Goal: Task Accomplishment & Management: Use online tool/utility

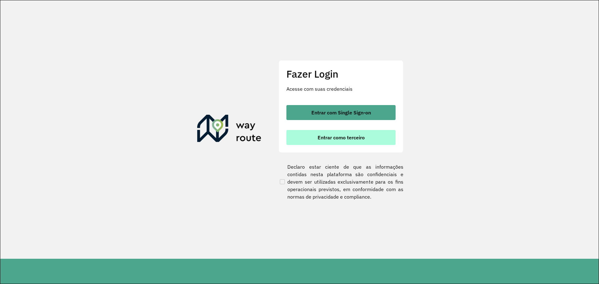
click at [359, 135] on span "Entrar como terceiro" at bounding box center [341, 137] width 47 height 5
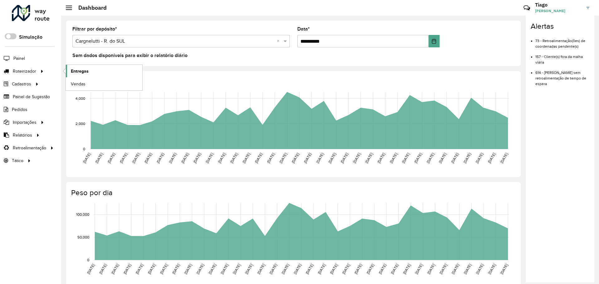
click at [73, 69] on span "Entregas" at bounding box center [80, 71] width 18 height 7
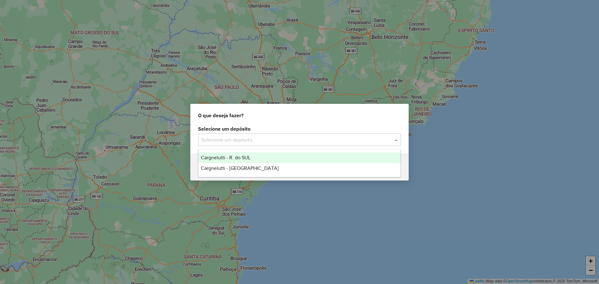
click at [261, 141] on input "text" at bounding box center [293, 139] width 184 height 7
click at [257, 158] on div "Cargnelutti - R. do SUL" at bounding box center [300, 158] width 202 height 11
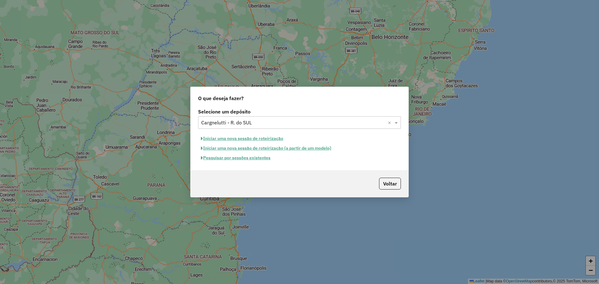
click at [258, 140] on button "Iniciar uma nova sessão de roteirização" at bounding box center [242, 139] width 88 height 10
select select "*"
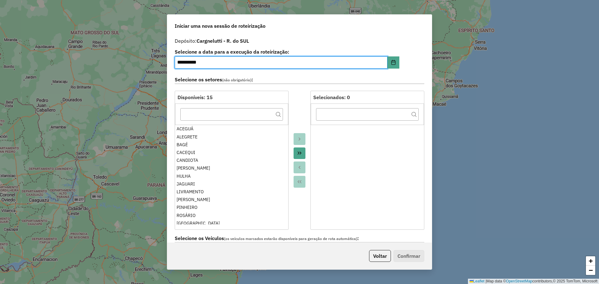
click at [301, 154] on icon "Move All to Target" at bounding box center [299, 153] width 5 height 5
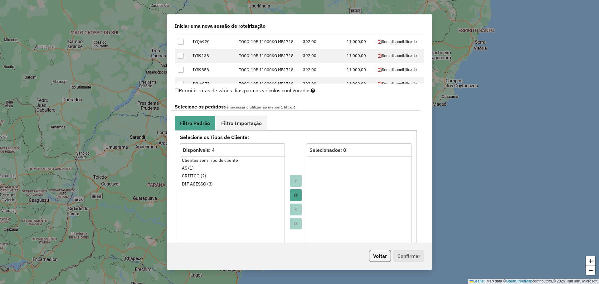
scroll to position [312, 0]
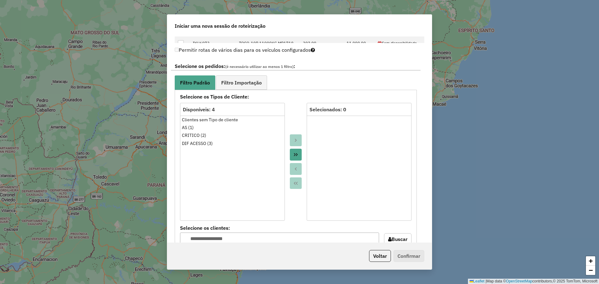
click at [295, 153] on icon "Move All to Target" at bounding box center [295, 154] width 5 height 5
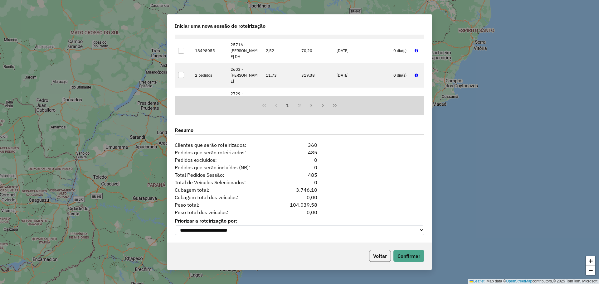
scroll to position [712, 0]
click at [405, 249] on div "Voltar Confirmar" at bounding box center [299, 256] width 265 height 27
click at [405, 253] on button "Confirmar" at bounding box center [409, 256] width 31 height 12
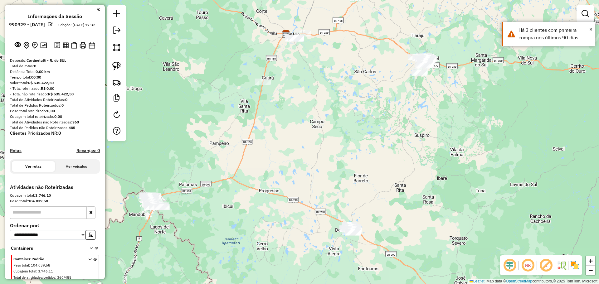
drag, startPoint x: 269, startPoint y: 182, endPoint x: 256, endPoint y: 73, distance: 109.1
click at [256, 73] on div "Janela de atendimento Grade de atendimento Capacidade Transportadoras Veículos …" at bounding box center [299, 142] width 599 height 284
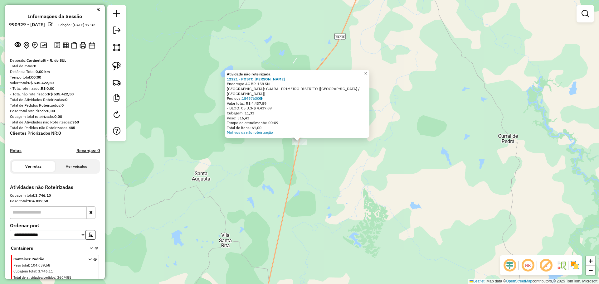
click at [265, 158] on div "Atividade não roteirizada 12321 - POSTO [PERSON_NAME]: AC BR-158 SN Bairro: GUA…" at bounding box center [299, 142] width 599 height 284
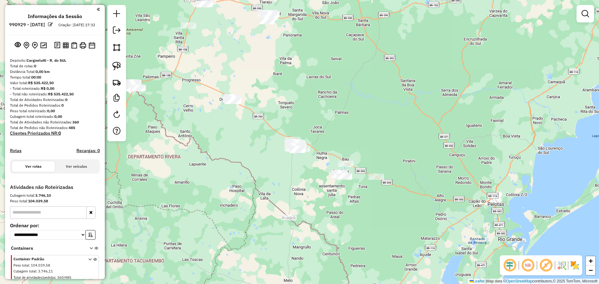
drag, startPoint x: 265, startPoint y: 172, endPoint x: 184, endPoint y: 41, distance: 153.3
click at [184, 41] on div "Janela de atendimento Grade de atendimento Capacidade Transportadoras Veículos …" at bounding box center [299, 142] width 599 height 284
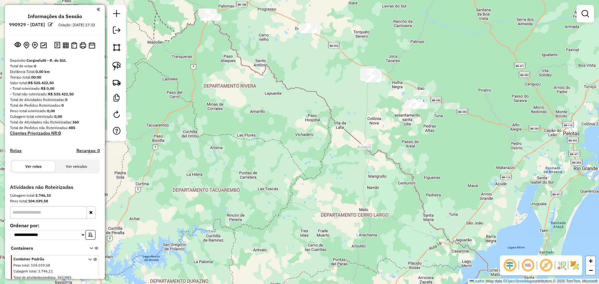
drag, startPoint x: 217, startPoint y: 138, endPoint x: 287, endPoint y: 66, distance: 99.8
click at [287, 66] on div "Janela de atendimento Grade de atendimento Capacidade Transportadoras Veículos …" at bounding box center [299, 142] width 599 height 284
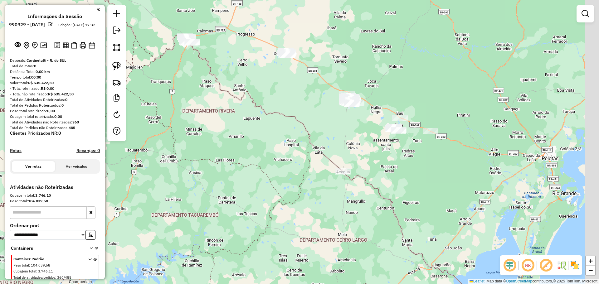
drag, startPoint x: 307, startPoint y: 90, endPoint x: 277, endPoint y: 125, distance: 46.8
click at [277, 125] on div "Janela de atendimento Grade de atendimento Capacidade Transportadoras Veículos …" at bounding box center [299, 142] width 599 height 284
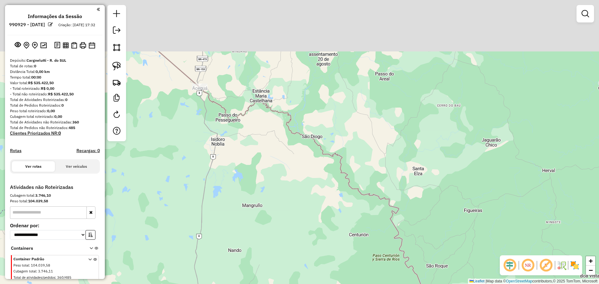
drag, startPoint x: 285, startPoint y: 95, endPoint x: 307, endPoint y: 217, distance: 124.4
click at [310, 220] on div "Janela de atendimento Grade de atendimento Capacidade Transportadoras Veículos …" at bounding box center [299, 142] width 599 height 284
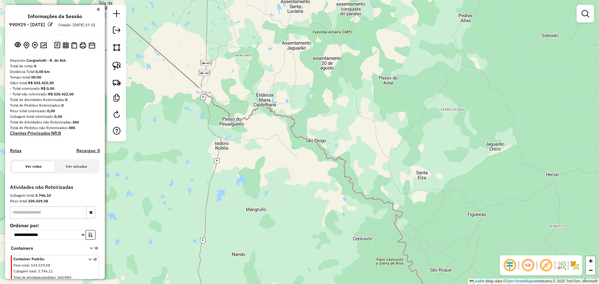
drag, startPoint x: 245, startPoint y: 105, endPoint x: 269, endPoint y: 153, distance: 53.6
click at [289, 158] on div "Janela de atendimento Grade de atendimento Capacidade Transportadoras Veículos …" at bounding box center [299, 142] width 599 height 284
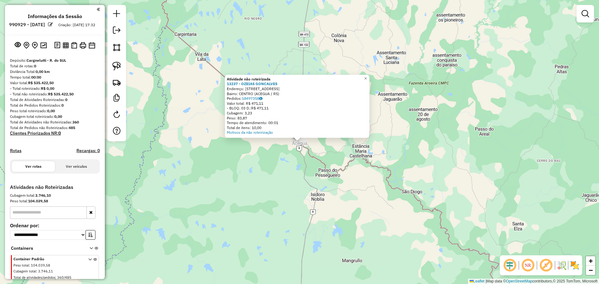
click at [269, 159] on div "Atividade não roteirizada 13237 - OZEIAS GONCALVES Endereço: Rua Quinhentos e O…" at bounding box center [299, 142] width 599 height 284
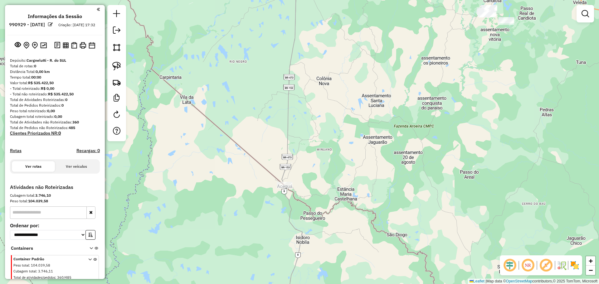
drag, startPoint x: 327, startPoint y: 81, endPoint x: 287, endPoint y: 221, distance: 145.7
click at [287, 221] on div "Janela de atendimento Grade de atendimento Capacidade Transportadoras Veículos …" at bounding box center [299, 142] width 599 height 284
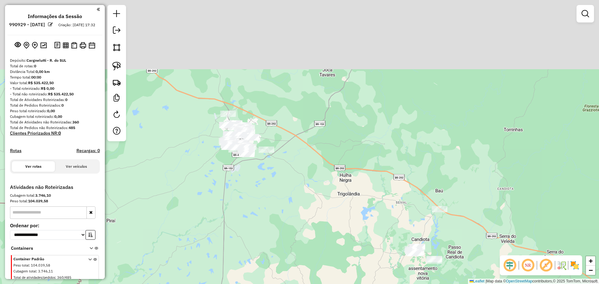
drag, startPoint x: 306, startPoint y: 131, endPoint x: 259, endPoint y: 283, distance: 158.5
click at [259, 283] on div "Janela de atendimento Grade de atendimento Capacidade Transportadoras Veículos …" at bounding box center [299, 142] width 599 height 284
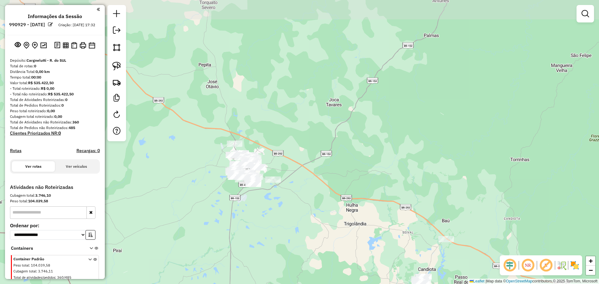
drag, startPoint x: 250, startPoint y: 212, endPoint x: 251, endPoint y: 219, distance: 7.6
click at [251, 219] on div "Janela de atendimento Grade de atendimento Capacidade Transportadoras Veículos …" at bounding box center [299, 142] width 599 height 284
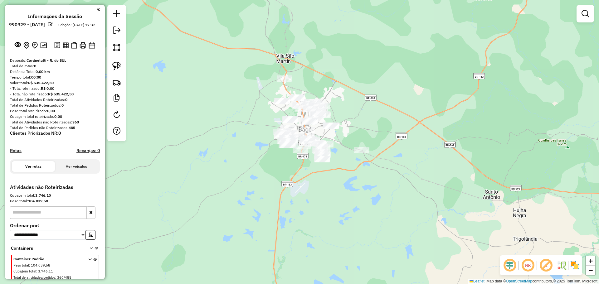
drag, startPoint x: 294, startPoint y: 207, endPoint x: 363, endPoint y: 187, distance: 71.7
click at [363, 187] on div "Janela de atendimento Grade de atendimento Capacidade Transportadoras Veículos …" at bounding box center [299, 142] width 599 height 284
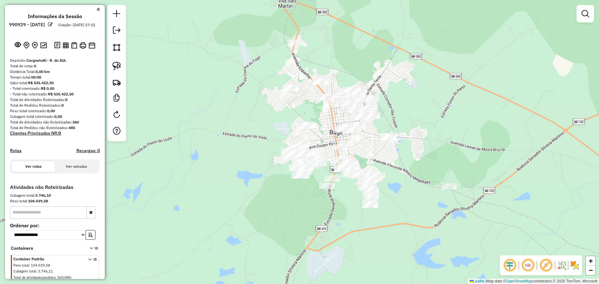
drag, startPoint x: 387, startPoint y: 116, endPoint x: 373, endPoint y: 158, distance: 44.6
click at [373, 158] on div "Janela de atendimento Grade de atendimento Capacidade Transportadoras Veículos …" at bounding box center [299, 142] width 599 height 284
drag, startPoint x: 117, startPoint y: 66, endPoint x: 124, endPoint y: 66, distance: 6.3
click at [117, 66] on img at bounding box center [116, 66] width 9 height 9
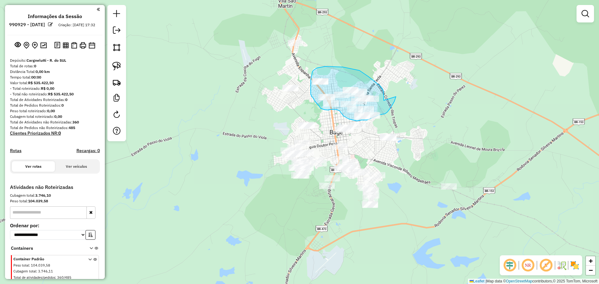
drag, startPoint x: 384, startPoint y: 101, endPoint x: 396, endPoint y: 97, distance: 12.7
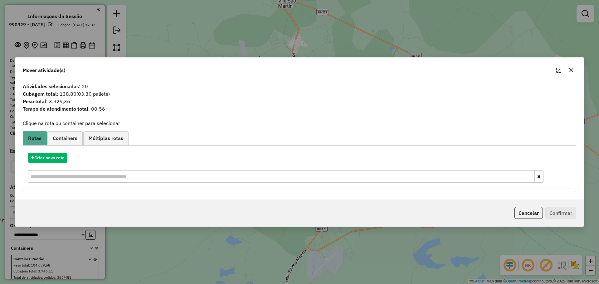
click at [572, 72] on icon "button" at bounding box center [571, 70] width 5 height 5
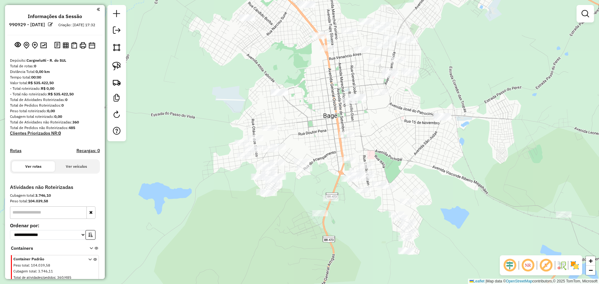
click at [361, 155] on div "Janela de atendimento Grade de atendimento Capacidade Transportadoras Veículos …" at bounding box center [299, 142] width 599 height 284
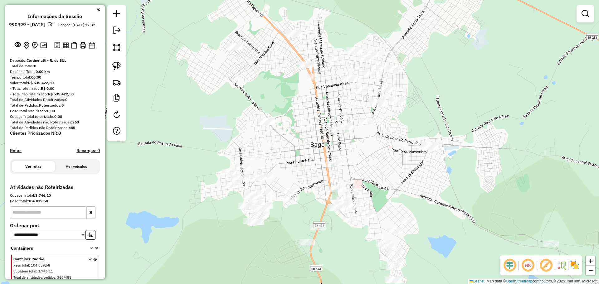
drag, startPoint x: 374, startPoint y: 130, endPoint x: 361, endPoint y: 159, distance: 32.0
click at [361, 159] on div "Janela de atendimento Grade de atendimento Capacidade Transportadoras Veículos …" at bounding box center [299, 142] width 599 height 284
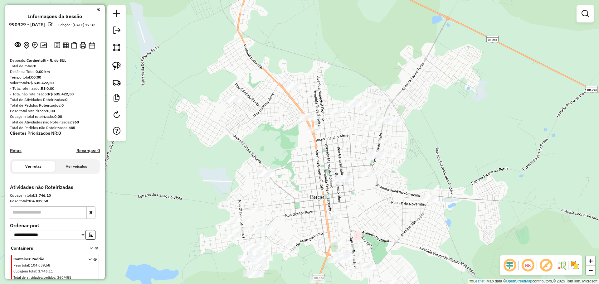
drag, startPoint x: 361, startPoint y: 153, endPoint x: 362, endPoint y: 186, distance: 33.1
click at [362, 186] on div "Janela de atendimento Grade de atendimento Capacidade Transportadoras Veículos …" at bounding box center [299, 142] width 599 height 284
drag, startPoint x: 120, startPoint y: 66, endPoint x: 160, endPoint y: 63, distance: 40.7
click at [120, 66] on img at bounding box center [116, 66] width 9 height 9
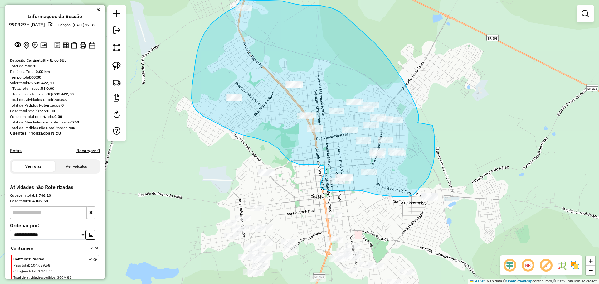
drag, startPoint x: 418, startPoint y: 123, endPoint x: 430, endPoint y: 117, distance: 13.8
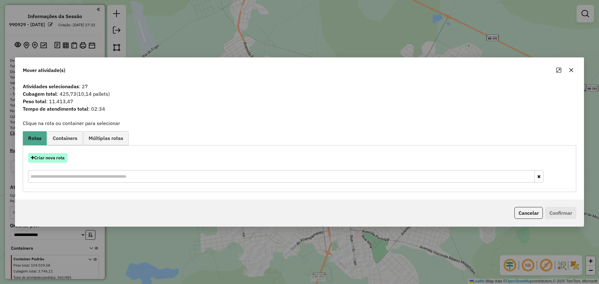
drag, startPoint x: 54, startPoint y: 159, endPoint x: 59, endPoint y: 159, distance: 5.0
click at [59, 159] on button "Criar nova rota" at bounding box center [47, 158] width 39 height 10
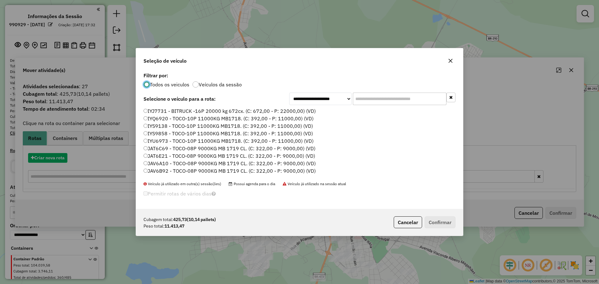
scroll to position [3, 2]
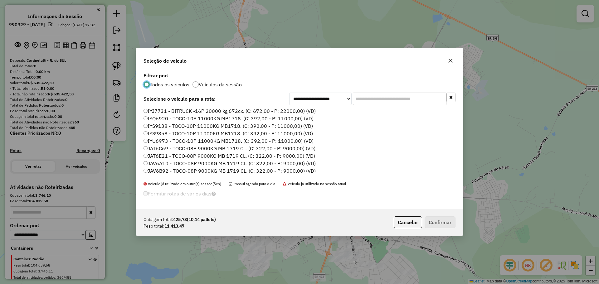
click at [416, 102] on input "text" at bounding box center [400, 99] width 94 height 12
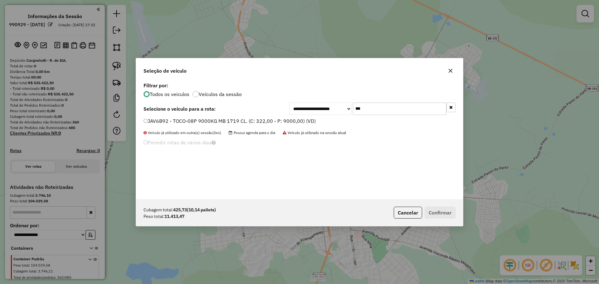
type input "***"
click at [286, 118] on label "JAV6B92 - TOCO-08P 9000KG MB 1719 CL. (C: 322,00 - P: 9000,00) (VD)" at bounding box center [230, 120] width 172 height 7
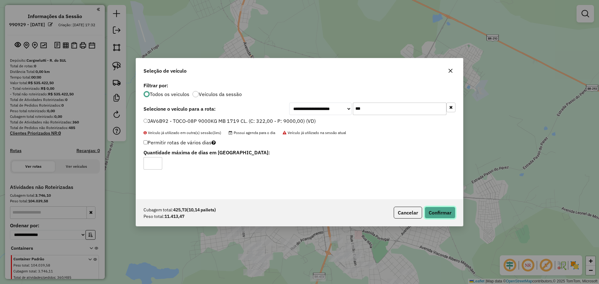
click at [436, 211] on button "Confirmar" at bounding box center [440, 213] width 31 height 12
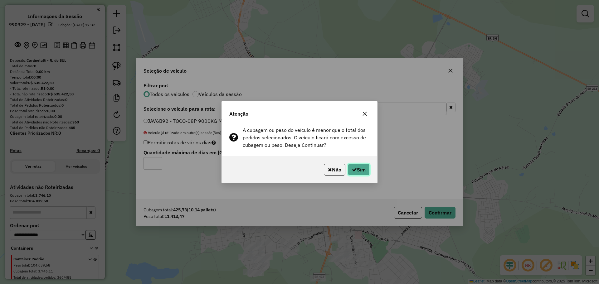
click at [361, 167] on button "Sim" at bounding box center [359, 170] width 22 height 12
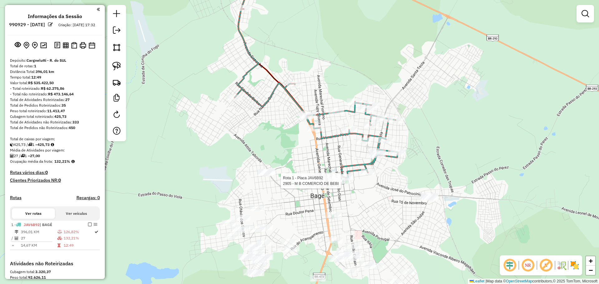
select select "**********"
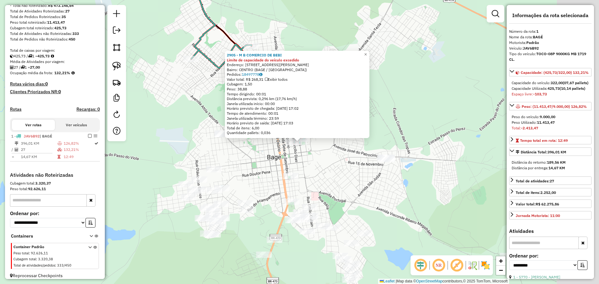
scroll to position [99, 0]
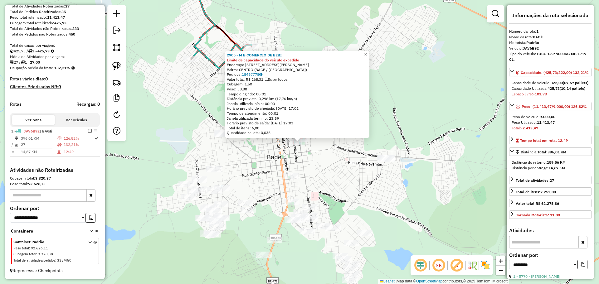
click at [337, 169] on div "2905 - M B COMERCIO DE BEBI Limite de capacidade do veículo excedido Endereço: …" at bounding box center [299, 142] width 599 height 284
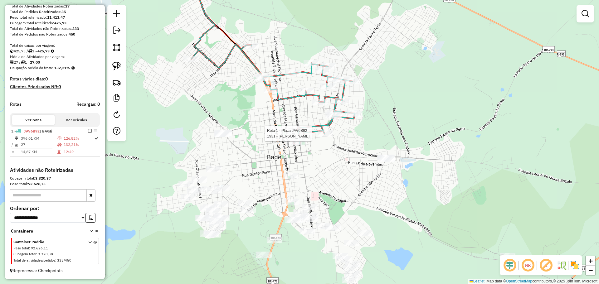
select select "**********"
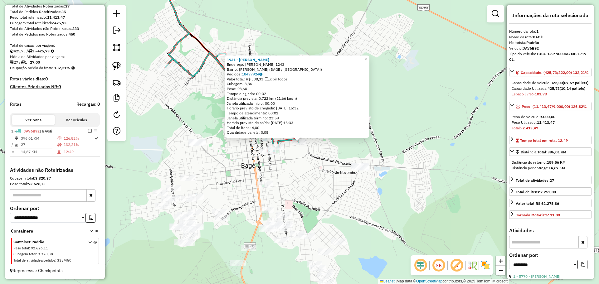
click at [304, 184] on div "1931 - ARI RENATO SIMON RIT Endereço: R BORGES DE MEDEIROS 1243 Bairro: GETULIO…" at bounding box center [299, 142] width 599 height 284
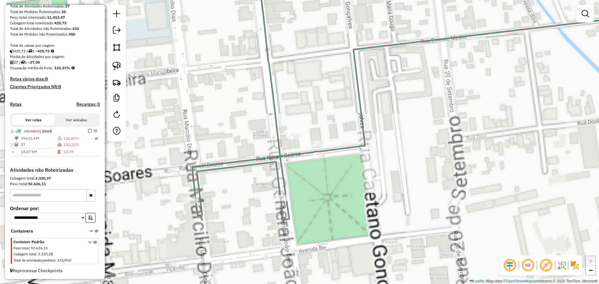
click at [299, 140] on div at bounding box center [297, 137] width 16 height 6
select select "**********"
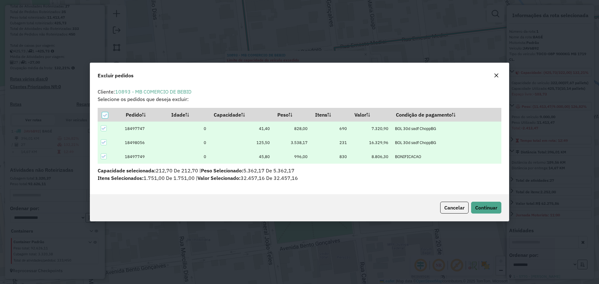
scroll to position [0, 0]
click at [484, 204] on button "Continuar" at bounding box center [486, 208] width 30 height 12
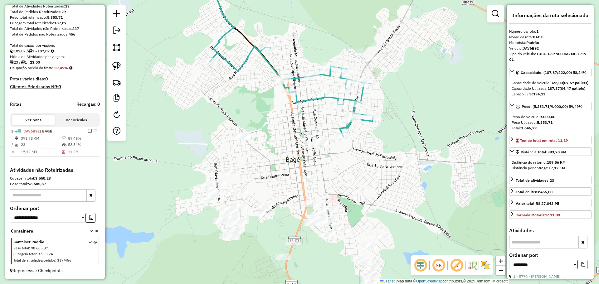
drag, startPoint x: 342, startPoint y: 144, endPoint x: 321, endPoint y: 130, distance: 25.5
click at [321, 130] on div "Janela de atendimento Grade de atendimento Capacidade Transportadoras Veículos …" at bounding box center [299, 142] width 599 height 284
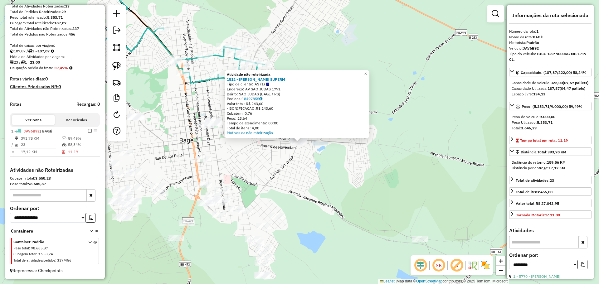
click at [261, 157] on div "Atividade não roteirizada 1512 - T C RODRIGUES SUPERM Tipo de cliente: AS (1) E…" at bounding box center [299, 142] width 599 height 284
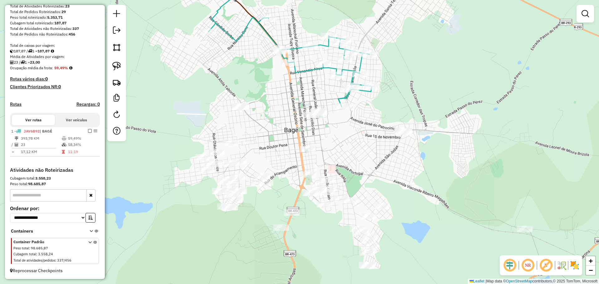
drag, startPoint x: 249, startPoint y: 177, endPoint x: 354, endPoint y: 167, distance: 105.4
click at [354, 167] on div "Janela de atendimento Grade de atendimento Capacidade Transportadoras Veículos …" at bounding box center [299, 142] width 599 height 284
click at [119, 69] on img at bounding box center [116, 66] width 9 height 9
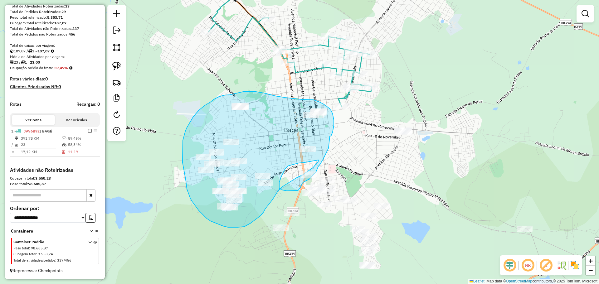
drag, startPoint x: 333, startPoint y: 132, endPoint x: 329, endPoint y: 148, distance: 16.4
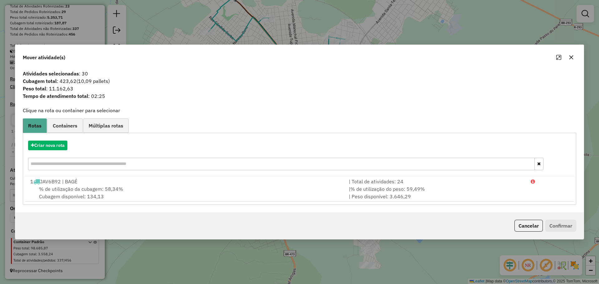
click at [572, 54] on button "button" at bounding box center [572, 57] width 10 height 10
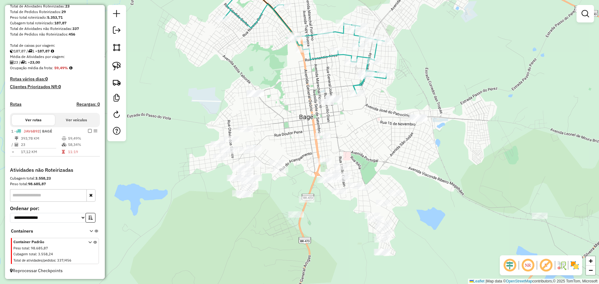
drag, startPoint x: 343, startPoint y: 147, endPoint x: 358, endPoint y: 134, distance: 19.9
click at [358, 134] on div "Janela de atendimento Grade de atendimento Capacidade Transportadoras Veículos …" at bounding box center [299, 142] width 599 height 284
click at [117, 65] on img at bounding box center [116, 66] width 9 height 9
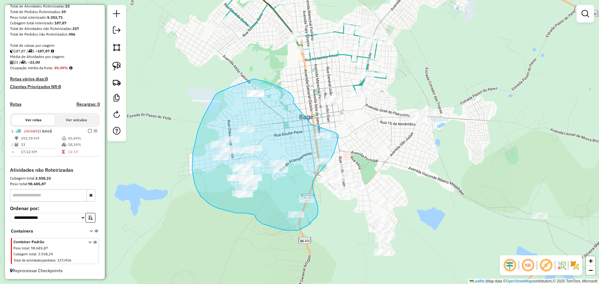
drag, startPoint x: 293, startPoint y: 102, endPoint x: 312, endPoint y: 125, distance: 30.2
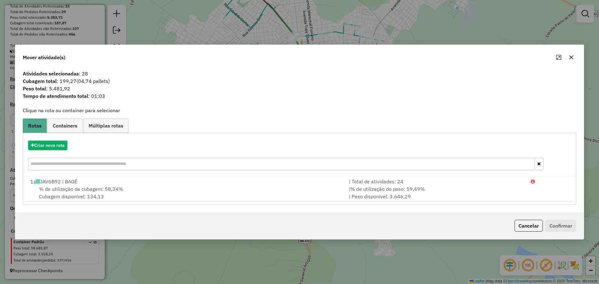
click at [568, 56] on button "button" at bounding box center [572, 57] width 10 height 10
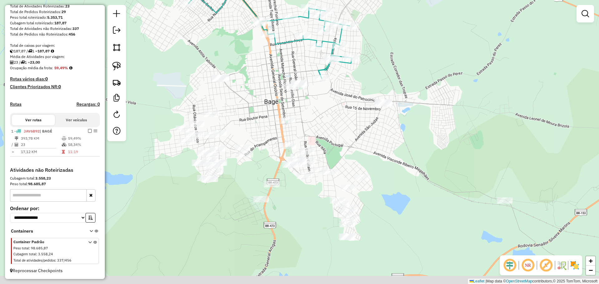
drag, startPoint x: 449, startPoint y: 169, endPoint x: 413, endPoint y: 153, distance: 38.6
click at [413, 153] on div "Janela de atendimento Grade de atendimento Capacidade Transportadoras Veículos …" at bounding box center [299, 142] width 599 height 284
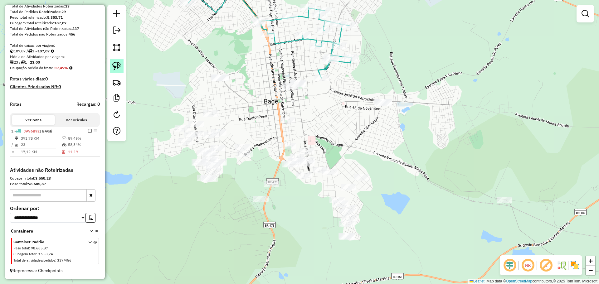
click at [120, 67] on img at bounding box center [116, 66] width 9 height 9
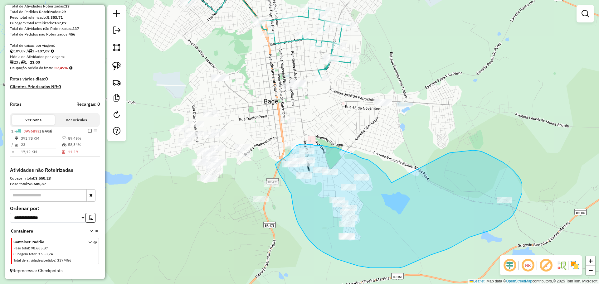
drag, startPoint x: 392, startPoint y: 183, endPoint x: 448, endPoint y: 154, distance: 63.0
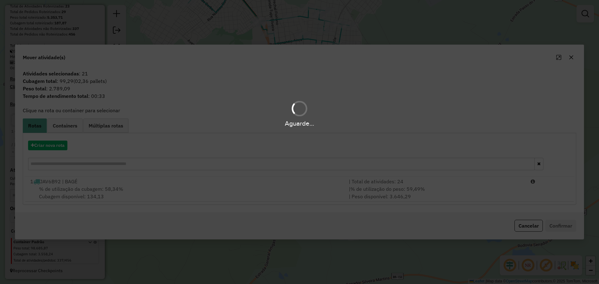
click at [569, 57] on div "Aguarde..." at bounding box center [299, 142] width 599 height 284
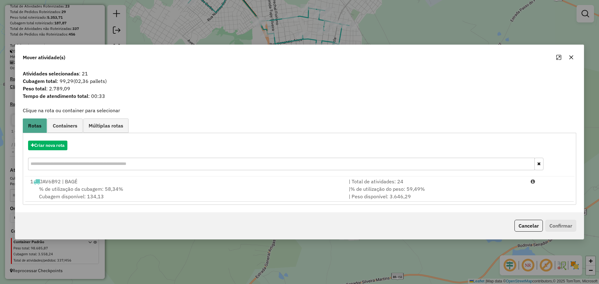
click at [572, 58] on icon "button" at bounding box center [571, 57] width 5 height 5
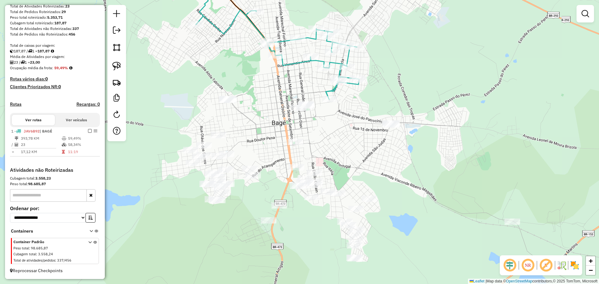
drag, startPoint x: 317, startPoint y: 132, endPoint x: 317, endPoint y: 142, distance: 10.6
click at [317, 142] on div "Janela de atendimento Grade de atendimento Capacidade Transportadoras Veículos …" at bounding box center [299, 142] width 599 height 284
select select "**********"
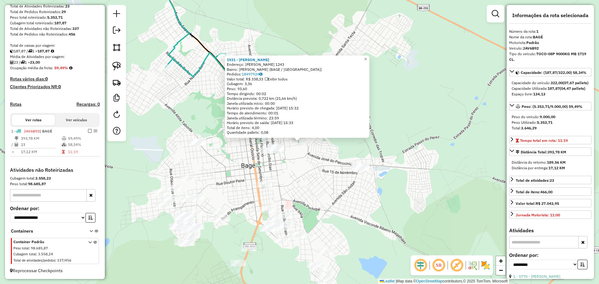
click at [284, 176] on div "1931 - ARI RENATO SIMON RIT Endereço: R BORGES DE MEDEIROS 1243 Bairro: GETULIO…" at bounding box center [299, 142] width 599 height 284
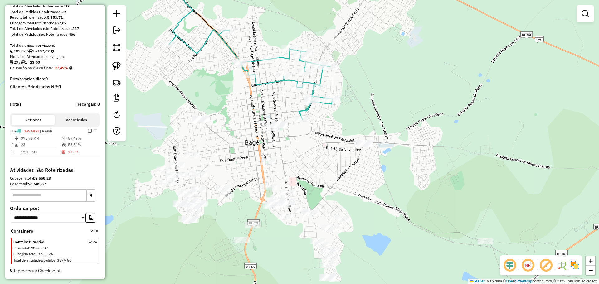
drag, startPoint x: 286, startPoint y: 178, endPoint x: 290, endPoint y: 155, distance: 23.4
click at [290, 155] on div "Janela de atendimento Grade de atendimento Capacidade Transportadoras Veículos …" at bounding box center [299, 142] width 599 height 284
click at [119, 66] on img at bounding box center [116, 66] width 9 height 9
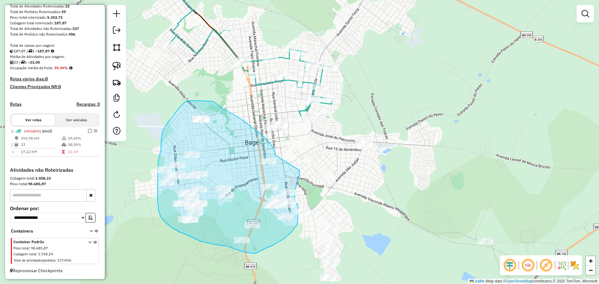
drag, startPoint x: 275, startPoint y: 155, endPoint x: 299, endPoint y: 170, distance: 28.1
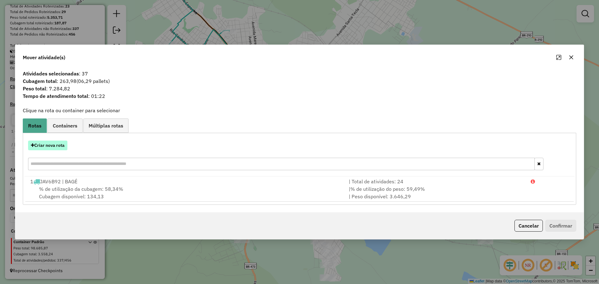
click at [50, 146] on button "Criar nova rota" at bounding box center [47, 146] width 39 height 10
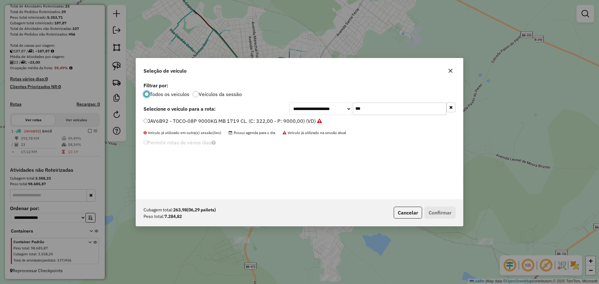
scroll to position [3, 2]
drag, startPoint x: 374, startPoint y: 109, endPoint x: 337, endPoint y: 107, distance: 36.6
click at [337, 107] on div "**********" at bounding box center [372, 109] width 166 height 12
type input "****"
drag, startPoint x: 287, startPoint y: 123, endPoint x: 293, endPoint y: 124, distance: 6.0
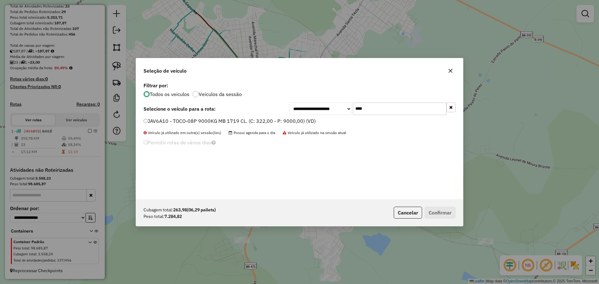
click at [287, 123] on label "JAV6A10 - TOCO-08P 9000KG MB 1719 CL. (C: 322,00 - P: 9000,00) (VD)" at bounding box center [230, 120] width 172 height 7
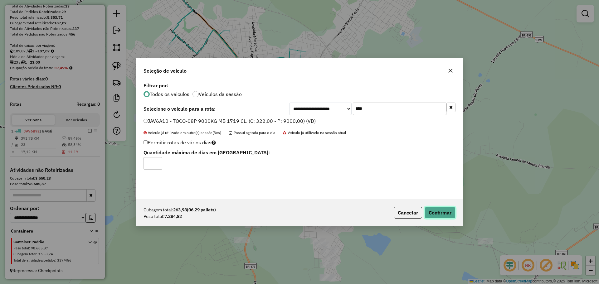
click at [434, 211] on button "Confirmar" at bounding box center [440, 213] width 31 height 12
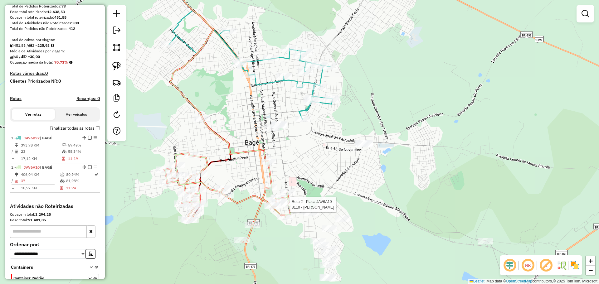
select select "**********"
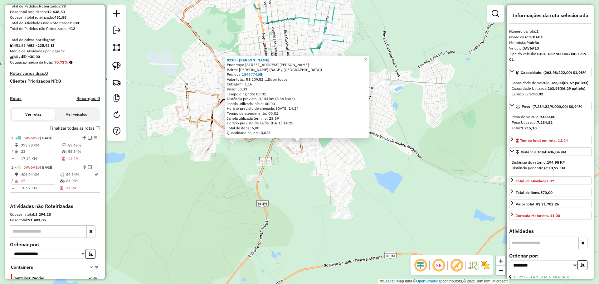
scroll to position [141, 0]
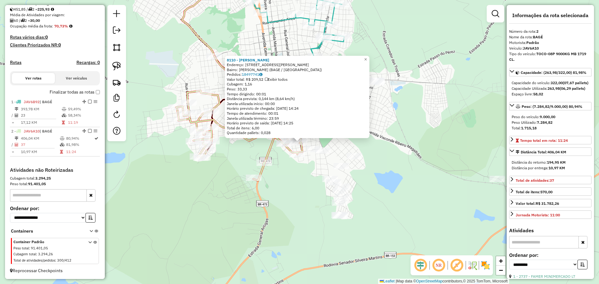
click at [294, 194] on div "8110 - Cleusa Beatriz Rodri Endereço: R PROFESSOR JOSE ANTONIO PORTO 33 Bairro:…" at bounding box center [299, 142] width 599 height 284
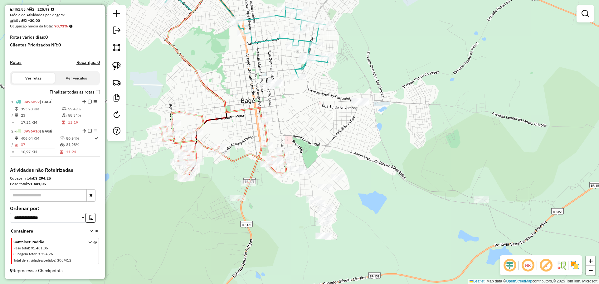
drag, startPoint x: 293, startPoint y: 174, endPoint x: 277, endPoint y: 195, distance: 26.0
click at [277, 195] on div "Janela de atendimento Grade de atendimento Capacidade Transportadoras Veículos …" at bounding box center [299, 142] width 599 height 284
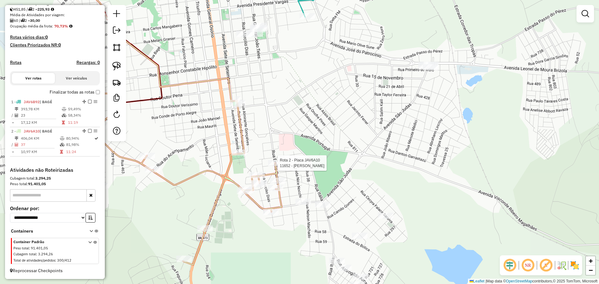
select select "**********"
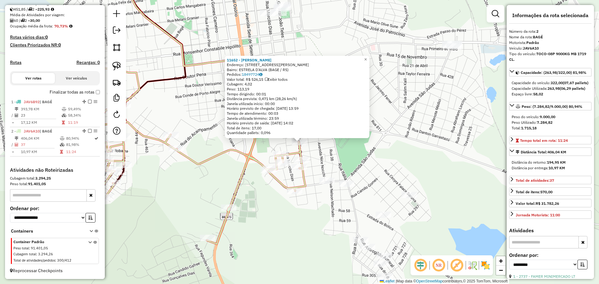
click at [314, 224] on div "11652 - LARISSA BRAGA COSTA Endereço: AV EMILIO GUILAIN 184 Bairro: ESTRELA D'A…" at bounding box center [299, 142] width 599 height 284
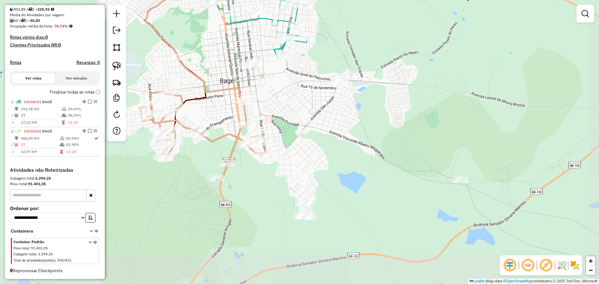
drag, startPoint x: 314, startPoint y: 238, endPoint x: 263, endPoint y: 172, distance: 83.6
click at [264, 174] on div "Janela de atendimento Grade de atendimento Capacidade Transportadoras Veículos …" at bounding box center [299, 142] width 599 height 284
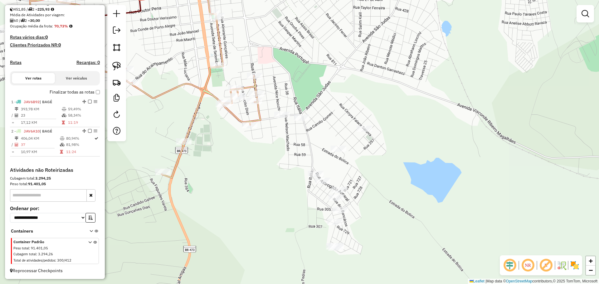
drag, startPoint x: 120, startPoint y: 66, endPoint x: 151, endPoint y: 73, distance: 32.8
click at [120, 66] on img at bounding box center [116, 66] width 9 height 9
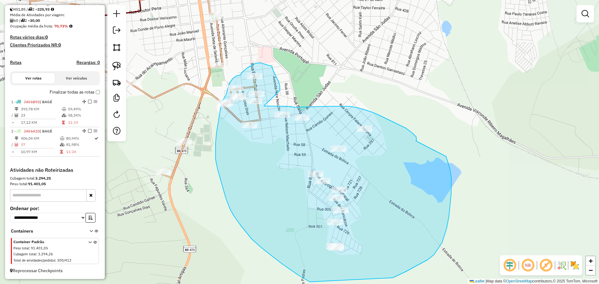
drag, startPoint x: 416, startPoint y: 141, endPoint x: 446, endPoint y: 157, distance: 34.1
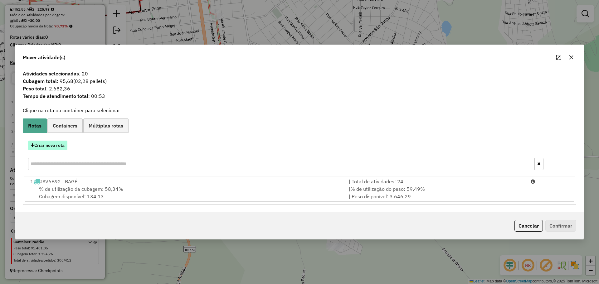
click at [50, 149] on button "Criar nova rota" at bounding box center [47, 146] width 39 height 10
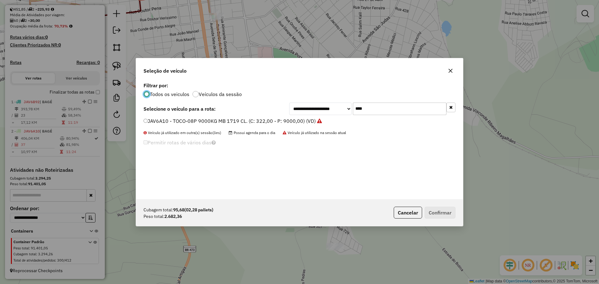
scroll to position [3, 2]
drag, startPoint x: 393, startPoint y: 111, endPoint x: 332, endPoint y: 105, distance: 61.5
click at [332, 105] on div "**********" at bounding box center [372, 109] width 166 height 12
type input "***"
click at [313, 124] on label "JAZ5G55 - TOCO - 8P 7000KG VW/13 180 DRC 6X2. (C: 280,00 - P: 7000,00) (VD)" at bounding box center [240, 120] width 192 height 7
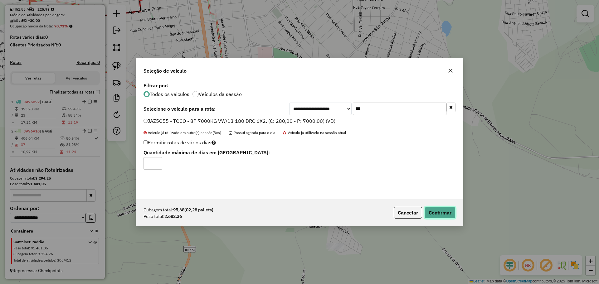
click at [441, 209] on button "Confirmar" at bounding box center [440, 213] width 31 height 12
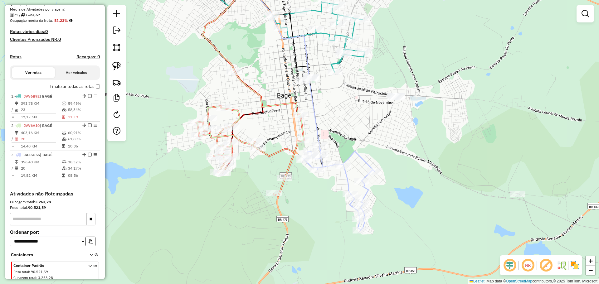
drag, startPoint x: 338, startPoint y: 99, endPoint x: 337, endPoint y: 122, distance: 23.4
click at [337, 122] on div "Janela de atendimento Grade de atendimento Capacidade Transportadoras Veículos …" at bounding box center [299, 142] width 599 height 284
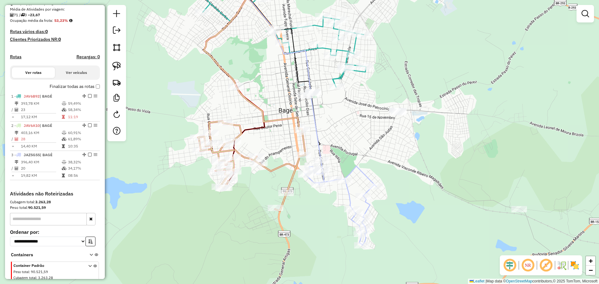
drag, startPoint x: 394, startPoint y: 140, endPoint x: 395, endPoint y: 155, distance: 15.1
click at [395, 155] on div "Janela de atendimento Grade de atendimento Capacidade Transportadoras Veículos …" at bounding box center [299, 142] width 599 height 284
click at [338, 90] on div at bounding box center [337, 87] width 16 height 6
select select "**********"
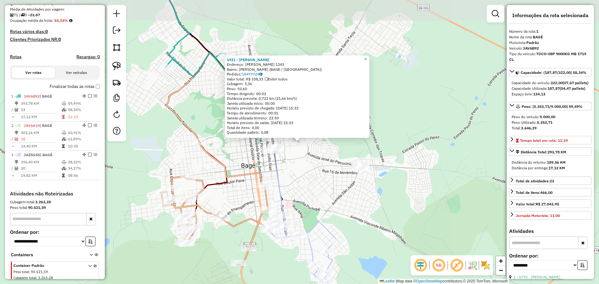
scroll to position [170, 0]
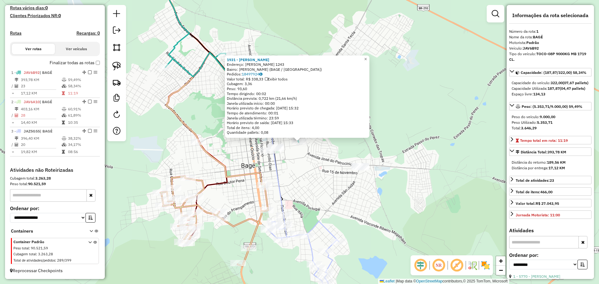
click at [358, 187] on div "1931 - ARI RENATO SIMON RIT Endereço: R BORGES DE MEDEIROS 1243 Bairro: GETULIO…" at bounding box center [299, 142] width 599 height 284
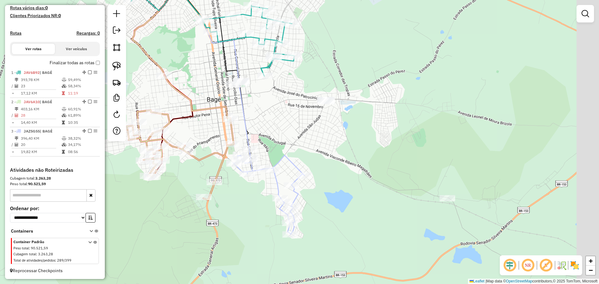
drag, startPoint x: 354, startPoint y: 199, endPoint x: 319, endPoint y: 133, distance: 74.6
click at [319, 133] on div "Janela de atendimento Grade de atendimento Capacidade Transportadoras Veículos …" at bounding box center [299, 142] width 599 height 284
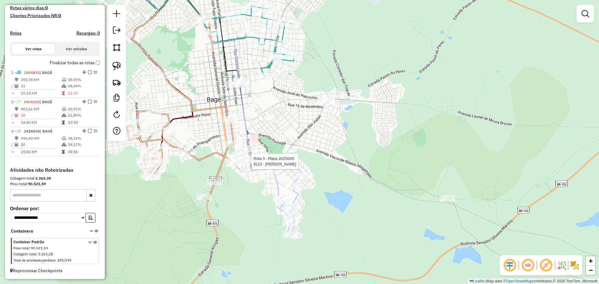
select select "**********"
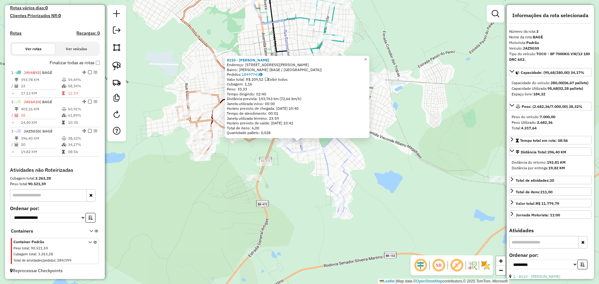
click at [309, 181] on div "8110 - Cleusa Beatriz Rodri Endereço: R PROFESSOR JOSE ANTONIO PORTO 33 Bairro:…" at bounding box center [299, 142] width 599 height 284
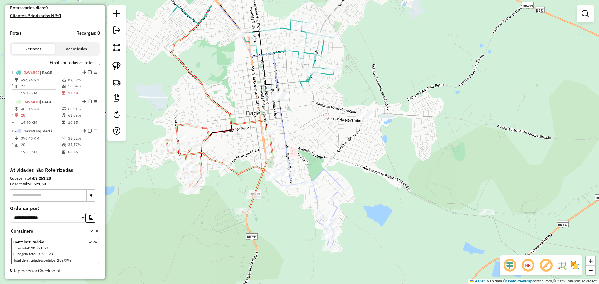
drag, startPoint x: 307, startPoint y: 181, endPoint x: 296, endPoint y: 214, distance: 34.7
click at [296, 214] on div "Janela de atendimento Grade de atendimento Capacidade Transportadoras Veículos …" at bounding box center [299, 142] width 599 height 284
click at [117, 65] on img at bounding box center [116, 66] width 9 height 9
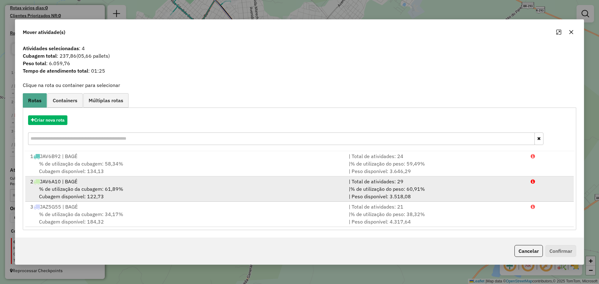
click at [272, 182] on div "2 JAV6A10 | BAGÉ" at bounding box center [186, 181] width 319 height 7
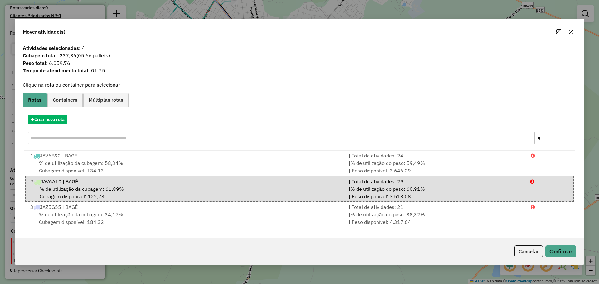
click at [574, 34] on button "button" at bounding box center [572, 32] width 10 height 10
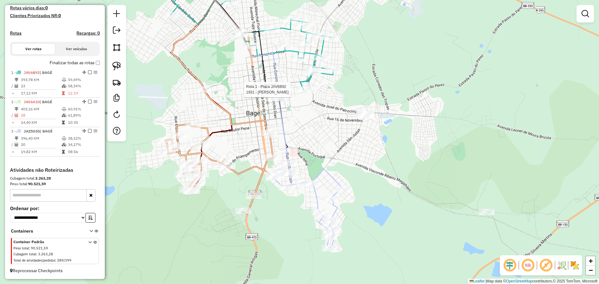
select select "**********"
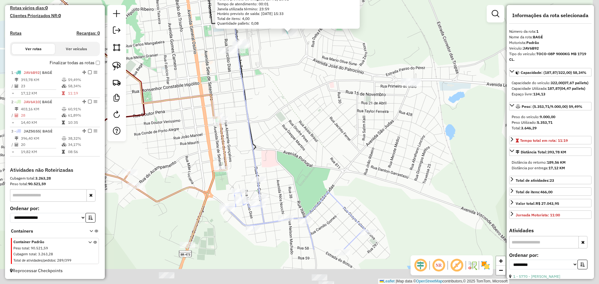
drag, startPoint x: 300, startPoint y: 123, endPoint x: 251, endPoint y: 71, distance: 71.3
click at [251, 71] on div "1931 - ARI RENATO SIMON RIT Endereço: R BORGES DE MEDEIROS 1243 Bairro: GETULIO…" at bounding box center [299, 142] width 599 height 284
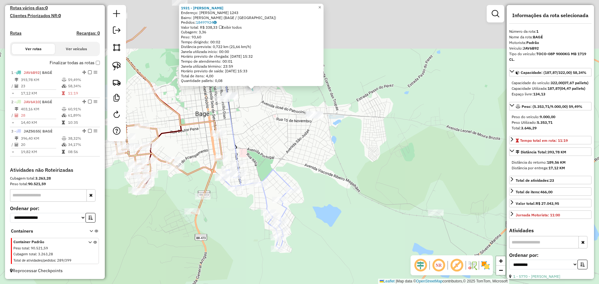
drag, startPoint x: 256, startPoint y: 68, endPoint x: 255, endPoint y: 124, distance: 55.6
click at [255, 124] on div "1931 - ARI RENATO SIMON RIT Endereço: R BORGES DE MEDEIROS 1243 Bairro: GETULIO…" at bounding box center [299, 142] width 599 height 284
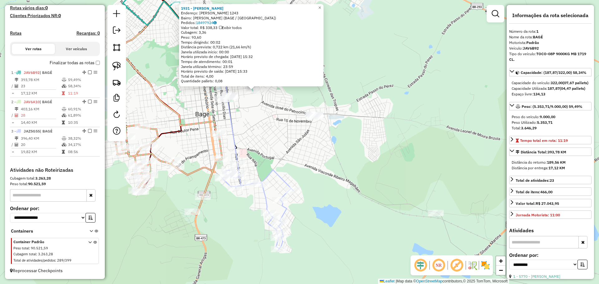
click at [255, 124] on div "1931 - ARI RENATO SIMON RIT Endereço: R BORGES DE MEDEIROS 1243 Bairro: GETULIO…" at bounding box center [299, 142] width 599 height 284
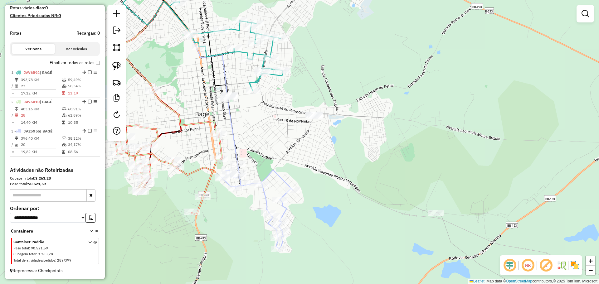
drag, startPoint x: 121, startPoint y: 66, endPoint x: 169, endPoint y: 75, distance: 48.4
click at [121, 66] on link at bounding box center [117, 66] width 14 height 14
drag, startPoint x: 349, startPoint y: 132, endPoint x: 357, endPoint y: 115, distance: 18.7
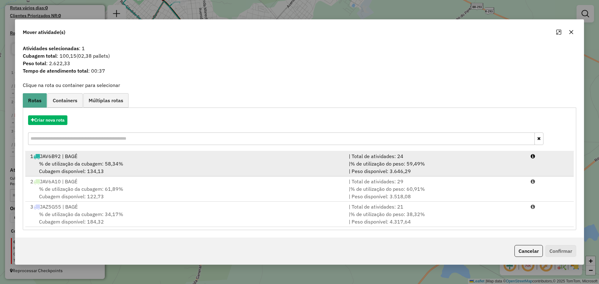
click at [305, 163] on div "% de utilização da cubagem: 58,34% Cubagem disponível: 134,13" at bounding box center [186, 167] width 319 height 15
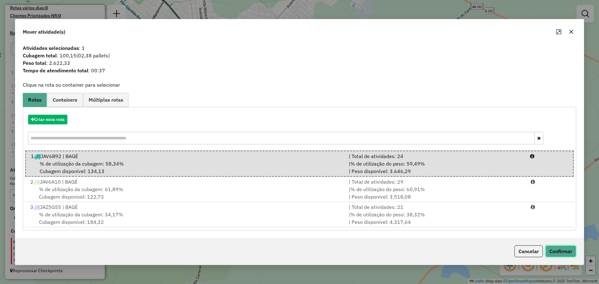
click at [557, 249] on button "Confirmar" at bounding box center [561, 252] width 31 height 12
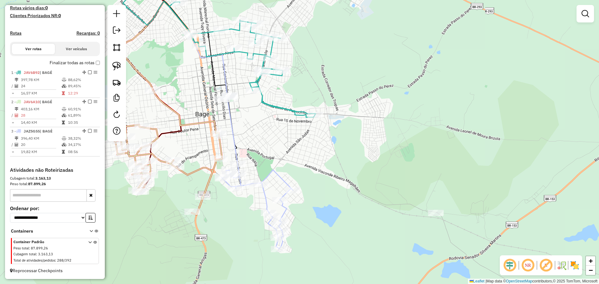
click at [273, 72] on icon at bounding box center [218, 45] width 196 height 146
select select "**********"
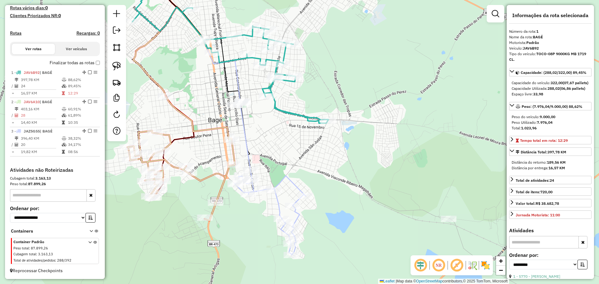
drag, startPoint x: 282, startPoint y: 122, endPoint x: 302, endPoint y: 130, distance: 21.4
click at [302, 130] on div "Janela de atendimento Grade de atendimento Capacidade Transportadoras Veículos …" at bounding box center [299, 142] width 599 height 284
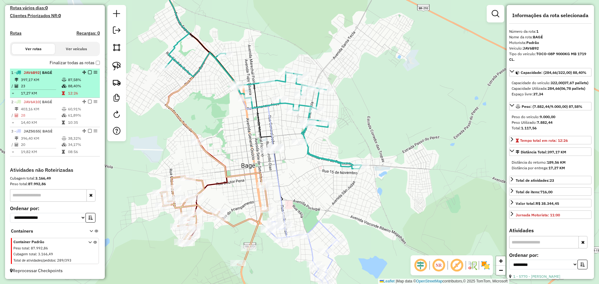
click at [88, 72] on em at bounding box center [90, 73] width 4 height 4
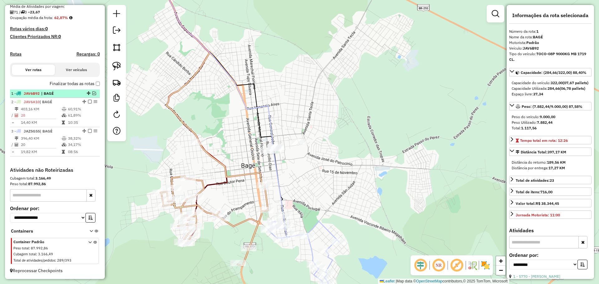
scroll to position [150, 0]
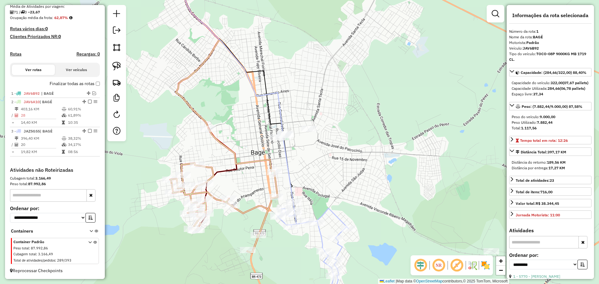
drag, startPoint x: 310, startPoint y: 216, endPoint x: 317, endPoint y: 195, distance: 22.6
click at [322, 194] on div "Janela de atendimento Grade de atendimento Capacidade Transportadoras Veículos …" at bounding box center [299, 142] width 599 height 284
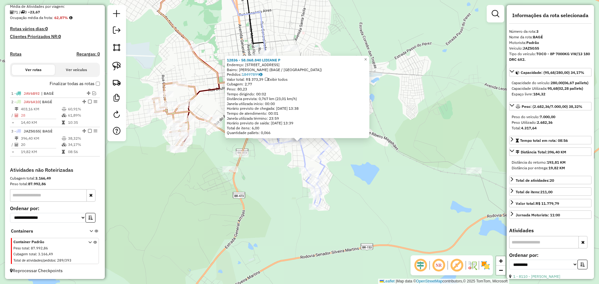
click at [287, 210] on div "12836 - 58.068.840 LIDIANE P Endereço: AV ITALIA 133 Bairro: CASTRO ALVES (BAGE…" at bounding box center [299, 142] width 599 height 284
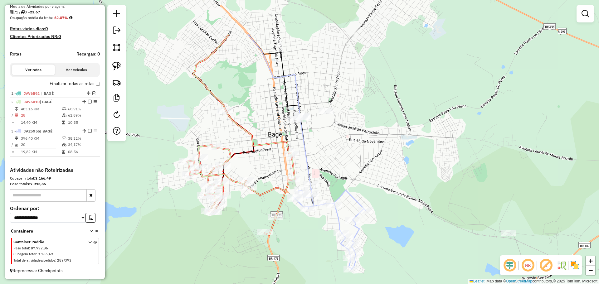
drag, startPoint x: 279, startPoint y: 181, endPoint x: 314, endPoint y: 245, distance: 72.9
click at [314, 245] on div "Janela de atendimento Grade de atendimento Capacidade Transportadoras Veículos …" at bounding box center [299, 142] width 599 height 284
select select "**********"
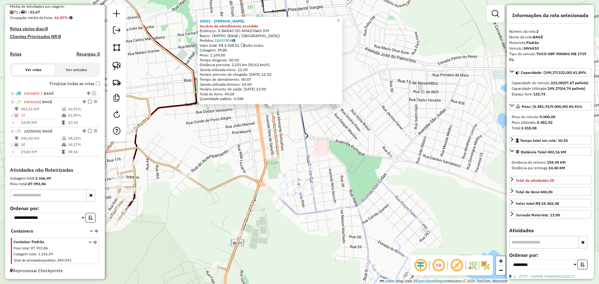
click at [294, 145] on div "10931 - LUCIANO DA SILVA ANT Horário de atendimento excedido Endereço: R BARAO …" at bounding box center [299, 142] width 599 height 284
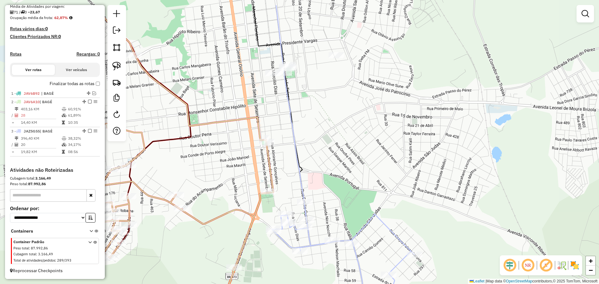
drag, startPoint x: 293, startPoint y: 111, endPoint x: 285, endPoint y: 172, distance: 62.0
click at [285, 172] on div "Janela de atendimento Grade de atendimento Capacidade Transportadoras Veículos …" at bounding box center [299, 142] width 599 height 284
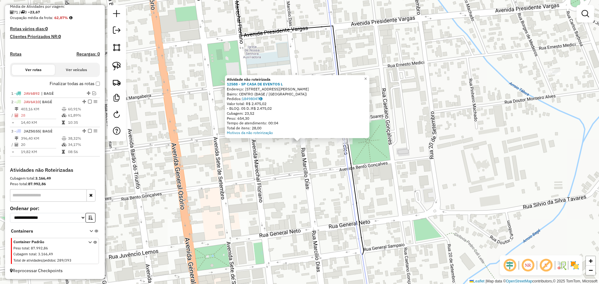
click at [329, 193] on div "Atividade não roteirizada 12588 - SP CASA DE EVENTOS L Endereço: R MARCILIO DIA…" at bounding box center [299, 142] width 599 height 284
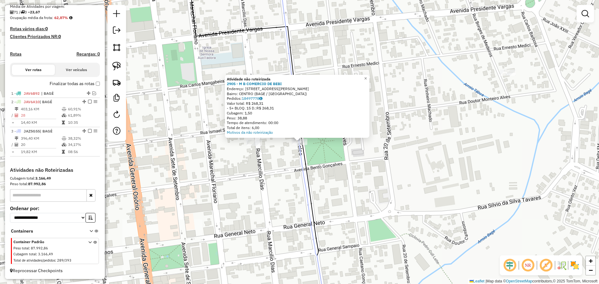
click at [292, 171] on div "Atividade não roteirizada 2905 - M B COMERCIO DE BEBI Endereço: R GENERAL JOAO …" at bounding box center [299, 142] width 599 height 284
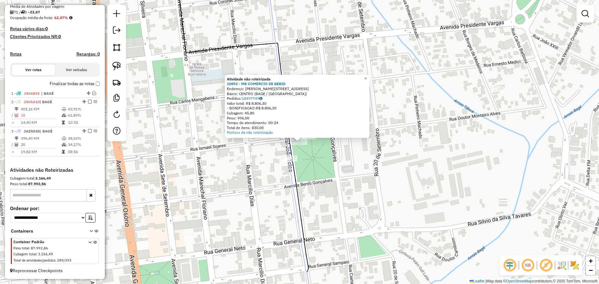
click at [309, 147] on div "Atividade não roteirizada 10893 - MB COMERCIO DE BEBID Endereço: R ISMAEL SOARE…" at bounding box center [299, 142] width 599 height 284
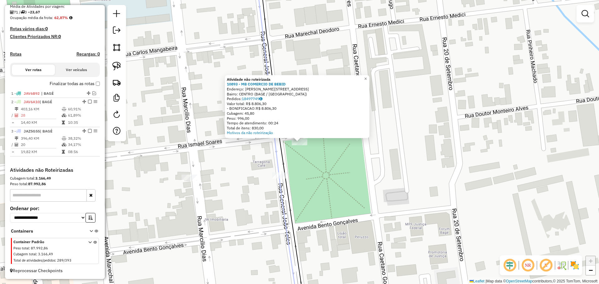
click at [299, 162] on div "Atividade não roteirizada 10893 - MB COMERCIO DE BEBID Endereço: R ISMAEL SOARE…" at bounding box center [299, 142] width 599 height 284
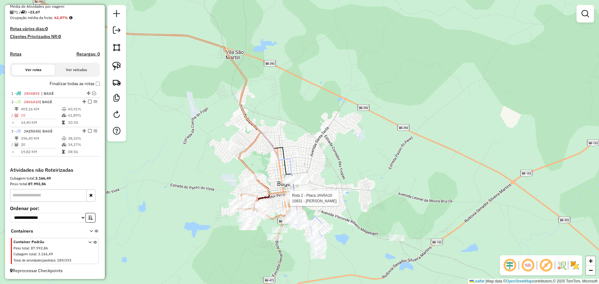
select select "**********"
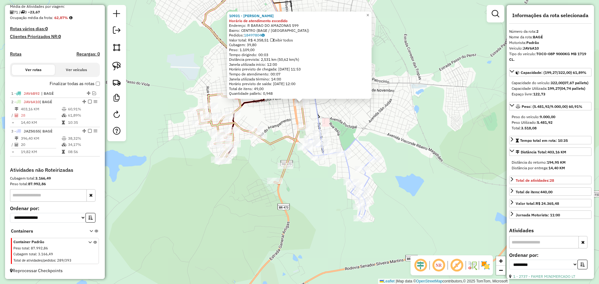
click at [319, 151] on div "Rota 3 - Placa JAZ5G55 11420 - ARIANI MACHADO ALVIR 10931 - LUCIANO DA SILVA AN…" at bounding box center [299, 142] width 599 height 284
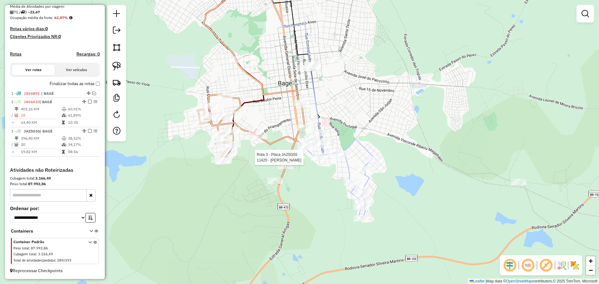
select select "**********"
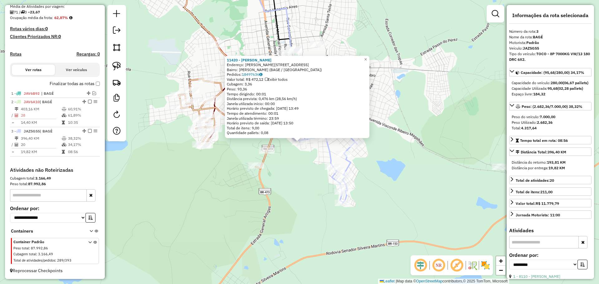
click at [310, 162] on div "11420 - ARIANI MACHADO ALVIR Endereço: R MARCILIO DIAS 759 Bairro: CASTRO ALVES…" at bounding box center [299, 142] width 599 height 284
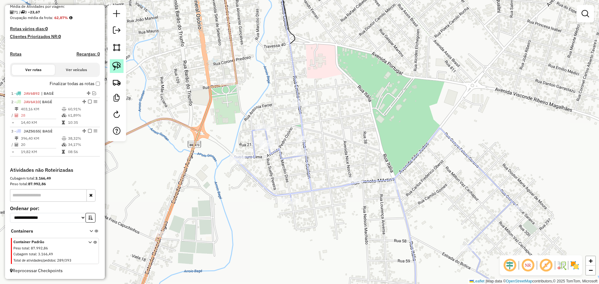
click at [116, 66] on img at bounding box center [116, 66] width 9 height 9
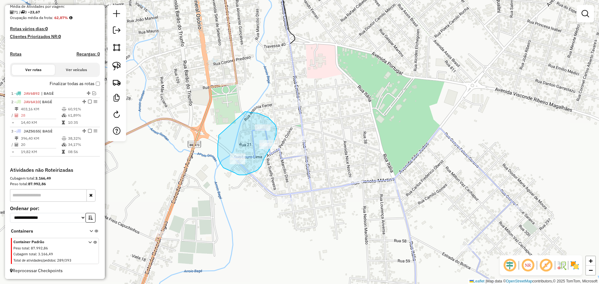
drag, startPoint x: 251, startPoint y: 112, endPoint x: 218, endPoint y: 135, distance: 39.8
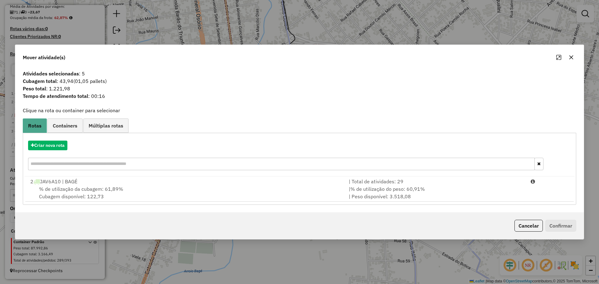
click at [148, 179] on div "2 JAV6A10 | BAGÉ" at bounding box center [186, 181] width 319 height 7
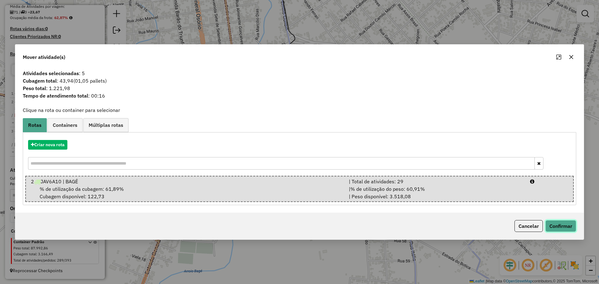
click at [562, 227] on button "Confirmar" at bounding box center [561, 226] width 31 height 12
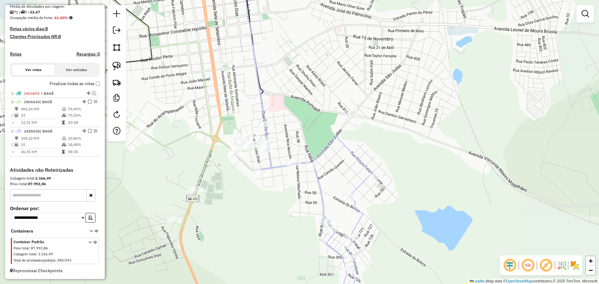
drag, startPoint x: 248, startPoint y: 80, endPoint x: 238, endPoint y: 123, distance: 44.1
click at [238, 123] on div "Janela de atendimento Grade de atendimento Capacidade Transportadoras Veículos …" at bounding box center [299, 142] width 599 height 284
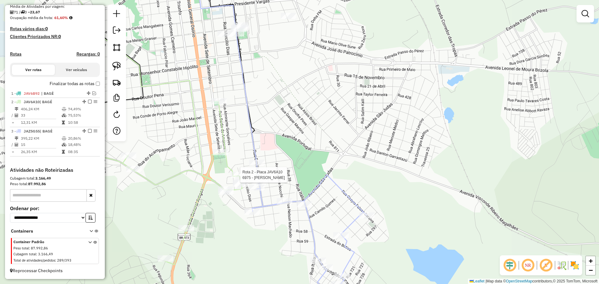
select select "**********"
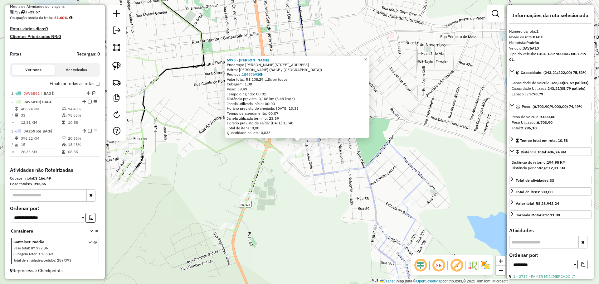
click at [274, 179] on div "6975 - JULIO OTAVIO GOULART Endereço: R JOAO CARNEIRO 153 Bairro: CASTRO ALVES …" at bounding box center [299, 142] width 599 height 284
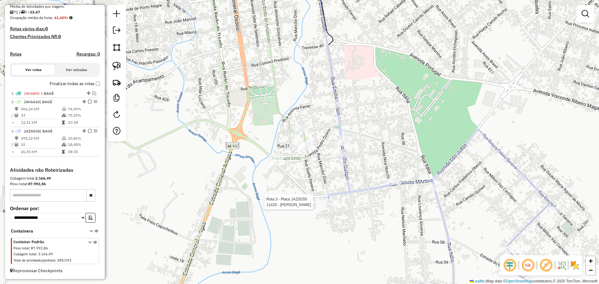
select select "**********"
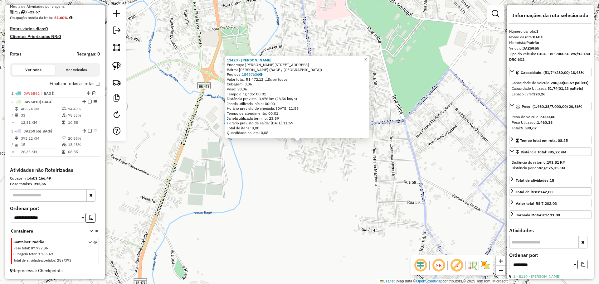
click at [297, 182] on div "11420 - ARIANI MACHADO ALVIR Endereço: R MARCILIO DIAS 759 Bairro: CASTRO ALVES…" at bounding box center [299, 142] width 599 height 284
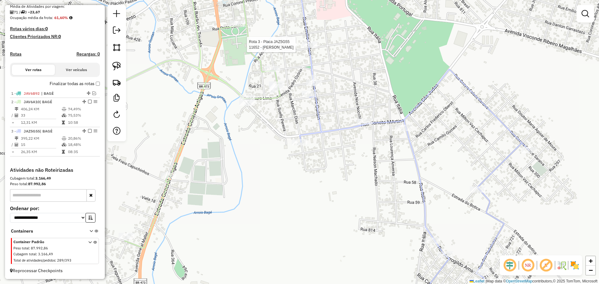
select select "**********"
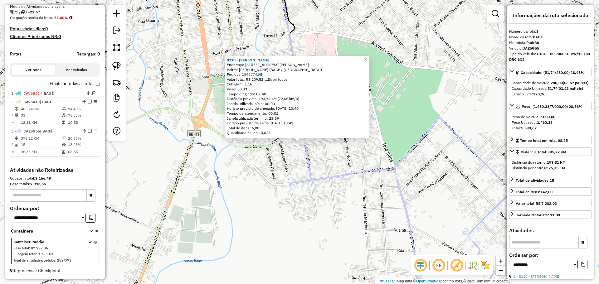
click at [295, 155] on div "8110 - Cleusa Beatriz Rodri Endereço: R PROFESSOR JOSE ANTONIO PORTO 33 Bairro:…" at bounding box center [299, 142] width 599 height 284
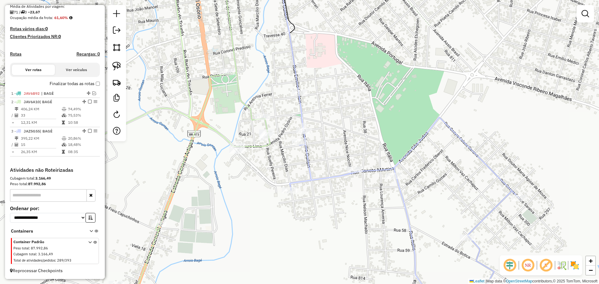
click at [266, 141] on div "Rota 2 - Placa JAV6A10 10715 - TAINA DE FERREIRA SI Rota 2 - Placa JAV6A10 682 …" at bounding box center [299, 142] width 599 height 284
select select "**********"
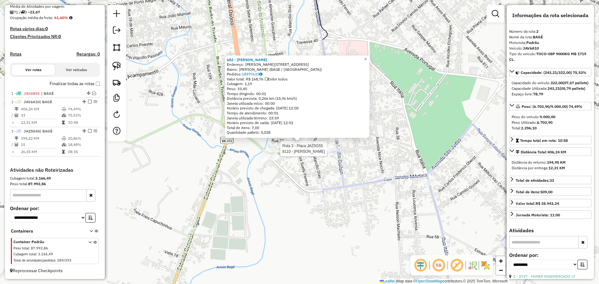
click at [331, 152] on div at bounding box center [333, 149] width 16 height 6
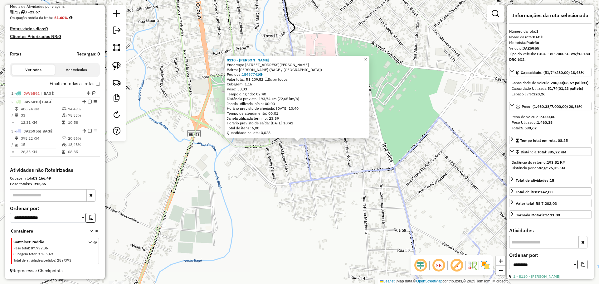
click at [317, 163] on div "8110 - Cleusa Beatriz Rodri Endereço: R PROFESSOR JOSE ANTONIO PORTO 33 Bairro:…" at bounding box center [299, 142] width 599 height 284
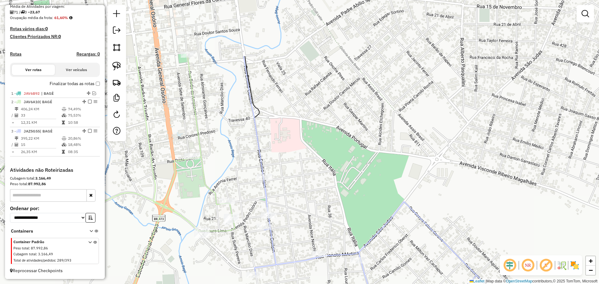
drag, startPoint x: 346, startPoint y: 100, endPoint x: 303, endPoint y: 216, distance: 123.2
click at [297, 253] on div "Janela de atendimento Grade de atendimento Capacidade Transportadoras Veículos …" at bounding box center [299, 142] width 599 height 284
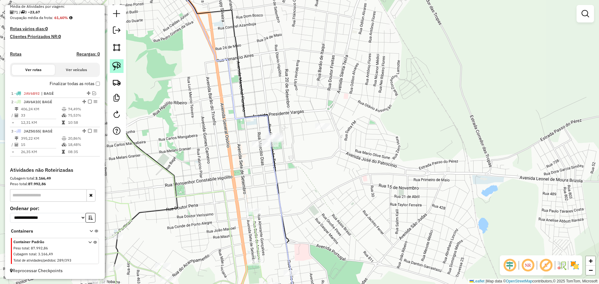
click at [118, 66] on img at bounding box center [116, 66] width 9 height 9
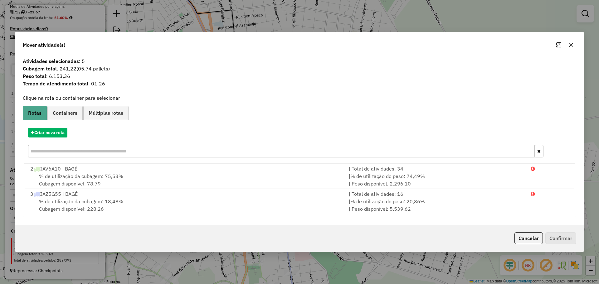
click at [574, 47] on button "button" at bounding box center [572, 45] width 10 height 10
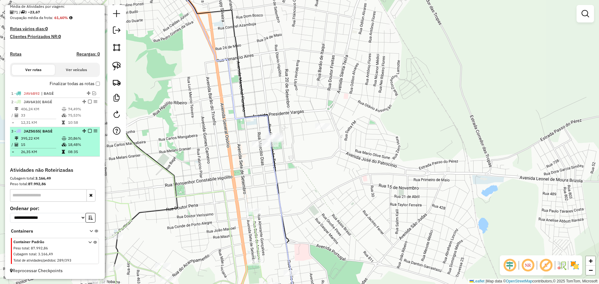
select select "**********"
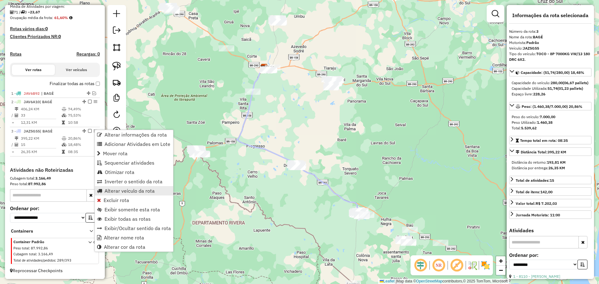
click at [125, 192] on span "Alterar veículo da rota" at bounding box center [130, 191] width 50 height 5
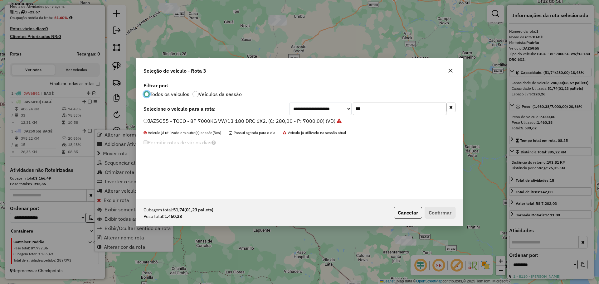
scroll to position [3, 2]
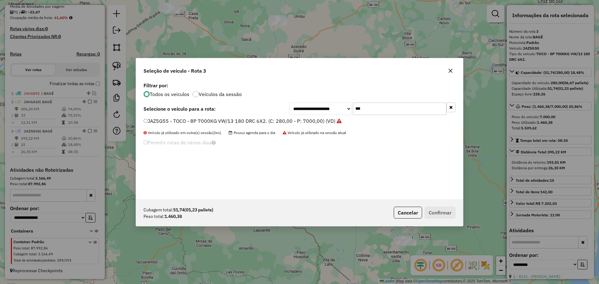
drag, startPoint x: 390, startPoint y: 110, endPoint x: 316, endPoint y: 100, distance: 74.6
click at [316, 100] on div "**********" at bounding box center [299, 140] width 327 height 119
type input "****"
click at [235, 124] on label "IYQ6920 - TOCO-10P 11000KG MB1718. (C: 392,00 - P: 11000,00) (VD)" at bounding box center [229, 120] width 170 height 7
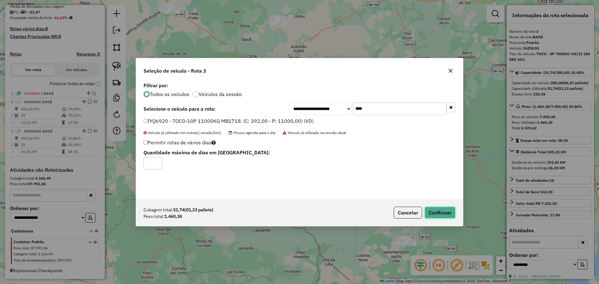
click at [449, 214] on button "Confirmar" at bounding box center [440, 213] width 31 height 12
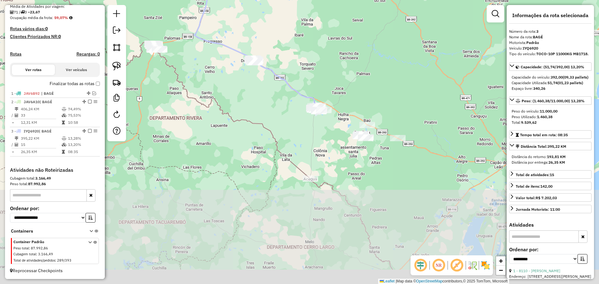
drag, startPoint x: 263, startPoint y: 194, endPoint x: 221, endPoint y: 89, distance: 113.4
click at [221, 89] on div "Janela de atendimento Grade de atendimento Capacidade Transportadoras Veículos …" at bounding box center [299, 142] width 599 height 284
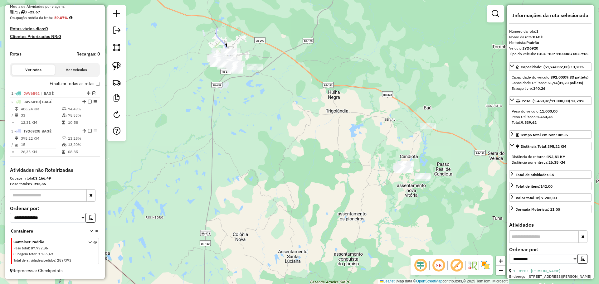
drag, startPoint x: 282, startPoint y: 63, endPoint x: 256, endPoint y: 132, distance: 74.0
click at [268, 151] on div "Janela de atendimento Grade de atendimento Capacidade Transportadoras Veículos …" at bounding box center [299, 142] width 599 height 284
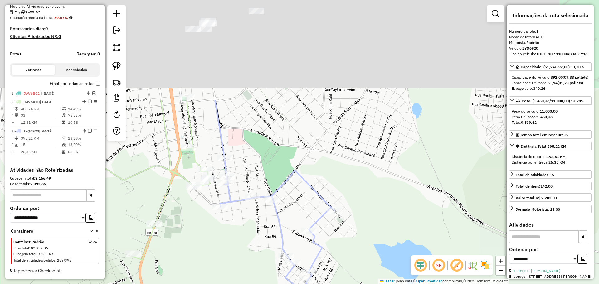
drag, startPoint x: 223, startPoint y: 81, endPoint x: 326, endPoint y: 244, distance: 192.6
click at [326, 244] on div "Janela de atendimento Grade de atendimento Capacidade Transportadoras Veículos …" at bounding box center [299, 142] width 599 height 284
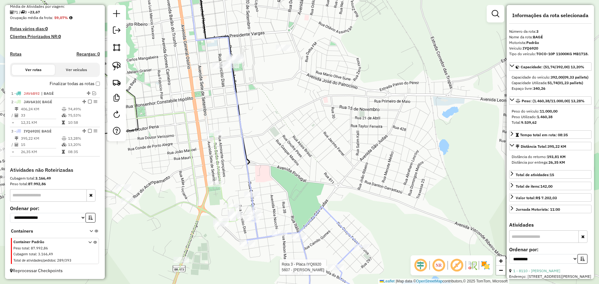
drag, startPoint x: 266, startPoint y: 143, endPoint x: 270, endPoint y: 174, distance: 31.5
click at [270, 174] on div "Rota 3 - Placa IYQ6920 5607 - Santiago Da Rosa Lem Janela de atendimento Grade …" at bounding box center [299, 142] width 599 height 284
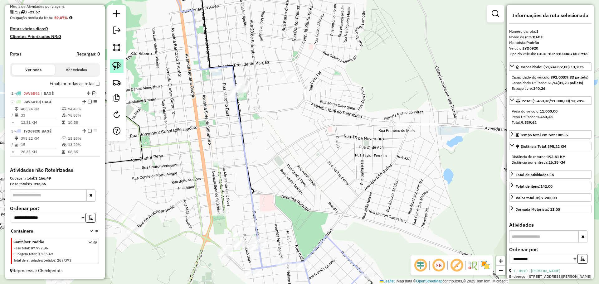
click at [119, 61] on link at bounding box center [117, 66] width 14 height 14
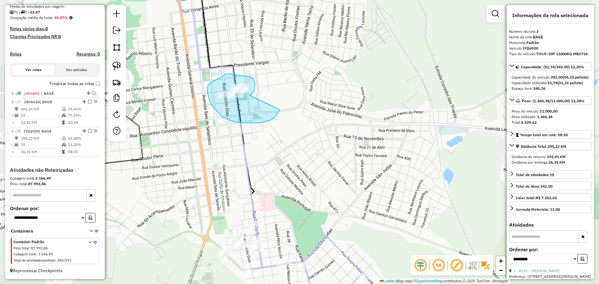
drag, startPoint x: 249, startPoint y: 95, endPoint x: 281, endPoint y: 109, distance: 34.1
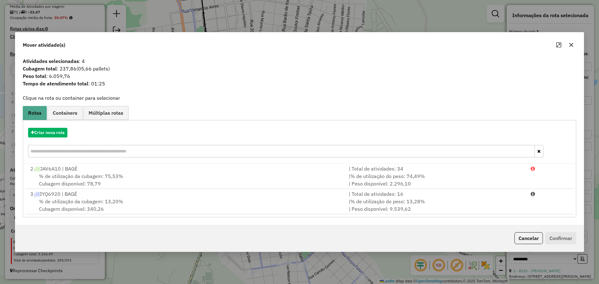
click at [187, 202] on div "% de utilização da cubagem: 13,20% Cubagem disponível: 340,26" at bounding box center [186, 205] width 319 height 15
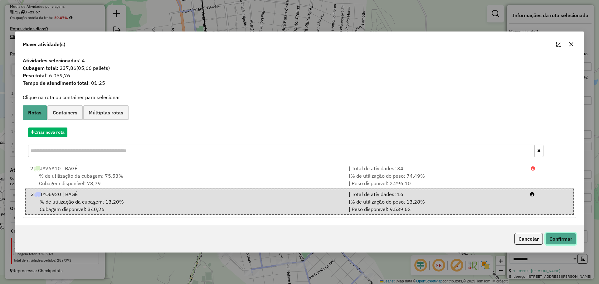
click at [562, 238] on button "Confirmar" at bounding box center [561, 239] width 31 height 12
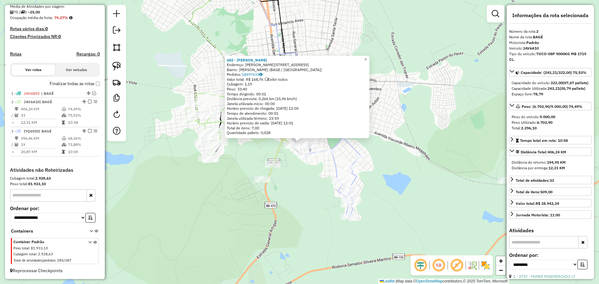
click at [270, 206] on div "682 - ANTONIO JULIO SOARE Endereço: R SUELY PEREIRA 359 Bairro: CASTRO ALVES (B…" at bounding box center [299, 142] width 599 height 284
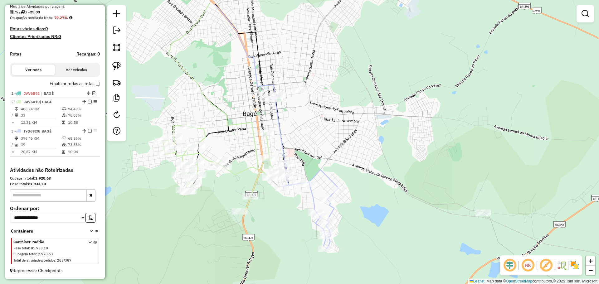
drag, startPoint x: 299, startPoint y: 189, endPoint x: 283, endPoint y: 193, distance: 16.7
click at [276, 222] on div "Janela de atendimento Grade de atendimento Capacidade Transportadoras Veículos …" at bounding box center [299, 142] width 599 height 284
select select "**********"
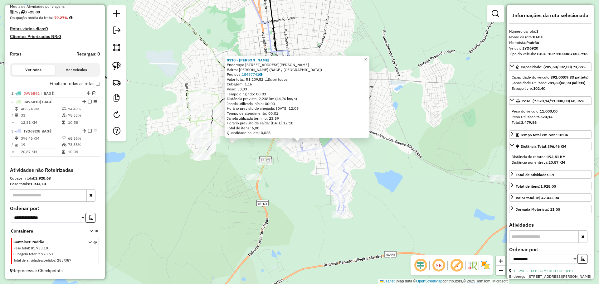
click at [297, 187] on div "8110 - Cleusa Beatriz Rodri Endereço: R PROFESSOR JOSE ANTONIO PORTO 33 Bairro:…" at bounding box center [299, 142] width 599 height 284
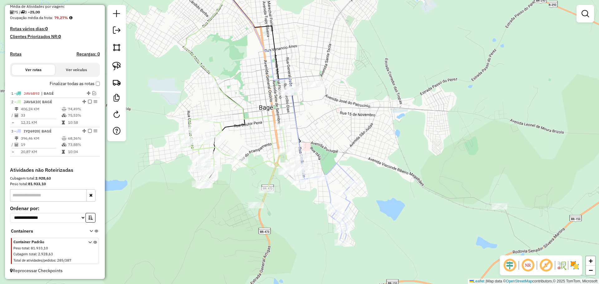
drag, startPoint x: 296, startPoint y: 198, endPoint x: 298, endPoint y: 226, distance: 28.2
click at [298, 226] on div "Janela de atendimento Grade de atendimento Capacidade Transportadoras Veículos …" at bounding box center [299, 142] width 599 height 284
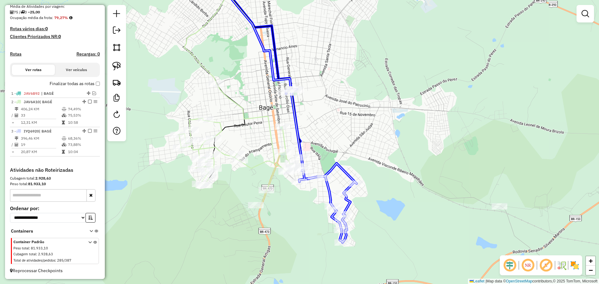
click at [294, 93] on div at bounding box center [297, 90] width 16 height 6
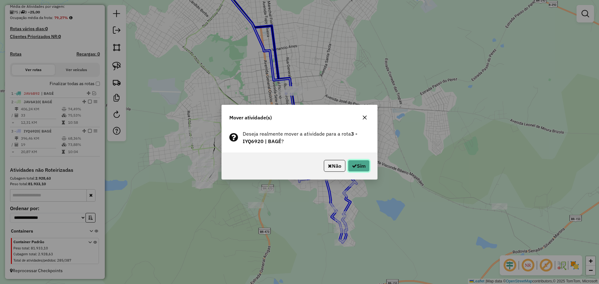
click at [356, 160] on button "Sim" at bounding box center [359, 166] width 22 height 12
click at [357, 164] on button "Sim" at bounding box center [359, 166] width 22 height 12
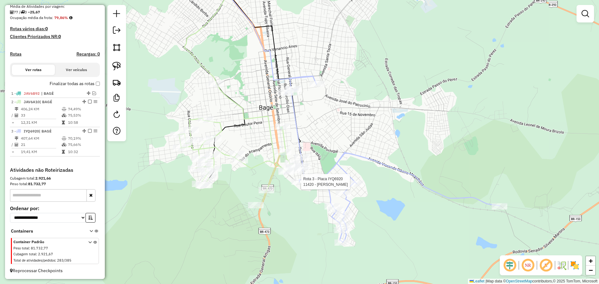
select select "**********"
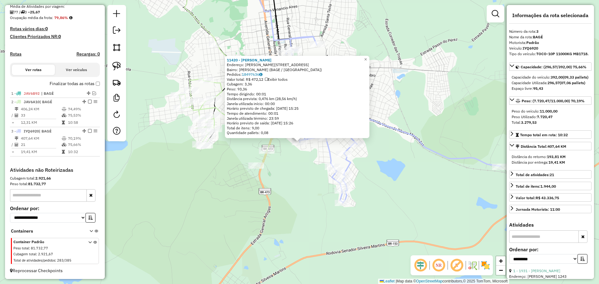
click at [317, 177] on div "11420 - ARIANI MACHADO ALVIR Endereço: R MARCILIO DIAS 759 Bairro: CASTRO ALVES…" at bounding box center [299, 142] width 599 height 284
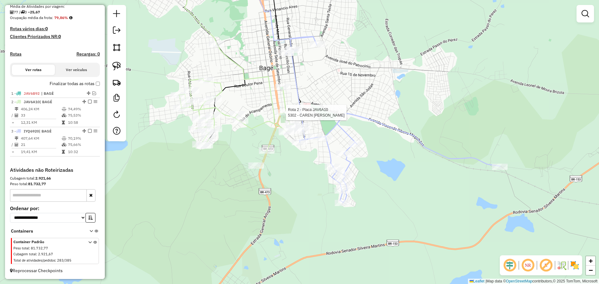
select select "**********"
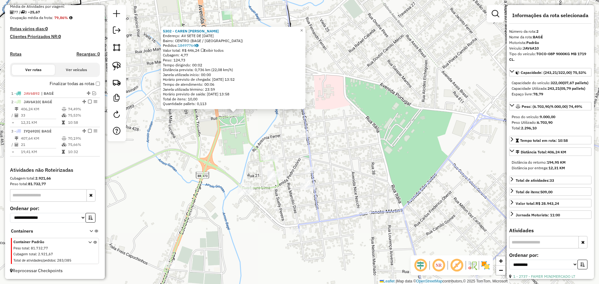
click at [257, 135] on div "Rota 3 - Placa IYQ6920 11420 - ARIANI MACHADO ALVIR 5302 - CAREN ELISA MONTEIRO…" at bounding box center [299, 142] width 599 height 284
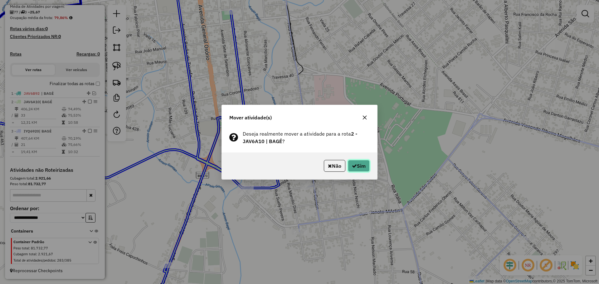
click at [359, 164] on button "Sim" at bounding box center [359, 166] width 22 height 12
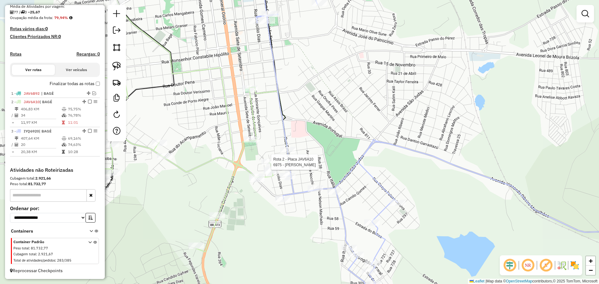
select select "**********"
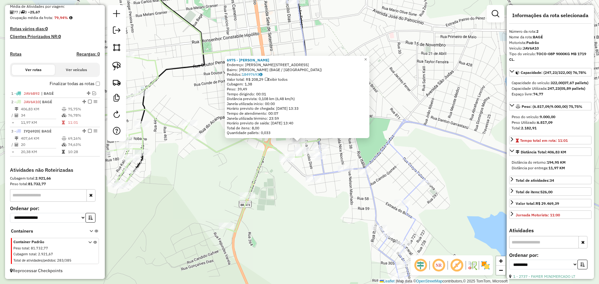
click at [287, 184] on div "6975 - JULIO OTAVIO GOULART Endereço: R JOAO CARNEIRO 153 Bairro: CASTRO ALVES …" at bounding box center [299, 142] width 599 height 284
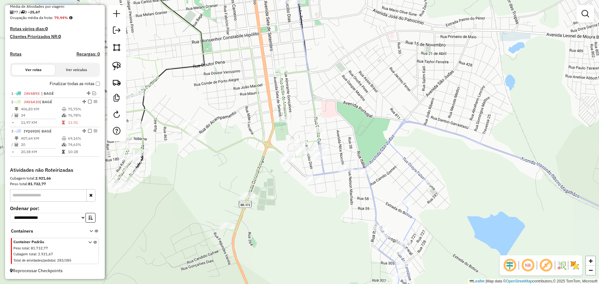
select select "**********"
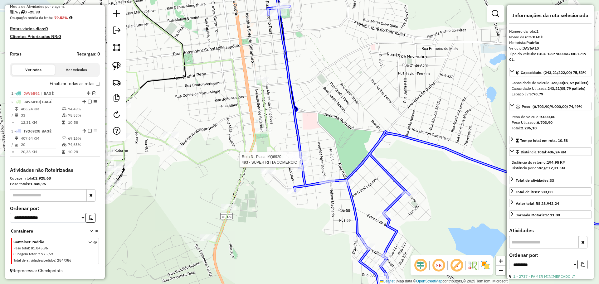
click at [137, 114] on div at bounding box center [137, 114] width 0 height 0
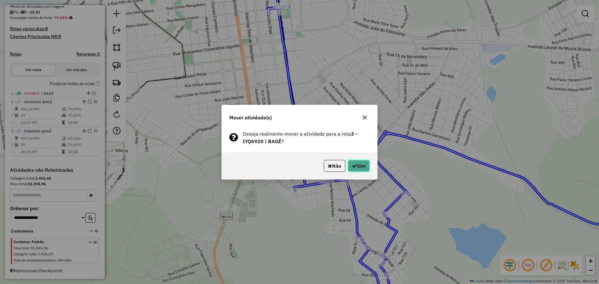
click at [357, 168] on button "Sim" at bounding box center [359, 166] width 22 height 12
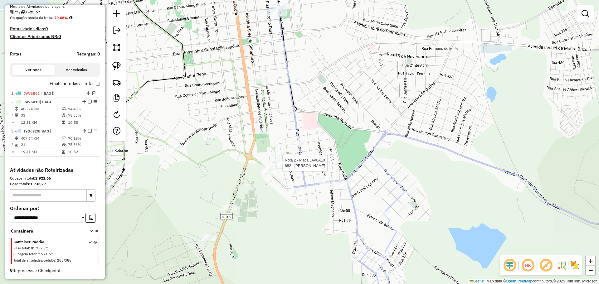
select select "**********"
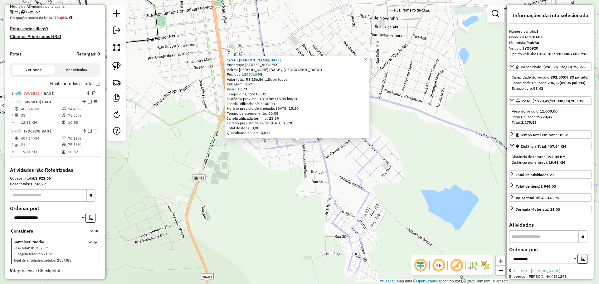
click at [322, 181] on div "1624 - NARA LUCIA TORRES GA Endereço: R ANGELICA JARDIM 220 Bairro: CASTRO ALVE…" at bounding box center [299, 142] width 599 height 284
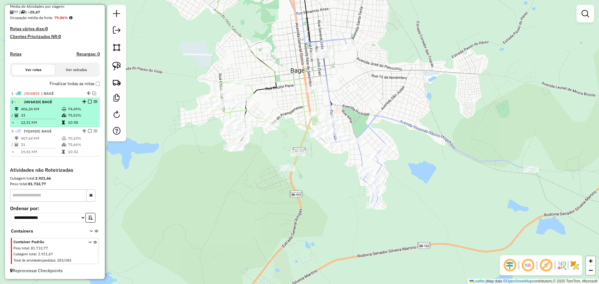
click at [88, 102] on em at bounding box center [90, 102] width 4 height 4
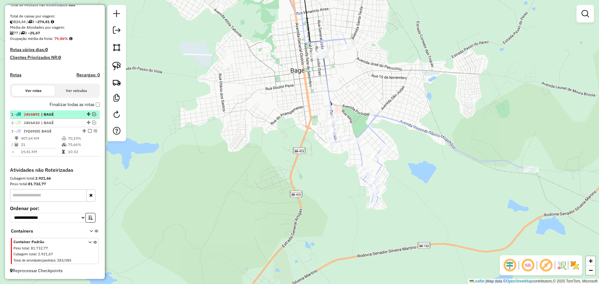
drag, startPoint x: 86, startPoint y: 130, endPoint x: 90, endPoint y: 132, distance: 4.3
click at [88, 130] on em at bounding box center [90, 131] width 4 height 4
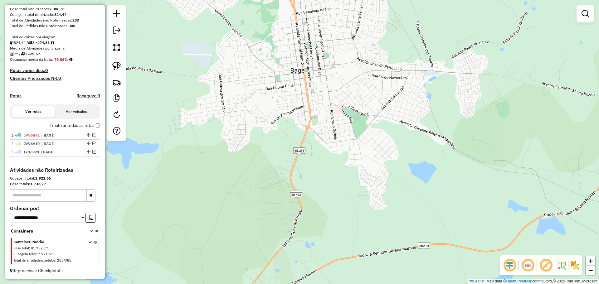
click at [326, 151] on div "Janela de atendimento Grade de atendimento Capacidade Transportadoras Veículos …" at bounding box center [299, 142] width 599 height 284
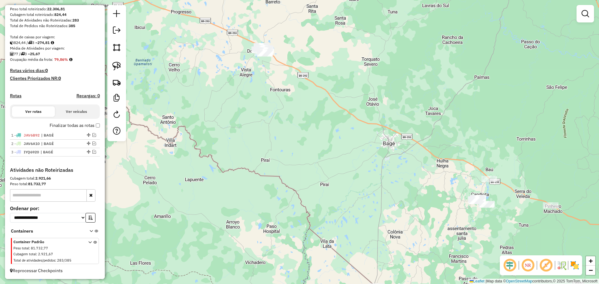
drag, startPoint x: 286, startPoint y: 135, endPoint x: 354, endPoint y: 130, distance: 68.2
click at [354, 130] on div "Janela de atendimento Grade de atendimento Capacidade Transportadoras Veículos …" at bounding box center [299, 142] width 599 height 284
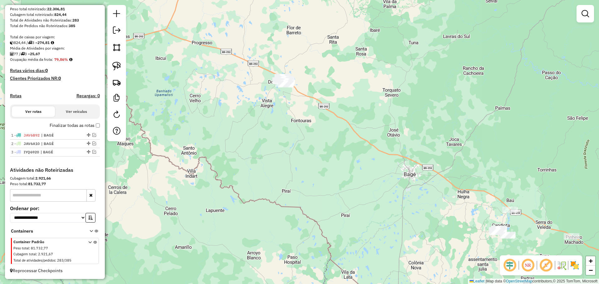
drag, startPoint x: 359, startPoint y: 101, endPoint x: 378, endPoint y: 132, distance: 36.3
click at [378, 132] on div "Janela de atendimento Grade de atendimento Capacidade Transportadoras Veículos …" at bounding box center [299, 142] width 599 height 284
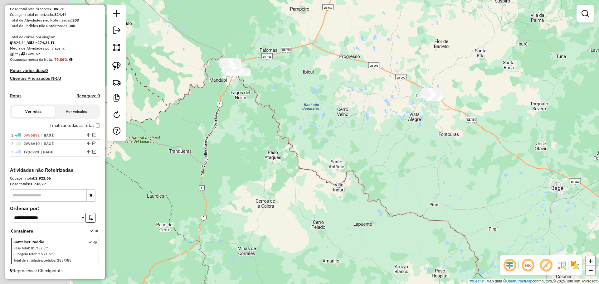
drag, startPoint x: 289, startPoint y: 167, endPoint x: 379, endPoint y: 151, distance: 91.7
click at [436, 190] on div "Janela de atendimento Grade de atendimento Capacidade Transportadoras Veículos …" at bounding box center [299, 142] width 599 height 284
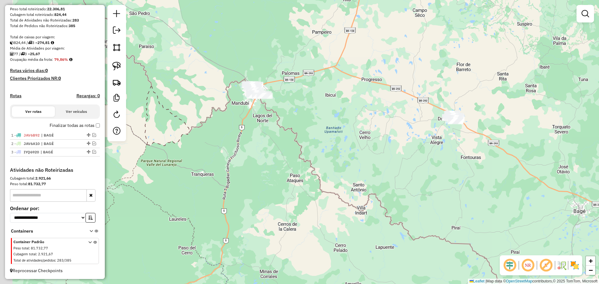
drag, startPoint x: 299, startPoint y: 115, endPoint x: 258, endPoint y: 109, distance: 41.9
click at [322, 128] on div "Janela de atendimento Grade de atendimento Capacidade Transportadoras Veículos …" at bounding box center [299, 142] width 599 height 284
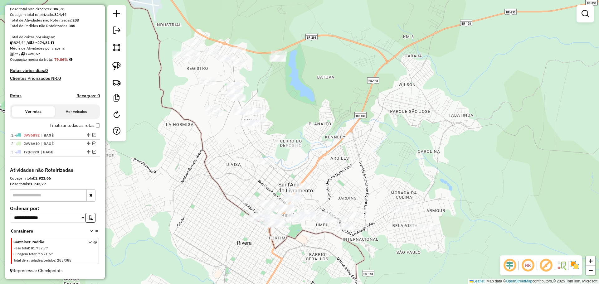
drag, startPoint x: 316, startPoint y: 174, endPoint x: 328, endPoint y: 178, distance: 12.7
click at [328, 178] on div "Janela de atendimento Grade de atendimento Capacidade Transportadoras Veículos …" at bounding box center [299, 142] width 599 height 284
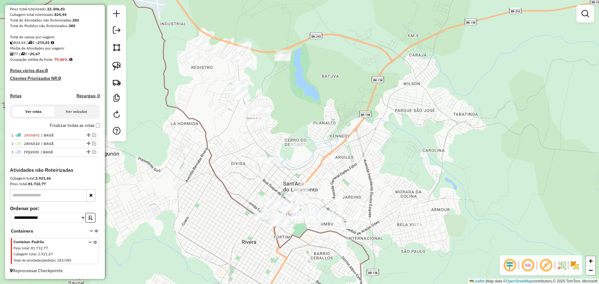
drag, startPoint x: 329, startPoint y: 195, endPoint x: 333, endPoint y: 194, distance: 4.8
click at [333, 194] on div "Janela de atendimento Grade de atendimento Capacidade Transportadoras Veículos …" at bounding box center [299, 142] width 599 height 284
click at [120, 66] on img at bounding box center [116, 66] width 9 height 9
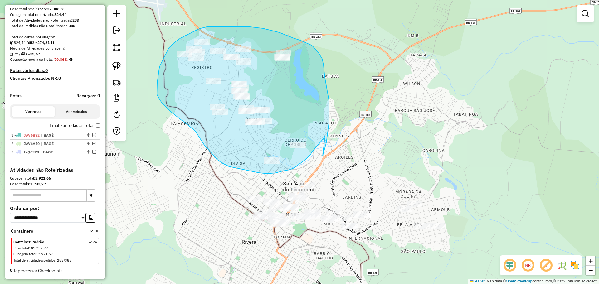
drag, startPoint x: 323, startPoint y: 156, endPoint x: 325, endPoint y: 136, distance: 20.4
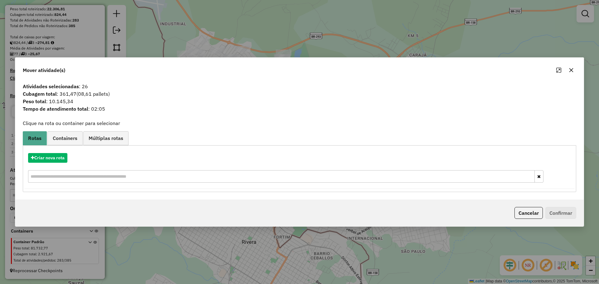
click at [572, 72] on icon "button" at bounding box center [571, 70] width 5 height 5
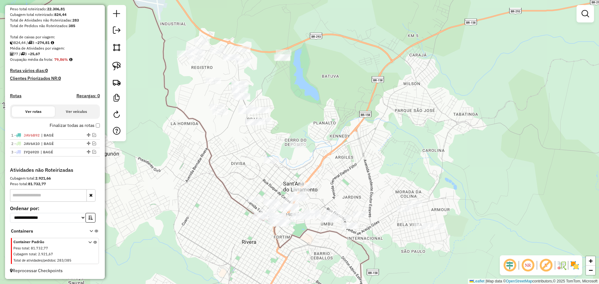
drag, startPoint x: 118, startPoint y: 66, endPoint x: 130, endPoint y: 67, distance: 12.0
click at [119, 66] on img at bounding box center [116, 66] width 9 height 9
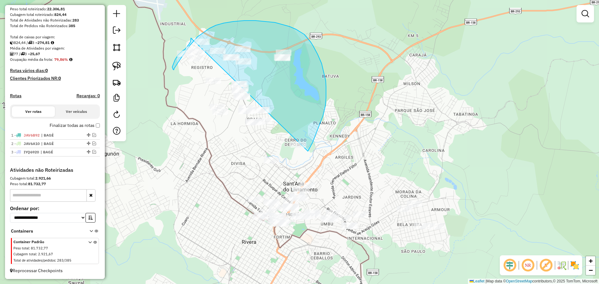
drag, startPoint x: 308, startPoint y: 151, endPoint x: 191, endPoint y: 38, distance: 162.9
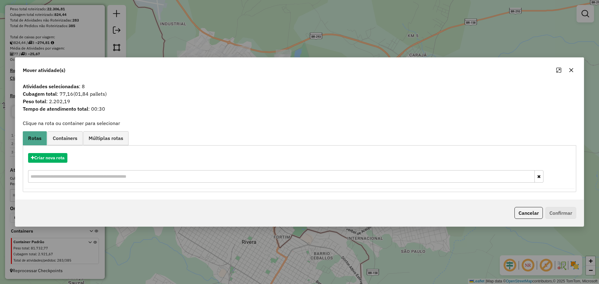
click at [569, 72] on icon "button" at bounding box center [571, 70] width 5 height 5
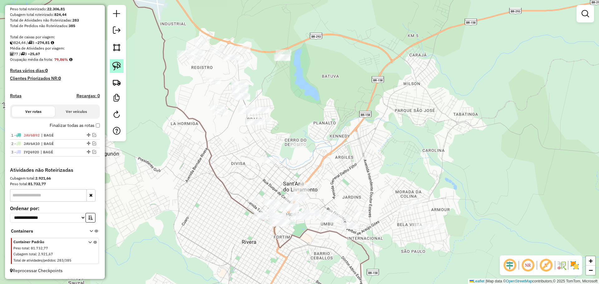
click at [114, 64] on img at bounding box center [116, 66] width 9 height 9
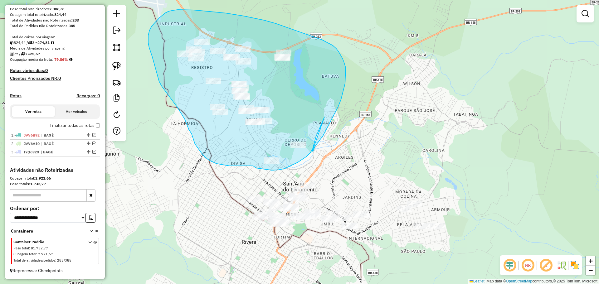
drag, startPoint x: 314, startPoint y: 150, endPoint x: 325, endPoint y: 117, distance: 34.2
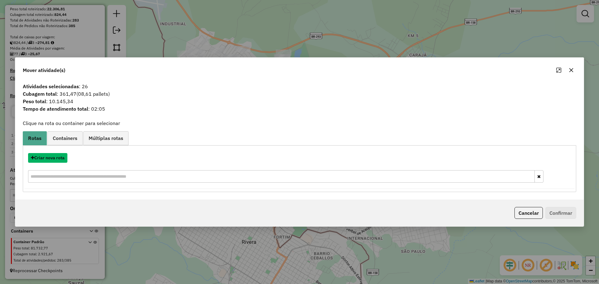
click at [61, 160] on button "Criar nova rota" at bounding box center [47, 158] width 39 height 10
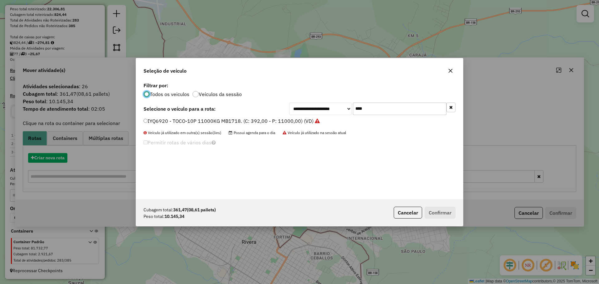
scroll to position [3, 2]
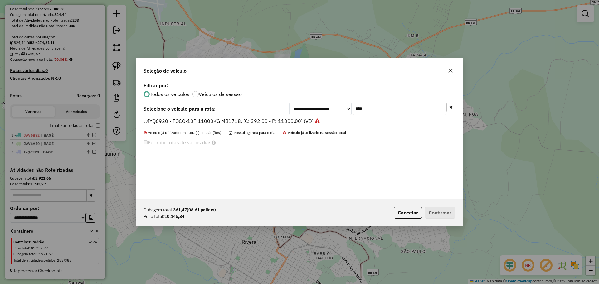
drag, startPoint x: 375, startPoint y: 110, endPoint x: 334, endPoint y: 102, distance: 41.1
click at [334, 102] on div "**********" at bounding box center [299, 140] width 327 height 119
type input "***"
click at [275, 118] on label "JAT6E21 - TOCO-08P 9000KG MB 1719 CL. (C: 322,00 - P: 9000,00) (VD)" at bounding box center [230, 120] width 172 height 7
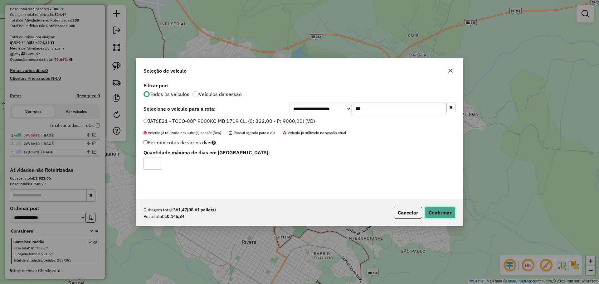
click at [441, 216] on button "Confirmar" at bounding box center [440, 213] width 31 height 12
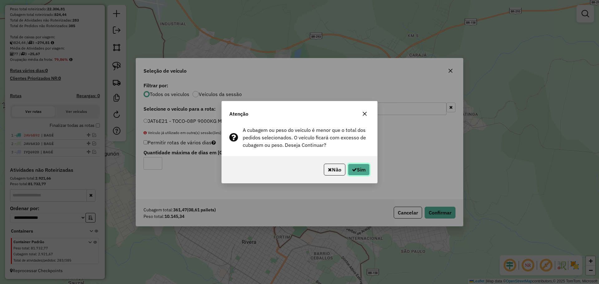
click at [359, 168] on button "Sim" at bounding box center [359, 170] width 22 height 12
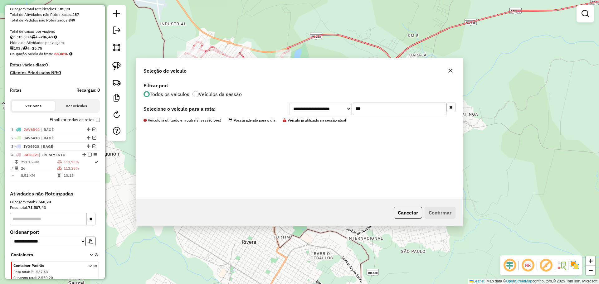
scroll to position [137, 0]
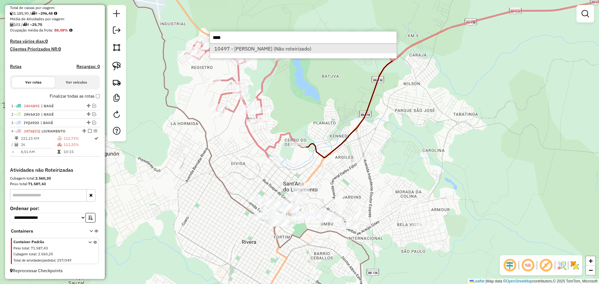
type input "****"
click at [329, 50] on li "10497 - SONIA MARIA DE AVILA (Não roteirizado)" at bounding box center [303, 48] width 187 height 9
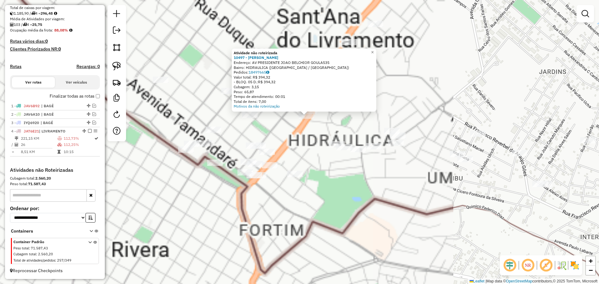
click at [326, 145] on div "Atividade não roteirizada 10497 - SONIA MARIA DE AVILA Endereço: AV PRESIDENTE …" at bounding box center [299, 142] width 599 height 284
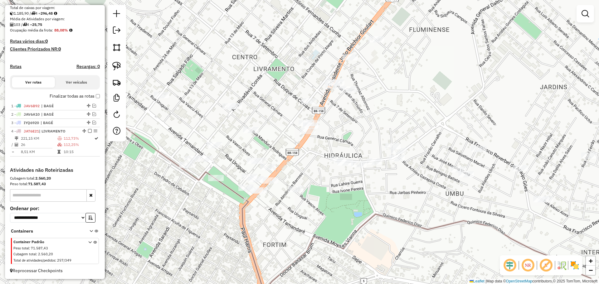
click at [331, 156] on div "Janela de atendimento Grade de atendimento Capacidade Transportadoras Veículos …" at bounding box center [299, 142] width 599 height 284
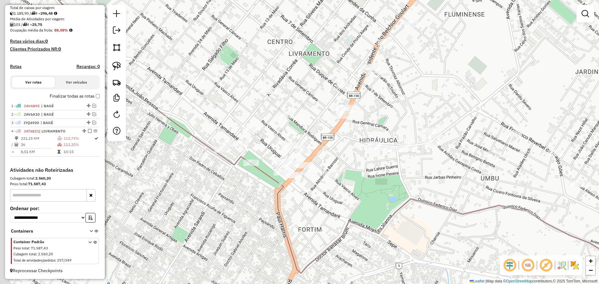
drag, startPoint x: 319, startPoint y: 152, endPoint x: 354, endPoint y: 134, distance: 38.8
click at [354, 134] on div "Janela de atendimento Grade de atendimento Capacidade Transportadoras Veículos …" at bounding box center [299, 142] width 599 height 284
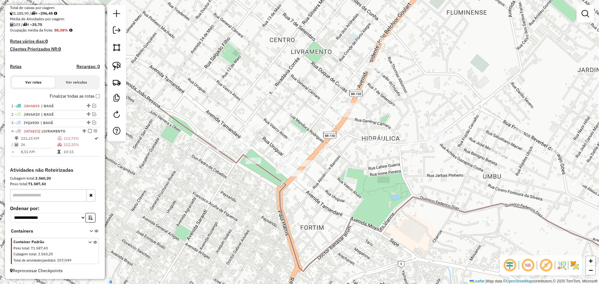
drag, startPoint x: 120, startPoint y: 67, endPoint x: 192, endPoint y: 66, distance: 72.1
click at [120, 67] on img at bounding box center [116, 66] width 9 height 9
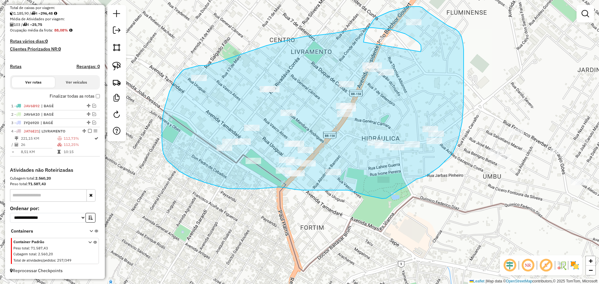
drag, startPoint x: 421, startPoint y: 52, endPoint x: 364, endPoint y: 42, distance: 57.9
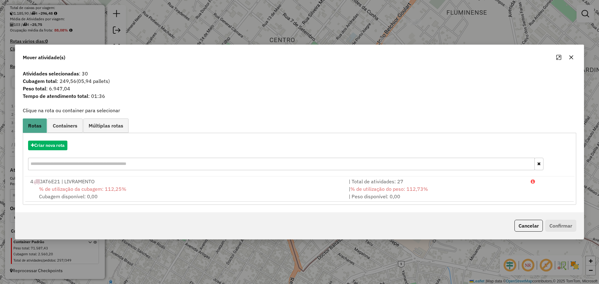
click at [574, 59] on icon "button" at bounding box center [571, 57] width 5 height 5
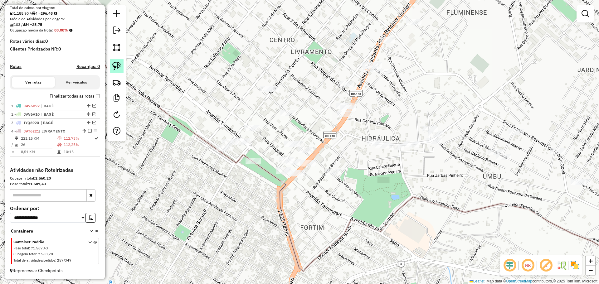
click at [117, 65] on img at bounding box center [116, 66] width 9 height 9
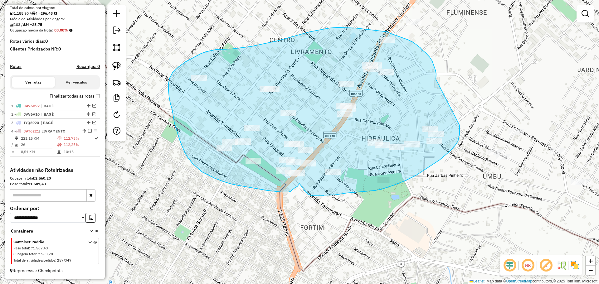
drag, startPoint x: 436, startPoint y: 79, endPoint x: 460, endPoint y: 125, distance: 51.9
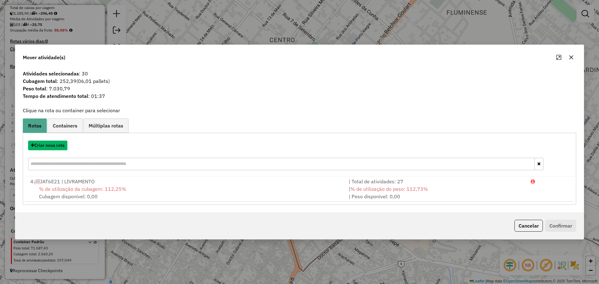
click at [55, 143] on button "Criar nova rota" at bounding box center [47, 146] width 39 height 10
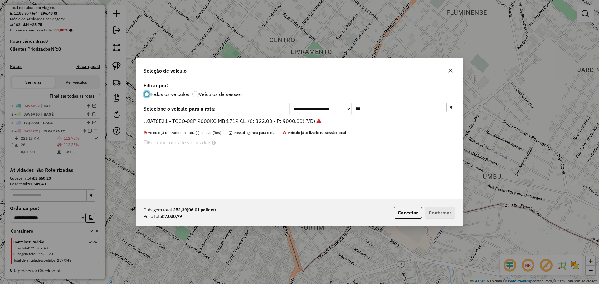
scroll to position [3, 2]
drag, startPoint x: 367, startPoint y: 107, endPoint x: 353, endPoint y: 107, distance: 13.4
click at [353, 107] on input "***" at bounding box center [400, 109] width 94 height 12
type input "***"
click at [194, 118] on label "JBU9B64 - TOCO-06P 6000 kg. (C: 252,00 - P: 6000,00) (VD)" at bounding box center [216, 120] width 144 height 7
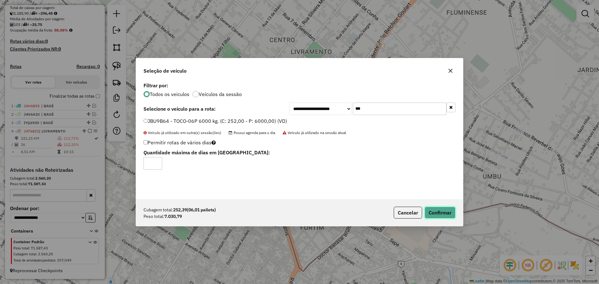
click at [441, 209] on button "Confirmar" at bounding box center [440, 213] width 31 height 12
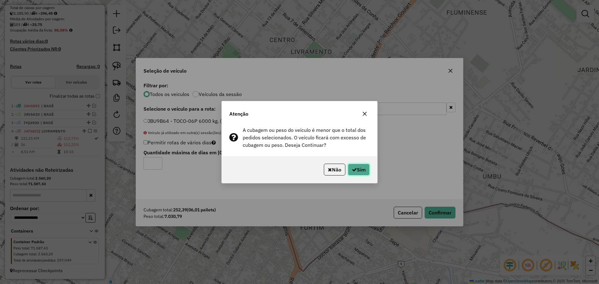
click at [369, 173] on button "Sim" at bounding box center [359, 170] width 22 height 12
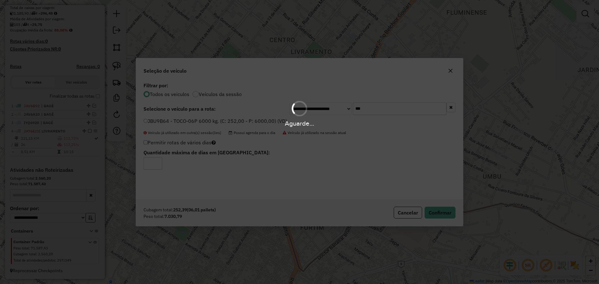
scroll to position [166, 0]
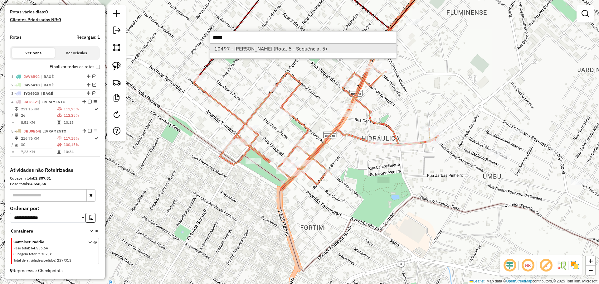
type input "*****"
click at [340, 51] on li "10497 - SONIA MARIA DE AVILA (Rota: 5 - Sequência: 5)" at bounding box center [303, 48] width 187 height 9
select select "**********"
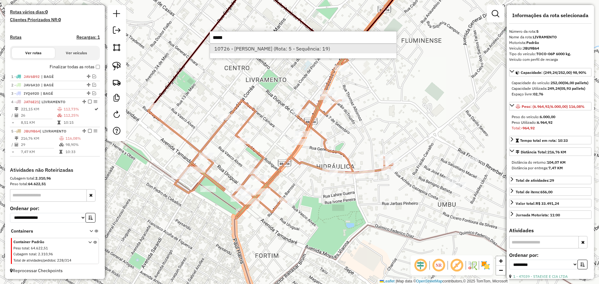
type input "*****"
click at [275, 48] on li "10726 - NICOLAS PABLO ESTEFA (Rota: 5 - Sequência: 19)" at bounding box center [303, 48] width 187 height 9
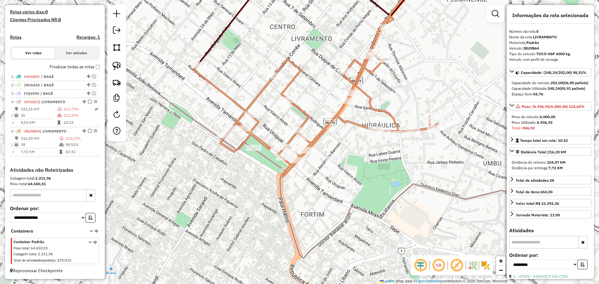
drag, startPoint x: 322, startPoint y: 129, endPoint x: 356, endPoint y: 146, distance: 38.2
click at [356, 146] on div "Janela de atendimento Grade de atendimento Capacidade Transportadoras Veículos …" at bounding box center [299, 142] width 599 height 284
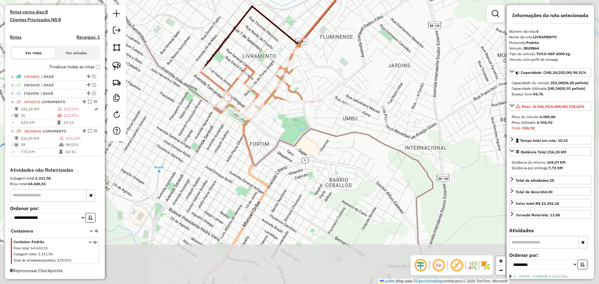
drag, startPoint x: 451, startPoint y: 181, endPoint x: 326, endPoint y: 131, distance: 134.5
click at [326, 131] on div "Janela de atendimento Grade de atendimento Capacidade Transportadoras Veículos …" at bounding box center [299, 142] width 599 height 284
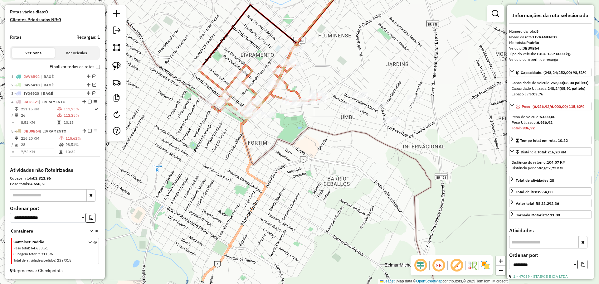
click at [319, 103] on div at bounding box center [320, 99] width 16 height 6
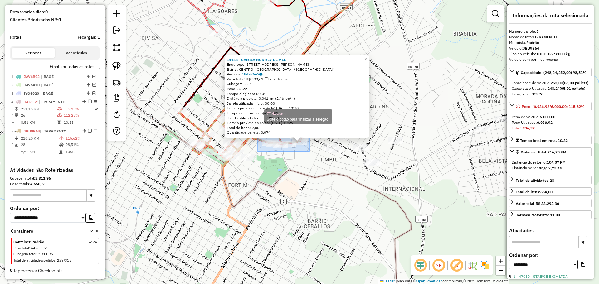
drag, startPoint x: 309, startPoint y: 152, endPoint x: 258, endPoint y: 116, distance: 62.6
click at [258, 116] on div "11458 - CAMILA NORMEY DE MEL Endereço: R GENERAL DALTRO FILHO 707 Bairro: CENTR…" at bounding box center [299, 142] width 599 height 284
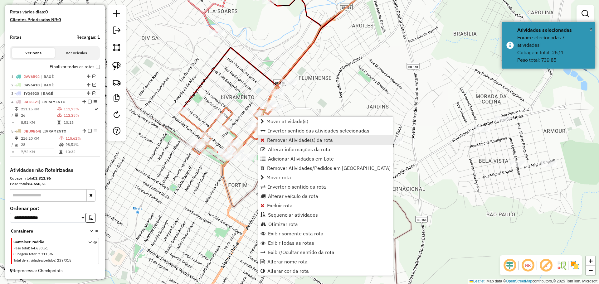
click at [296, 142] on span "Remover Atividade(s) da rota" at bounding box center [300, 140] width 66 height 5
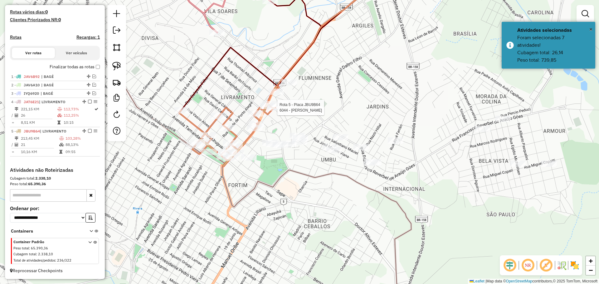
select select "**********"
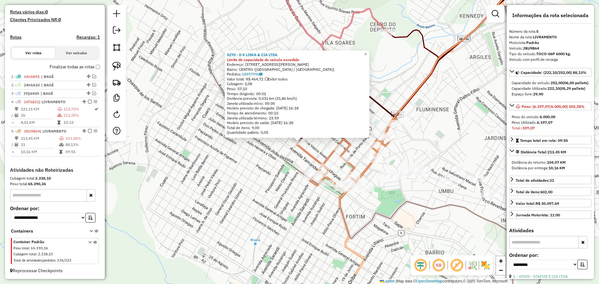
click at [282, 158] on div "5270 - D K LISKA & CIA LTDA Limite de capacidade do veículo excedido Endereço: …" at bounding box center [299, 142] width 599 height 284
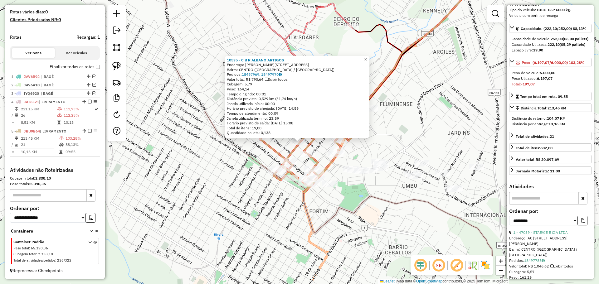
scroll to position [94, 0]
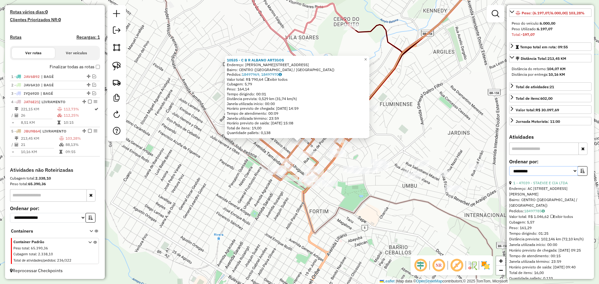
click at [570, 176] on select "**********" at bounding box center [543, 171] width 69 height 10
select select "*********"
click at [509, 176] on select "**********" at bounding box center [543, 171] width 69 height 10
click at [580, 176] on button "button" at bounding box center [583, 171] width 10 height 10
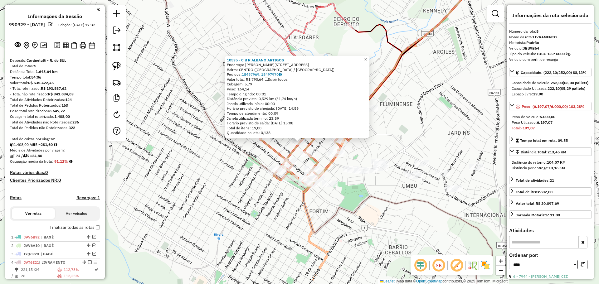
select select "*********"
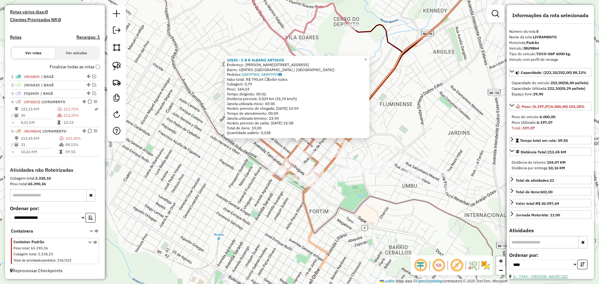
scroll to position [94, 0]
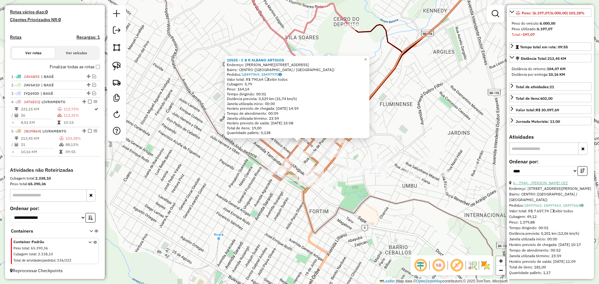
click at [563, 185] on link "6 - 7944 - DANIEL SALMENTAO CEZ" at bounding box center [540, 183] width 55 height 5
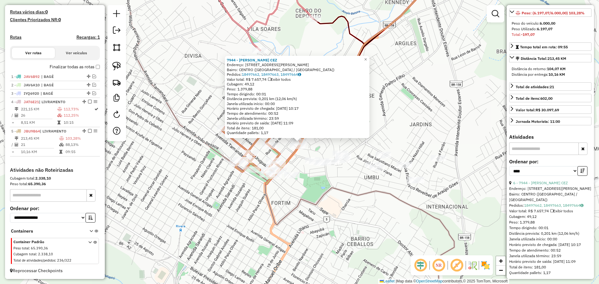
scroll to position [156, 0]
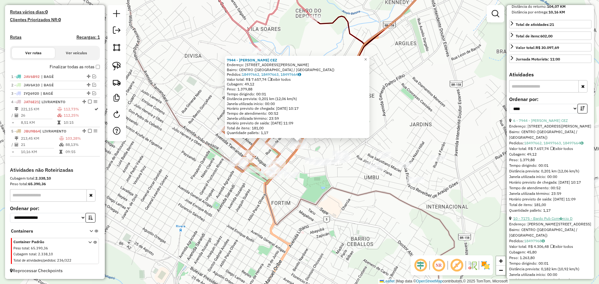
click at [551, 221] on link "10 - 7175 - Bardo Pub Com�rcio D" at bounding box center [542, 218] width 59 height 5
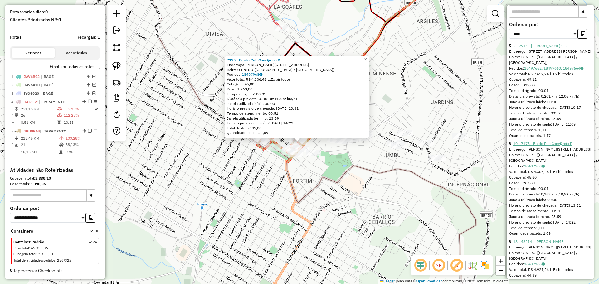
scroll to position [250, 0]
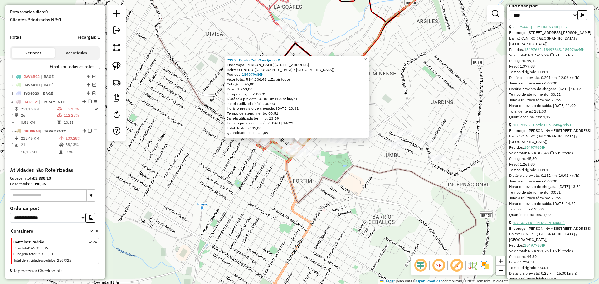
click at [551, 225] on link "18 - 48214 - MARLENE ALVES GUSMAO" at bounding box center [539, 223] width 52 height 5
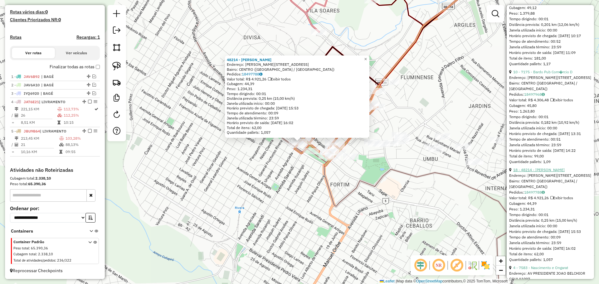
scroll to position [343, 0]
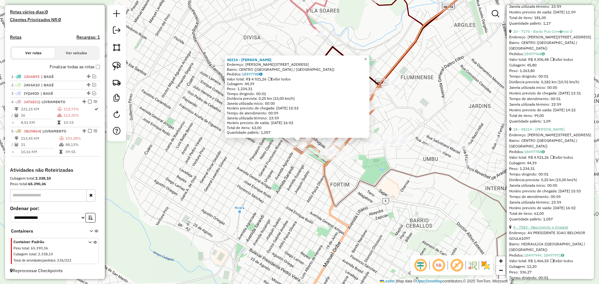
click at [550, 230] on link "4 - 7583 - Nascimento e Ongarat" at bounding box center [540, 227] width 55 height 5
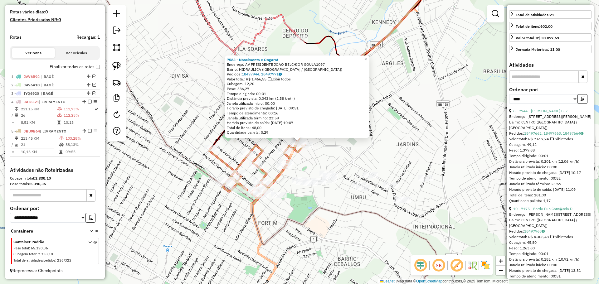
scroll to position [156, 0]
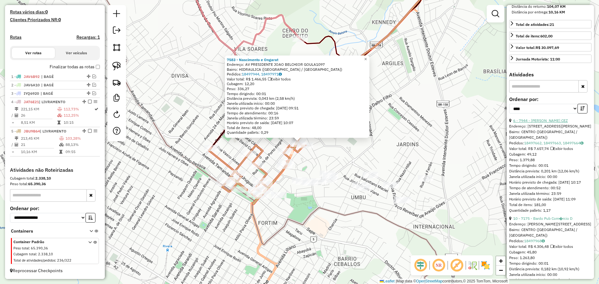
click at [539, 123] on link "6 - 7944 - DANIEL SALMENTAO CEZ" at bounding box center [540, 120] width 55 height 5
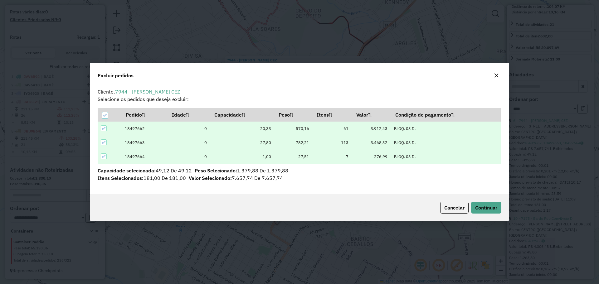
scroll to position [0, 0]
click at [496, 205] on span "Continuar" at bounding box center [486, 208] width 22 height 6
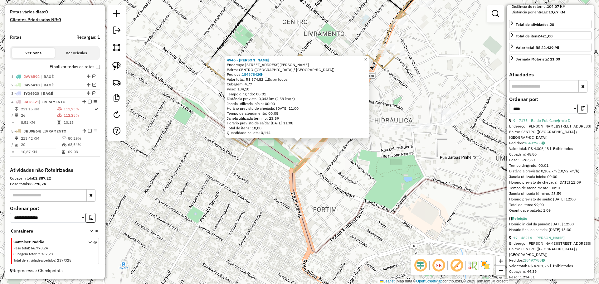
click at [267, 146] on div at bounding box center [266, 143] width 16 height 6
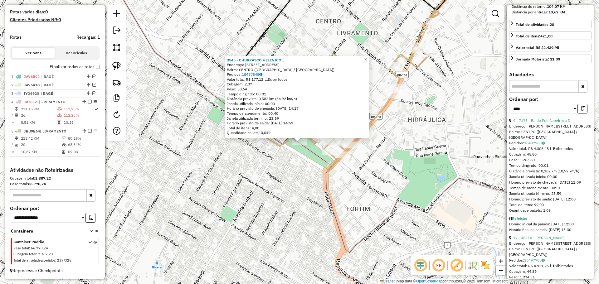
drag, startPoint x: 299, startPoint y: 160, endPoint x: 278, endPoint y: 162, distance: 21.0
click at [278, 162] on div "3545 - CHURRASCO HELENICO L Endereço: AV ALMIRANTE TAMANDARE 2352 Bairro: CENTR…" at bounding box center [299, 142] width 599 height 284
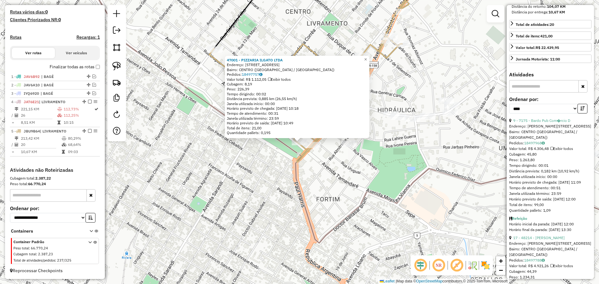
click at [302, 159] on icon at bounding box center [307, 81] width 197 height 162
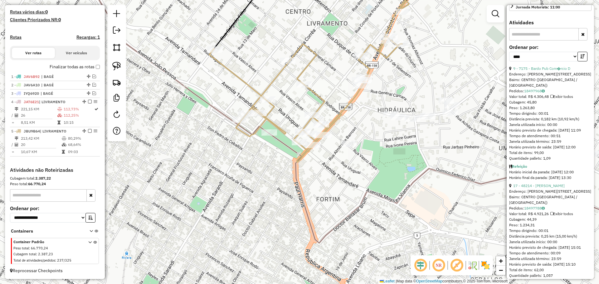
scroll to position [218, 0]
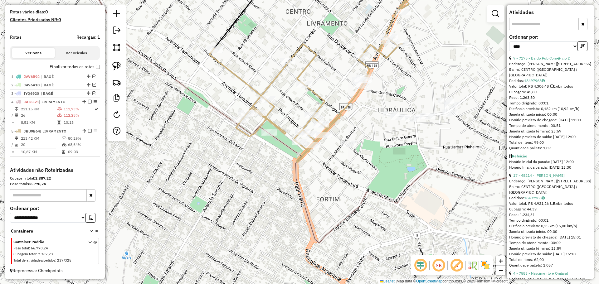
click at [534, 61] on link "9 - 7175 - Bardo Pub Com�rcio D" at bounding box center [541, 58] width 57 height 5
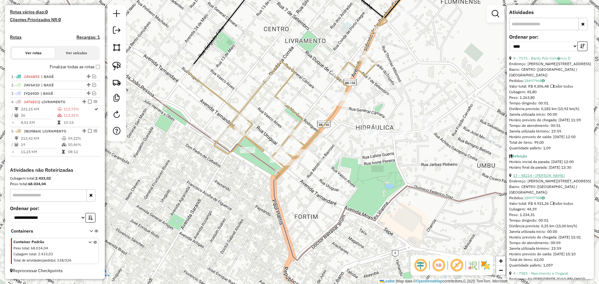
click at [537, 178] on link "17 - 48214 - MARLENE ALVES GUSMAO" at bounding box center [539, 175] width 52 height 5
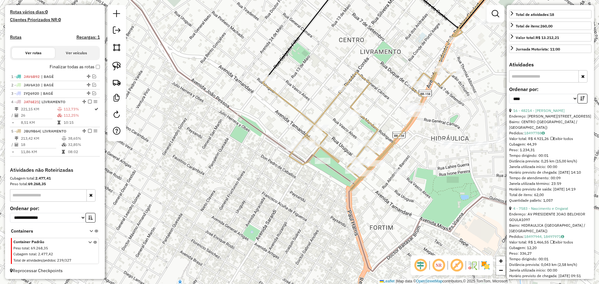
scroll to position [88, 0]
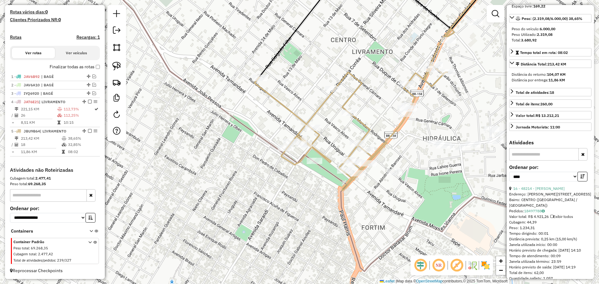
drag, startPoint x: 409, startPoint y: 156, endPoint x: 396, endPoint y: 156, distance: 13.4
click at [396, 156] on div "Janela de atendimento Grade de atendimento Capacidade Transportadoras Veículos …" at bounding box center [299, 142] width 599 height 284
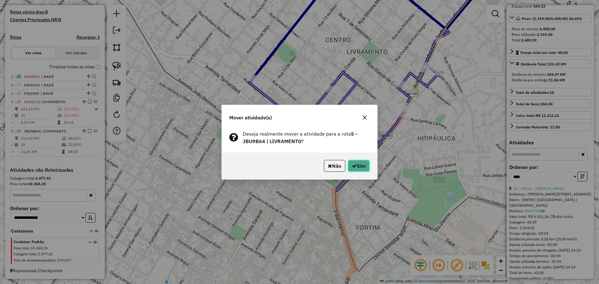
click at [362, 164] on button "Sim" at bounding box center [359, 166] width 22 height 12
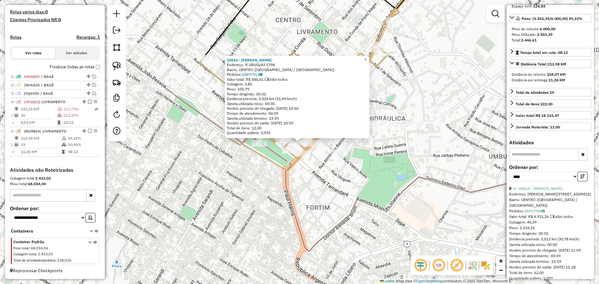
click at [392, 156] on div "10914 - JOSE ANTONIO NEQUESA Endereço: R URUGUAI 1798 Bairro: CENTRO (SANT ANA …" at bounding box center [299, 142] width 599 height 284
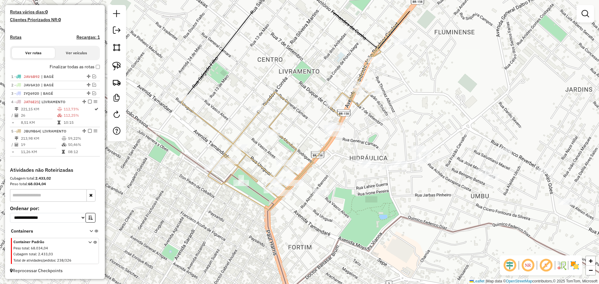
drag, startPoint x: 375, startPoint y: 161, endPoint x: 356, endPoint y: 208, distance: 50.3
click at [356, 208] on div "Janela de atendimento Grade de atendimento Capacidade Transportadoras Veículos …" at bounding box center [299, 142] width 599 height 284
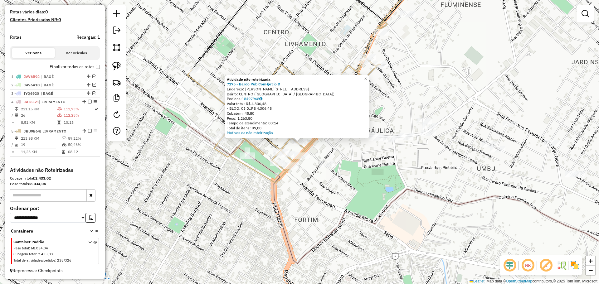
click at [310, 187] on div "Atividade não roteirizada 7175 - Bardo Pub Com�rcio D Endereço: R VASCO ALVES 1…" at bounding box center [299, 142] width 599 height 284
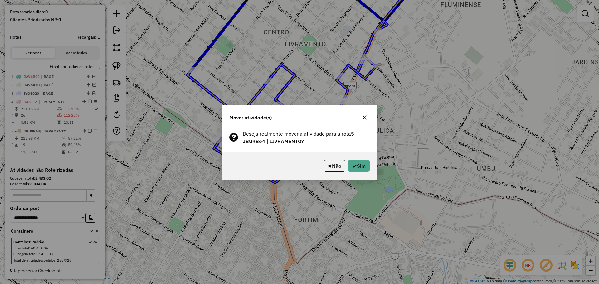
click at [360, 173] on div "Não Sim" at bounding box center [299, 166] width 155 height 27
click at [360, 164] on button "Sim" at bounding box center [359, 166] width 22 height 12
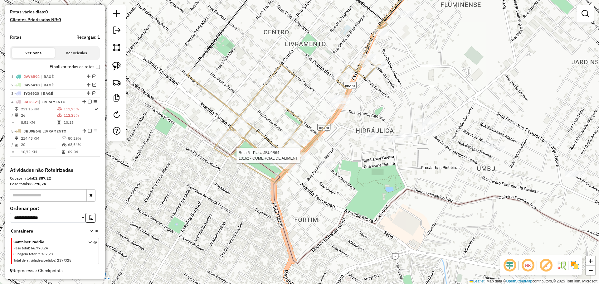
select select "*********"
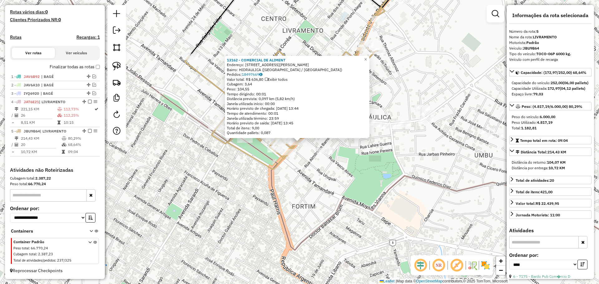
click at [307, 175] on div "13162 - COMERCIAL DE ALIMENT Endereço: AV Joao Belchior Goulart 291 Bairro: HID…" at bounding box center [299, 142] width 599 height 284
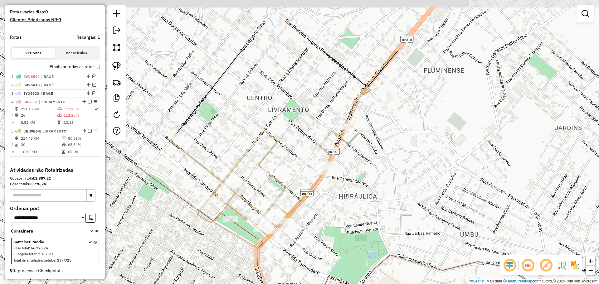
drag, startPoint x: 350, startPoint y: 131, endPoint x: 339, endPoint y: 207, distance: 76.7
click at [339, 207] on div "Janela de atendimento Grade de atendimento Capacidade Transportadoras Veículos …" at bounding box center [299, 142] width 599 height 284
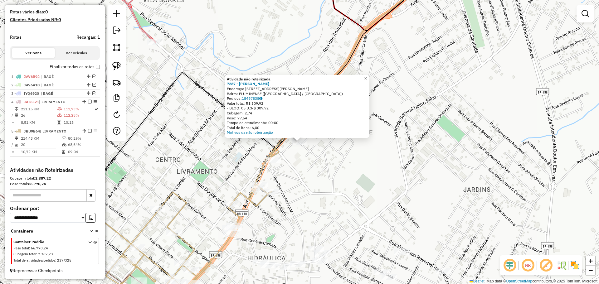
click at [336, 169] on div "Atividade não roteirizada 7287 - Jussara Remedi Teixe Endereço: R PEDRO CALLERO…" at bounding box center [299, 142] width 599 height 284
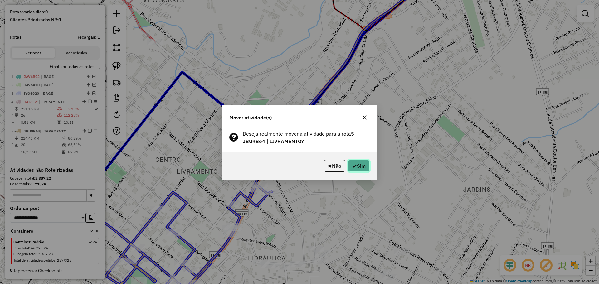
click at [350, 162] on button "Sim" at bounding box center [359, 166] width 22 height 12
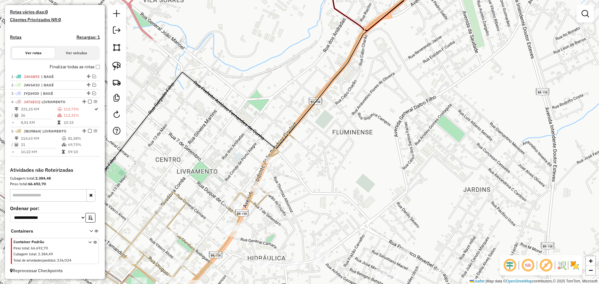
drag, startPoint x: 330, startPoint y: 179, endPoint x: 378, endPoint y: 139, distance: 63.0
click at [378, 139] on div "Janela de atendimento Grade de atendimento Capacidade Transportadoras Veículos …" at bounding box center [299, 142] width 599 height 284
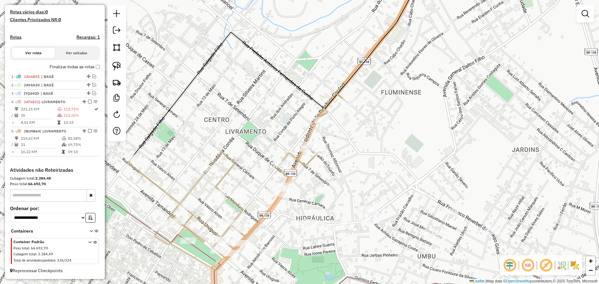
click at [312, 124] on icon at bounding box center [238, 181] width 220 height 177
select select "*********"
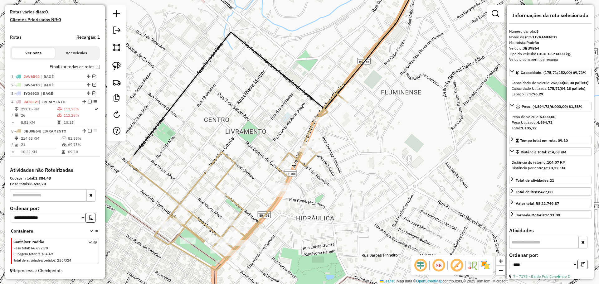
click at [336, 148] on div "Janela de atendimento Grade de atendimento Capacidade Transportadoras Veículos …" at bounding box center [299, 142] width 599 height 284
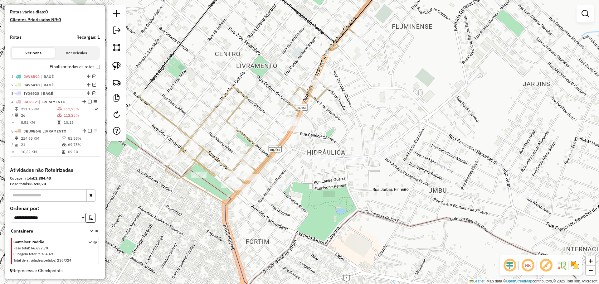
drag, startPoint x: 347, startPoint y: 170, endPoint x: 358, endPoint y: 104, distance: 66.8
click at [358, 104] on div "Janela de atendimento Grade de atendimento Capacidade Transportadoras Veículos …" at bounding box center [299, 142] width 599 height 284
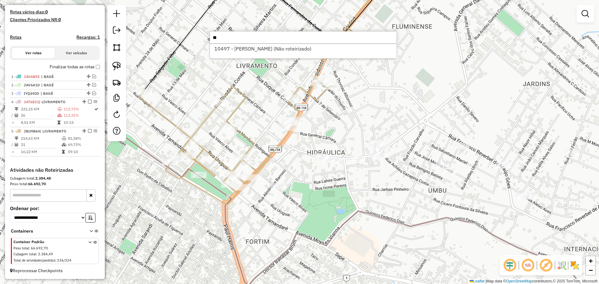
type input "*"
type input "*****"
click at [298, 46] on li "10726 - NICOLAS PABLO ESTEFA (Não roteirizado)" at bounding box center [303, 48] width 187 height 9
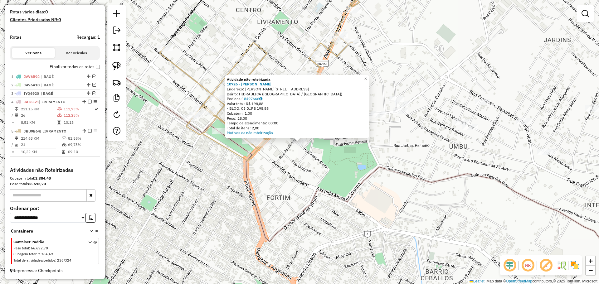
click at [305, 158] on div "Atividade não roteirizada 10726 - NICOLAS PABLO ESTEFA Endereço: R VASCO ALVES …" at bounding box center [299, 142] width 599 height 284
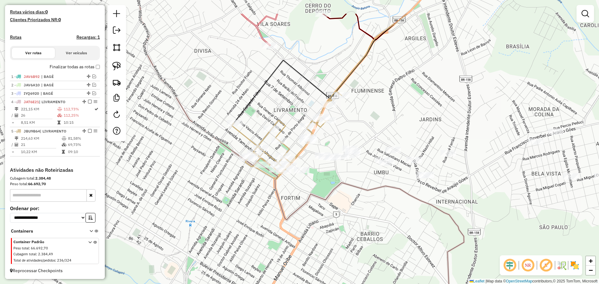
drag, startPoint x: 343, startPoint y: 139, endPoint x: 329, endPoint y: 184, distance: 47.5
click at [329, 184] on div "Janela de atendimento Grade de atendimento Capacidade Transportadoras Veículos …" at bounding box center [299, 142] width 599 height 284
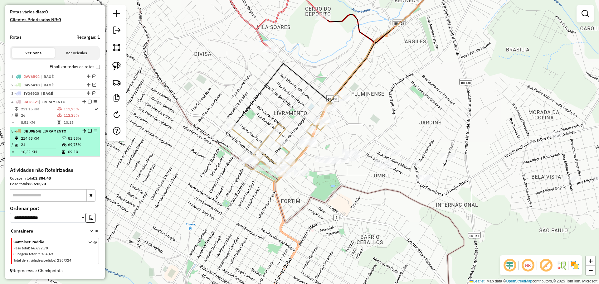
click at [88, 131] on em at bounding box center [90, 131] width 4 height 4
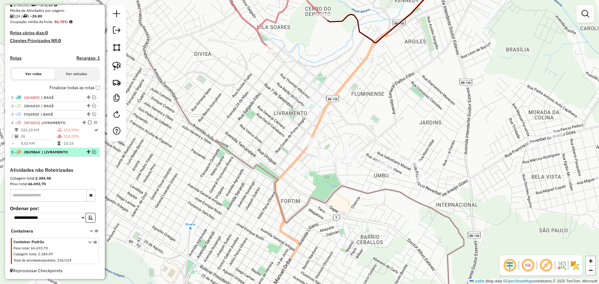
scroll to position [145, 0]
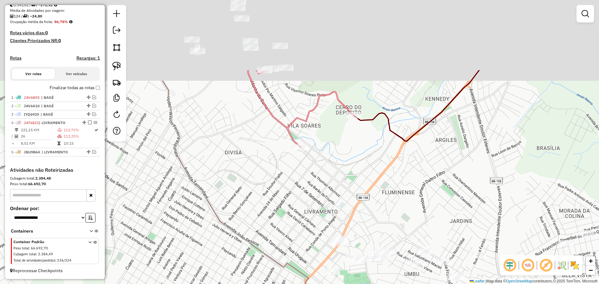
drag, startPoint x: 273, startPoint y: 108, endPoint x: 304, endPoint y: 207, distance: 103.3
click at [304, 207] on div "Janela de atendimento Grade de atendimento Capacidade Transportadoras Veículos …" at bounding box center [299, 142] width 599 height 284
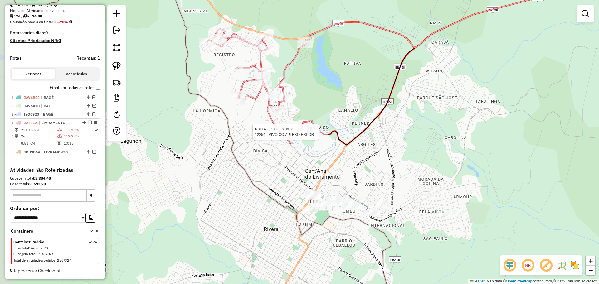
select select "*********"
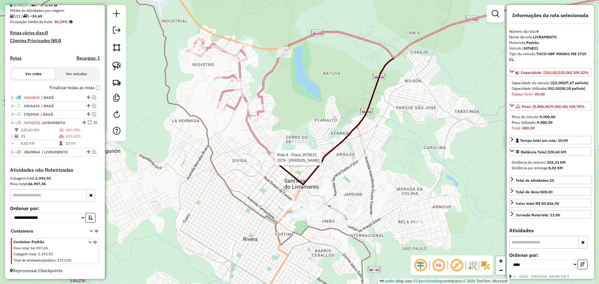
click at [274, 161] on div at bounding box center [273, 158] width 16 height 6
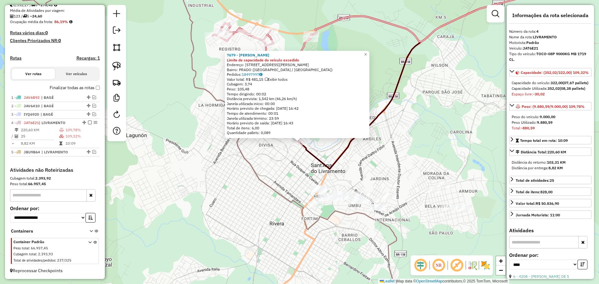
click at [274, 161] on div "7679 - VALDIR ECHEVESTE BEN Limite de capacidade do veículo excedido Endereço: …" at bounding box center [299, 142] width 599 height 284
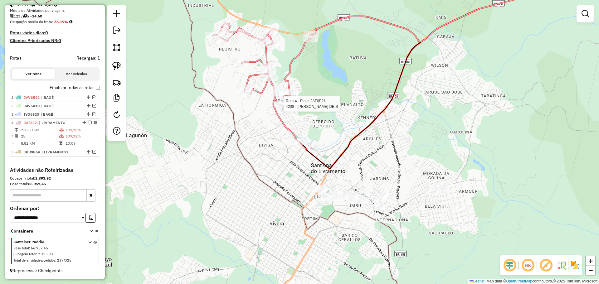
select select "*********"
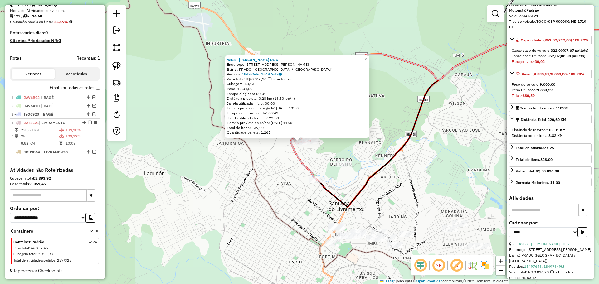
scroll to position [62, 0]
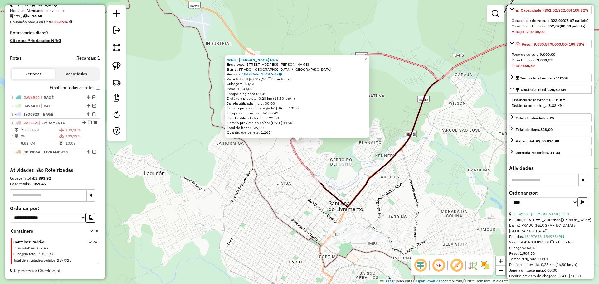
click at [581, 204] on icon "button" at bounding box center [583, 202] width 4 height 4
click at [566, 217] on link "6 - 4208 - RENATO BENEDITO DE S" at bounding box center [541, 214] width 56 height 5
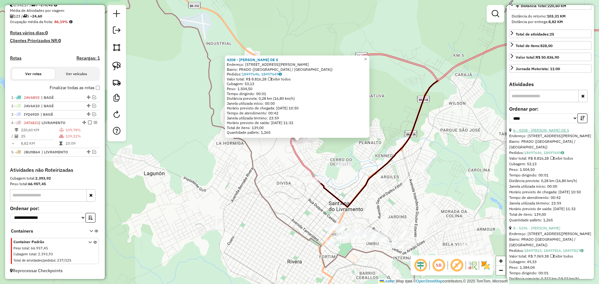
scroll to position [156, 0]
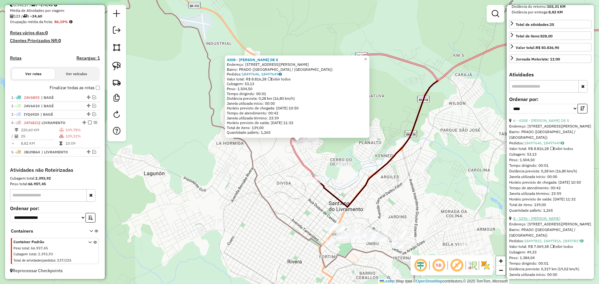
click at [558, 221] on link "8 - 5296 - ROBERTO CARLOS GONCA" at bounding box center [536, 218] width 47 height 5
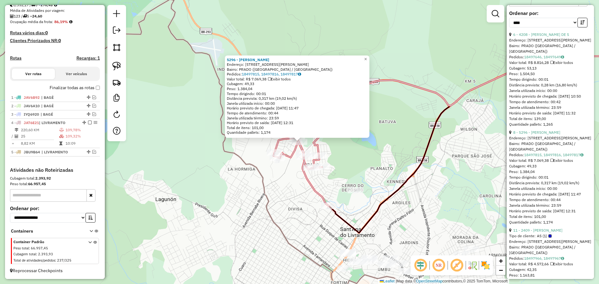
scroll to position [281, 0]
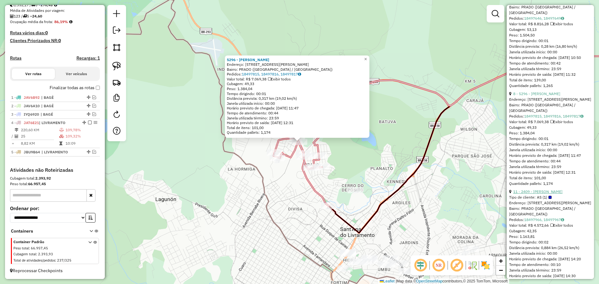
click at [563, 194] on link "11 - 2409 - WAGNER LUIS FAGUNDES" at bounding box center [537, 191] width 49 height 5
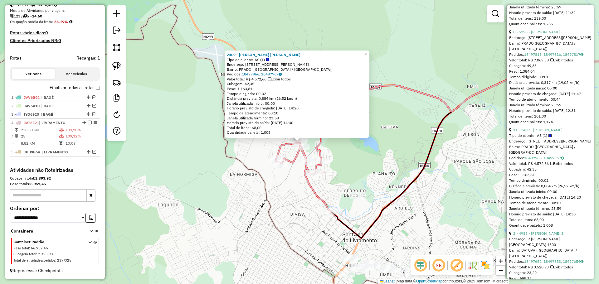
scroll to position [343, 0]
click at [557, 235] on link "2 - 4986 - JORGE DANIEL LEMES S" at bounding box center [538, 233] width 50 height 5
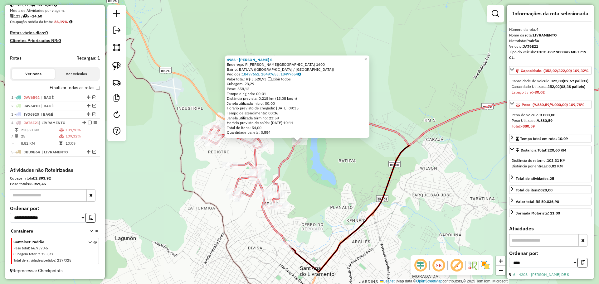
scroll to position [0, 0]
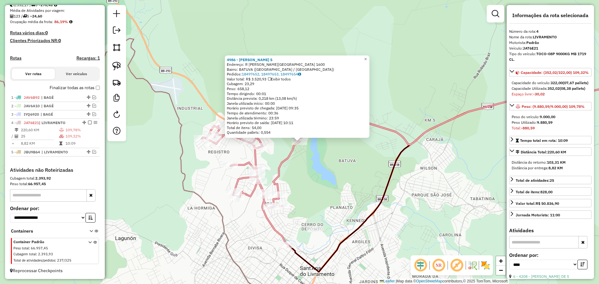
click at [312, 192] on div "4986 - JORGE DANIEL LEMES S Endereço: R VICENTE ILHA DE VARGAS 1600 Bairro: BAT…" at bounding box center [299, 142] width 599 height 284
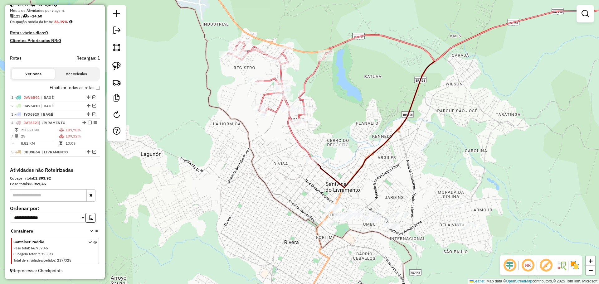
drag, startPoint x: 346, startPoint y: 195, endPoint x: 371, endPoint y: 110, distance: 88.7
click at [371, 110] on div "Janela de atendimento Grade de atendimento Capacidade Transportadoras Veículos …" at bounding box center [299, 142] width 599 height 284
select select "*********"
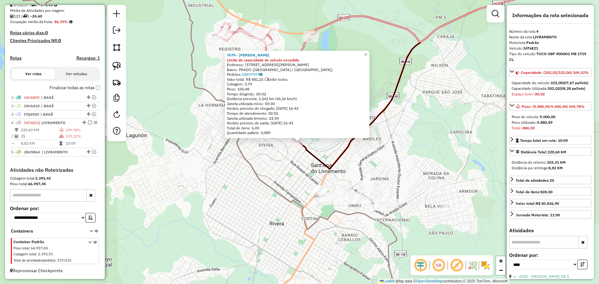
click at [315, 162] on icon at bounding box center [480, 72] width 360 height 193
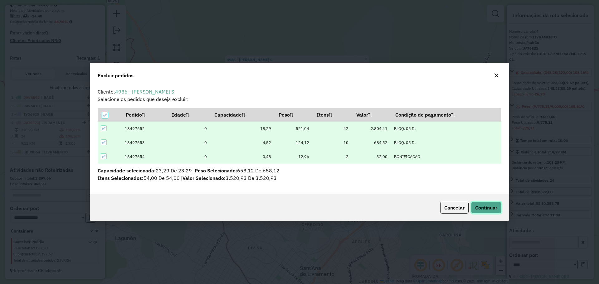
click at [492, 205] on span "Continuar" at bounding box center [486, 208] width 22 height 6
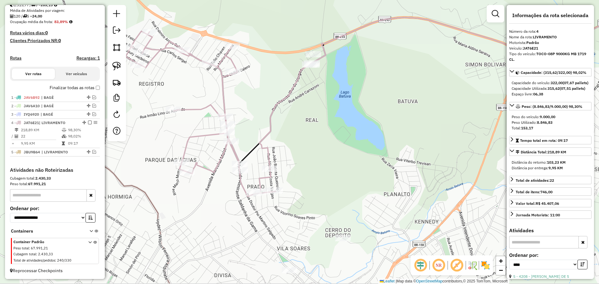
drag, startPoint x: 296, startPoint y: 200, endPoint x: 315, endPoint y: 93, distance: 109.0
click at [315, 93] on div "Janela de atendimento Grade de atendimento Capacidade Transportadoras Veículos …" at bounding box center [299, 142] width 599 height 284
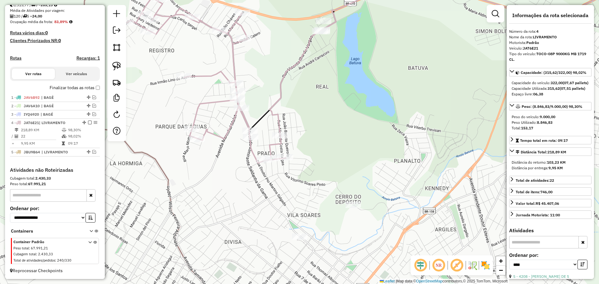
drag, startPoint x: 299, startPoint y: 182, endPoint x: 317, endPoint y: 132, distance: 53.1
click at [321, 131] on div "Janela de atendimento Grade de atendimento Capacidade Transportadoras Veículos …" at bounding box center [299, 142] width 599 height 284
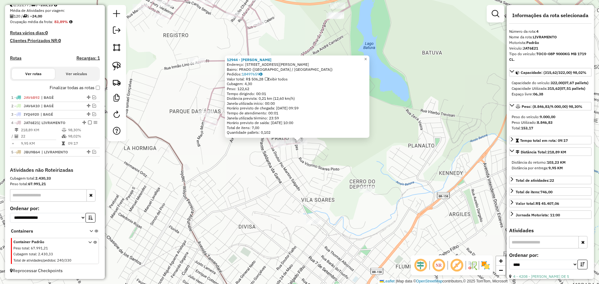
drag, startPoint x: 87, startPoint y: 123, endPoint x: 244, endPoint y: 189, distance: 170.5
click at [88, 123] on em at bounding box center [90, 123] width 4 height 4
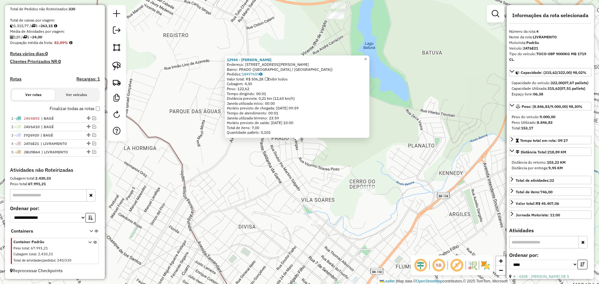
scroll to position [125, 0]
click at [301, 207] on div "12944 - PAULO RICARDO BORGES Endereço: R ALCIONE MARTINEZ 535 Bairro: PRADO (SA…" at bounding box center [299, 142] width 599 height 284
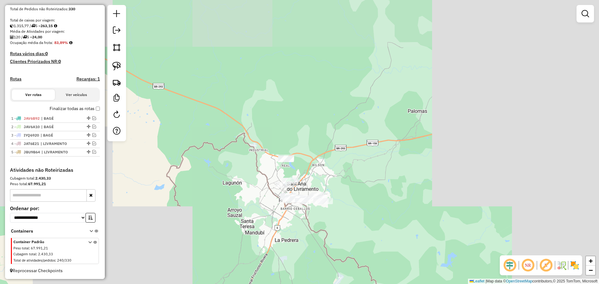
drag, startPoint x: 284, startPoint y: 215, endPoint x: 256, endPoint y: 179, distance: 45.3
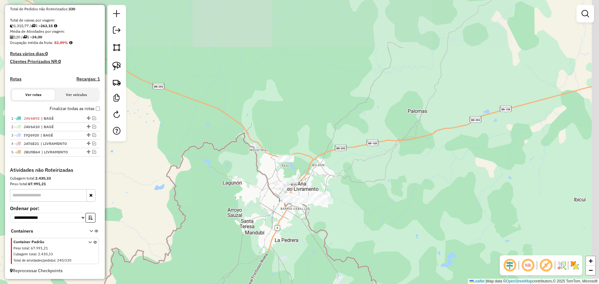
click at [265, 191] on div "Janela de atendimento Grade de atendimento Capacidade Transportadoras Veículos …" at bounding box center [299, 142] width 599 height 284
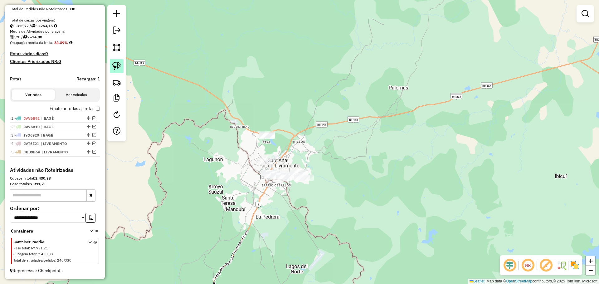
click at [121, 67] on img at bounding box center [116, 66] width 9 height 9
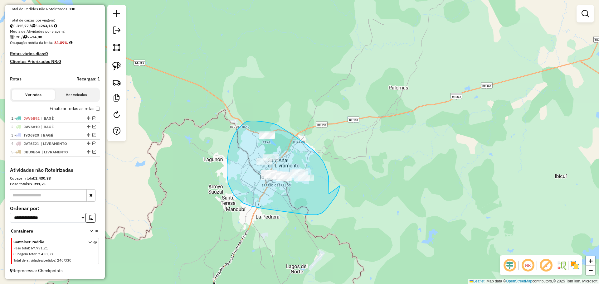
drag, startPoint x: 329, startPoint y: 194, endPoint x: 340, endPoint y: 186, distance: 13.8
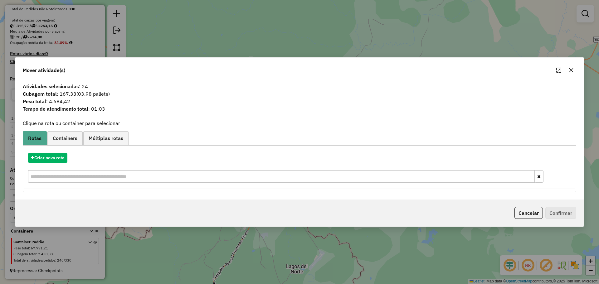
click at [571, 72] on icon "button" at bounding box center [571, 70] width 5 height 5
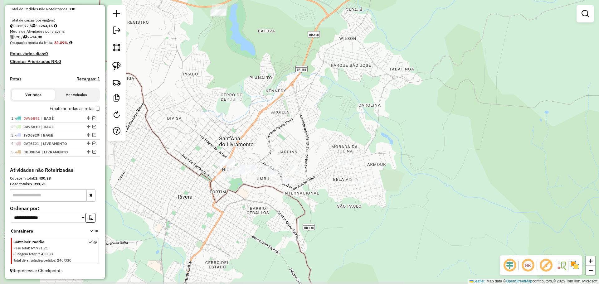
drag, startPoint x: 254, startPoint y: 210, endPoint x: 297, endPoint y: 154, distance: 70.9
click at [297, 154] on div "Janela de atendimento Grade de atendimento Capacidade Transportadoras Veículos …" at bounding box center [299, 142] width 599 height 284
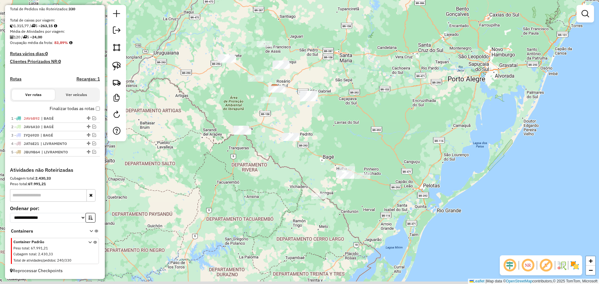
drag, startPoint x: 345, startPoint y: 192, endPoint x: 291, endPoint y: 169, distance: 58.6
click at [291, 169] on div "Janela de atendimento Grade de atendimento Capacidade Transportadoras Veículos …" at bounding box center [299, 142] width 599 height 284
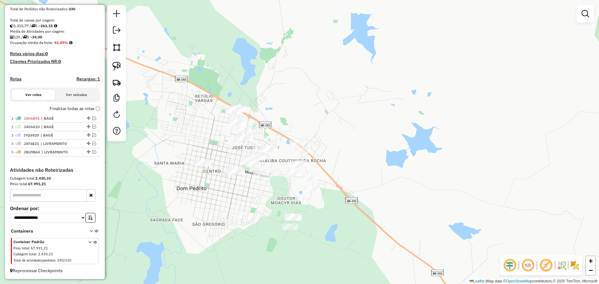
drag, startPoint x: 280, startPoint y: 192, endPoint x: 288, endPoint y: 195, distance: 8.4
click at [288, 195] on div "Janela de atendimento Grade de atendimento Capacidade Transportadoras Veículos …" at bounding box center [299, 142] width 599 height 284
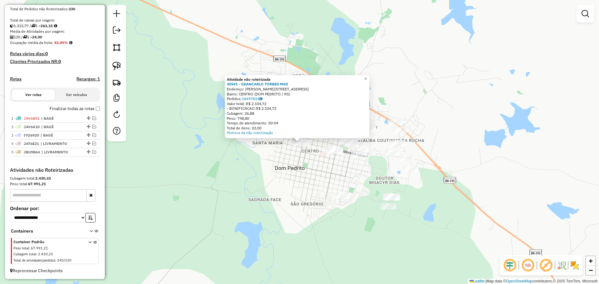
click at [260, 180] on div "Atividade não roteirizada 45941 - GEANCARLO TORBES MAD Endereço: R MOREIRA CESA…" at bounding box center [299, 142] width 599 height 284
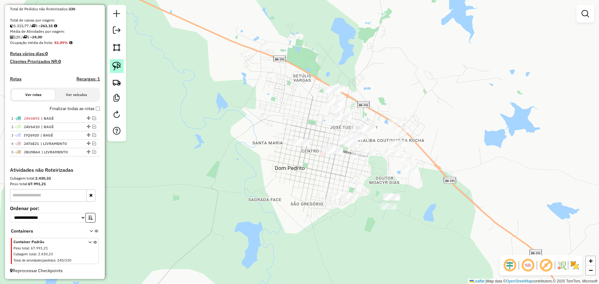
click at [117, 68] on img at bounding box center [116, 66] width 9 height 9
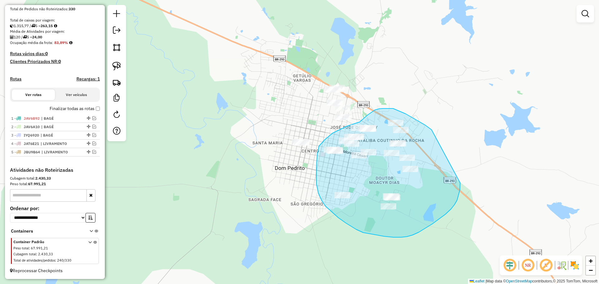
drag, startPoint x: 432, startPoint y: 130, endPoint x: 459, endPoint y: 179, distance: 56.6
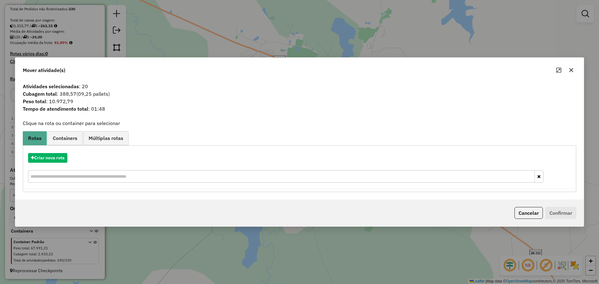
click at [573, 69] on icon "button" at bounding box center [572, 70] width 4 height 4
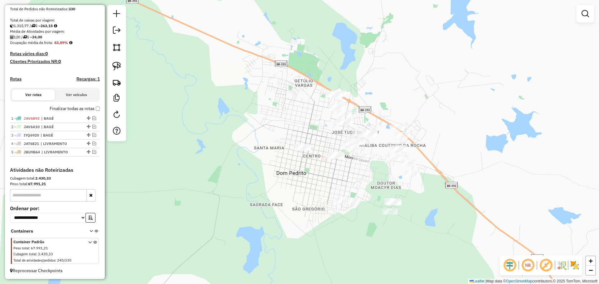
drag, startPoint x: 382, startPoint y: 170, endPoint x: 384, endPoint y: 175, distance: 5.2
click at [384, 175] on div "Janela de atendimento Grade de atendimento Capacidade Transportadoras Veículos …" at bounding box center [299, 142] width 599 height 284
click at [118, 65] on img at bounding box center [116, 66] width 9 height 9
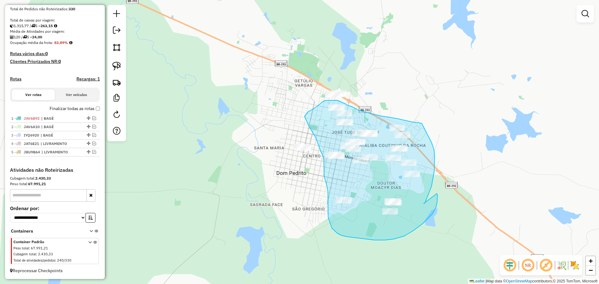
drag, startPoint x: 424, startPoint y: 204, endPoint x: 437, endPoint y: 194, distance: 16.5
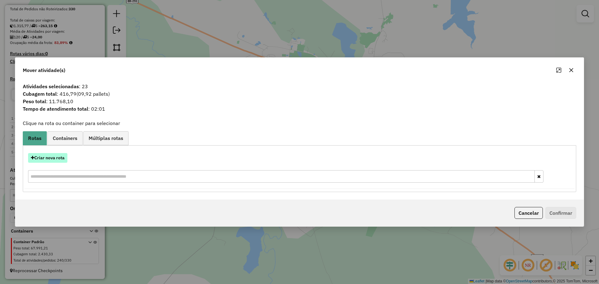
click at [61, 159] on button "Criar nova rota" at bounding box center [47, 158] width 39 height 10
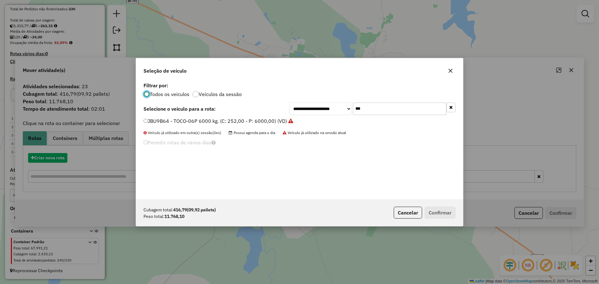
scroll to position [3, 2]
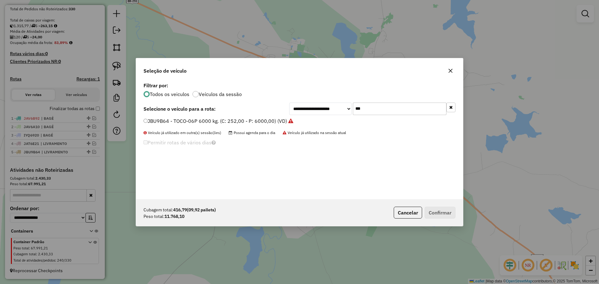
drag, startPoint x: 375, startPoint y: 112, endPoint x: 354, endPoint y: 109, distance: 20.9
click at [354, 109] on input "***" at bounding box center [400, 109] width 94 height 12
type input "***"
click at [285, 124] on label "JAX7E09 - TOCO-10P 11000KG MB1718. (C: 392,00 - P: 11000,00) (VD)" at bounding box center [229, 120] width 170 height 7
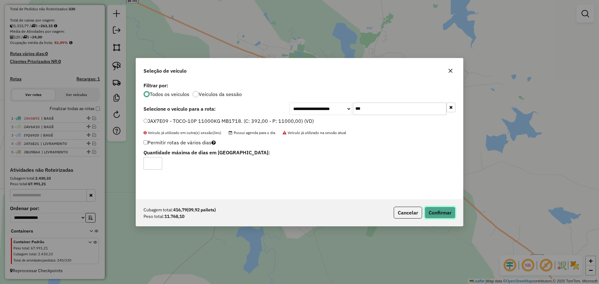
click at [443, 209] on button "Confirmar" at bounding box center [440, 213] width 31 height 12
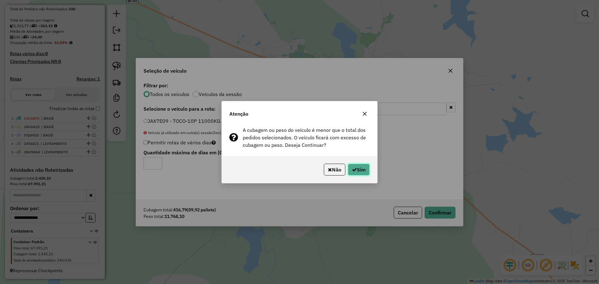
click at [367, 172] on button "Sim" at bounding box center [359, 170] width 22 height 12
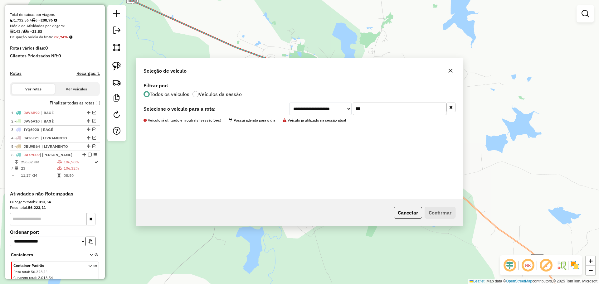
scroll to position [154, 0]
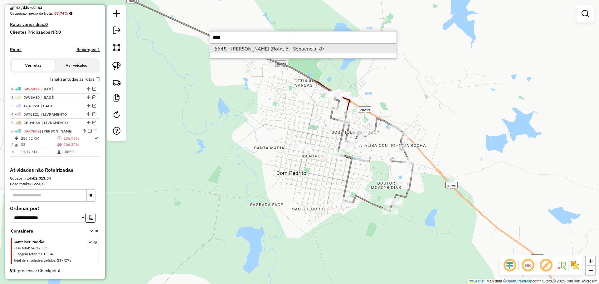
type input "****"
click at [257, 45] on li "6648 - MARCIO SCHULZ KOHLHO (Rota: 6 - Sequência: 8)" at bounding box center [303, 48] width 187 height 9
select select "*********"
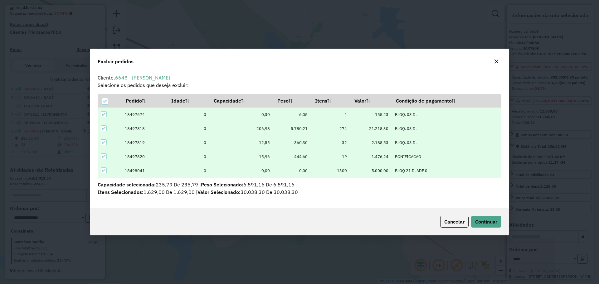
scroll to position [0, 0]
click at [491, 221] on span "Continuar" at bounding box center [486, 222] width 22 height 6
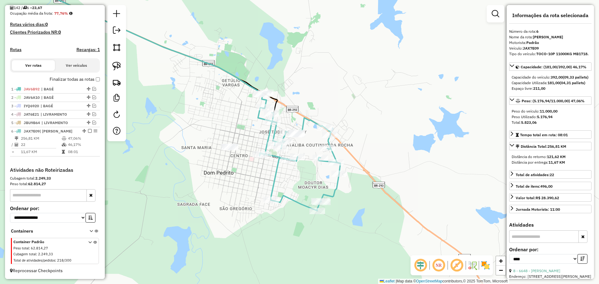
click at [223, 165] on div "Janela de atendimento Grade de atendimento Capacidade Transportadoras Veículos …" at bounding box center [299, 142] width 599 height 284
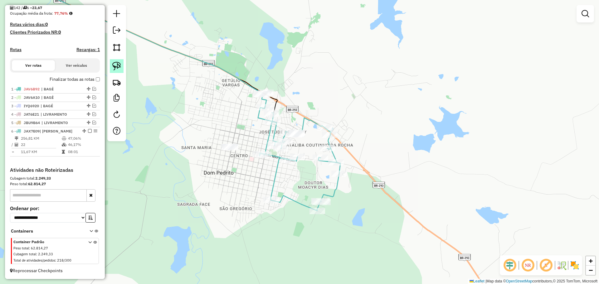
click at [120, 66] on img at bounding box center [116, 66] width 9 height 9
drag, startPoint x: 231, startPoint y: 158, endPoint x: 228, endPoint y: 165, distance: 7.8
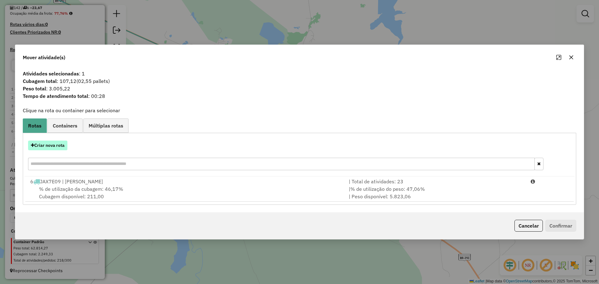
click at [64, 146] on button "Criar nova rota" at bounding box center [47, 146] width 39 height 10
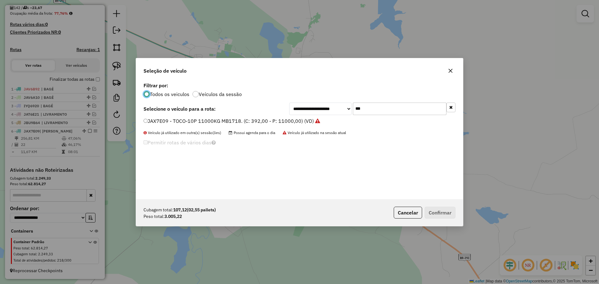
scroll to position [3, 2]
drag, startPoint x: 370, startPoint y: 111, endPoint x: 331, endPoint y: 107, distance: 39.0
click at [331, 107] on div "**********" at bounding box center [372, 109] width 166 height 12
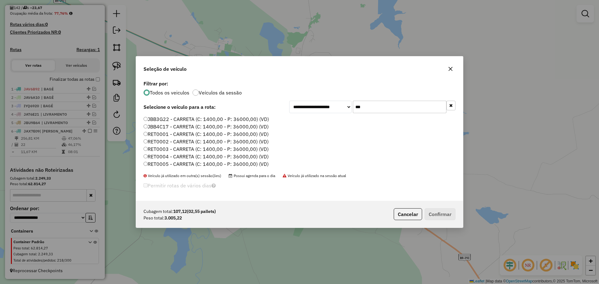
type input "***"
drag, startPoint x: 227, startPoint y: 131, endPoint x: 239, endPoint y: 137, distance: 13.5
click at [227, 131] on label "RET0001 - CARRETA (C: 1400,00 - P: 36000,00) (VD)" at bounding box center [206, 133] width 125 height 7
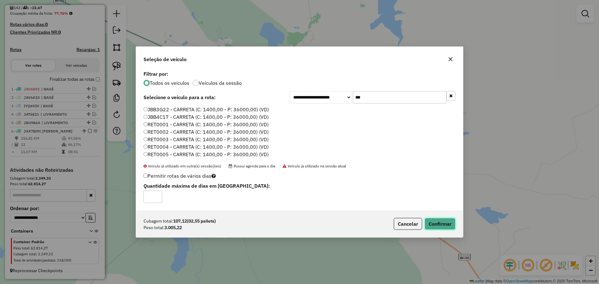
click at [436, 221] on button "Confirmar" at bounding box center [440, 224] width 31 height 12
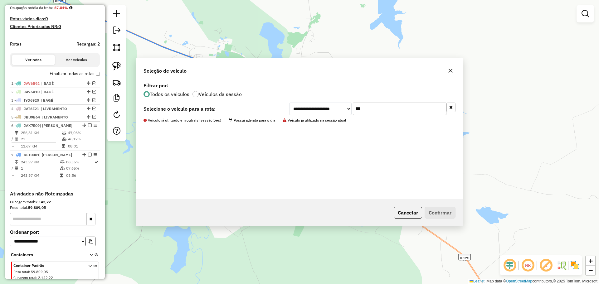
scroll to position [170, 0]
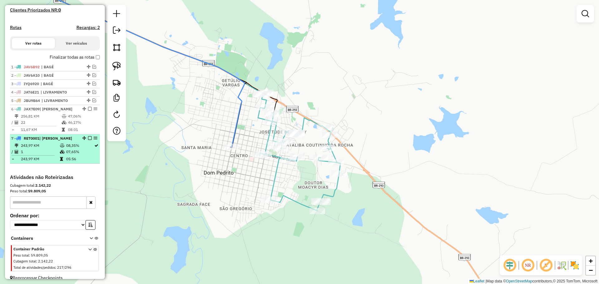
select select "*********"
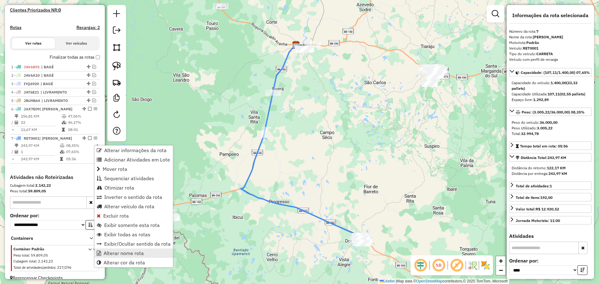
click at [141, 252] on span "Alterar nome rota" at bounding box center [124, 253] width 40 height 5
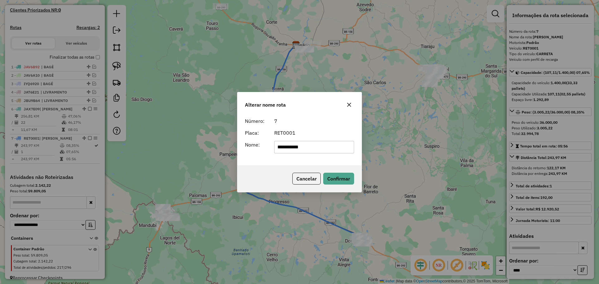
drag, startPoint x: 312, startPoint y: 145, endPoint x: 254, endPoint y: 143, distance: 57.8
click at [254, 143] on div "**********" at bounding box center [299, 147] width 117 height 12
type input "*"
type input "******"
click at [337, 177] on button "Confirmar" at bounding box center [338, 179] width 31 height 12
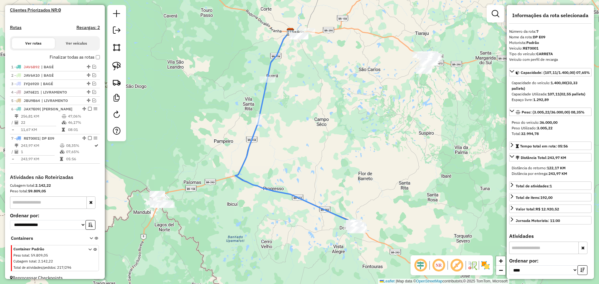
drag, startPoint x: 266, startPoint y: 204, endPoint x: 239, endPoint y: 168, distance: 44.6
click at [239, 168] on div "Janela de atendimento Grade de atendimento Capacidade Transportadoras Veículos …" at bounding box center [299, 142] width 599 height 284
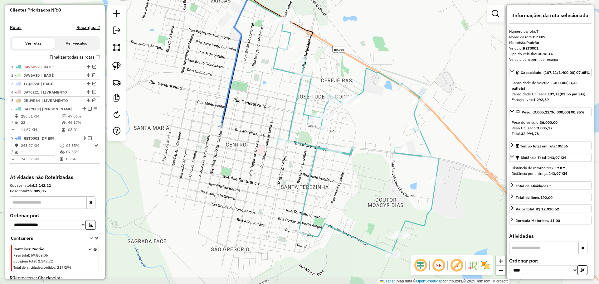
drag, startPoint x: 304, startPoint y: 179, endPoint x: 252, endPoint y: 160, distance: 55.2
click at [252, 160] on div "Janela de atendimento Grade de atendimento Capacidade Transportadoras Veículos …" at bounding box center [299, 142] width 599 height 284
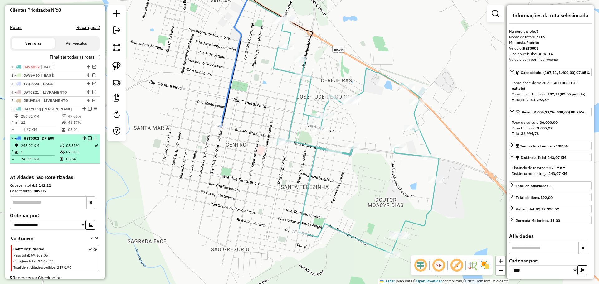
click at [88, 140] on em at bounding box center [90, 138] width 4 height 4
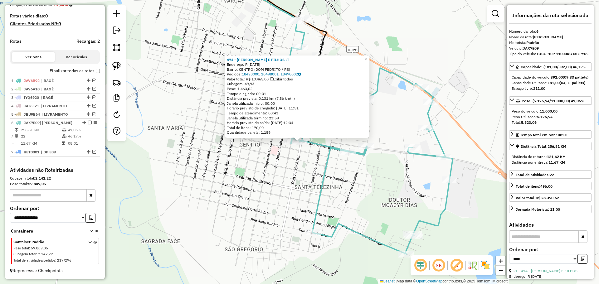
click at [284, 162] on div "474 - CARAFINI E FILHOS LT Endereço: R 21 DE ABRIL 1610 Bairro: CENTRO (DOM PED…" at bounding box center [299, 142] width 599 height 284
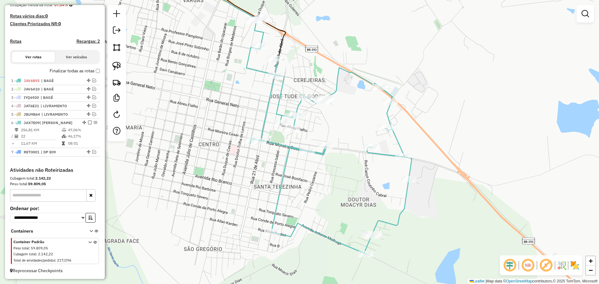
drag, startPoint x: 284, startPoint y: 162, endPoint x: 256, endPoint y: 169, distance: 29.6
click at [256, 177] on div "Janela de atendimento Grade de atendimento Capacidade Transportadoras Veículos …" at bounding box center [299, 142] width 599 height 284
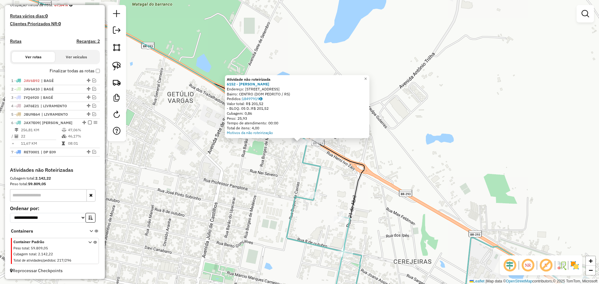
click at [303, 167] on div "Atividade não roteirizada 6152 - Matheus monteiro De Endereço: R Duque De Caxia…" at bounding box center [299, 142] width 599 height 284
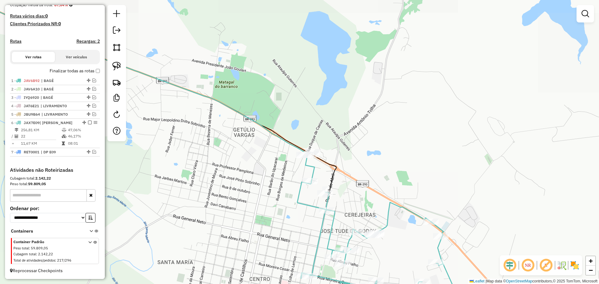
drag, startPoint x: 282, startPoint y: 207, endPoint x: 260, endPoint y: 114, distance: 95.4
click at [260, 114] on div "Janela de atendimento Grade de atendimento Capacidade Transportadoras Veículos …" at bounding box center [299, 142] width 599 height 284
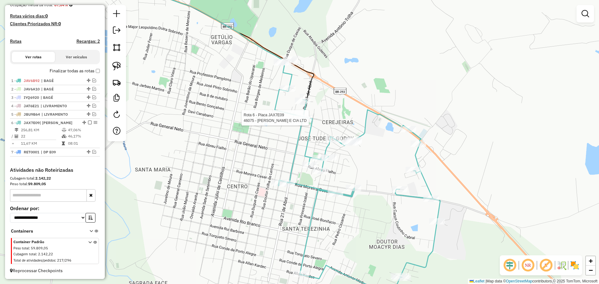
select select "*********"
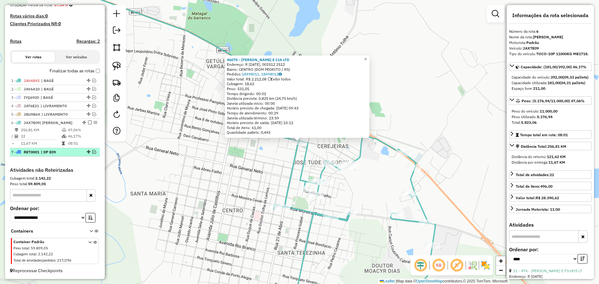
click at [92, 153] on em at bounding box center [94, 152] width 4 height 4
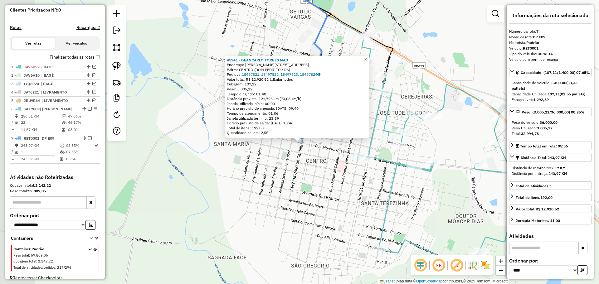
scroll to position [183, 0]
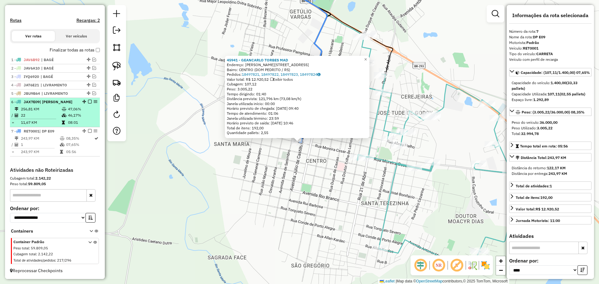
click at [88, 100] on em at bounding box center [90, 102] width 4 height 4
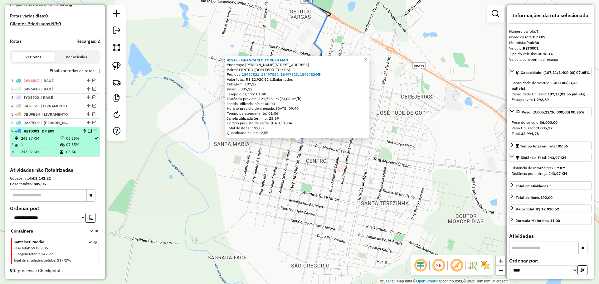
click at [88, 130] on em at bounding box center [90, 131] width 4 height 4
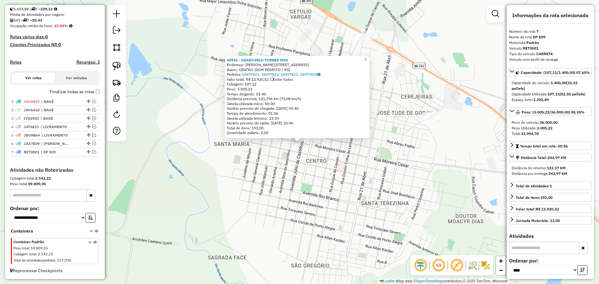
click at [179, 169] on div "45941 - GEANCARLO TORBES MAD Endereço: R MOREIRA CESAR, 0773 Bairro: CENTRO (DO…" at bounding box center [299, 142] width 599 height 284
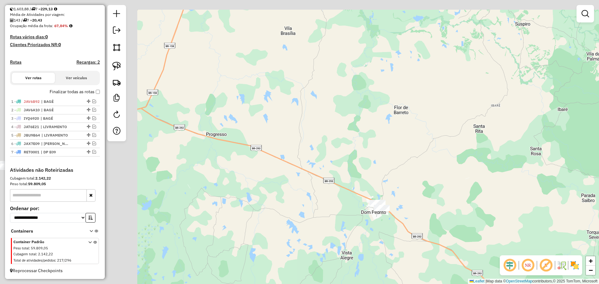
drag, startPoint x: 189, startPoint y: 150, endPoint x: 365, endPoint y: 199, distance: 182.8
click at [365, 199] on div "Janela de atendimento Grade de atendimento Capacidade Transportadoras Veículos …" at bounding box center [299, 142] width 599 height 284
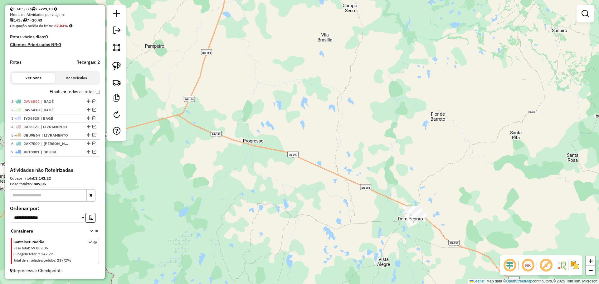
drag, startPoint x: 238, startPoint y: 151, endPoint x: 395, endPoint y: 231, distance: 176.7
click at [395, 231] on div "Janela de atendimento Grade de atendimento Capacidade Transportadoras Veículos …" at bounding box center [299, 142] width 599 height 284
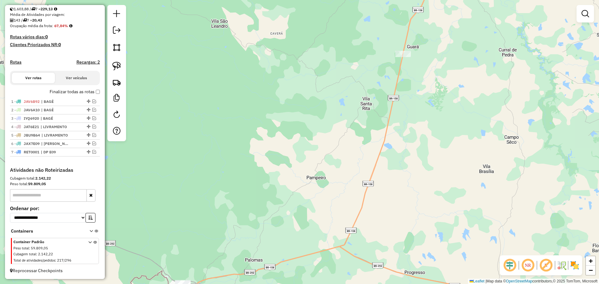
drag, startPoint x: 273, startPoint y: 184, endPoint x: 280, endPoint y: 228, distance: 44.5
click at [276, 240] on div "Janela de atendimento Grade de atendimento Capacidade Transportadoras Veículos …" at bounding box center [299, 142] width 599 height 284
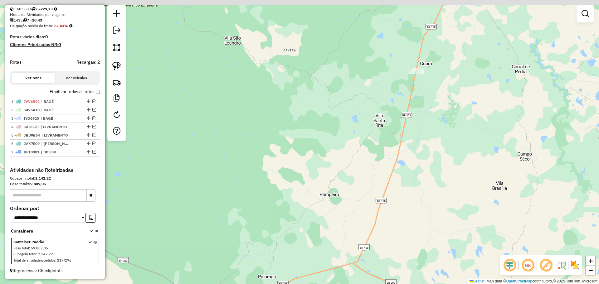
drag, startPoint x: 282, startPoint y: 120, endPoint x: 350, endPoint y: 214, distance: 115.8
click at [350, 214] on div "Janela de atendimento Grade de atendimento Capacidade Transportadoras Veículos …" at bounding box center [299, 142] width 599 height 284
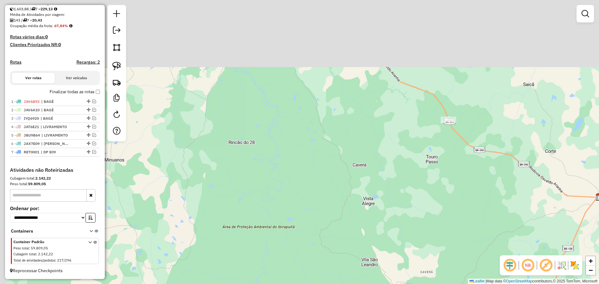
drag, startPoint x: 280, startPoint y: 90, endPoint x: 361, endPoint y: 226, distance: 158.2
click at [361, 226] on div "Janela de atendimento Grade de atendimento Capacidade Transportadoras Veículos …" at bounding box center [299, 142] width 599 height 284
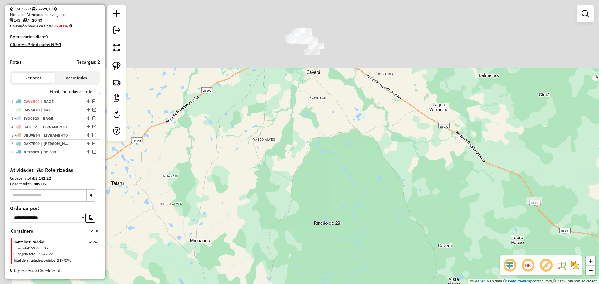
drag, startPoint x: 317, startPoint y: 106, endPoint x: 438, endPoint y: 199, distance: 152.8
click at [438, 199] on div "Janela de atendimento Grade de atendimento Capacidade Transportadoras Veículos …" at bounding box center [299, 142] width 599 height 284
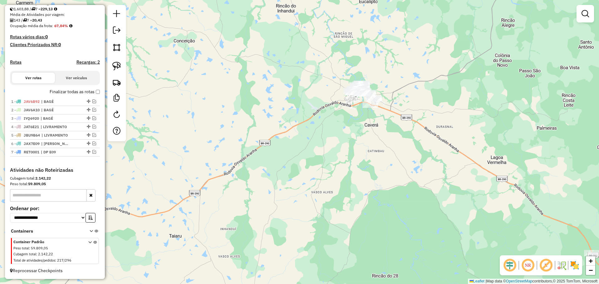
drag, startPoint x: 352, startPoint y: 129, endPoint x: 374, endPoint y: 189, distance: 63.1
click at [374, 189] on div "Janela de atendimento Grade de atendimento Capacidade Transportadoras Veículos …" at bounding box center [299, 142] width 599 height 284
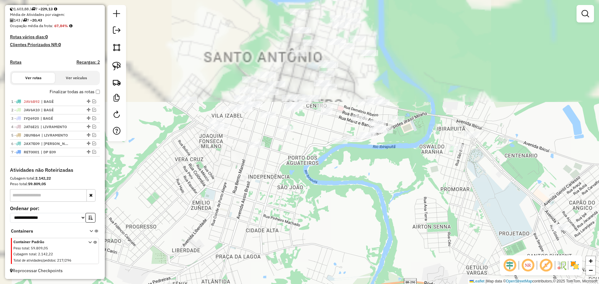
drag, startPoint x: 366, startPoint y: 68, endPoint x: 400, endPoint y: 261, distance: 195.5
click at [400, 261] on div "Janela de atendimento Grade de atendimento Capacidade Transportadoras Veículos …" at bounding box center [299, 142] width 599 height 284
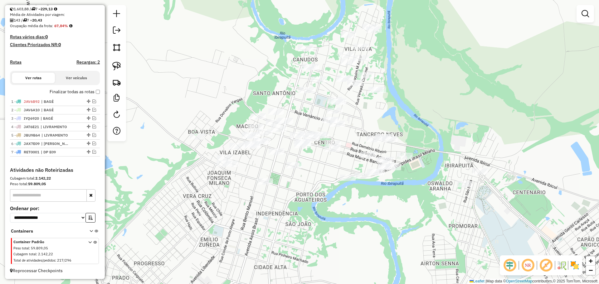
click at [397, 223] on div "Janela de atendimento Grade de atendimento Capacidade Transportadoras Veículos …" at bounding box center [299, 142] width 599 height 284
click at [115, 65] on img at bounding box center [116, 66] width 9 height 9
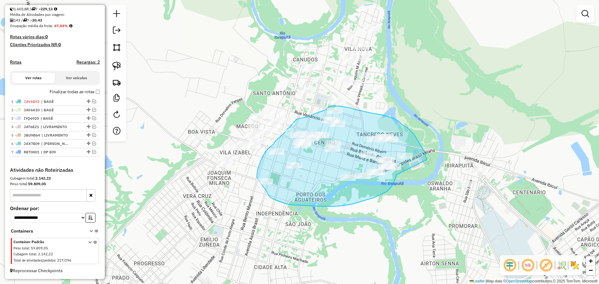
drag, startPoint x: 427, startPoint y: 160, endPoint x: 396, endPoint y: 175, distance: 34.2
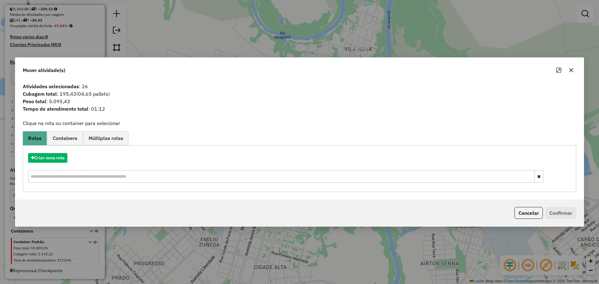
click at [573, 74] on button "button" at bounding box center [572, 70] width 10 height 10
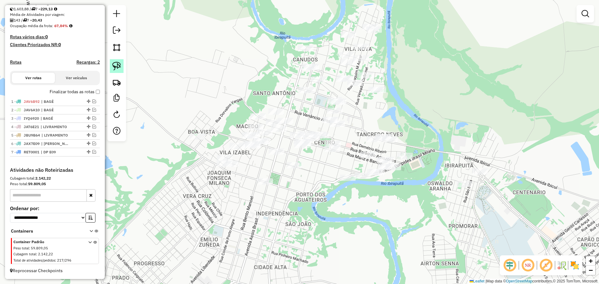
drag, startPoint x: 117, startPoint y: 66, endPoint x: 123, endPoint y: 69, distance: 5.7
click at [117, 66] on img at bounding box center [116, 66] width 9 height 9
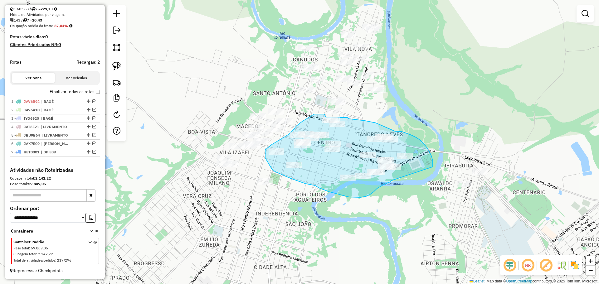
drag, startPoint x: 432, startPoint y: 156, endPoint x: 392, endPoint y: 180, distance: 46.2
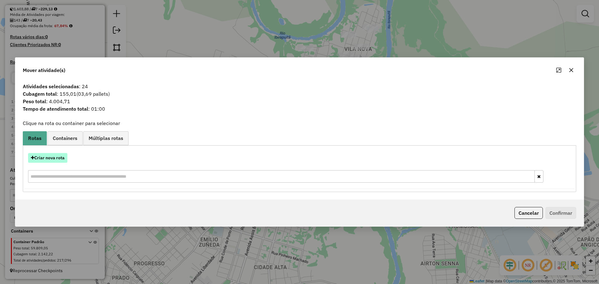
click at [43, 161] on button "Criar nova rota" at bounding box center [47, 158] width 39 height 10
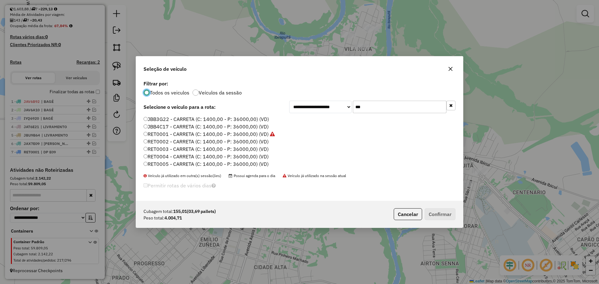
scroll to position [4, 2]
drag, startPoint x: 368, startPoint y: 108, endPoint x: 346, endPoint y: 108, distance: 21.9
click at [346, 108] on div "**********" at bounding box center [372, 107] width 166 height 12
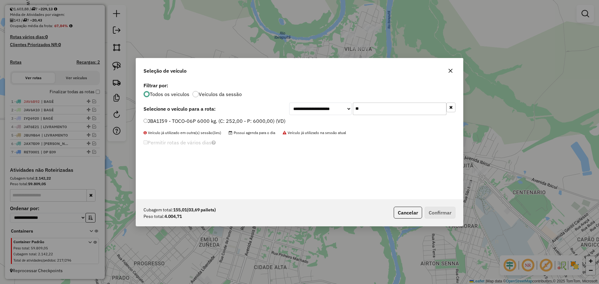
type input "**"
click at [274, 120] on label "JBA1I59 - TOCO-06P 6000 kg. (C: 252,00 - P: 6000,00) (VD)" at bounding box center [215, 120] width 142 height 7
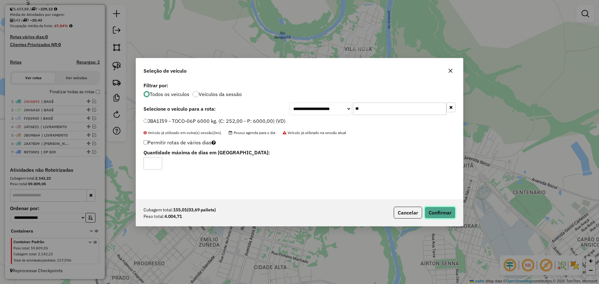
click at [436, 213] on button "Confirmar" at bounding box center [440, 213] width 31 height 12
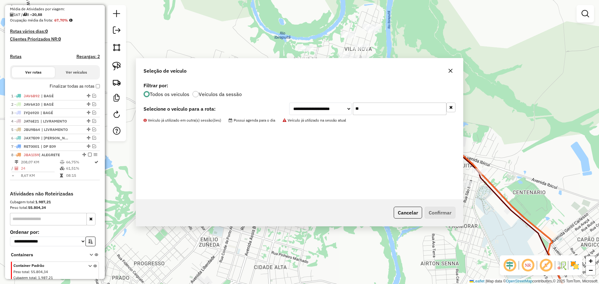
scroll to position [171, 0]
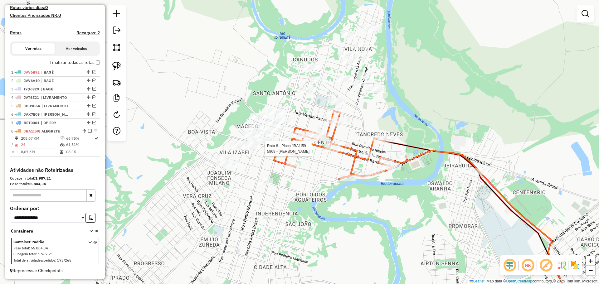
select select "*********"
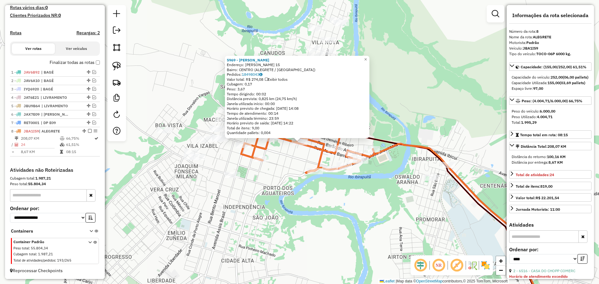
click at [306, 170] on icon at bounding box center [308, 139] width 134 height 69
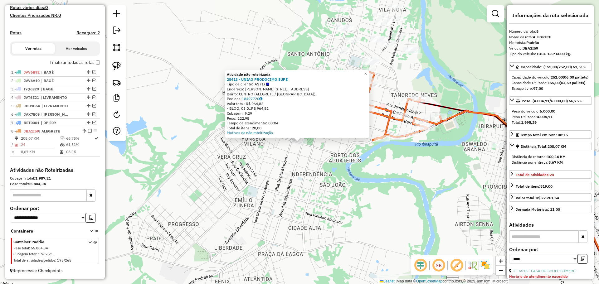
click at [268, 177] on div "Atividade não roteirizada 28413 - UNIAO PRODOCIMO SUPE Tipo de cliente: AS (1) …" at bounding box center [299, 142] width 599 height 284
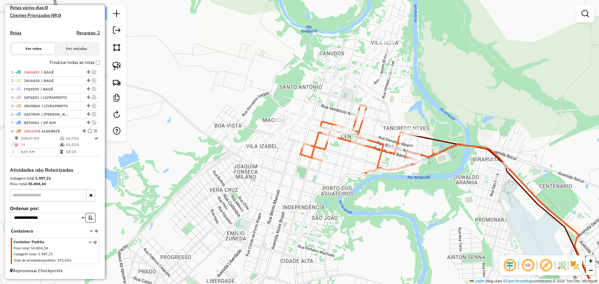
drag, startPoint x: 335, startPoint y: 169, endPoint x: 327, endPoint y: 202, distance: 34.0
click at [327, 202] on div "Janela de atendimento Grade de atendimento Capacidade Transportadoras Veículos …" at bounding box center [299, 142] width 599 height 284
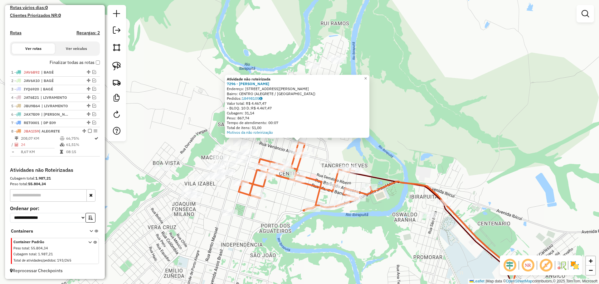
click at [297, 208] on div "Atividade não roteirizada 7296 - Alana Giordano Reck Endereço: R JOAQUIM NABUCO…" at bounding box center [299, 142] width 599 height 284
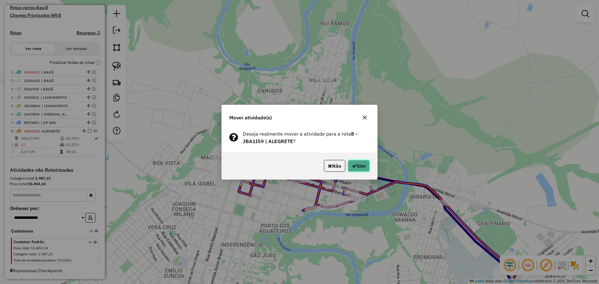
click at [356, 167] on button "Sim" at bounding box center [359, 166] width 22 height 12
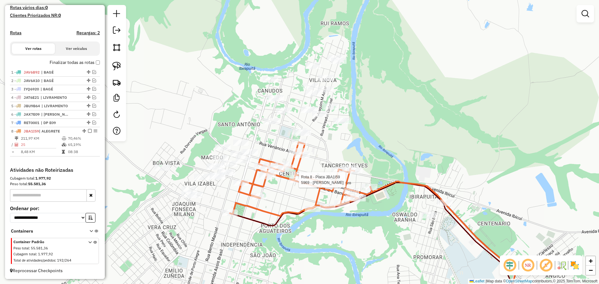
select select "*********"
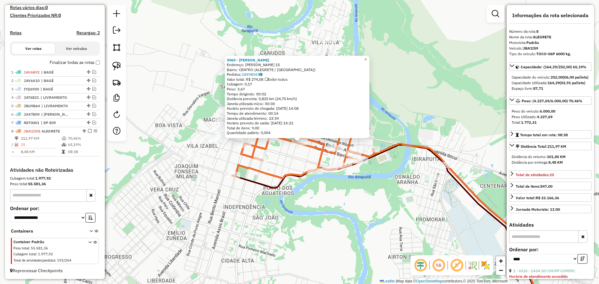
click at [274, 221] on div "5969 - ALEXSANDRO GONCALVES Endereço: R MARIZ E BARROS 15 Bairro: CENTRO (ALEGR…" at bounding box center [299, 142] width 599 height 284
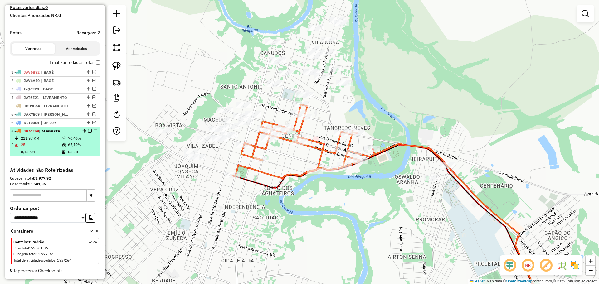
click at [89, 131] on em at bounding box center [90, 131] width 4 height 4
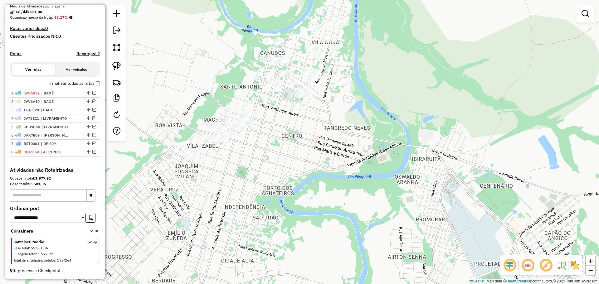
scroll to position [150, 0]
click at [258, 154] on div "Janela de atendimento Grade de atendimento Capacidade Transportadoras Veículos …" at bounding box center [299, 142] width 599 height 284
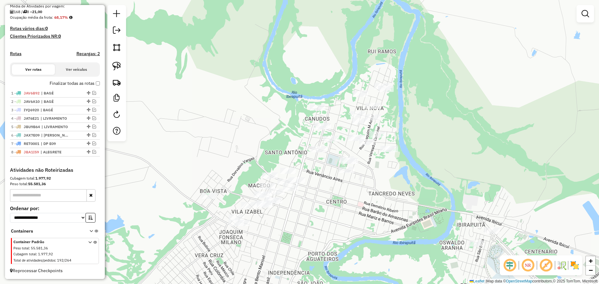
drag, startPoint x: 299, startPoint y: 186, endPoint x: 311, endPoint y: 215, distance: 31.6
click at [311, 215] on div "Janela de atendimento Grade de atendimento Capacidade Transportadoras Veículos …" at bounding box center [299, 142] width 599 height 284
click at [120, 66] on img at bounding box center [116, 66] width 9 height 9
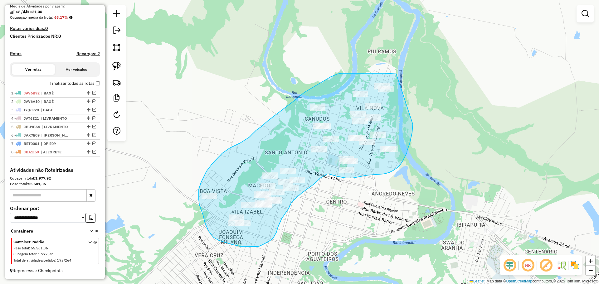
drag, startPoint x: 397, startPoint y: 75, endPoint x: 410, endPoint y: 110, distance: 37.4
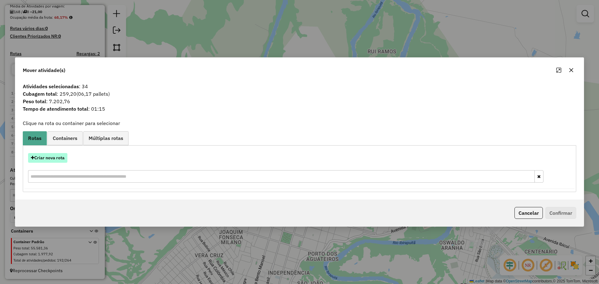
click at [57, 160] on button "Criar nova rota" at bounding box center [47, 158] width 39 height 10
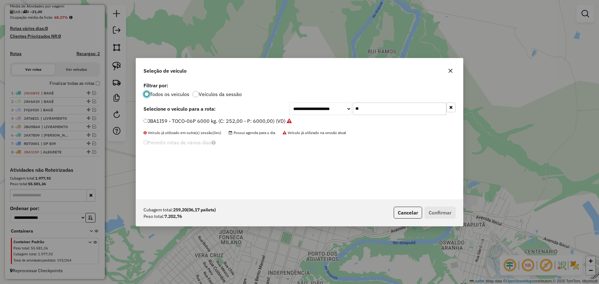
scroll to position [3, 2]
drag, startPoint x: 374, startPoint y: 109, endPoint x: 335, endPoint y: 106, distance: 39.5
click at [335, 106] on div "**********" at bounding box center [372, 109] width 166 height 12
type input "****"
click at [184, 120] on label "IYS9858 - TOCO-10P 11000KG MB1718. (C: 392,00 - P: 11000,00) (VD)" at bounding box center [228, 120] width 169 height 7
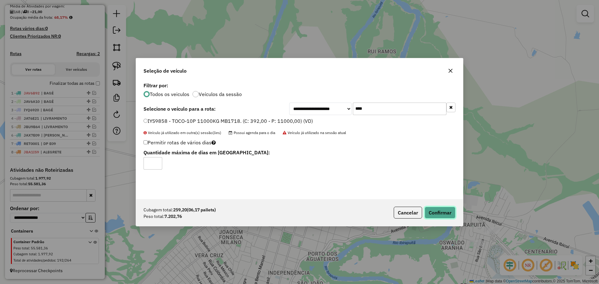
click at [433, 210] on button "Confirmar" at bounding box center [440, 213] width 31 height 12
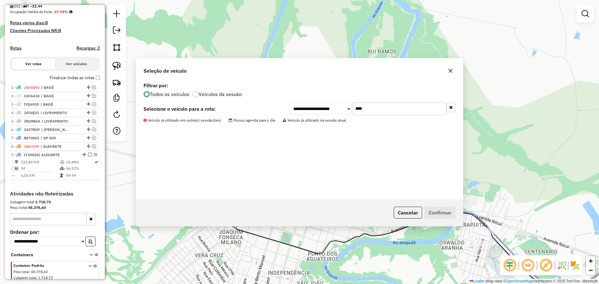
scroll to position [179, 0]
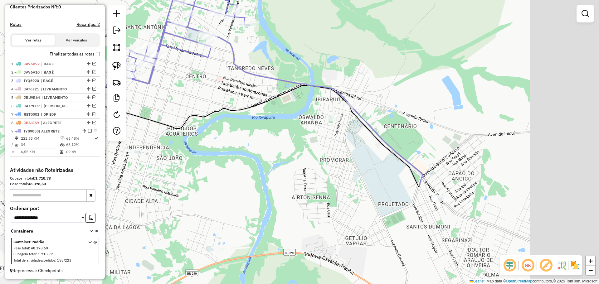
drag, startPoint x: 368, startPoint y: 215, endPoint x: 227, endPoint y: 89, distance: 188.6
click at [227, 89] on div "Janela de atendimento Grade de atendimento Capacidade Transportadoras Veículos …" at bounding box center [299, 142] width 599 height 284
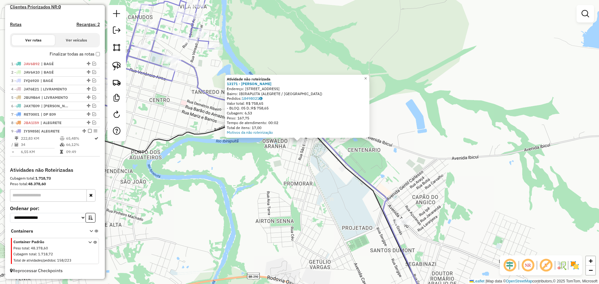
click at [307, 165] on div "Atividade não roteirizada 13171 - IAN CAUE RAMIRES GON Endereço: R SAO FRANCISC…" at bounding box center [299, 142] width 599 height 284
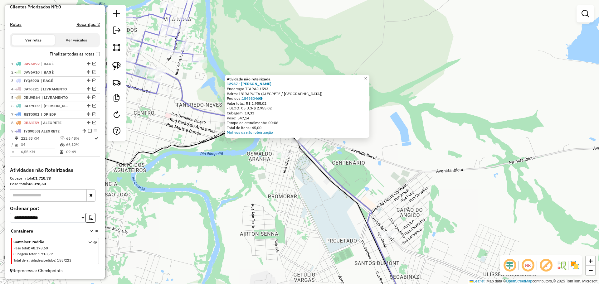
click at [304, 201] on div "Atividade não roteirizada 12967 - VIVIANE TEODOSO BORG Endereço: TIARAJU 593 Ba…" at bounding box center [299, 142] width 599 height 284
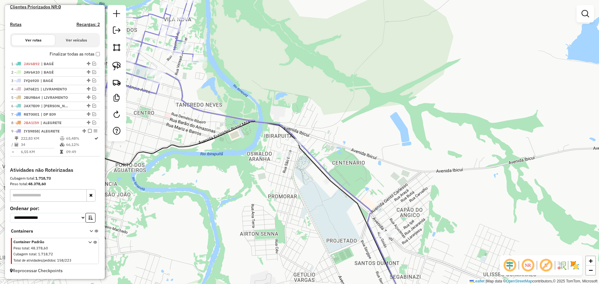
drag, startPoint x: 304, startPoint y: 203, endPoint x: 234, endPoint y: 150, distance: 87.3
click at [234, 150] on div "Janela de atendimento Grade de atendimento Capacidade Transportadoras Veículos …" at bounding box center [299, 142] width 599 height 284
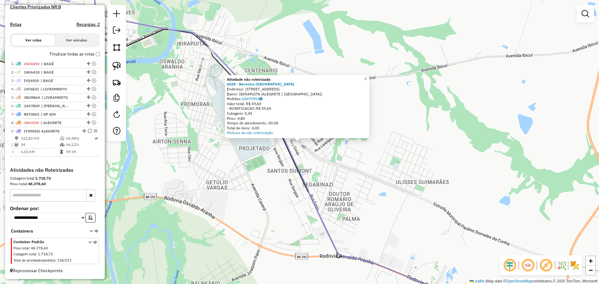
click at [313, 155] on div "Atividade não roteirizada 6528 - Berenice Fiuza Paz Endereço: AV TIARAJU 2299 B…" at bounding box center [299, 142] width 599 height 284
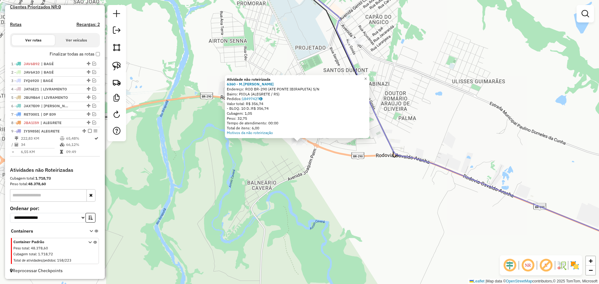
click at [258, 194] on div "Atividade não roteirizada 6360 - M.RIBEIRO TEIXEIRA H Endereço: ROD BR-290 (ATE…" at bounding box center [299, 142] width 599 height 284
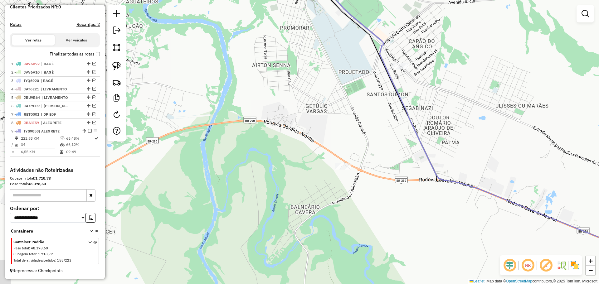
drag, startPoint x: 252, startPoint y: 163, endPoint x: 337, endPoint y: 221, distance: 103.6
click at [337, 220] on div "Janela de atendimento Grade de atendimento Capacidade Transportadoras Veículos …" at bounding box center [299, 142] width 599 height 284
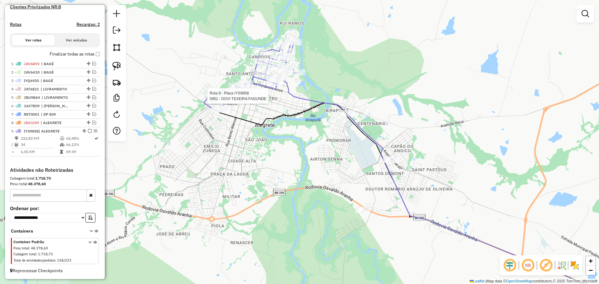
select select "*********"
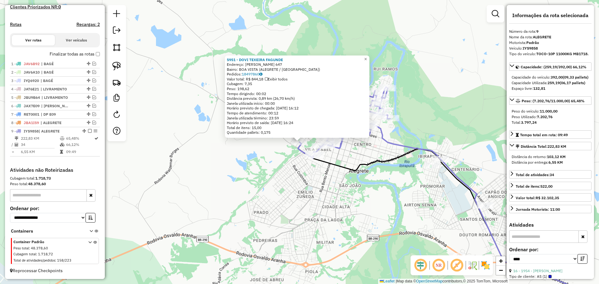
click at [309, 188] on div "5951 - DOVI TEXEIRA FAGUNDE Endereço: R PEDRO SOUZA BISCH 647 Bairro: BOA VISTA…" at bounding box center [299, 142] width 599 height 284
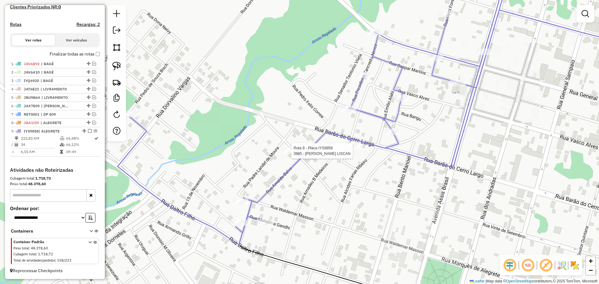
select select "*********"
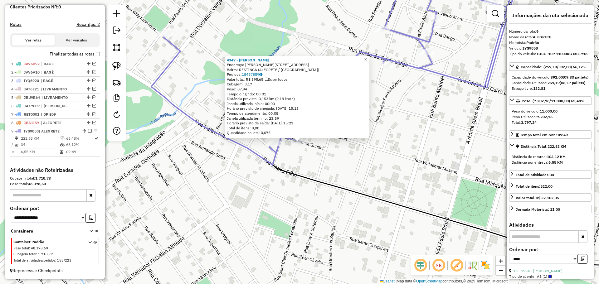
click at [275, 185] on div "4347 - MARIA TEREZINHA MORO Endereço: R MAHATMA GANDHI 63 Bairro: RESTINGA (ALE…" at bounding box center [299, 142] width 599 height 284
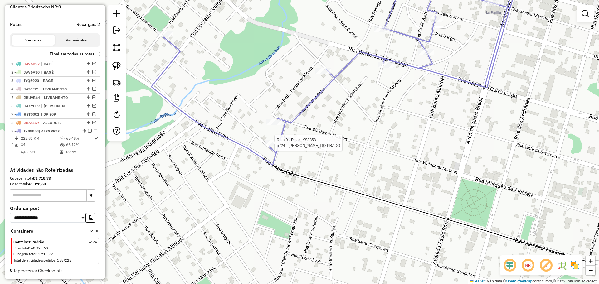
select select "*********"
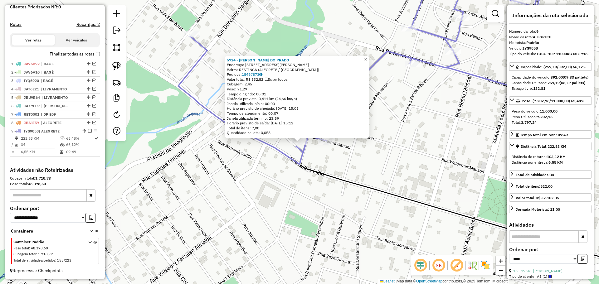
click at [273, 145] on icon at bounding box center [363, 68] width 370 height 193
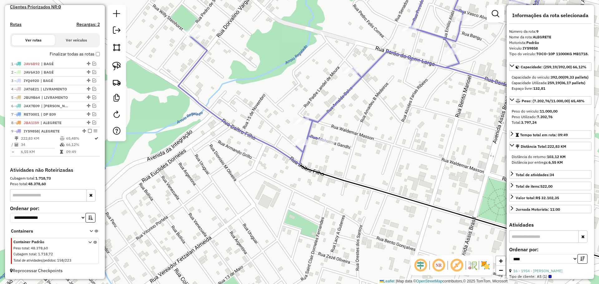
click at [298, 117] on div "Rota 9 - Placa IYS9858 827 - FRANCO e ALMEIDA LTD Janela de atendimento Grade d…" at bounding box center [299, 142] width 599 height 284
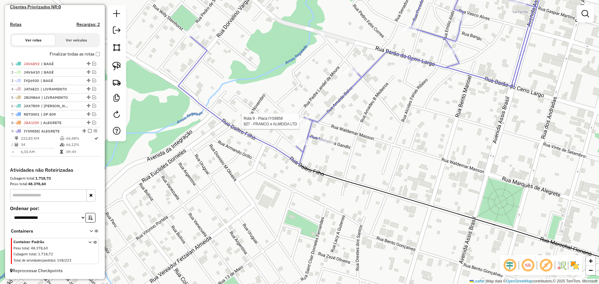
select select "*********"
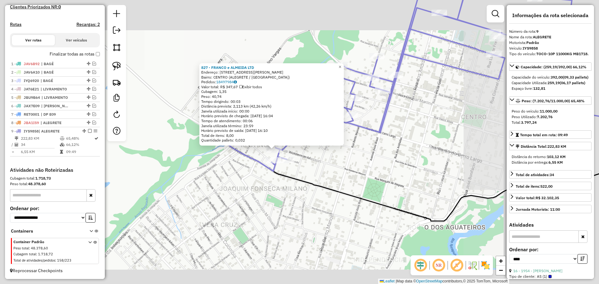
click at [259, 171] on div "827 - FRANCO e ALMEIDA LTD Endereço: R WALDEMAR MASSON 633 Bairro: CENTRO (ALEG…" at bounding box center [299, 142] width 599 height 284
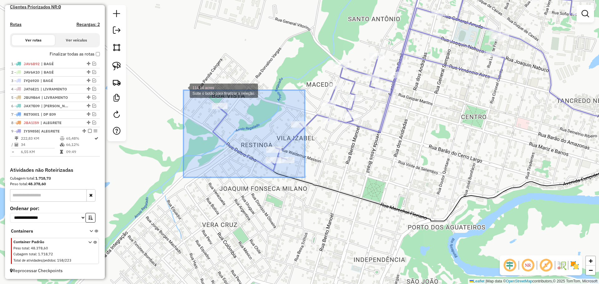
drag, startPoint x: 305, startPoint y: 178, endPoint x: 181, endPoint y: 87, distance: 153.6
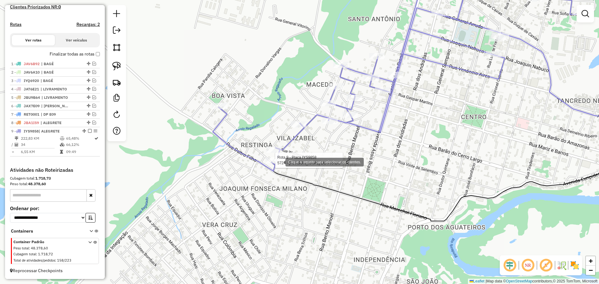
select select "*********"
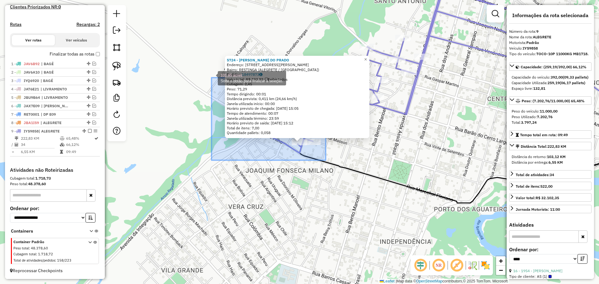
drag, startPoint x: 325, startPoint y: 161, endPoint x: 211, endPoint y: 77, distance: 140.9
click at [211, 77] on div "5724 - LEDA PIRES DO PRADO Endereço: R MANOEL BICA DE FREITAS 84 Bairro: RESTIN…" at bounding box center [299, 142] width 599 height 284
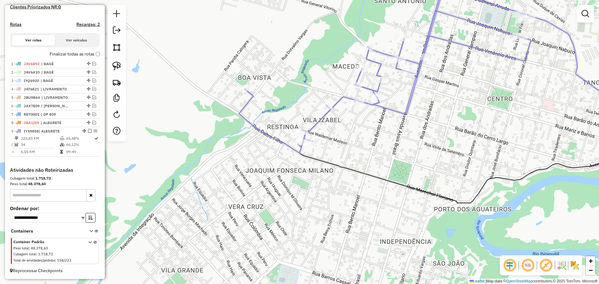
click at [307, 138] on icon at bounding box center [424, 63] width 370 height 182
select select "*********"
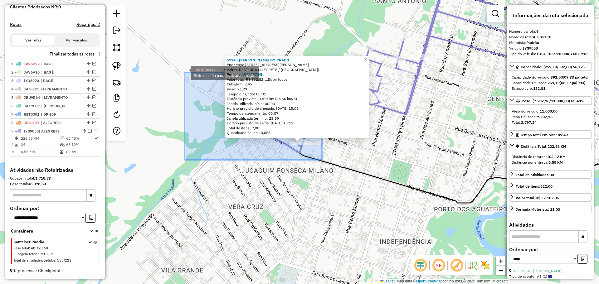
drag, startPoint x: 310, startPoint y: 160, endPoint x: 184, endPoint y: 69, distance: 155.8
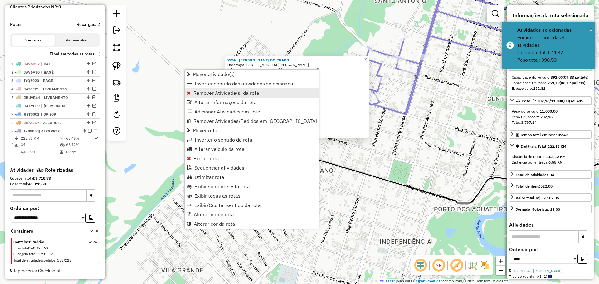
click at [223, 97] on link "Remover Atividade(s) da rota" at bounding box center [252, 92] width 135 height 9
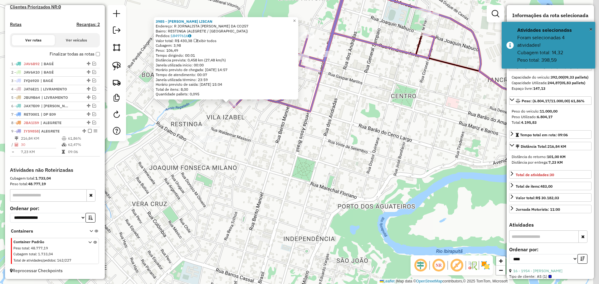
drag, startPoint x: 373, startPoint y: 169, endPoint x: 262, endPoint y: 110, distance: 126.0
click at [255, 108] on div "3985 - NOECI GALARCA LISCAN Endereço: R JORNALISTA HIPOLITO JOSE DA CO257 Bairr…" at bounding box center [299, 142] width 599 height 284
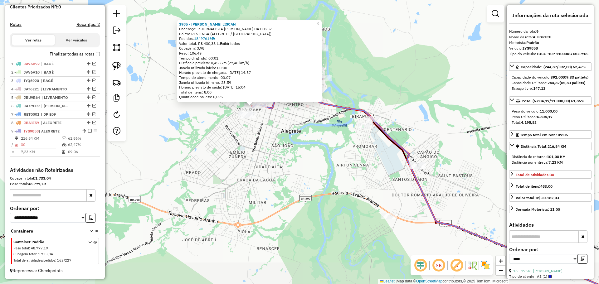
drag, startPoint x: 353, startPoint y: 176, endPoint x: 348, endPoint y: 175, distance: 5.5
click at [348, 175] on div "3985 - NOECI GALARCA LISCAN Endereço: R JORNALISTA HIPOLITO JOSE DA CO257 Bairr…" at bounding box center [299, 142] width 599 height 284
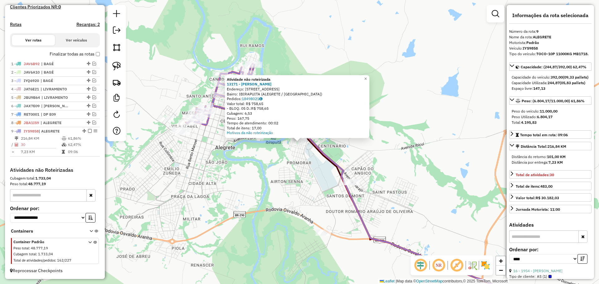
click at [295, 155] on div "Atividade não roteirizada 13171 - IAN CAUE RAMIRES GON Endereço: R SAO FRANCISC…" at bounding box center [299, 142] width 599 height 284
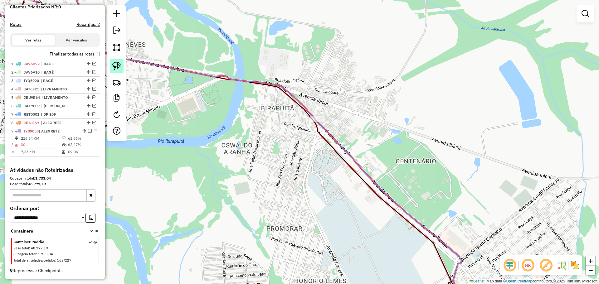
click at [118, 62] on img at bounding box center [116, 66] width 9 height 9
drag, startPoint x: 322, startPoint y: 107, endPoint x: 352, endPoint y: 135, distance: 41.8
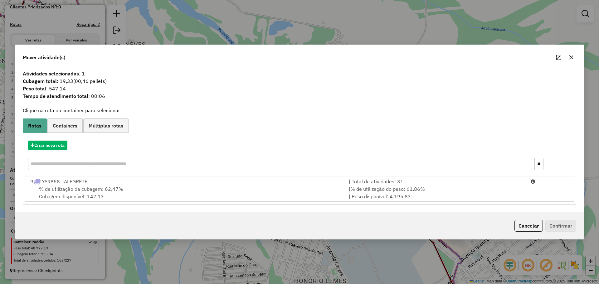
click at [210, 177] on li "9 IYS9858 | ALEGRETE | Total de atividades: 31 % de utilização da cubagem: 62,4…" at bounding box center [299, 189] width 549 height 25
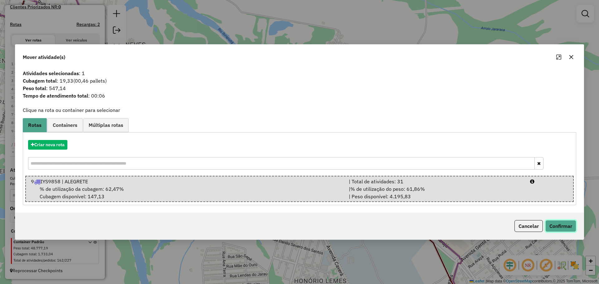
click at [569, 227] on button "Confirmar" at bounding box center [561, 226] width 31 height 12
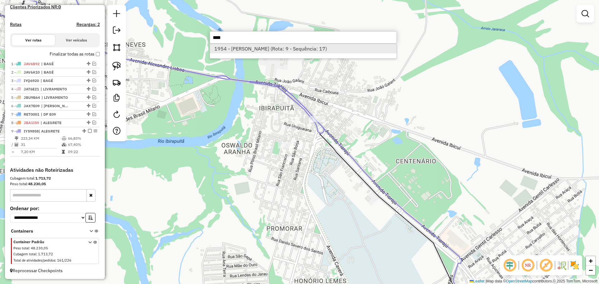
type input "****"
click at [333, 48] on li "1954 - CIRENE SILVA SEVERO (Rota: 9 - Sequência: 17)" at bounding box center [303, 48] width 187 height 9
select select "*********"
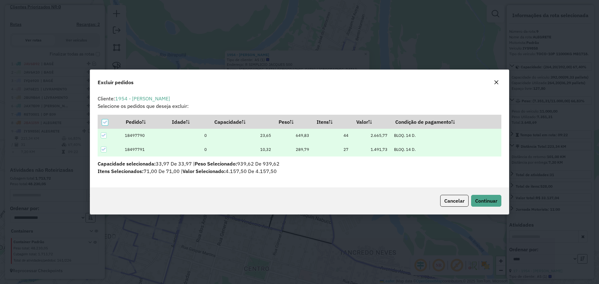
scroll to position [0, 0]
click at [498, 202] on button "Continuar" at bounding box center [486, 201] width 30 height 12
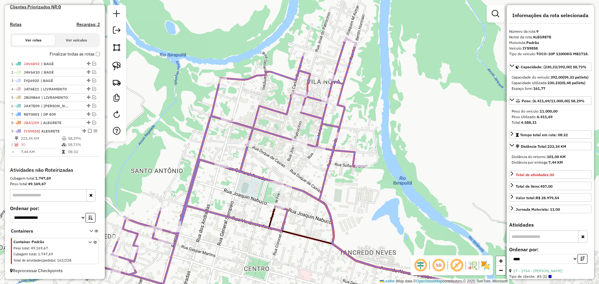
click at [315, 155] on div "Janela de atendimento Grade de atendimento Capacidade Transportadoras Veículos …" at bounding box center [299, 142] width 599 height 284
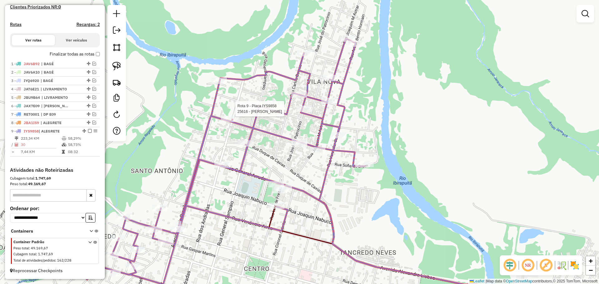
select select "*********"
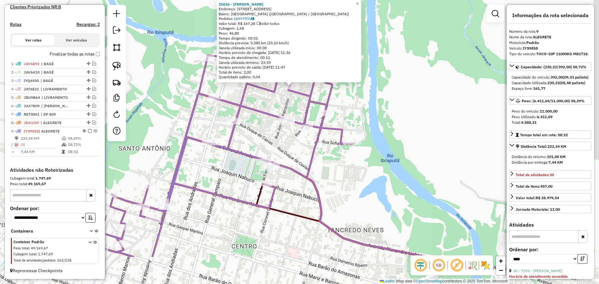
drag, startPoint x: 306, startPoint y: 248, endPoint x: 296, endPoint y: 169, distance: 79.3
click at [298, 173] on div "25616 - ANGELO OSCAR MAFALDO Endereço: R JOSE DO PATROCINIO 496 Bairro: VILA NO…" at bounding box center [299, 142] width 599 height 284
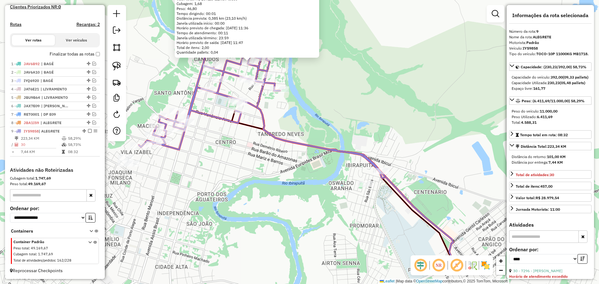
drag, startPoint x: 346, startPoint y: 214, endPoint x: 305, endPoint y: 162, distance: 66.8
click at [305, 162] on div "25616 - ANGELO OSCAR MAFALDO Endereço: R JOSE DO PATROCINIO 496 Bairro: VILA NO…" at bounding box center [299, 142] width 599 height 284
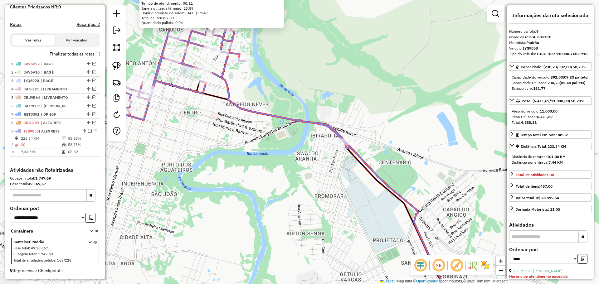
drag, startPoint x: 347, startPoint y: 176, endPoint x: 310, endPoint y: 145, distance: 48.8
click at [310, 145] on div "25616 - ANGELO OSCAR MAFALDO Endereço: R JOSE DO PATROCINIO 496 Bairro: VILA NO…" at bounding box center [299, 142] width 599 height 284
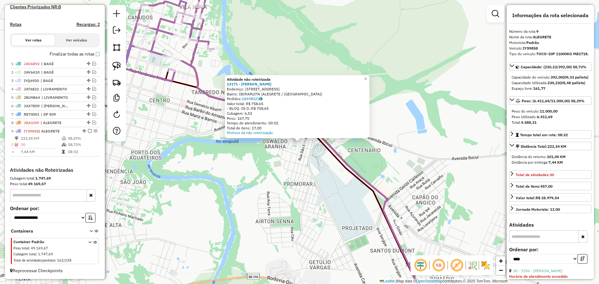
click at [332, 165] on div "Atividade não roteirizada 13171 - IAN CAUE RAMIRES GON Endereço: R SAO FRANCISC…" at bounding box center [299, 142] width 599 height 284
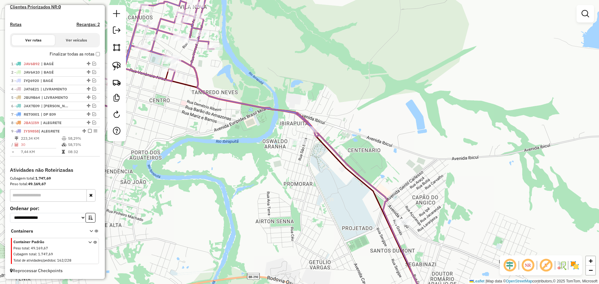
click at [406, 218] on div "Janela de atendimento Grade de atendimento Capacidade Transportadoras Veículos …" at bounding box center [299, 142] width 599 height 284
click at [196, 121] on div "Janela de atendimento Grade de atendimento Capacidade Transportadoras Veículos …" at bounding box center [299, 142] width 599 height 284
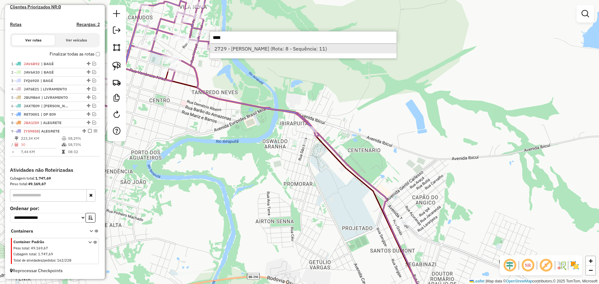
type input "****"
click at [226, 51] on li "2729 - VALDIR DORNELLES ROC (Rota: 8 - Sequência: 11)" at bounding box center [303, 48] width 187 height 9
select select "*********"
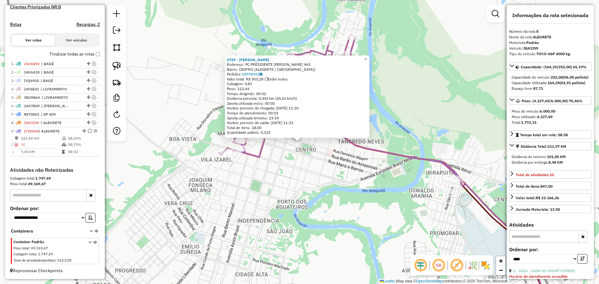
click at [329, 171] on div "2729 - VALDIR DORNELLES ROC Endereço: PC PRESIDENTE GETULIO VARGAS 465 Bairro: …" at bounding box center [299, 142] width 599 height 284
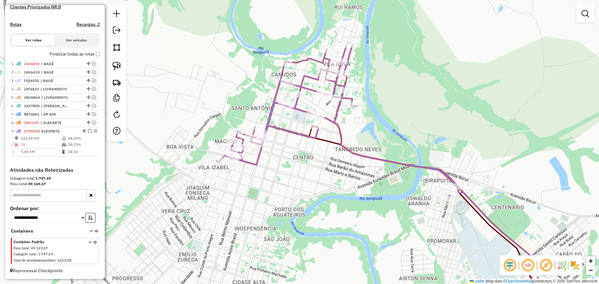
drag, startPoint x: 326, startPoint y: 171, endPoint x: 323, endPoint y: 179, distance: 8.3
click at [323, 179] on div "Janela de atendimento Grade de atendimento Capacidade Transportadoras Veículos …" at bounding box center [299, 142] width 599 height 284
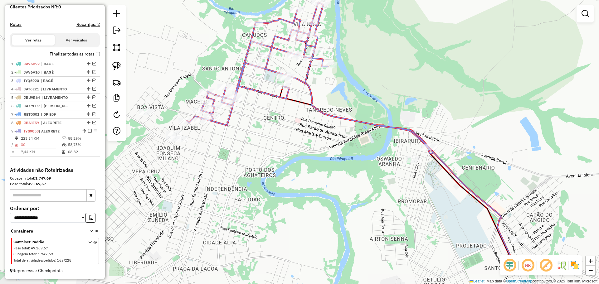
drag, startPoint x: 349, startPoint y: 189, endPoint x: 322, endPoint y: 151, distance: 47.3
click at [322, 151] on div "Janela de atendimento Grade de atendimento Capacidade Transportadoras Veículos …" at bounding box center [299, 142] width 599 height 284
select select "*********"
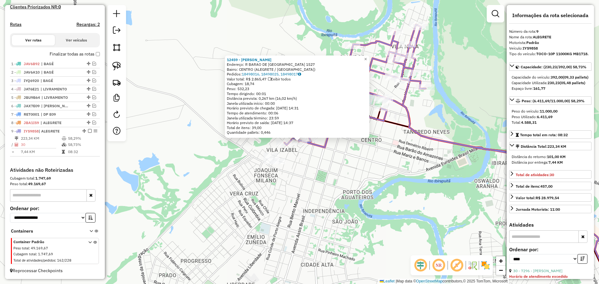
click at [303, 176] on div "12459 - MARISETE C RODRIGUES Endereço: R BARAO DE CERRO LARGO 1527 Bairro: CENT…" at bounding box center [299, 142] width 599 height 284
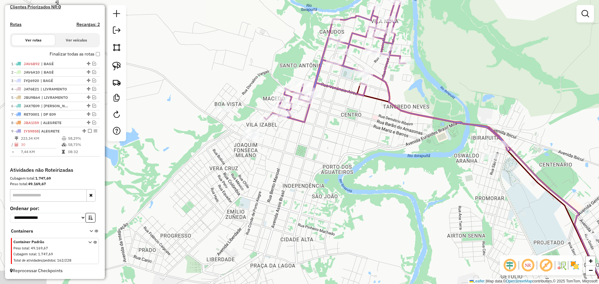
drag, startPoint x: 316, startPoint y: 182, endPoint x: 269, endPoint y: 125, distance: 73.5
click at [269, 125] on div "Janela de atendimento Grade de atendimento Capacidade Transportadoras Veículos …" at bounding box center [299, 142] width 599 height 284
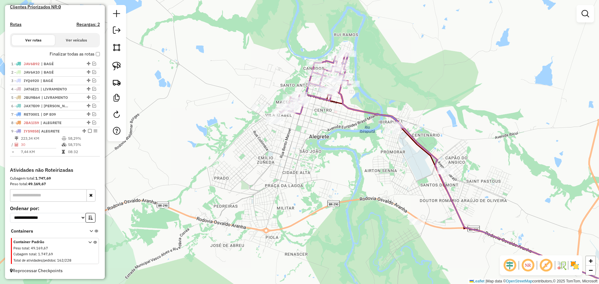
drag, startPoint x: 355, startPoint y: 184, endPoint x: 334, endPoint y: 159, distance: 32.4
click at [334, 159] on div "Janela de atendimento Grade de atendimento Capacidade Transportadoras Veículos …" at bounding box center [299, 142] width 599 height 284
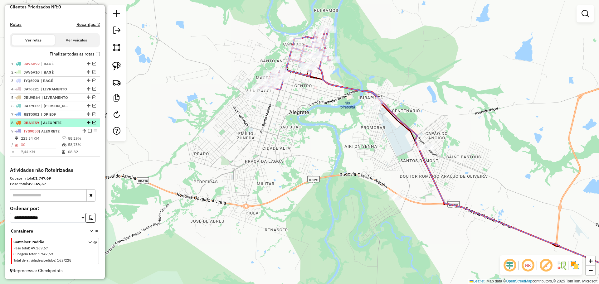
click at [92, 124] on em at bounding box center [94, 123] width 4 height 4
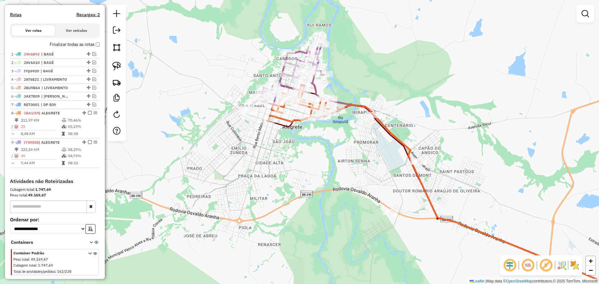
drag, startPoint x: 278, startPoint y: 154, endPoint x: 270, endPoint y: 171, distance: 18.8
click at [270, 171] on div "Janela de atendimento Grade de atendimento Capacidade Transportadoras Veículos …" at bounding box center [299, 142] width 599 height 284
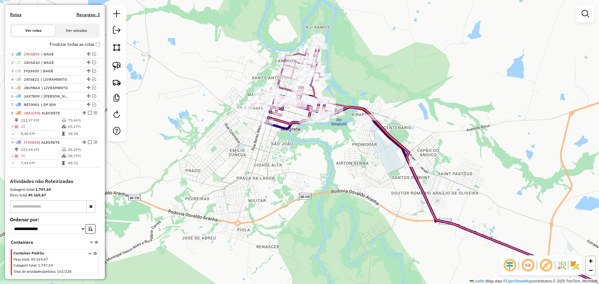
drag, startPoint x: 389, startPoint y: 218, endPoint x: 322, endPoint y: 125, distance: 115.4
click at [322, 125] on div "Janela de atendimento Grade de atendimento Capacidade Transportadoras Veículos …" at bounding box center [299, 142] width 599 height 284
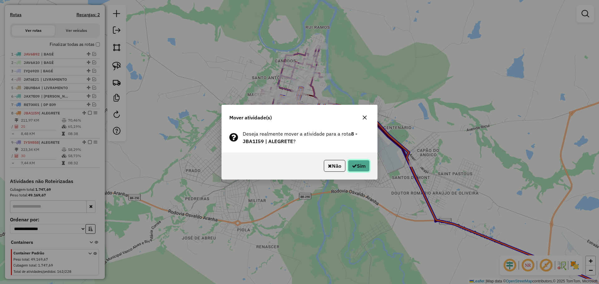
click at [364, 167] on button "Sim" at bounding box center [359, 166] width 22 height 12
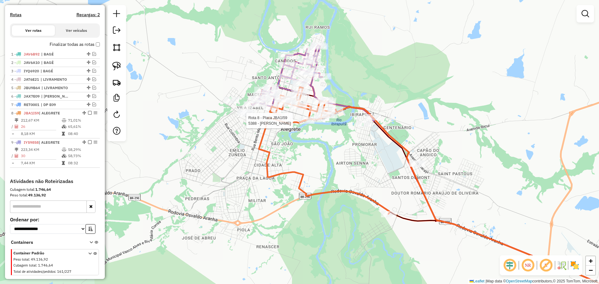
scroll to position [200, 0]
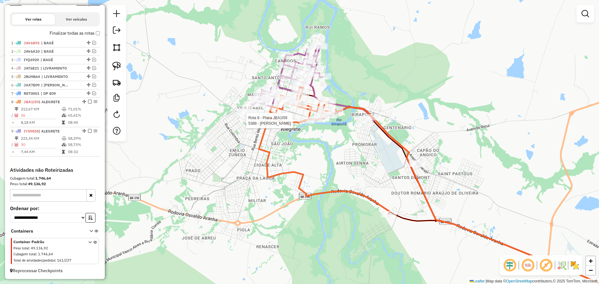
select select "*********"
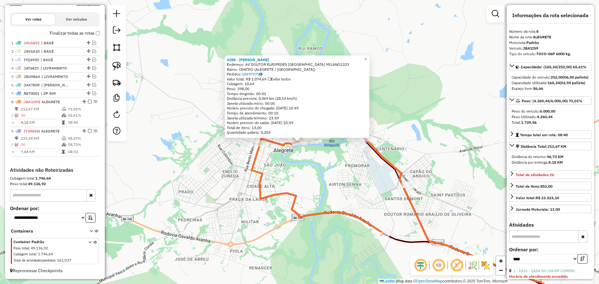
click at [317, 188] on div "5388 - FLAVIA PERES DUARTE Endereço: AV DOUTOR EURIPEDES BRASIL MILANO1323 Bair…" at bounding box center [299, 142] width 599 height 284
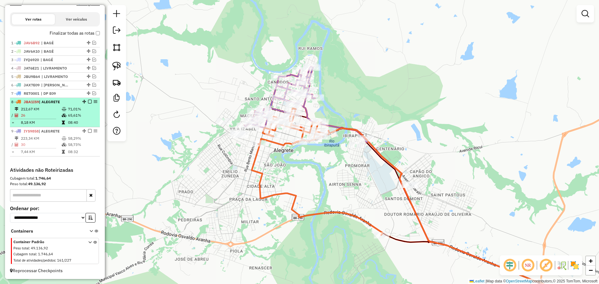
click at [89, 103] on em at bounding box center [90, 102] width 4 height 4
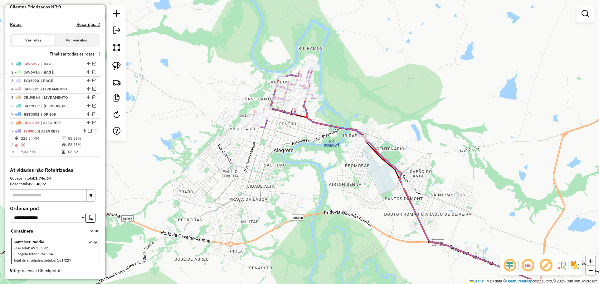
scroll to position [179, 0]
click at [304, 168] on div "Janela de atendimento Grade de atendimento Capacidade Transportadoras Veículos …" at bounding box center [299, 142] width 599 height 284
drag, startPoint x: 304, startPoint y: 165, endPoint x: 296, endPoint y: 192, distance: 28.3
click at [296, 192] on div "Janela de atendimento Grade de atendimento Capacidade Transportadoras Veículos …" at bounding box center [299, 142] width 599 height 284
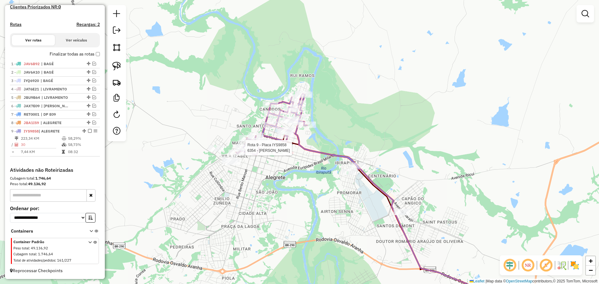
select select "*********"
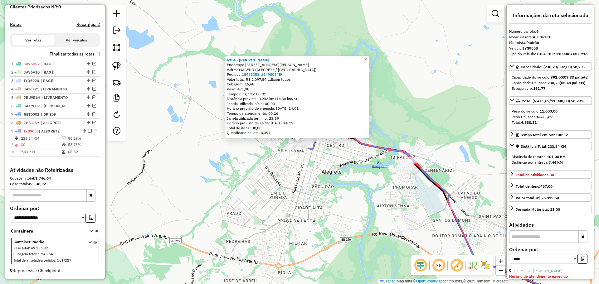
click at [359, 179] on div "6354 - Carmem Licia Mardega Endereço: R Ernesto Paulo De Souza 243 Bairro: MACE…" at bounding box center [299, 142] width 599 height 284
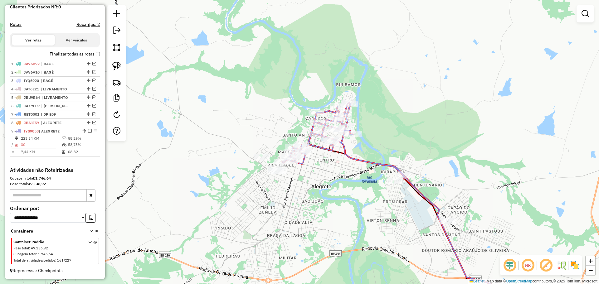
drag, startPoint x: 346, startPoint y: 178, endPoint x: 335, endPoint y: 194, distance: 19.5
click at [335, 194] on div "Janela de atendimento Grade de atendimento Capacidade Transportadoras Veículos …" at bounding box center [299, 142] width 599 height 284
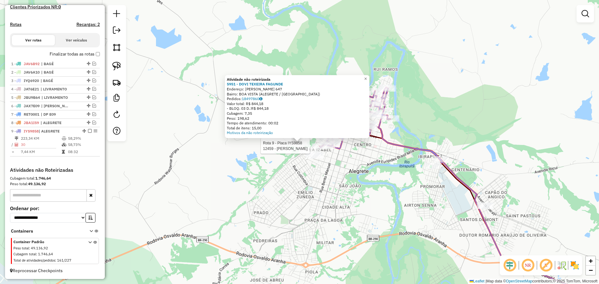
select select "*********"
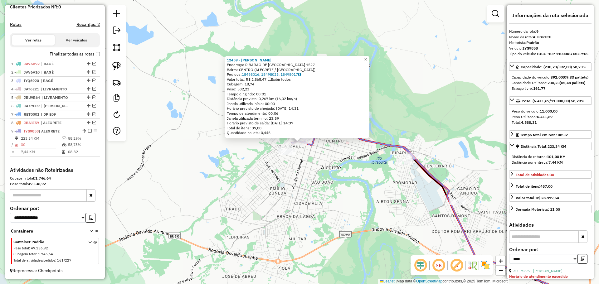
click at [329, 172] on div "12459 - MARISETE C RODRIGUES Endereço: R BARAO DE CERRO LARGO 1527 Bairro: CENT…" at bounding box center [299, 142] width 599 height 284
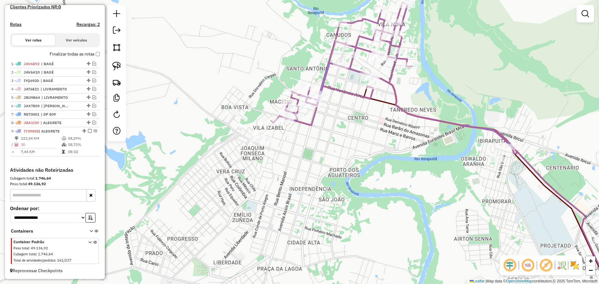
click at [320, 167] on div "Janela de atendimento Grade de atendimento Capacidade Transportadoras Veículos …" at bounding box center [299, 142] width 599 height 284
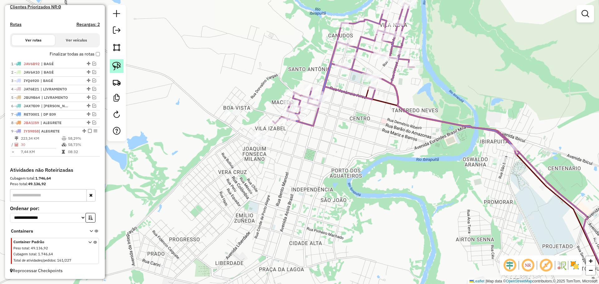
click at [120, 66] on img at bounding box center [116, 66] width 9 height 9
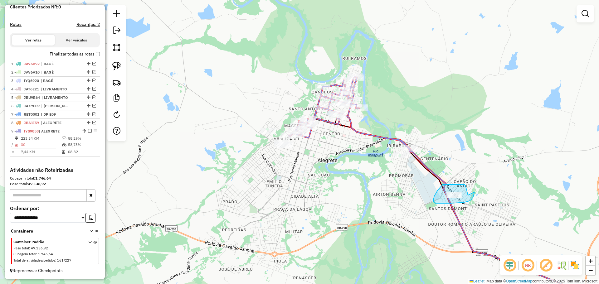
drag, startPoint x: 468, startPoint y: 195, endPoint x: 475, endPoint y: 192, distance: 7.3
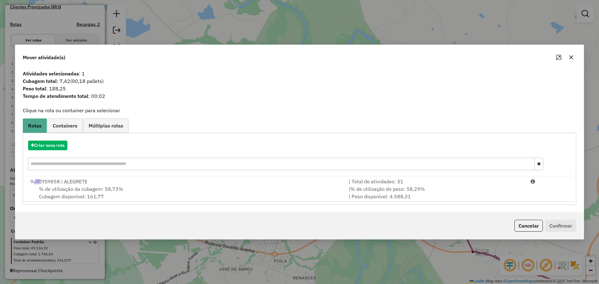
click at [574, 56] on button "button" at bounding box center [572, 57] width 10 height 10
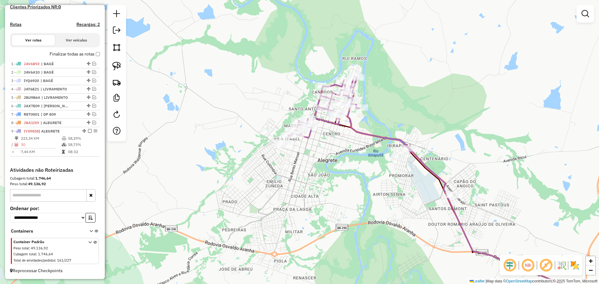
drag, startPoint x: 396, startPoint y: 165, endPoint x: 399, endPoint y: 174, distance: 8.8
click at [399, 173] on div "Rota 9 - Placa IYS9858 12967 - VIVIANE TEODOSO BORG Janela de atendimento Grade…" at bounding box center [299, 142] width 599 height 284
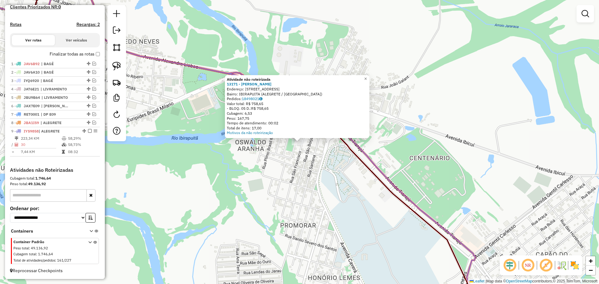
click at [341, 187] on div "Atividade não roteirizada 13171 - IAN CAUE RAMIRES GON Endereço: R SAO FRANCISC…" at bounding box center [299, 142] width 599 height 284
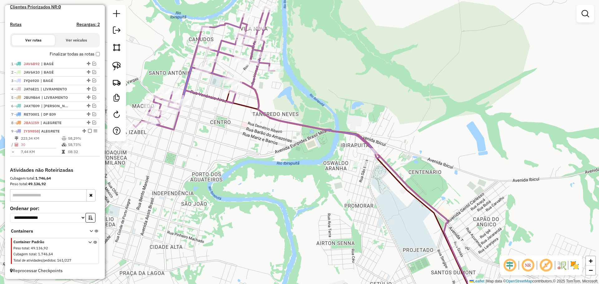
drag, startPoint x: 236, startPoint y: 180, endPoint x: 294, endPoint y: 181, distance: 58.1
click at [294, 181] on div "Janela de atendimento Grade de atendimento Capacidade Transportadoras Veículos …" at bounding box center [299, 142] width 599 height 284
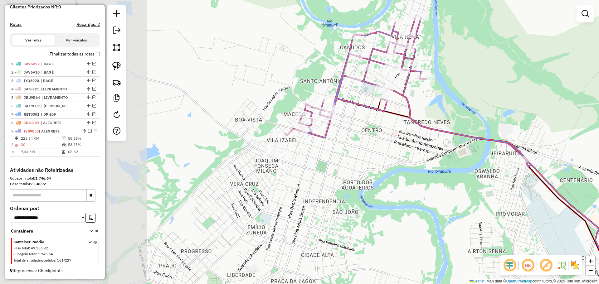
drag, startPoint x: 194, startPoint y: 150, endPoint x: 344, endPoint y: 159, distance: 150.4
click at [344, 159] on div "Janela de atendimento Grade de atendimento Capacidade Transportadoras Veículos …" at bounding box center [299, 142] width 599 height 284
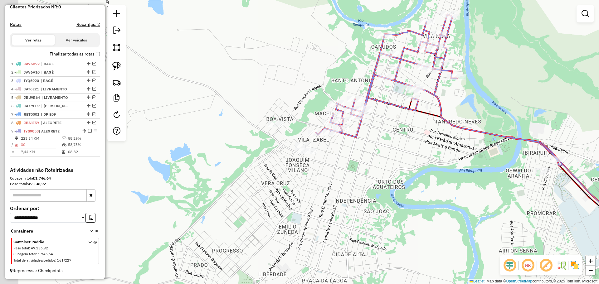
drag, startPoint x: 332, startPoint y: 155, endPoint x: 341, endPoint y: 155, distance: 8.7
click at [341, 155] on div "Janela de atendimento Grade de atendimento Capacidade Transportadoras Veículos …" at bounding box center [299, 142] width 599 height 284
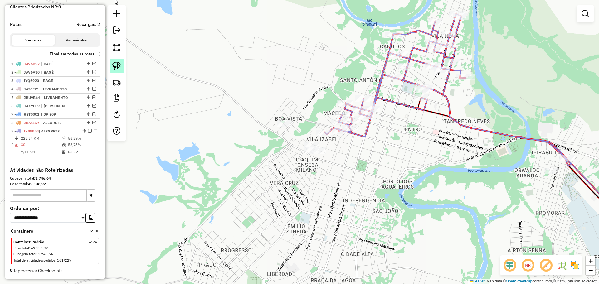
click at [120, 67] on img at bounding box center [116, 66] width 9 height 9
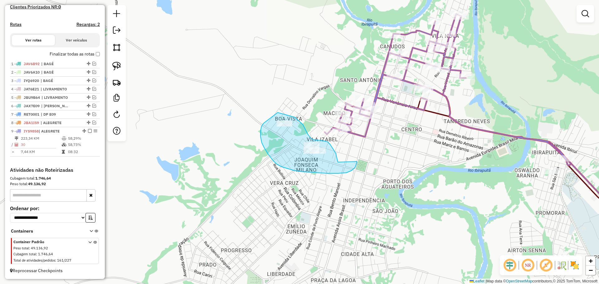
drag, startPoint x: 338, startPoint y: 162, endPoint x: 357, endPoint y: 161, distance: 19.1
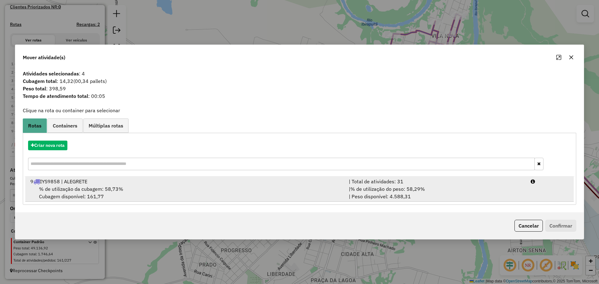
click at [336, 179] on div "9 IYS9858 | ALEGRETE" at bounding box center [186, 181] width 319 height 7
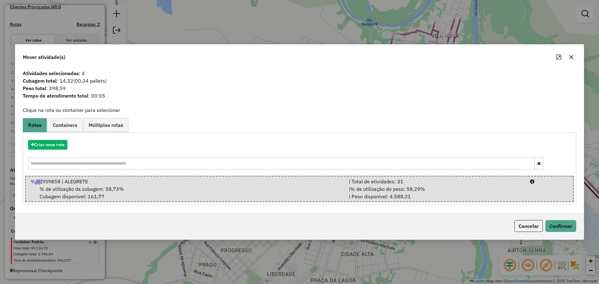
click at [561, 219] on div "Cancelar Confirmar" at bounding box center [299, 226] width 569 height 27
click at [561, 227] on button "Confirmar" at bounding box center [561, 226] width 31 height 12
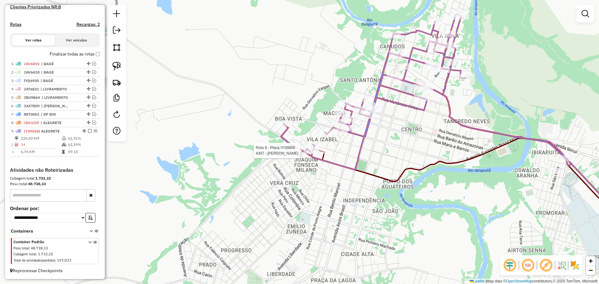
select select "*********"
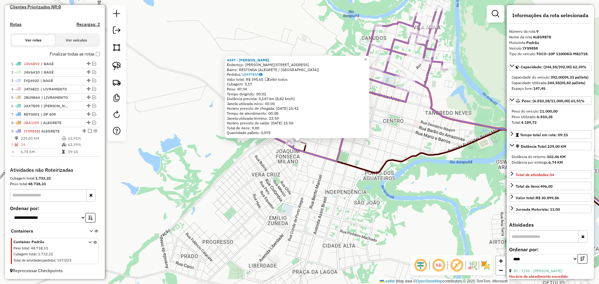
click at [300, 190] on div "4347 - MARIA TEREZINHA MORO Endereço: R MAHATMA GANDHI 63 Bairro: RESTINGA (ALE…" at bounding box center [299, 142] width 599 height 284
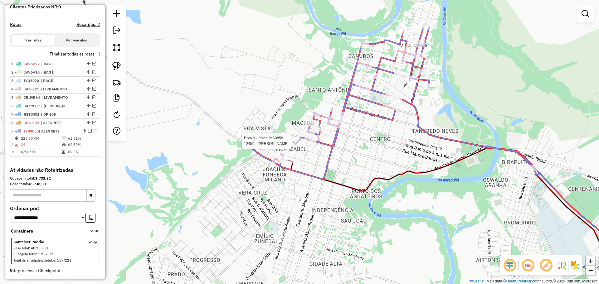
select select "*********"
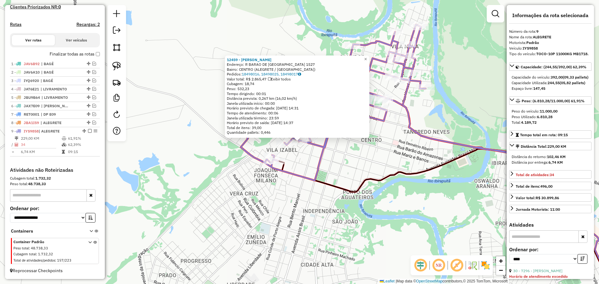
click at [247, 155] on icon at bounding box center [385, 103] width 289 height 156
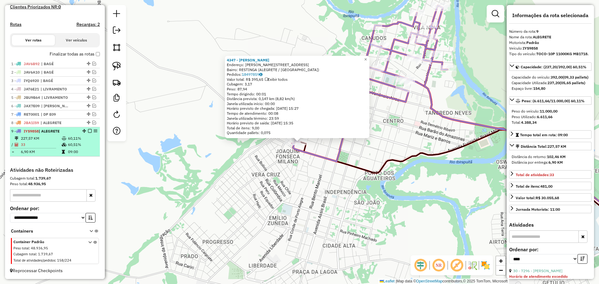
click at [88, 130] on em at bounding box center [90, 131] width 4 height 4
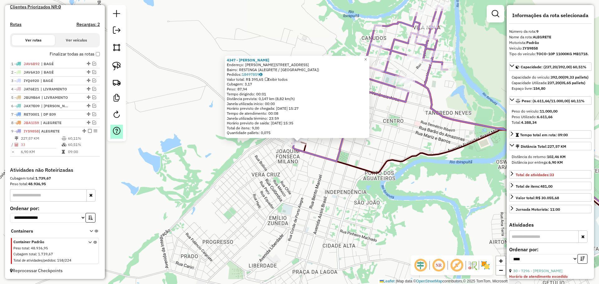
scroll to position [158, 0]
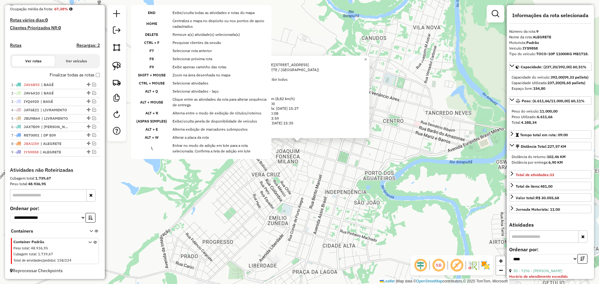
click at [329, 194] on div "4347 - MARIA TEREZINHA MORO Endereço: R MAHATMA GANDHI 63 Bairro: RESTINGA (ALE…" at bounding box center [299, 142] width 599 height 284
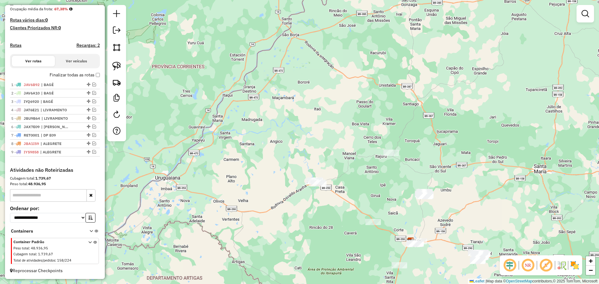
drag, startPoint x: 347, startPoint y: 225, endPoint x: 279, endPoint y: 177, distance: 83.9
click at [277, 177] on div "Janela de atendimento Grade de atendimento Capacidade Transportadoras Veículos …" at bounding box center [299, 142] width 599 height 284
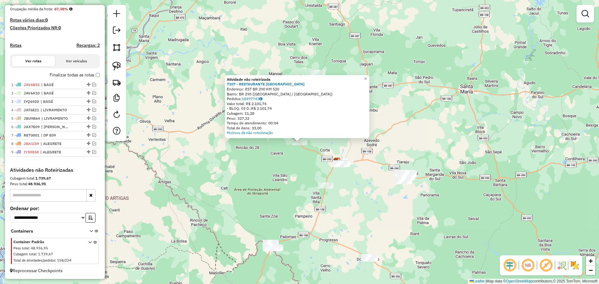
click at [279, 181] on div "Atividade não roteirizada 7107 - RESTAURANTE ITAPEVI Endereço: EST BR 290 KM 52…" at bounding box center [299, 142] width 599 height 284
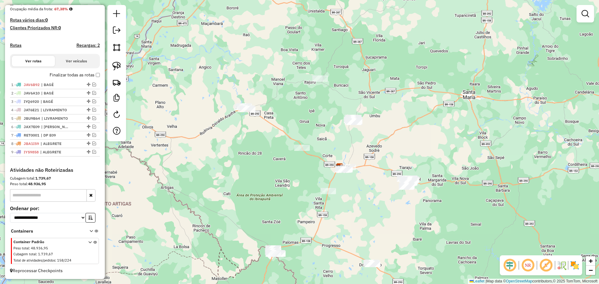
drag, startPoint x: 263, startPoint y: 163, endPoint x: 266, endPoint y: 183, distance: 20.4
click at [266, 183] on div "Janela de atendimento Grade de atendimento Capacidade Transportadoras Veículos …" at bounding box center [299, 142] width 599 height 284
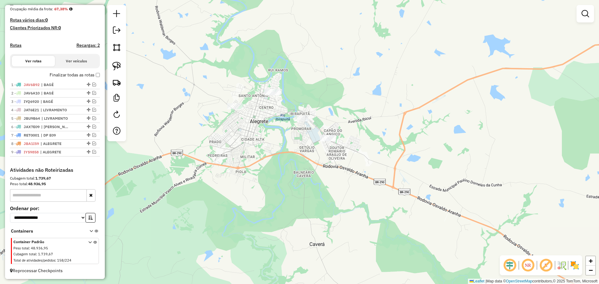
drag, startPoint x: 262, startPoint y: 96, endPoint x: 220, endPoint y: 169, distance: 85.0
click at [230, 170] on div "Janela de atendimento Grade de atendimento Capacidade Transportadoras Veículos …" at bounding box center [299, 142] width 599 height 284
click at [92, 153] on em at bounding box center [94, 152] width 4 height 4
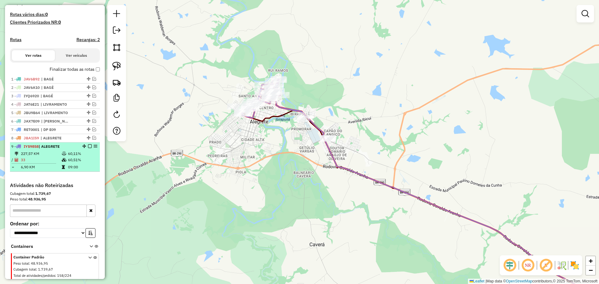
scroll to position [179, 0]
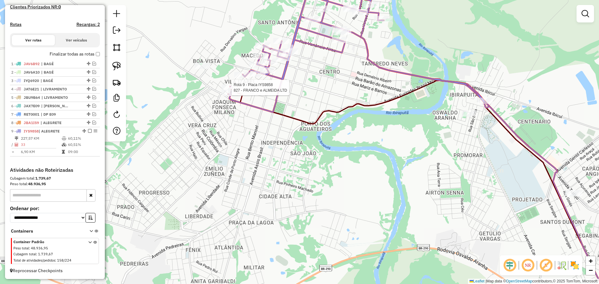
select select "*********"
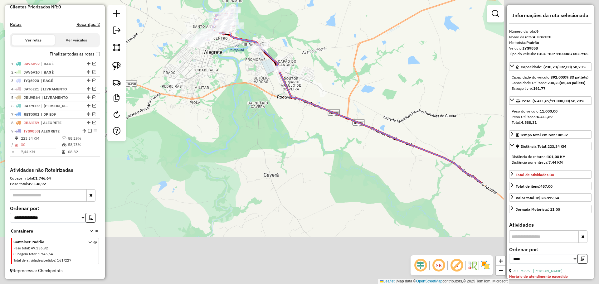
drag, startPoint x: 368, startPoint y: 198, endPoint x: 225, endPoint y: 68, distance: 192.9
click at [225, 68] on div "Janela de atendimento Grade de atendimento Capacidade Transportadoras Veículos …" at bounding box center [299, 142] width 599 height 284
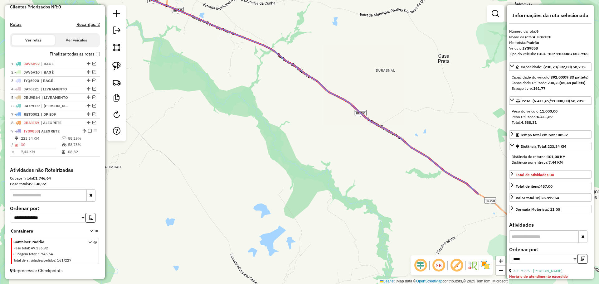
drag, startPoint x: 372, startPoint y: 155, endPoint x: 202, endPoint y: 59, distance: 195.7
click at [189, 48] on div "Janela de atendimento Grade de atendimento Capacidade Transportadoras Veículos …" at bounding box center [299, 142] width 599 height 284
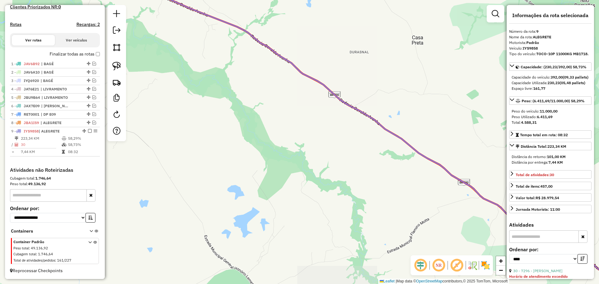
drag, startPoint x: 349, startPoint y: 149, endPoint x: 171, endPoint y: 31, distance: 212.8
click at [171, 31] on div "Janela de atendimento Grade de atendimento Capacidade Transportadoras Veículos …" at bounding box center [299, 142] width 599 height 284
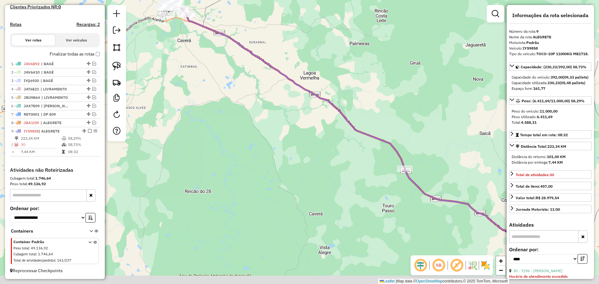
drag, startPoint x: 395, startPoint y: 163, endPoint x: 339, endPoint y: 135, distance: 62.3
click at [321, 124] on div "Janela de atendimento Grade de atendimento Capacidade Transportadoras Veículos …" at bounding box center [299, 142] width 599 height 284
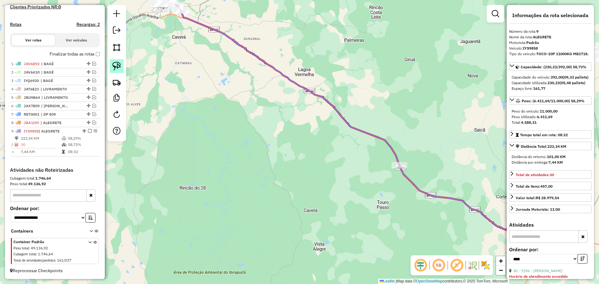
click at [118, 70] on img at bounding box center [116, 66] width 9 height 9
drag, startPoint x: 400, startPoint y: 148, endPoint x: 427, endPoint y: 166, distance: 32.1
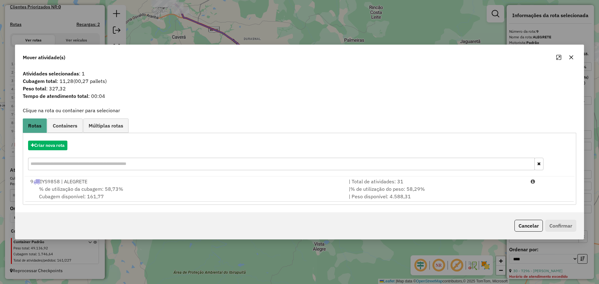
click at [257, 186] on div "% de utilização da cubagem: 58,73% Cubagem disponível: 161,77" at bounding box center [186, 192] width 319 height 15
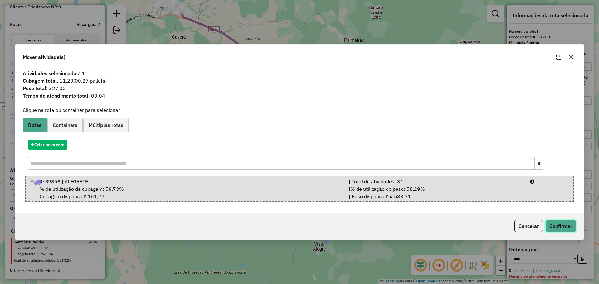
click at [557, 221] on button "Confirmar" at bounding box center [561, 226] width 31 height 12
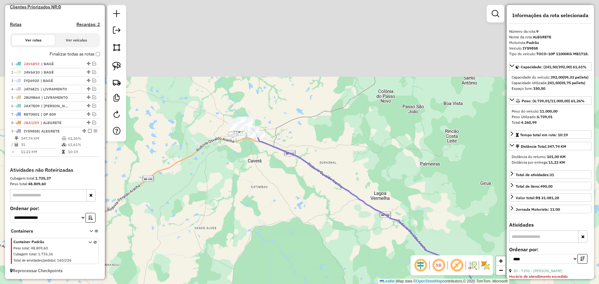
drag, startPoint x: 237, startPoint y: 167, endPoint x: 248, endPoint y: 180, distance: 17.2
click at [248, 180] on div "Janela de atendimento Grade de atendimento Capacidade Transportadoras Veículos …" at bounding box center [299, 142] width 599 height 284
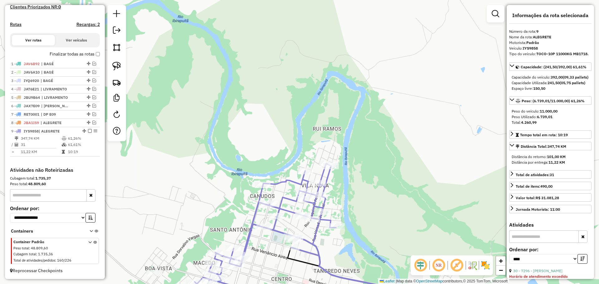
drag, startPoint x: 265, startPoint y: 233, endPoint x: 273, endPoint y: 154, distance: 79.7
click at [273, 154] on div "Janela de atendimento Grade de atendimento Capacidade Transportadoras Veículos …" at bounding box center [299, 142] width 599 height 284
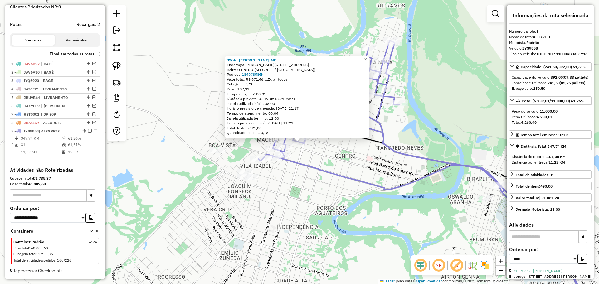
click at [257, 197] on div "3264 - MAIRA ARNS KUTZ-ME Endereço: R GASPAR MARTINS 545 Bairro: CENTRO (ALEGRE…" at bounding box center [299, 142] width 599 height 284
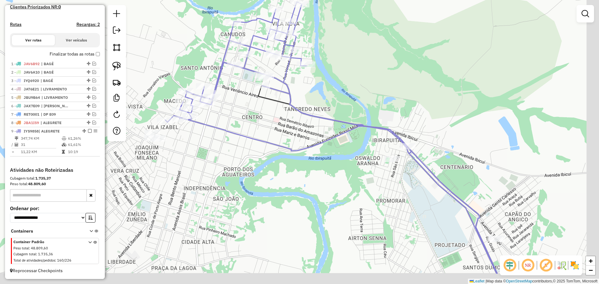
drag, startPoint x: 452, startPoint y: 206, endPoint x: 265, endPoint y: 127, distance: 203.5
click at [265, 127] on div "Janela de atendimento Grade de atendimento Capacidade Transportadoras Veículos …" at bounding box center [299, 142] width 599 height 284
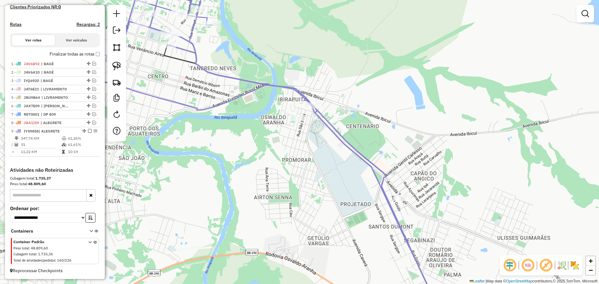
click at [297, 121] on div at bounding box center [298, 118] width 16 height 6
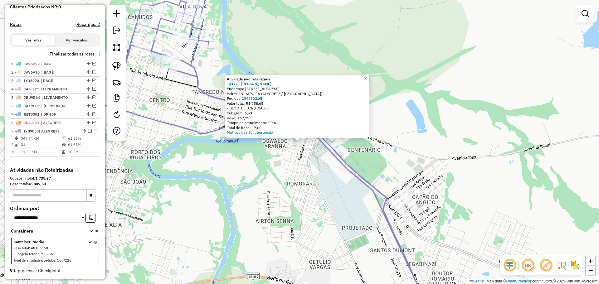
click at [292, 153] on div "Atividade não roteirizada 13171 - IAN CAUE RAMIRES GON Endereço: R SAO FRANCISC…" at bounding box center [299, 142] width 599 height 284
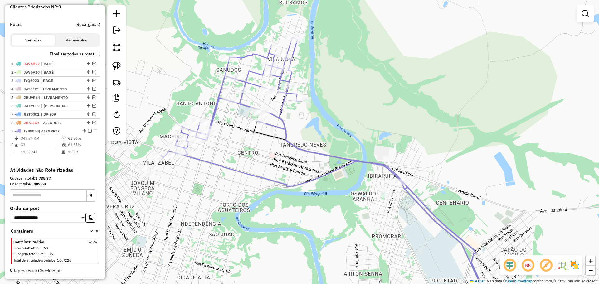
drag, startPoint x: 274, startPoint y: 150, endPoint x: 362, endPoint y: 203, distance: 102.9
click at [362, 203] on div "Janela de atendimento Grade de atendimento Capacidade Transportadoras Veículos …" at bounding box center [299, 142] width 599 height 284
select select "*********"
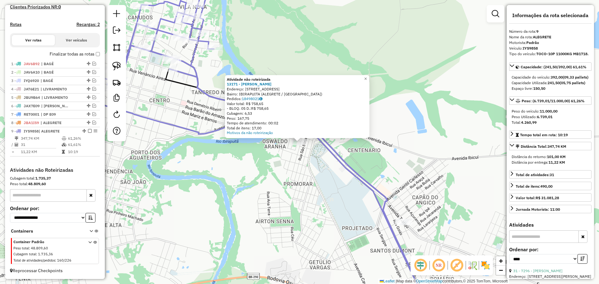
click at [312, 168] on div "Atividade não roteirizada 13171 - IAN CAUE RAMIRES GON Endereço: R SAO FRANCISC…" at bounding box center [299, 142] width 599 height 284
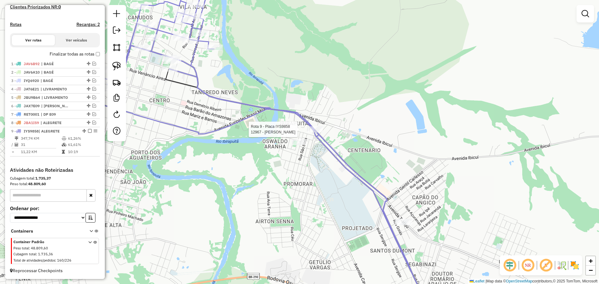
select select "*********"
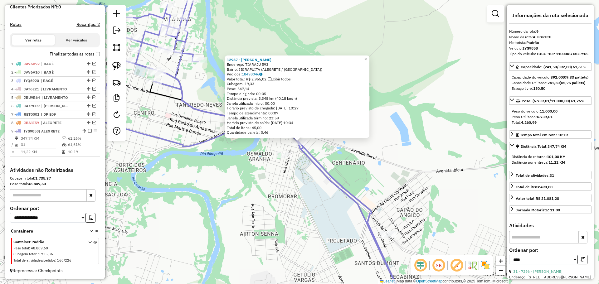
click at [223, 192] on div "Rota 9 - Placa IYS9858 12967 - VIVIANE TEODOSO BORG 12967 - VIVIANE TEODOSO BOR…" at bounding box center [299, 142] width 599 height 284
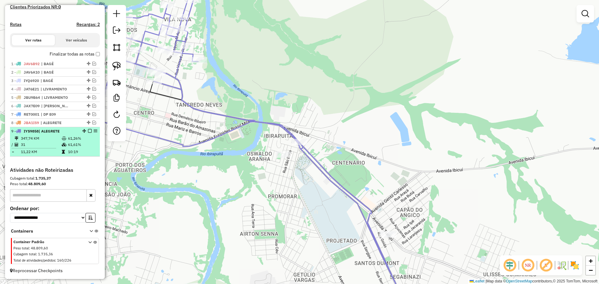
click at [88, 130] on em at bounding box center [90, 131] width 4 height 4
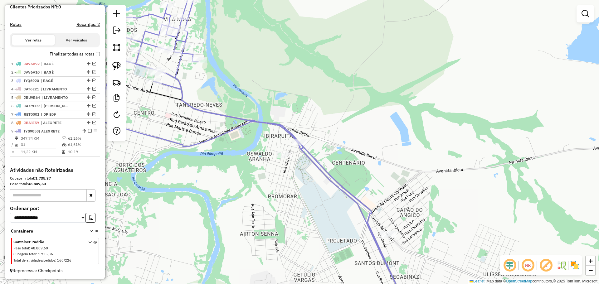
scroll to position [158, 0]
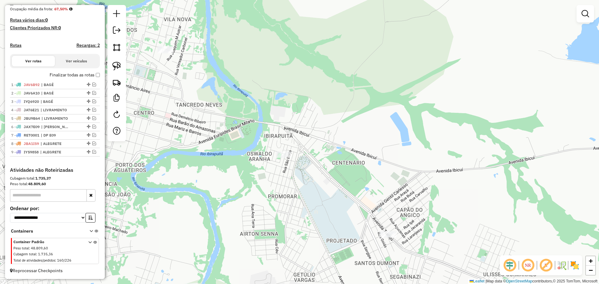
click at [268, 183] on div "Janela de atendimento Grade de atendimento Capacidade Transportadoras Veículos …" at bounding box center [299, 142] width 599 height 284
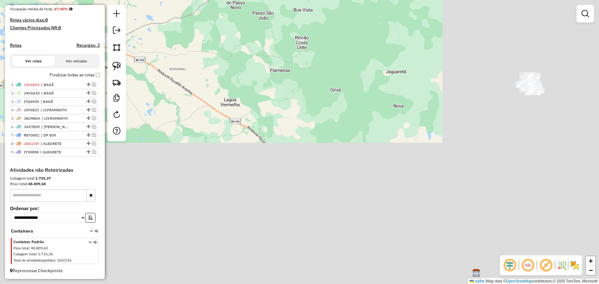
drag, startPoint x: 354, startPoint y: 240, endPoint x: 177, endPoint y: 82, distance: 237.4
click at [173, 82] on div "Janela de atendimento Grade de atendimento Capacidade Transportadoras Veículos …" at bounding box center [299, 142] width 599 height 284
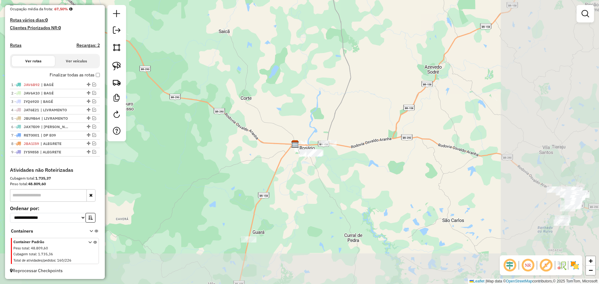
drag, startPoint x: 390, startPoint y: 204, endPoint x: 221, endPoint y: 85, distance: 206.3
click at [221, 85] on div "Janela de atendimento Grade de atendimento Capacidade Transportadoras Veículos …" at bounding box center [299, 142] width 599 height 284
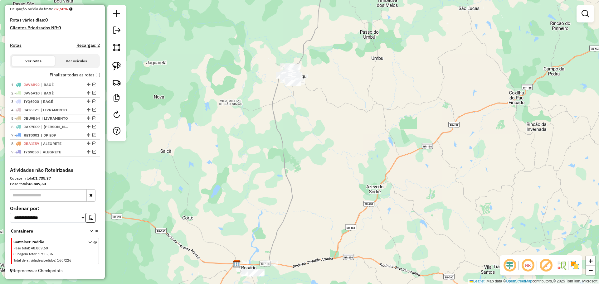
drag, startPoint x: 335, startPoint y: 78, endPoint x: 277, endPoint y: 196, distance: 131.9
click at [277, 196] on div "Janela de atendimento Grade de atendimento Capacidade Transportadoras Veículos …" at bounding box center [299, 142] width 599 height 284
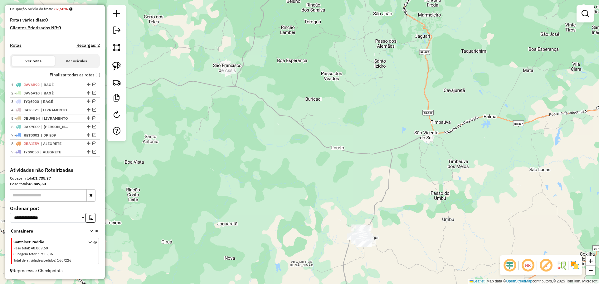
drag, startPoint x: 294, startPoint y: 220, endPoint x: 356, endPoint y: 272, distance: 80.6
click at [356, 272] on div "Janela de atendimento Grade de atendimento Capacidade Transportadoras Veículos …" at bounding box center [299, 142] width 599 height 284
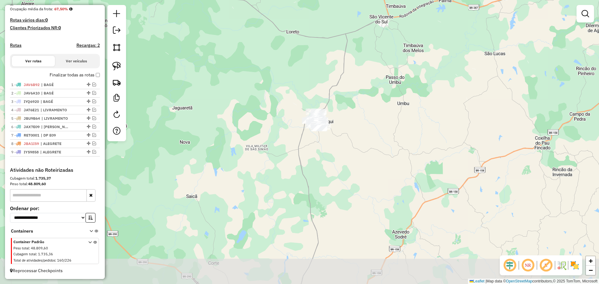
drag, startPoint x: 312, startPoint y: 233, endPoint x: 223, endPoint y: 85, distance: 173.2
click at [196, 46] on div "Atividade não roteirizada 1123 - JADER BAHU E CIA LTD Endereço: R BORGES DE MED…" at bounding box center [299, 142] width 599 height 284
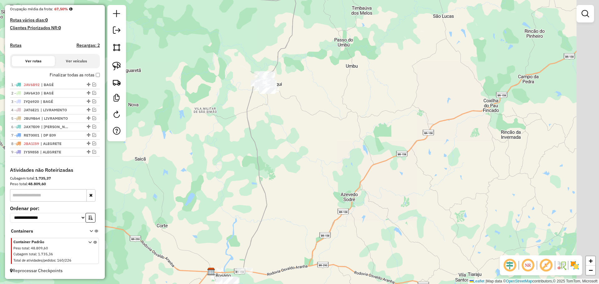
drag, startPoint x: 263, startPoint y: 120, endPoint x: 248, endPoint y: 83, distance: 40.2
click at [212, 83] on div "Atividade não roteirizada 1123 - JADER BAHU E CIA LTD Endereço: R BORGES DE MED…" at bounding box center [299, 142] width 599 height 284
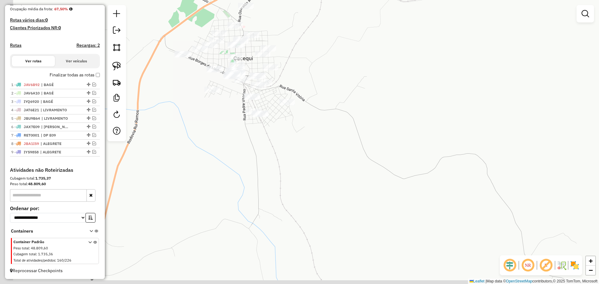
drag, startPoint x: 213, startPoint y: 142, endPoint x: 230, endPoint y: 117, distance: 30.5
click at [230, 117] on div "Atividade não roteirizada 1123 - JADER BAHU E CIA LTD Endereço: R BORGES DE MED…" at bounding box center [299, 142] width 599 height 284
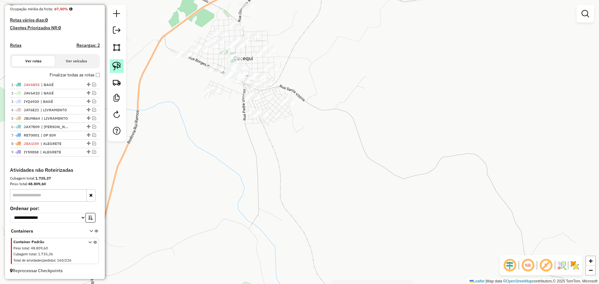
click at [116, 66] on img at bounding box center [116, 66] width 9 height 9
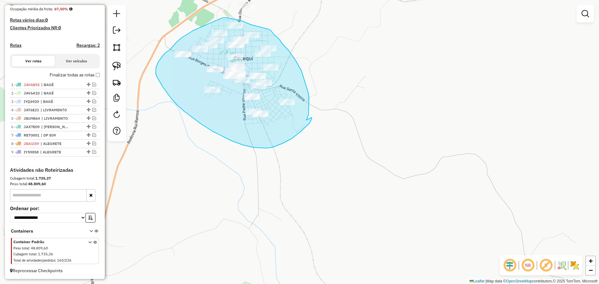
drag, startPoint x: 307, startPoint y: 120, endPoint x: 312, endPoint y: 118, distance: 5.9
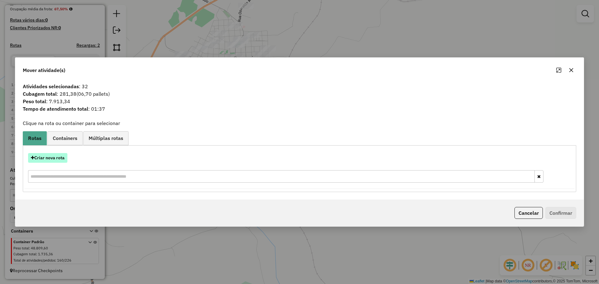
click at [62, 159] on button "Criar nova rota" at bounding box center [47, 158] width 39 height 10
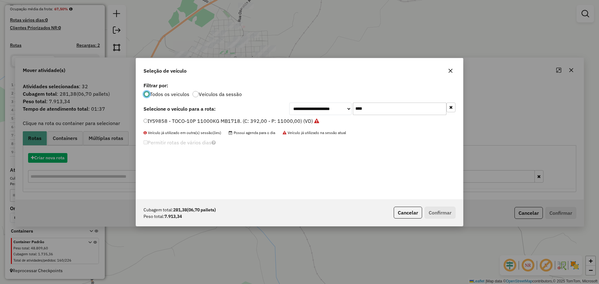
scroll to position [3, 2]
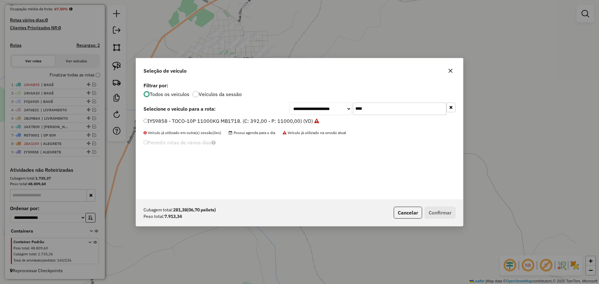
drag, startPoint x: 371, startPoint y: 111, endPoint x: 355, endPoint y: 110, distance: 16.5
click at [355, 110] on input "****" at bounding box center [400, 109] width 94 height 12
type input "***"
drag, startPoint x: 257, startPoint y: 82, endPoint x: 228, endPoint y: 120, distance: 47.7
click at [228, 120] on label "JAX7E14 - TOCO-10P 11000KG MB1718. (C: 392,00 - P: 11000,00) (VD)" at bounding box center [229, 120] width 170 height 7
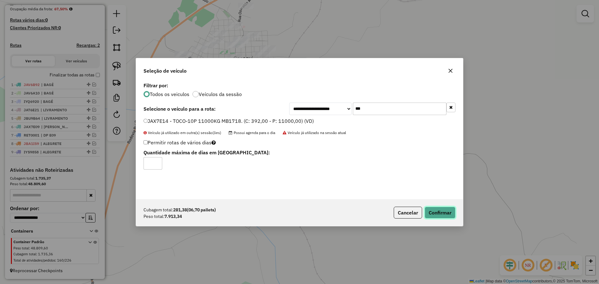
click at [438, 216] on button "Confirmar" at bounding box center [440, 213] width 31 height 12
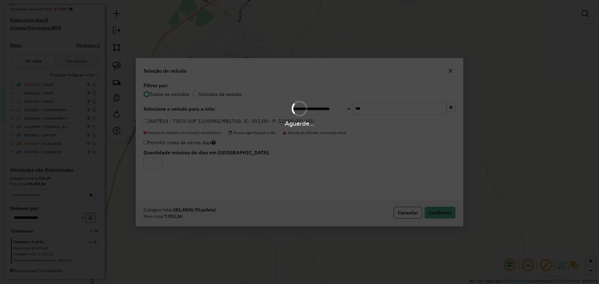
scroll to position [188, 0]
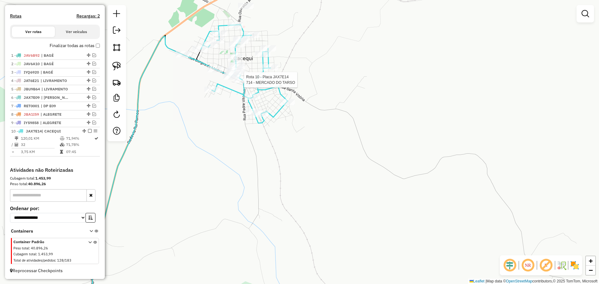
select select "*********"
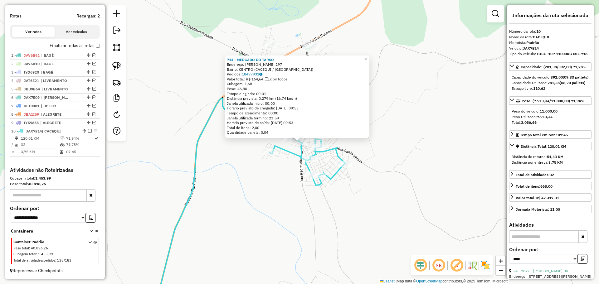
click at [256, 181] on div "714 - MERCADO DO TARSO Endereço: GIL PRATES 297 Bairro: CENTRO (CACEQUI / RS) P…" at bounding box center [299, 142] width 599 height 284
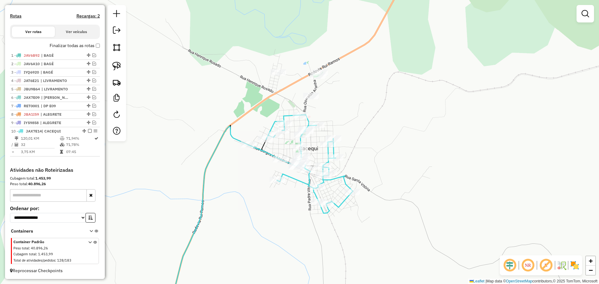
drag, startPoint x: 255, startPoint y: 195, endPoint x: 258, endPoint y: 208, distance: 13.6
click at [258, 208] on div "Janela de atendimento Grade de atendimento Capacidade Transportadoras Veículos …" at bounding box center [299, 142] width 599 height 284
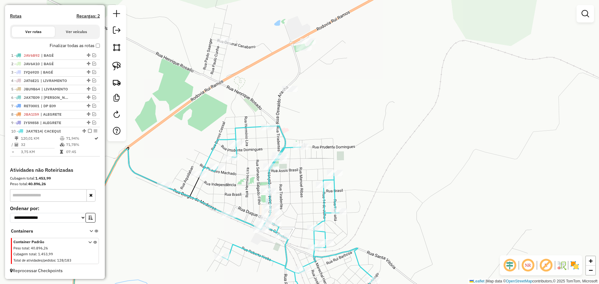
click at [307, 113] on div "Janela de atendimento Grade de atendimento Capacidade Transportadoras Veículos …" at bounding box center [299, 142] width 599 height 284
select select "*********"
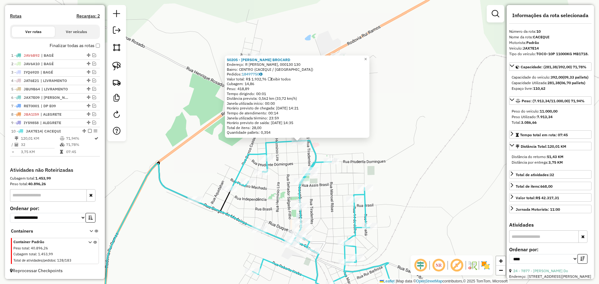
click at [318, 151] on icon at bounding box center [300, 227] width 210 height 172
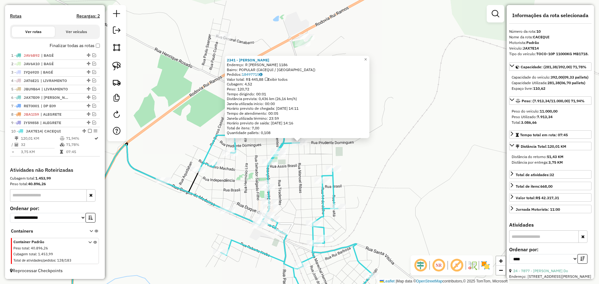
click at [313, 165] on div "2341 - LUIZ ANTONIO BITTENC Endereço: R MANOEL RIBAS 1186 Bairro: POPULAR (CACE…" at bounding box center [299, 142] width 599 height 284
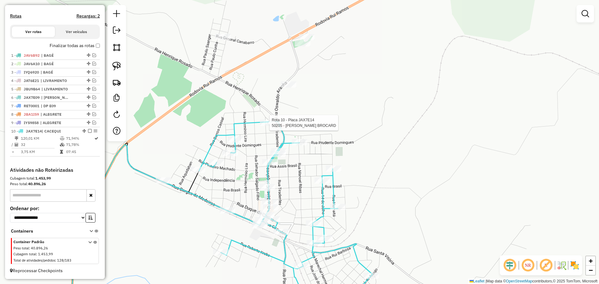
select select "*********"
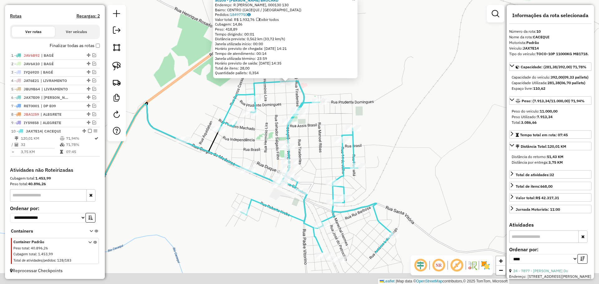
drag, startPoint x: 285, startPoint y: 198, endPoint x: 273, endPoint y: 138, distance: 60.8
click at [273, 138] on div "50205 - ANDRE RUMPEL BROCARD Endereço: R JOAO BROLL, 000130 130 Bairro: CENTRO …" at bounding box center [299, 142] width 599 height 284
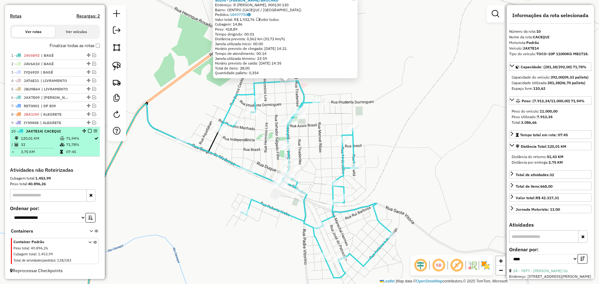
click at [88, 132] on em at bounding box center [90, 131] width 4 height 4
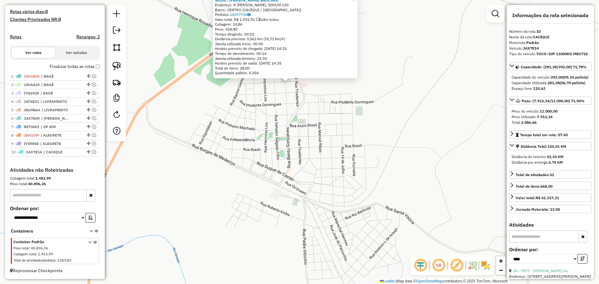
scroll to position [167, 0]
click at [226, 152] on div "50205 - ANDRE RUMPEL BROCARD Endereço: R JOAO BROLL, 000130 130 Bairro: CENTRO …" at bounding box center [299, 142] width 599 height 284
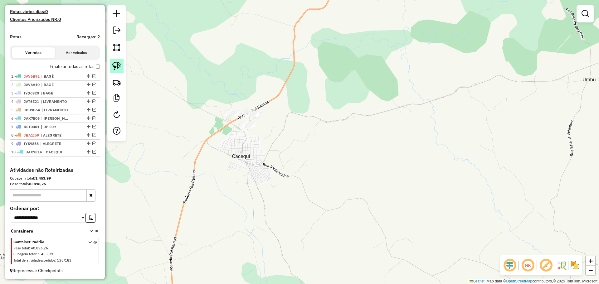
click at [116, 65] on img at bounding box center [116, 66] width 9 height 9
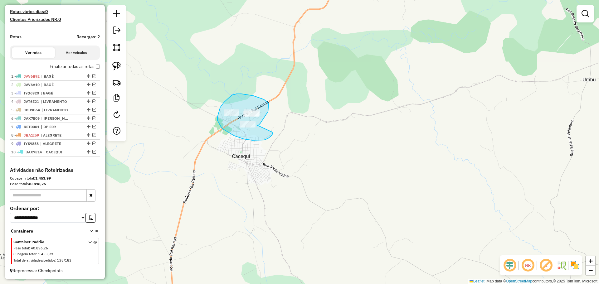
drag, startPoint x: 264, startPoint y: 118, endPoint x: 273, endPoint y: 130, distance: 14.9
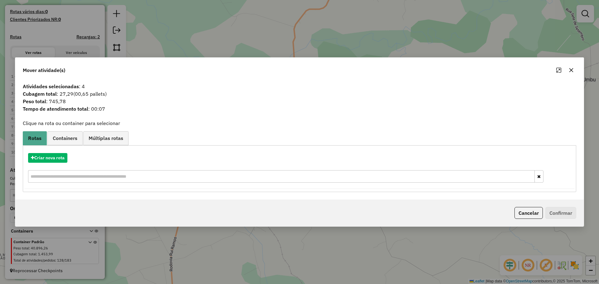
click at [573, 71] on icon "button" at bounding box center [571, 70] width 5 height 5
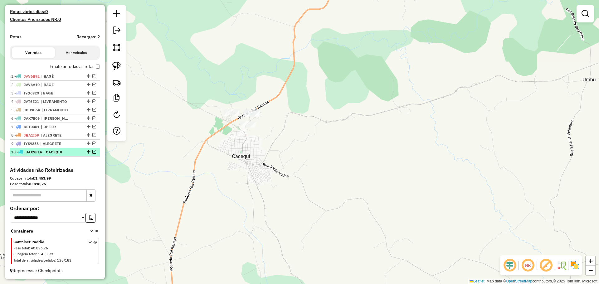
click at [92, 152] on em at bounding box center [94, 152] width 4 height 4
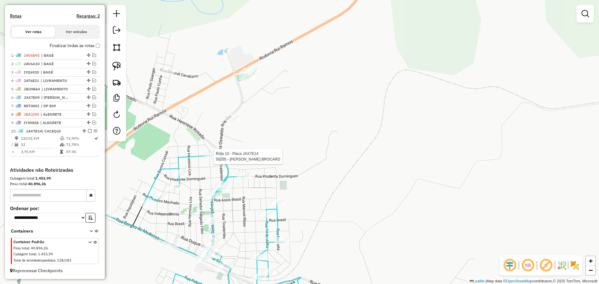
click at [212, 160] on div at bounding box center [212, 157] width 16 height 6
select select "*********"
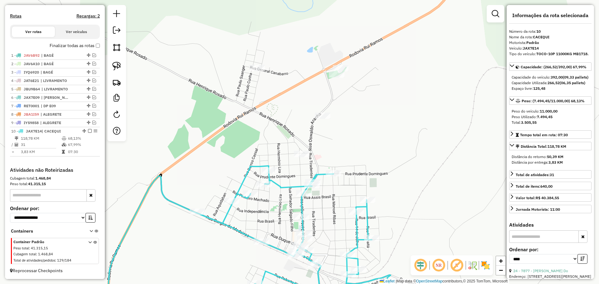
drag, startPoint x: 323, startPoint y: 140, endPoint x: 324, endPoint y: 144, distance: 4.8
click at [324, 144] on div "Janela de atendimento Grade de atendimento Capacidade Transportadoras Veículos …" at bounding box center [299, 142] width 599 height 284
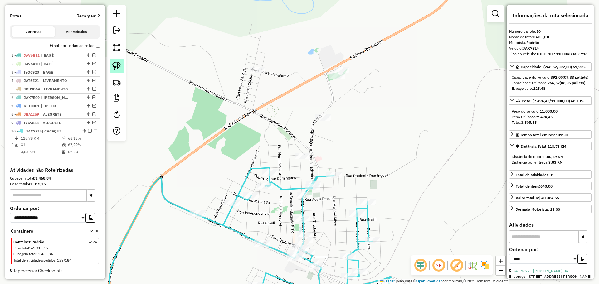
click at [118, 66] on img at bounding box center [116, 66] width 9 height 9
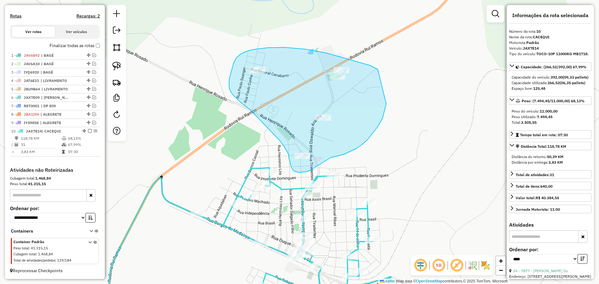
drag, startPoint x: 370, startPoint y: 66, endPoint x: 386, endPoint y: 104, distance: 41.7
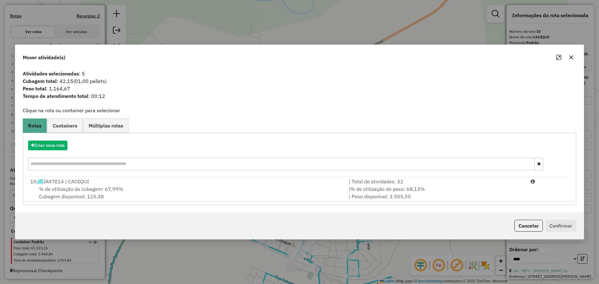
click at [571, 58] on icon "button" at bounding box center [572, 58] width 4 height 4
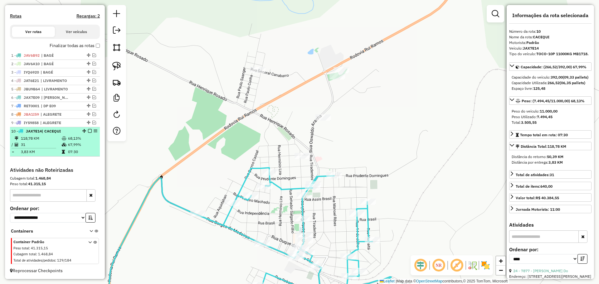
click at [88, 130] on em at bounding box center [90, 131] width 4 height 4
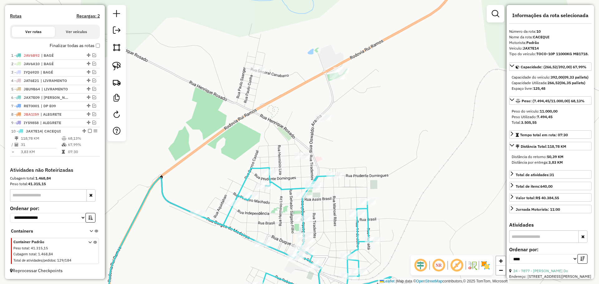
scroll to position [167, 0]
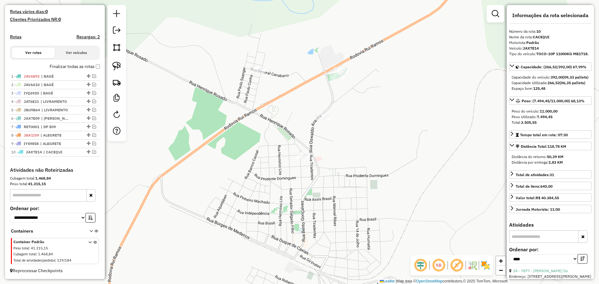
click at [277, 148] on div "Janela de atendimento Grade de atendimento Capacidade Transportadoras Veículos …" at bounding box center [299, 142] width 599 height 284
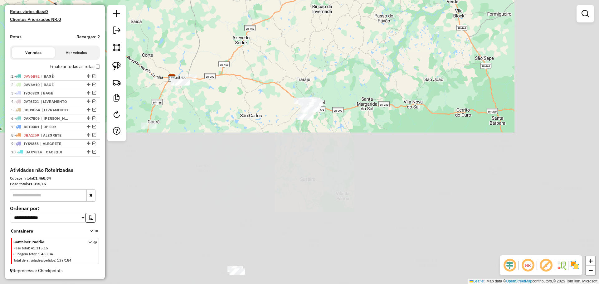
drag, startPoint x: 361, startPoint y: 199, endPoint x: 219, endPoint y: 8, distance: 237.3
click at [219, 8] on div "Janela de atendimento Grade de atendimento Capacidade Transportadoras Veículos …" at bounding box center [299, 142] width 599 height 284
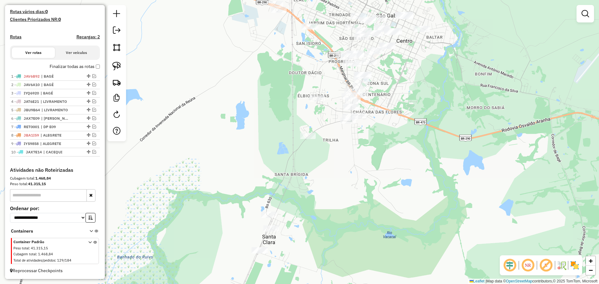
drag, startPoint x: 311, startPoint y: 197, endPoint x: 298, endPoint y: 167, distance: 32.5
click at [298, 167] on div "Janela de atendimento Grade de atendimento Capacidade Transportadoras Veículos …" at bounding box center [299, 142] width 599 height 284
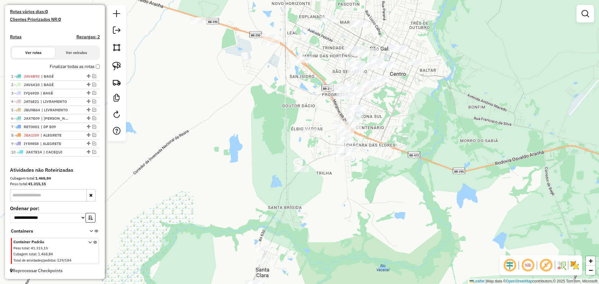
drag, startPoint x: 316, startPoint y: 79, endPoint x: 307, endPoint y: 130, distance: 52.5
click at [307, 130] on div "Janela de atendimento Grade de atendimento Capacidade Transportadoras Veículos …" at bounding box center [299, 142] width 599 height 284
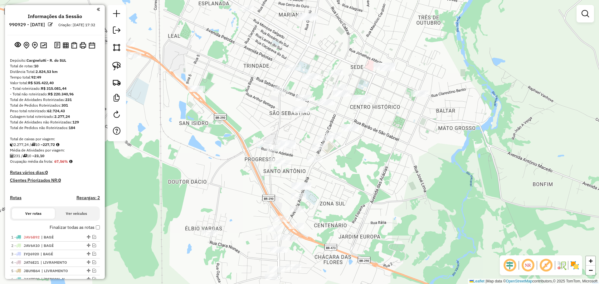
scroll to position [167, 0]
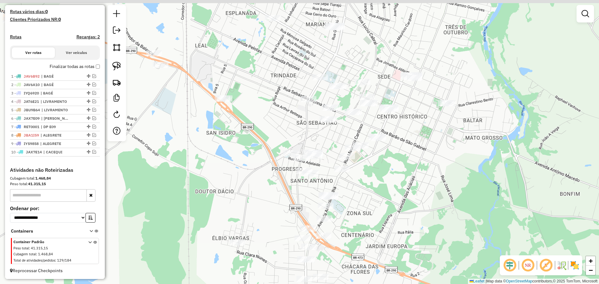
drag, startPoint x: 321, startPoint y: 115, endPoint x: 350, endPoint y: 124, distance: 30.5
click at [350, 124] on div "Janela de atendimento Grade de atendimento Capacidade Transportadoras Veículos …" at bounding box center [299, 142] width 599 height 284
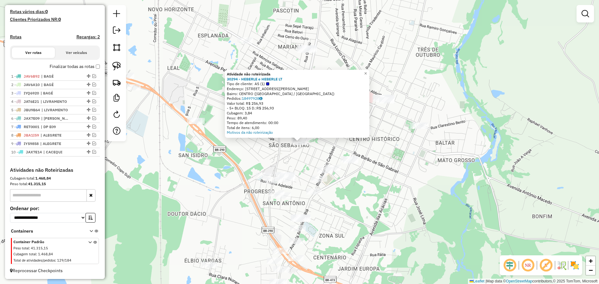
click at [314, 160] on div "Atividade não roteirizada 30294 - HEBERLE e HEBERLE LT Tipo de cliente: AS (1) …" at bounding box center [299, 142] width 599 height 284
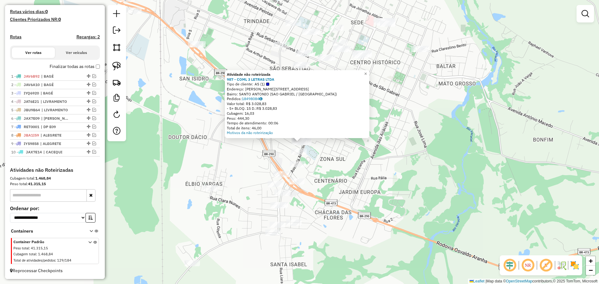
click at [317, 156] on div "Atividade não roteirizada 987 - COML 3 LETRAS LTDA Tipo de cliente: AS (1) Ende…" at bounding box center [299, 142] width 599 height 284
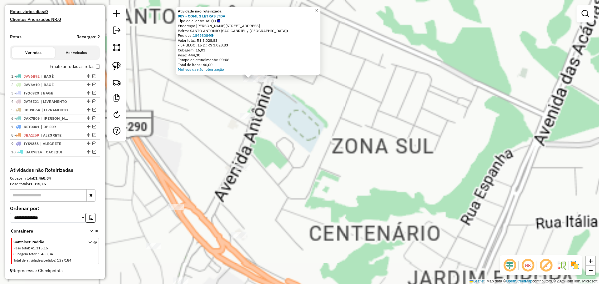
drag, startPoint x: 287, startPoint y: 134, endPoint x: 290, endPoint y: 157, distance: 23.0
click at [290, 157] on div "Atividade não roteirizada 987 - COML 3 LETRAS LTDA Tipo de cliente: AS (1) Ende…" at bounding box center [299, 142] width 599 height 284
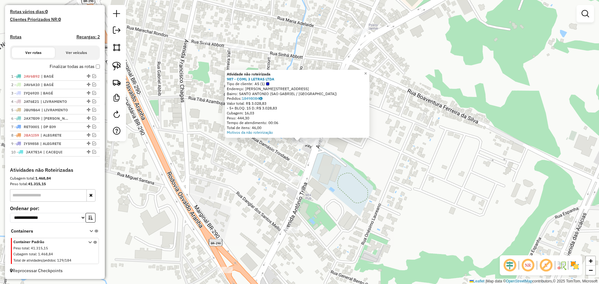
click at [312, 154] on div "Atividade não roteirizada 987 - COML 3 LETRAS LTDA Tipo de cliente: AS (1) Ende…" at bounding box center [299, 142] width 599 height 284
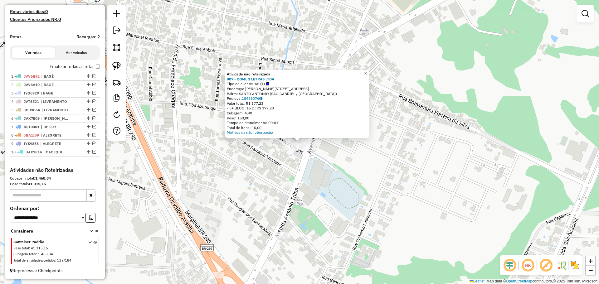
click at [313, 172] on div "Atividade não roteirizada 987 - COML 3 LETRAS LTDA Tipo de cliente: AS (1) Ende…" at bounding box center [299, 142] width 599 height 284
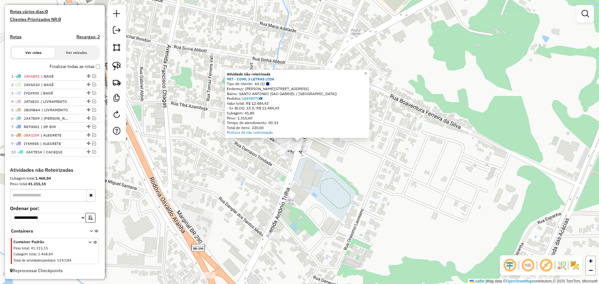
click at [302, 163] on div "Atividade não roteirizada 987 - COML 3 LETRAS LTDA Tipo de cliente: AS (1) Ende…" at bounding box center [299, 142] width 599 height 284
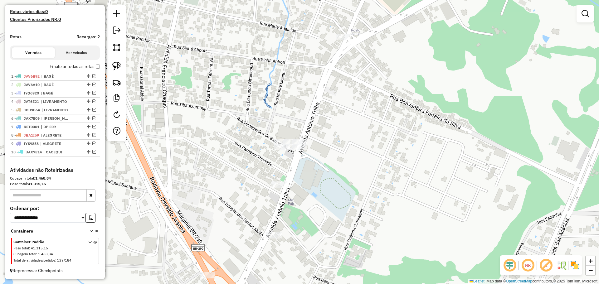
drag, startPoint x: 121, startPoint y: 67, endPoint x: 145, endPoint y: 70, distance: 24.5
click at [121, 66] on link at bounding box center [117, 66] width 14 height 14
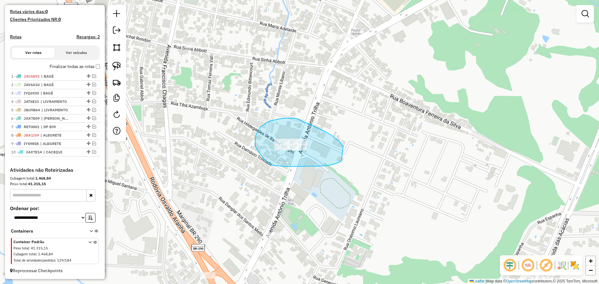
drag, startPoint x: 340, startPoint y: 142, endPoint x: 342, endPoint y: 159, distance: 17.3
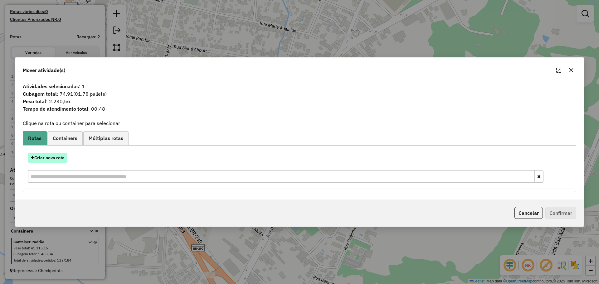
click at [61, 155] on button "Criar nova rota" at bounding box center [47, 158] width 39 height 10
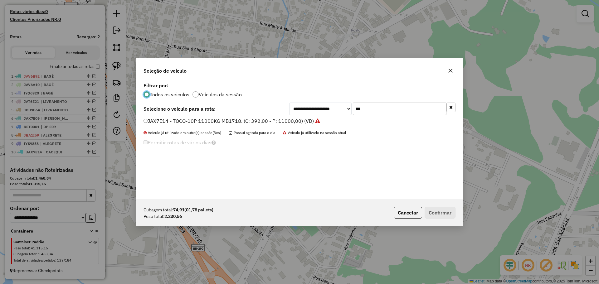
scroll to position [3, 2]
drag, startPoint x: 375, startPoint y: 111, endPoint x: 342, endPoint y: 104, distance: 33.9
click at [342, 104] on div "**********" at bounding box center [372, 109] width 166 height 12
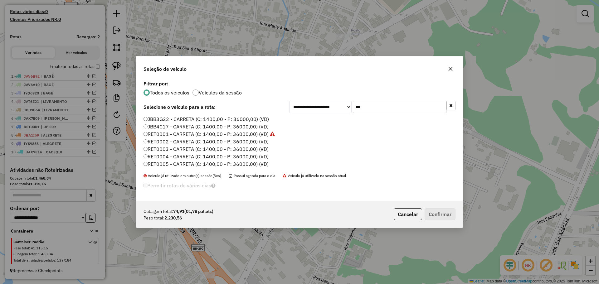
type input "***"
drag, startPoint x: 246, startPoint y: 144, endPoint x: 250, endPoint y: 146, distance: 5.2
click at [246, 144] on label "RET0002 - CARRETA (C: 1400,00 - P: 36000,00) (VD)" at bounding box center [206, 141] width 125 height 7
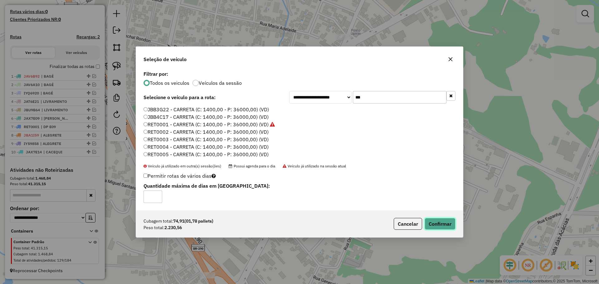
click at [443, 224] on button "Confirmar" at bounding box center [440, 224] width 31 height 12
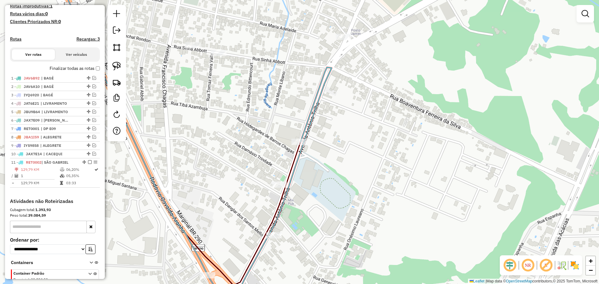
scroll to position [204, 0]
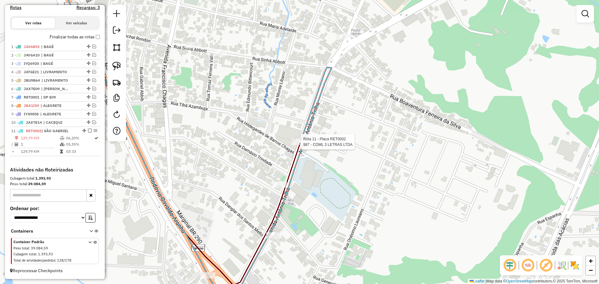
click at [300, 145] on div at bounding box center [300, 142] width 16 height 6
select select "*********"
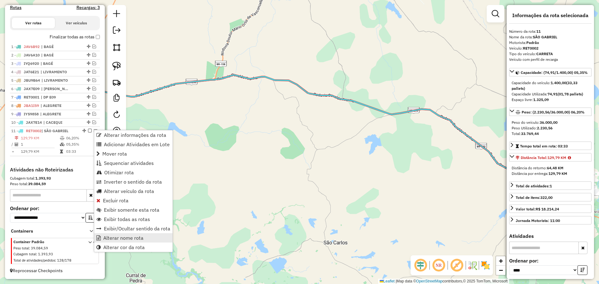
click at [130, 234] on link "Alterar nome rota" at bounding box center [133, 237] width 78 height 9
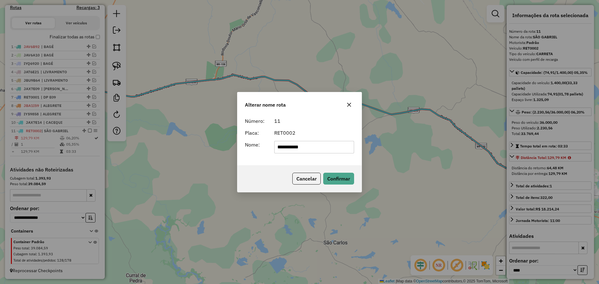
drag, startPoint x: 314, startPoint y: 150, endPoint x: 271, endPoint y: 150, distance: 43.7
click at [271, 150] on div "**********" at bounding box center [315, 147] width 88 height 12
type input "*"
type input "******"
click at [330, 177] on button "Confirmar" at bounding box center [338, 179] width 31 height 12
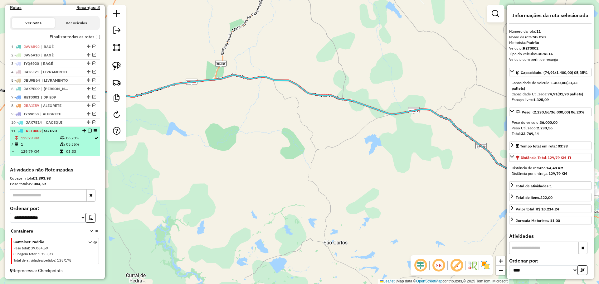
click at [88, 132] on em at bounding box center [90, 131] width 4 height 4
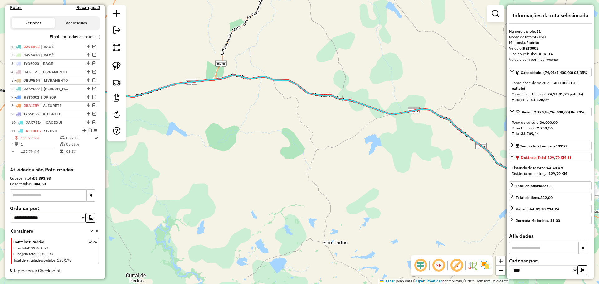
scroll to position [183, 0]
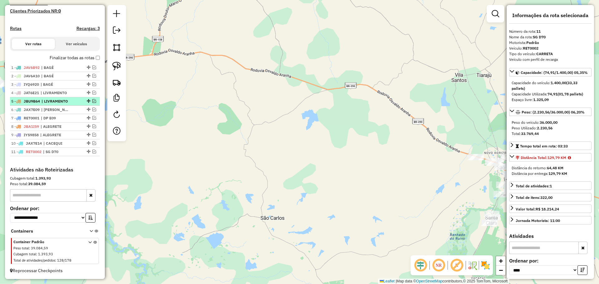
drag, startPoint x: 342, startPoint y: 209, endPoint x: 34, endPoint y: 106, distance: 324.8
click at [34, 106] on hb-router-mapa "Informações da Sessão 990929 - 19/08/2025 Criação: 18/08/2025 17:32 Depósito: C…" at bounding box center [299, 142] width 599 height 284
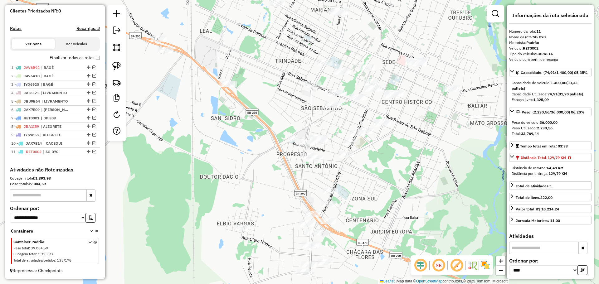
drag, startPoint x: 265, startPoint y: 86, endPoint x: 258, endPoint y: 175, distance: 89.3
click at [258, 175] on div "Janela de atendimento Grade de atendimento Capacidade Transportadoras Veículos …" at bounding box center [299, 142] width 599 height 284
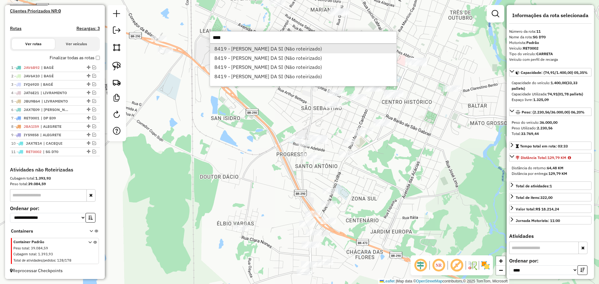
type input "****"
click at [275, 48] on li "8419 - RODRIGO GUEDES DA SI (Não roteirizado)" at bounding box center [303, 48] width 187 height 9
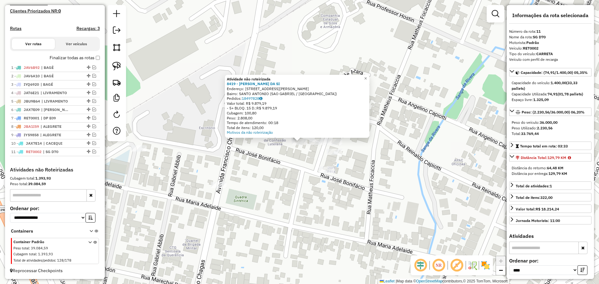
click at [311, 187] on div "Atividade não roteirizada 8419 - RODRIGO GUEDES DA SI Endereço: R DOM FELIX DE …" at bounding box center [299, 142] width 599 height 284
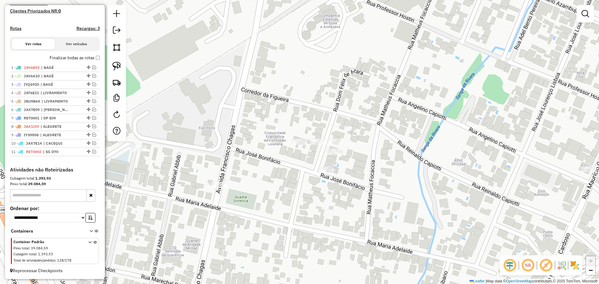
drag, startPoint x: 111, startPoint y: 63, endPoint x: 135, endPoint y: 72, distance: 25.9
click at [112, 63] on link at bounding box center [117, 66] width 14 height 14
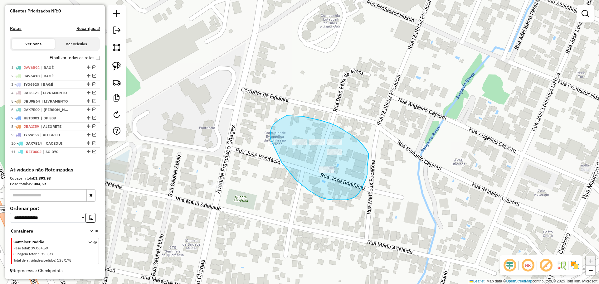
drag, startPoint x: 366, startPoint y: 148, endPoint x: 367, endPoint y: 159, distance: 11.0
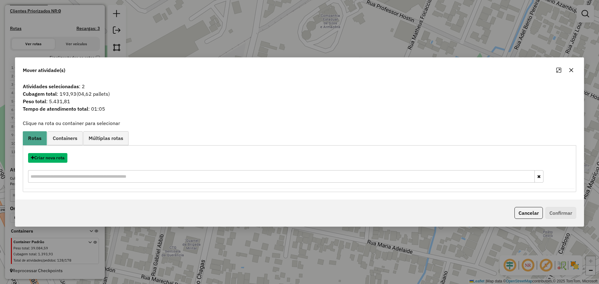
click at [42, 163] on button "Criar nova rota" at bounding box center [47, 158] width 39 height 10
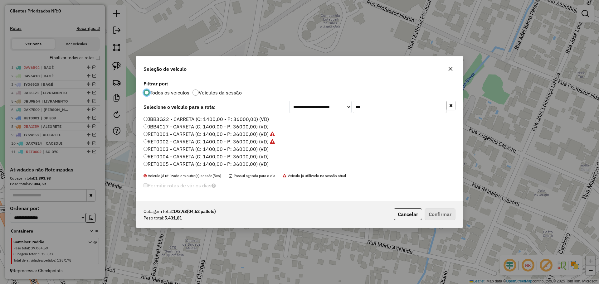
scroll to position [4, 2]
drag, startPoint x: 382, startPoint y: 109, endPoint x: 342, endPoint y: 109, distance: 40.6
click at [342, 109] on div "**********" at bounding box center [372, 107] width 166 height 12
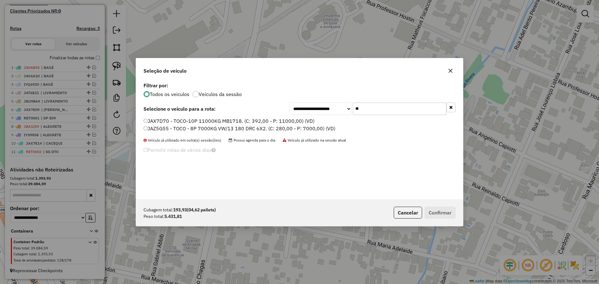
type input "**"
click at [270, 119] on label "JAX7D70 - TOCO-10P 11000KG MB1718. (C: 392,00 - P: 11000,00) (VD)" at bounding box center [229, 120] width 171 height 7
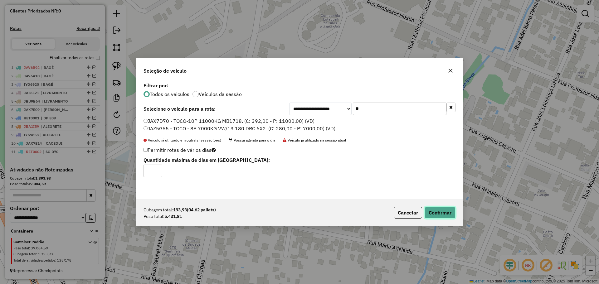
click at [438, 216] on button "Confirmar" at bounding box center [440, 213] width 31 height 12
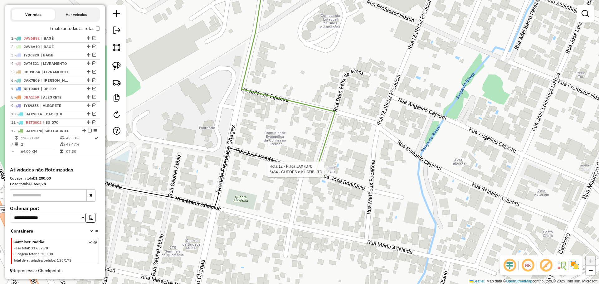
scroll to position [212, 0]
select select "*********"
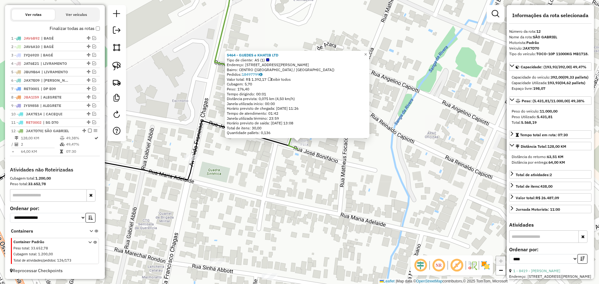
click at [265, 180] on div "5464 - GUEDES e KHATIB LTD Tipo de cliente: AS (1) Endereço: R DOM FELIX DE AZA…" at bounding box center [299, 142] width 599 height 284
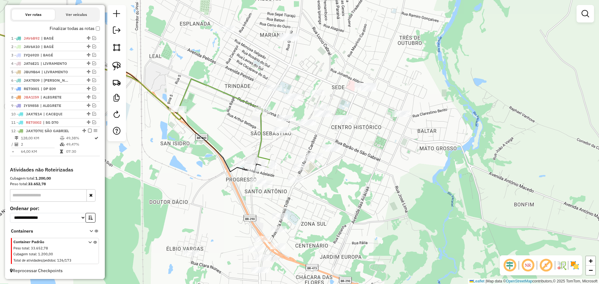
drag, startPoint x: 450, startPoint y: 208, endPoint x: 415, endPoint y: 202, distance: 35.8
click at [415, 202] on div "Janela de atendimento Grade de atendimento Capacidade Transportadoras Veículos …" at bounding box center [299, 142] width 599 height 284
click at [403, 117] on div at bounding box center [400, 114] width 16 height 6
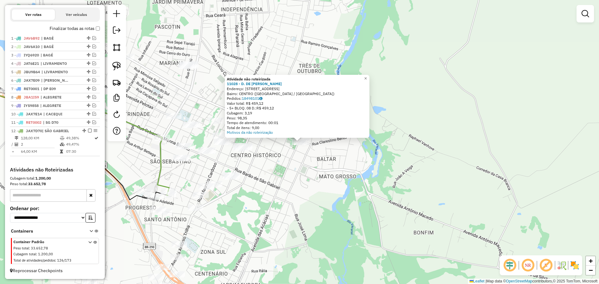
click at [326, 214] on div "Atividade não roteirizada 11028 - D. DE J. G. MARTINS Endereço: AV General Marq…" at bounding box center [299, 142] width 599 height 284
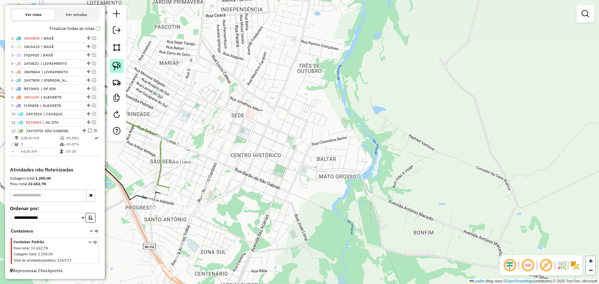
click at [116, 65] on img at bounding box center [116, 66] width 9 height 9
drag, startPoint x: 319, startPoint y: 145, endPoint x: 334, endPoint y: 147, distance: 15.1
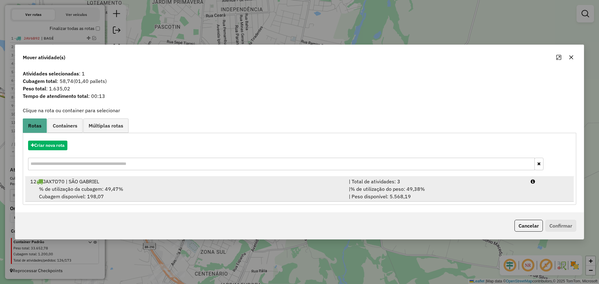
click at [301, 181] on div "12 JAX7D70 | SÃO GABRIEL" at bounding box center [186, 181] width 319 height 7
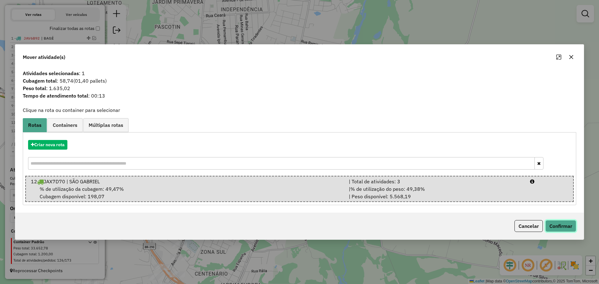
click at [563, 227] on button "Confirmar" at bounding box center [561, 226] width 31 height 12
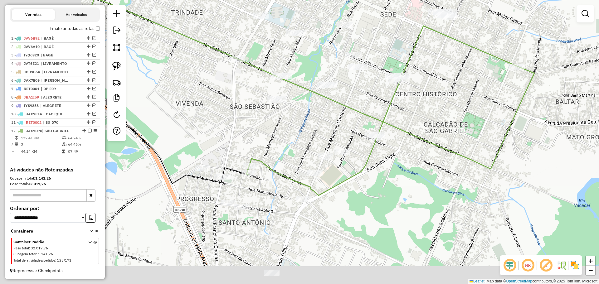
drag, startPoint x: 165, startPoint y: 182, endPoint x: 300, endPoint y: 142, distance: 140.9
click at [300, 142] on div "Janela de atendimento Grade de atendimento Capacidade Transportadoras Veículos …" at bounding box center [299, 142] width 599 height 284
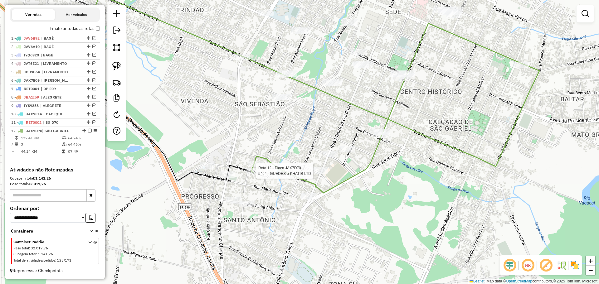
select select "*********"
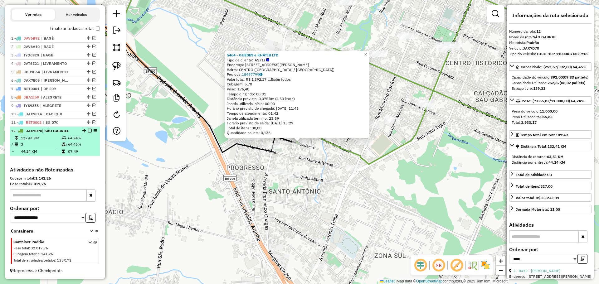
click at [72, 128] on li "12 - JAX7D70 | SÃO GABRIEL 132,41 KM 64,24% / 3 64,46% = 44,14 KM 07:49" at bounding box center [55, 141] width 90 height 29
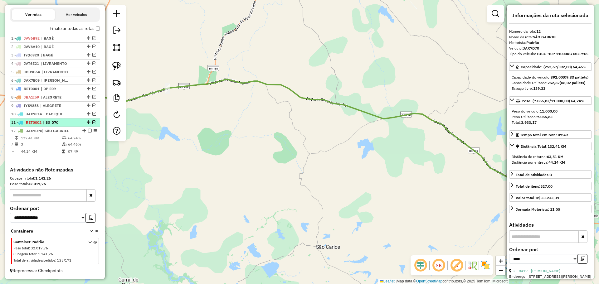
click at [73, 121] on div "11 - RET0002 | SG D70" at bounding box center [44, 123] width 66 height 6
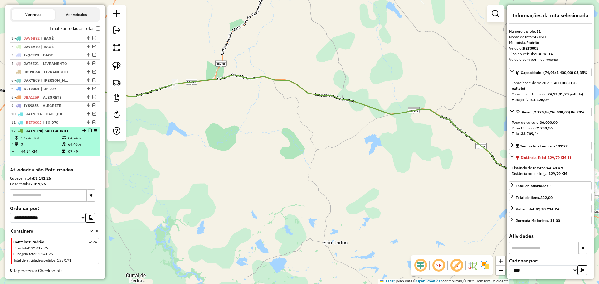
click at [88, 130] on em at bounding box center [90, 131] width 4 height 4
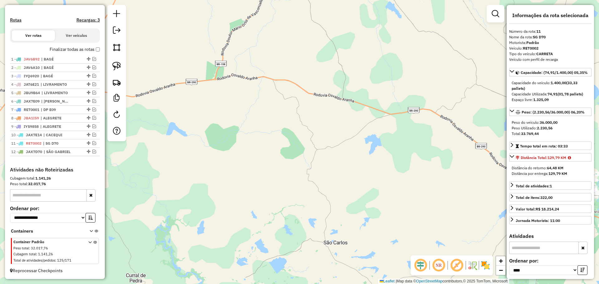
scroll to position [191, 0]
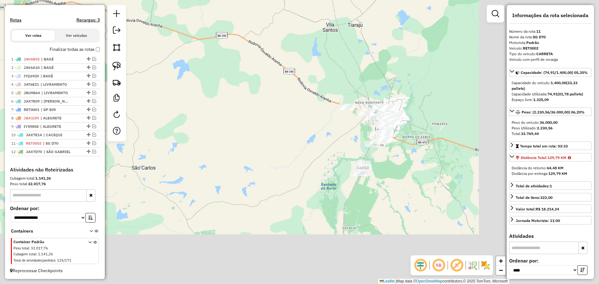
drag, startPoint x: 410, startPoint y: 184, endPoint x: 148, endPoint y: 95, distance: 276.7
click at [148, 95] on div "Janela de atendimento Grade de atendimento Capacidade Transportadoras Veículos …" at bounding box center [299, 142] width 599 height 284
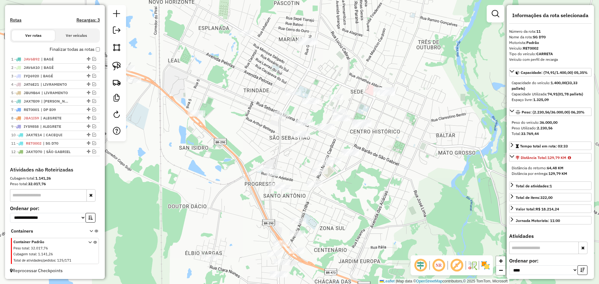
drag, startPoint x: 331, startPoint y: 155, endPoint x: 296, endPoint y: 146, distance: 36.2
click at [296, 146] on div "Janela de atendimento Grade de atendimento Capacidade Transportadoras Veículos …" at bounding box center [299, 142] width 599 height 284
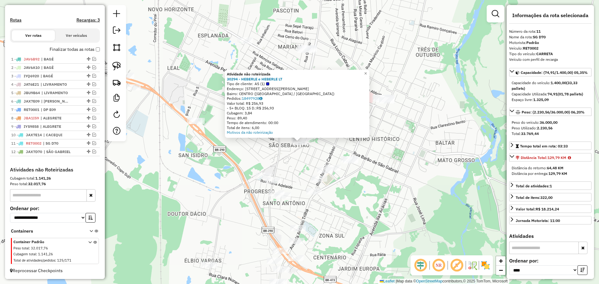
click at [292, 159] on div "Atividade não roteirizada 30294 - HEBERLE e HEBERLE LT Tipo de cliente: AS (1) …" at bounding box center [299, 142] width 599 height 284
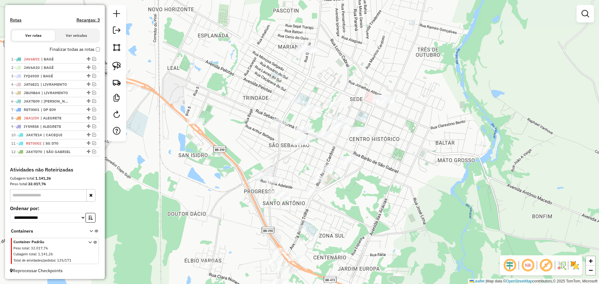
click at [318, 138] on div at bounding box center [325, 134] width 16 height 6
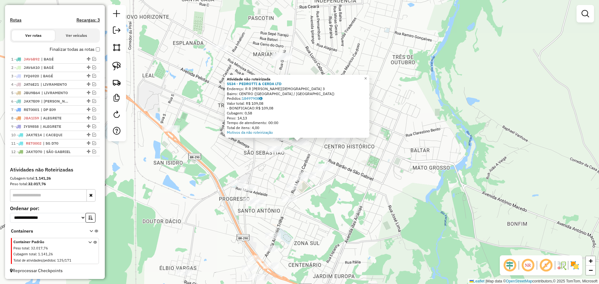
click at [339, 147] on div "Atividade não roteirizada 5534 - PEDROTTI & CERDA LTD Endereço: R R ISAIAS EVAN…" at bounding box center [299, 142] width 599 height 284
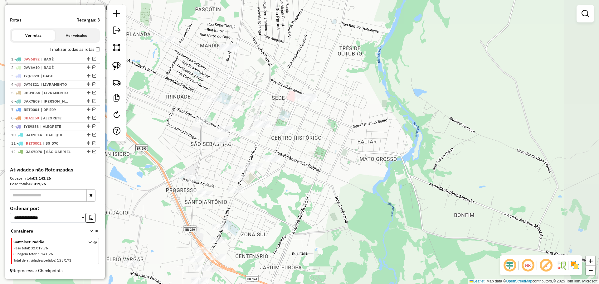
drag, startPoint x: 342, startPoint y: 161, endPoint x: 289, endPoint y: 152, distance: 53.8
click at [289, 152] on div "Janela de atendimento Grade de atendimento Capacidade Transportadoras Veículos …" at bounding box center [299, 142] width 599 height 284
click at [117, 66] on img at bounding box center [116, 66] width 9 height 9
drag, startPoint x: 297, startPoint y: 131, endPoint x: 312, endPoint y: 131, distance: 15.6
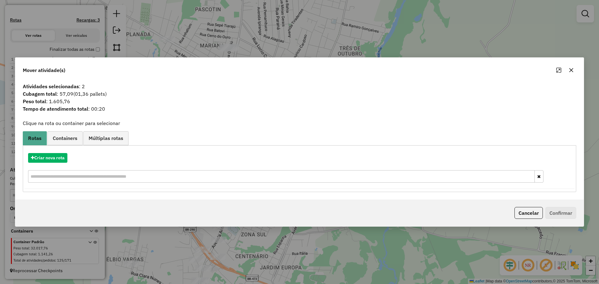
click at [569, 68] on button "button" at bounding box center [572, 70] width 10 height 10
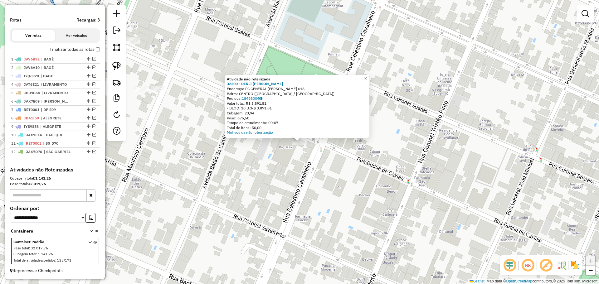
click at [258, 160] on div "Atividade não roteirizada 32200 - DERLI ANTONIO FRANCA Endereço: PC GENERAL CAM…" at bounding box center [299, 142] width 599 height 284
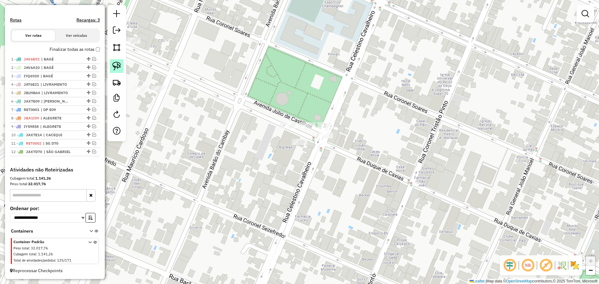
click at [121, 65] on img at bounding box center [116, 66] width 9 height 9
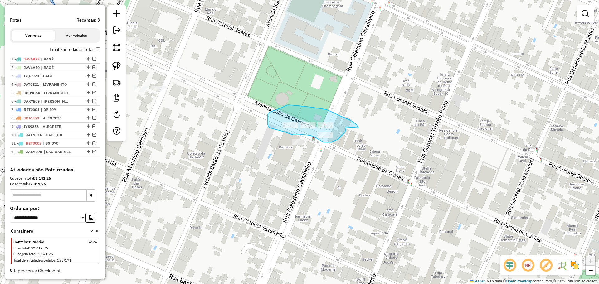
drag, startPoint x: 356, startPoint y: 125, endPoint x: 346, endPoint y: 127, distance: 10.6
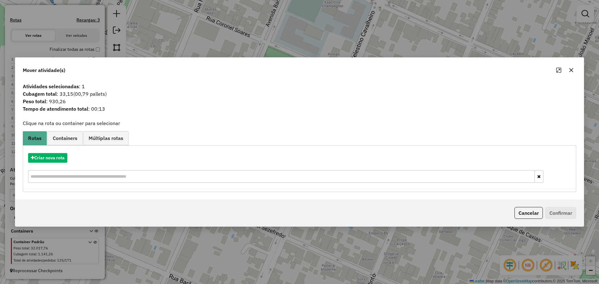
click at [574, 71] on icon "button" at bounding box center [571, 70] width 5 height 5
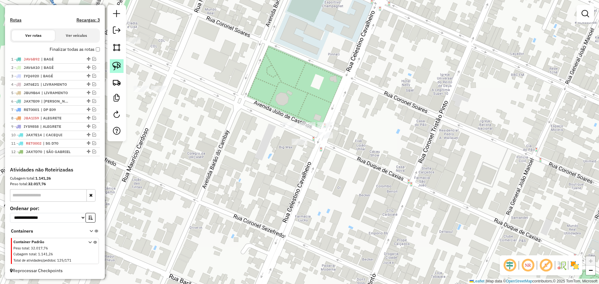
click at [118, 66] on img at bounding box center [116, 66] width 9 height 9
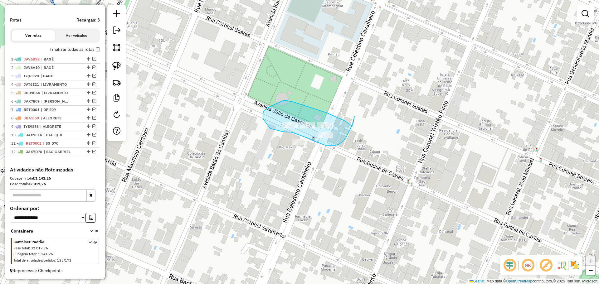
drag, startPoint x: 345, startPoint y: 121, endPoint x: 355, endPoint y: 115, distance: 11.1
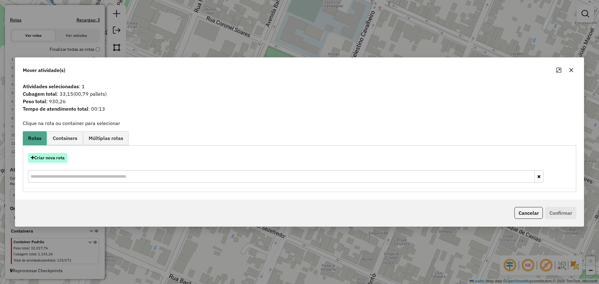
click at [61, 155] on button "Criar nova rota" at bounding box center [47, 158] width 39 height 10
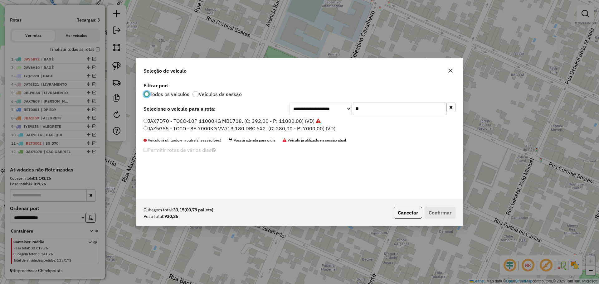
scroll to position [3, 2]
drag, startPoint x: 383, startPoint y: 108, endPoint x: 349, endPoint y: 108, distance: 33.4
click at [349, 108] on div "**********" at bounding box center [372, 109] width 166 height 12
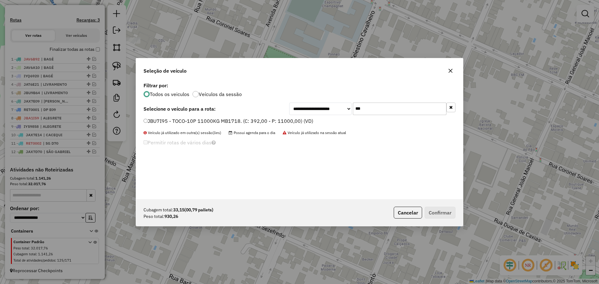
drag, startPoint x: 278, startPoint y: 119, endPoint x: 303, endPoint y: 128, distance: 27.0
click at [278, 119] on label "JBU7I95 - TOCO-10P 11000KG MB1718. (C: 392,00 - P: 11000,00) (VD)" at bounding box center [229, 120] width 170 height 7
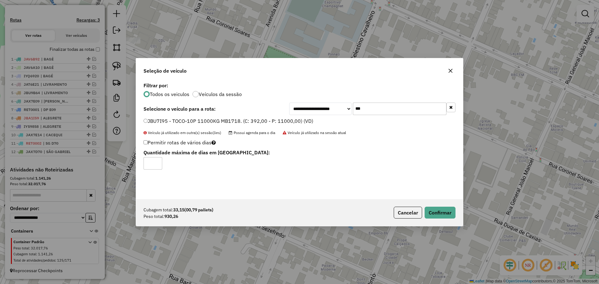
drag, startPoint x: 372, startPoint y: 109, endPoint x: 345, endPoint y: 110, distance: 26.9
click at [345, 110] on div "**********" at bounding box center [372, 109] width 166 height 12
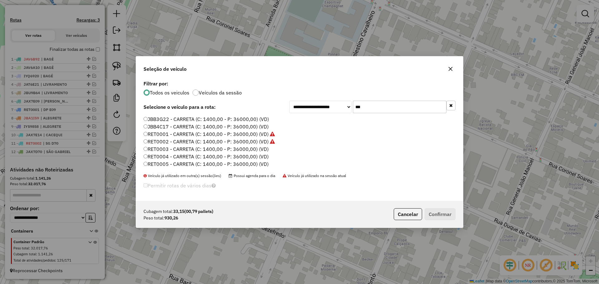
type input "***"
click at [240, 149] on label "RET0003 - CARRETA (C: 1400,00 - P: 36000,00) (VD)" at bounding box center [206, 148] width 125 height 7
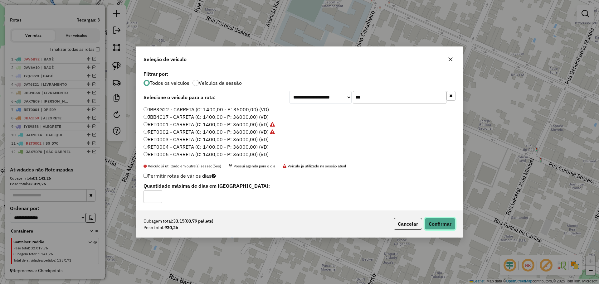
click at [435, 220] on button "Confirmar" at bounding box center [440, 224] width 31 height 12
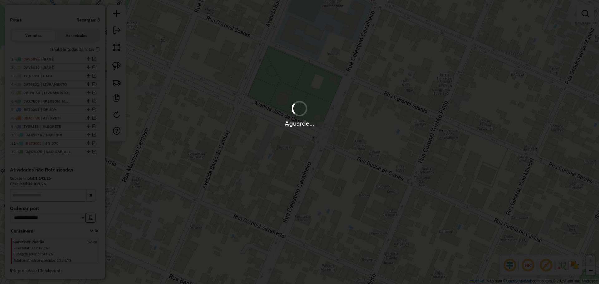
scroll to position [212, 0]
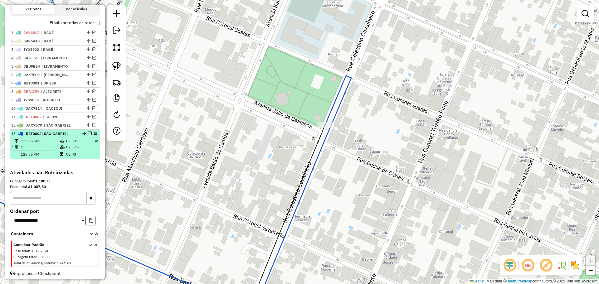
click at [88, 135] on em at bounding box center [90, 134] width 4 height 4
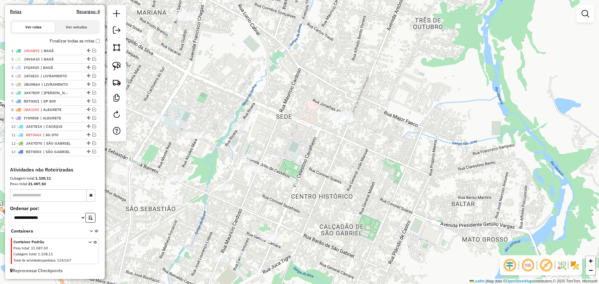
drag, startPoint x: 301, startPoint y: 132, endPoint x: 311, endPoint y: 150, distance: 20.1
click at [311, 150] on div "Janela de atendimento Grade de atendimento Capacidade Transportadoras Veículos …" at bounding box center [299, 142] width 599 height 284
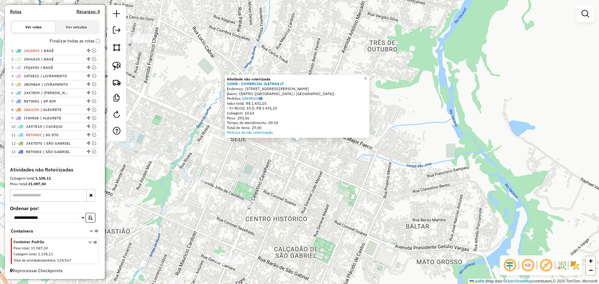
click at [299, 176] on div "Atividade não roteirizada 12008 - COMERCIAL 3LETRAS LT Endereço: R JONATHAS ABB…" at bounding box center [299, 142] width 599 height 284
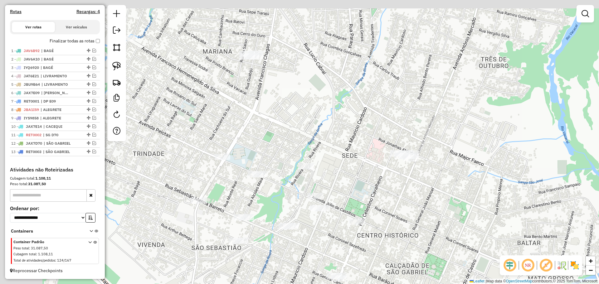
drag, startPoint x: 262, startPoint y: 181, endPoint x: 373, endPoint y: 198, distance: 112.7
click at [373, 198] on div "Janela de atendimento Grade de atendimento Capacidade Transportadoras Veículos …" at bounding box center [299, 142] width 599 height 284
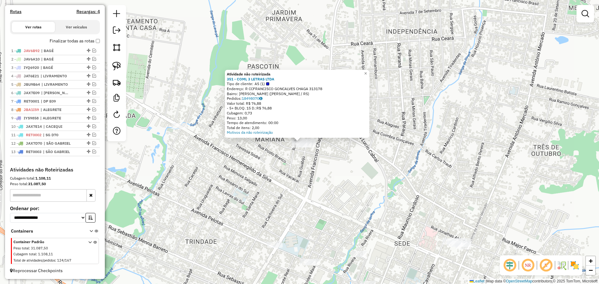
click at [337, 197] on div "Atividade não roteirizada 351 - COML 3 LETRAS LTDA Tipo de cliente: AS (1) Ende…" at bounding box center [299, 142] width 599 height 284
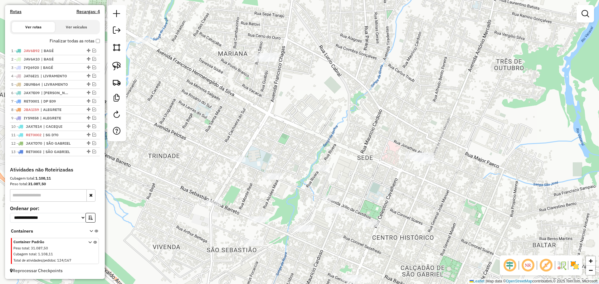
drag, startPoint x: 335, startPoint y: 202, endPoint x: 290, endPoint y: 115, distance: 98.0
click at [298, 116] on div "Janela de atendimento Grade de atendimento Capacidade Transportadoras Veículos …" at bounding box center [299, 142] width 599 height 284
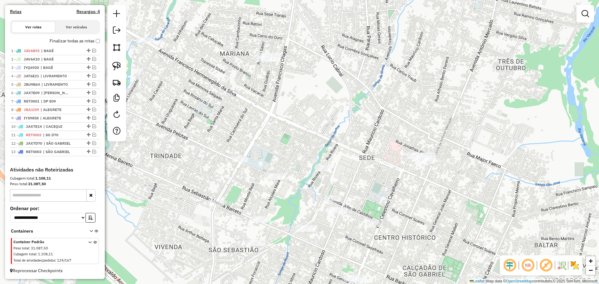
click at [285, 120] on div "Janela de atendimento Grade de atendimento Capacidade Transportadoras Veículos …" at bounding box center [299, 142] width 599 height 284
click at [118, 66] on img at bounding box center [116, 66] width 9 height 9
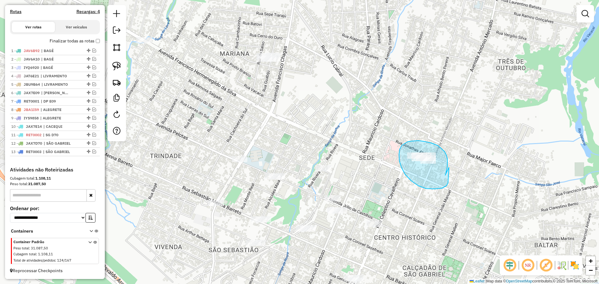
drag, startPoint x: 445, startPoint y: 175, endPoint x: 449, endPoint y: 167, distance: 8.9
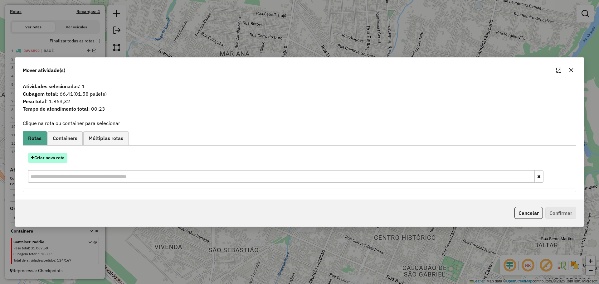
click at [59, 161] on button "Criar nova rota" at bounding box center [47, 158] width 39 height 10
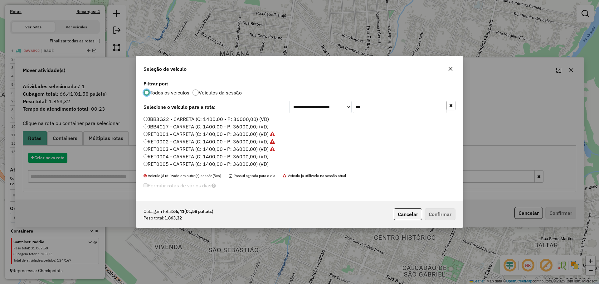
scroll to position [3, 2]
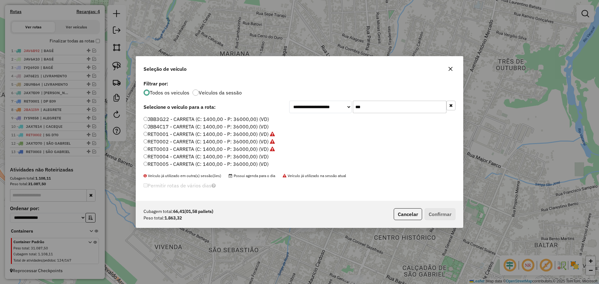
drag, startPoint x: 387, startPoint y: 108, endPoint x: 342, endPoint y: 102, distance: 45.0
click at [342, 102] on div "**********" at bounding box center [372, 107] width 166 height 12
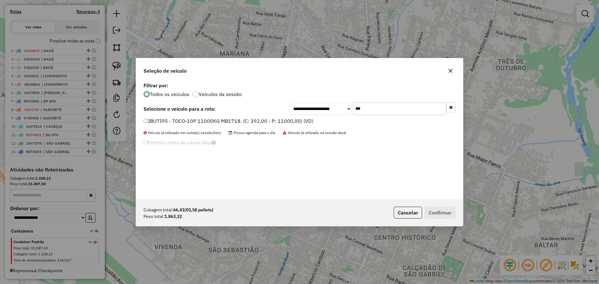
click at [304, 119] on label "JBU7I95 - TOCO-10P 11000KG MB1718. (C: 392,00 - P: 11000,00) (VD)" at bounding box center [229, 120] width 170 height 7
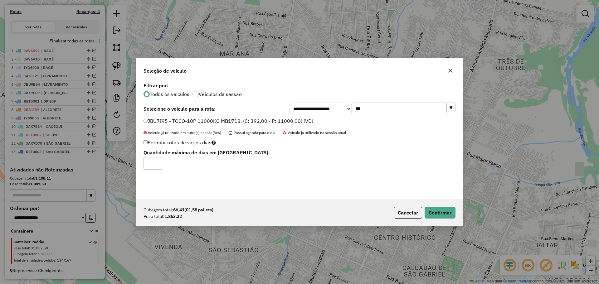
drag, startPoint x: 375, startPoint y: 112, endPoint x: 347, endPoint y: 108, distance: 28.3
click at [347, 108] on div "**********" at bounding box center [372, 109] width 166 height 12
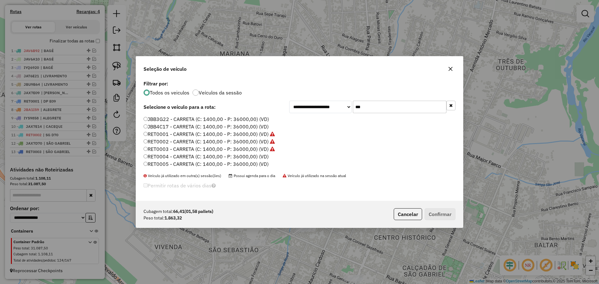
type input "***"
click at [203, 156] on label "RET0004 - CARRETA (C: 1400,00 - P: 36000,00) (VD)" at bounding box center [206, 156] width 125 height 7
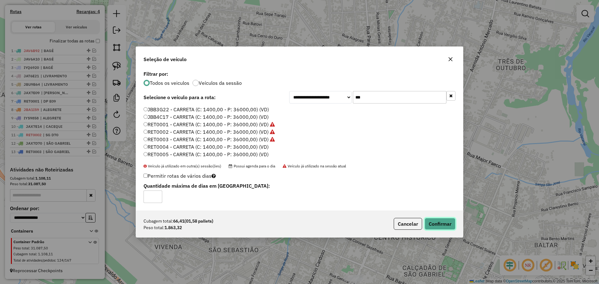
click at [429, 222] on button "Confirmar" at bounding box center [440, 224] width 31 height 12
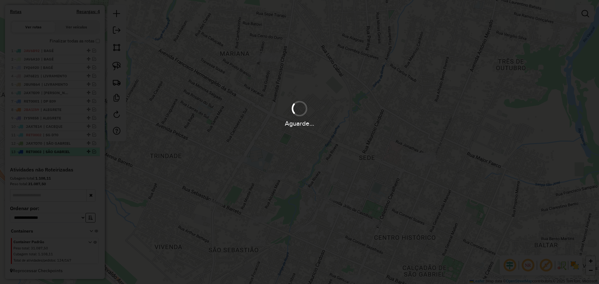
scroll to position [212, 0]
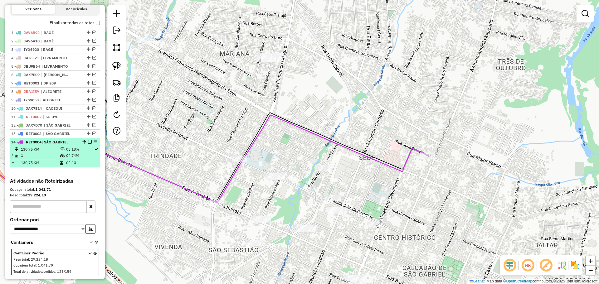
click at [88, 144] on em at bounding box center [90, 142] width 4 height 4
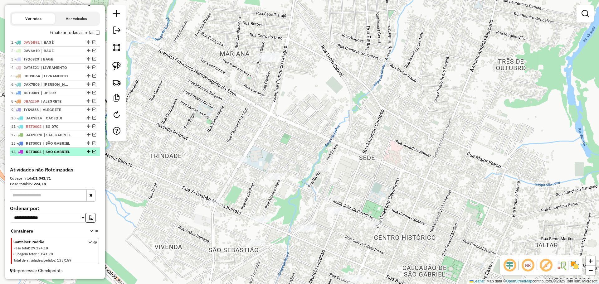
scroll to position [208, 0]
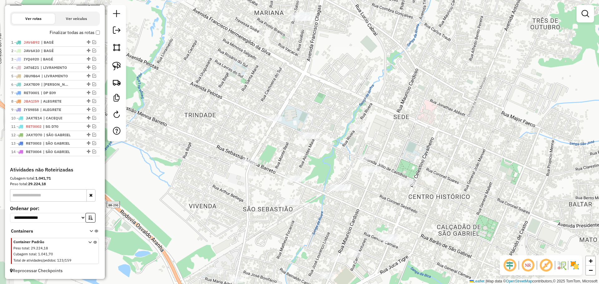
drag, startPoint x: 329, startPoint y: 143, endPoint x: 360, endPoint y: 103, distance: 50.5
click at [360, 103] on div "Janela de atendimento Grade de atendimento Capacidade Transportadoras Veículos …" at bounding box center [299, 142] width 599 height 284
click at [65, 144] on span "| SÃO GABRIEL" at bounding box center [57, 144] width 29 height 6
select select "*********"
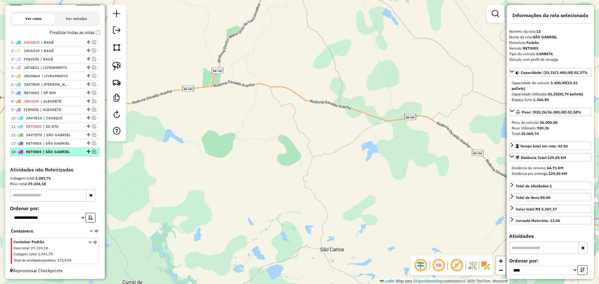
click at [64, 150] on span "| SÃO GABRIEL" at bounding box center [57, 152] width 29 height 6
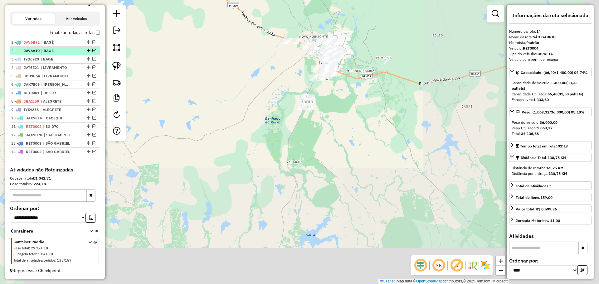
drag, startPoint x: 318, startPoint y: 170, endPoint x: 82, endPoint y: 51, distance: 264.1
click at [82, 51] on hb-router-mapa "Informações da Sessão 990929 - 19/08/2025 Criação: 18/08/2025 17:32 Depósito: C…" at bounding box center [299, 142] width 599 height 284
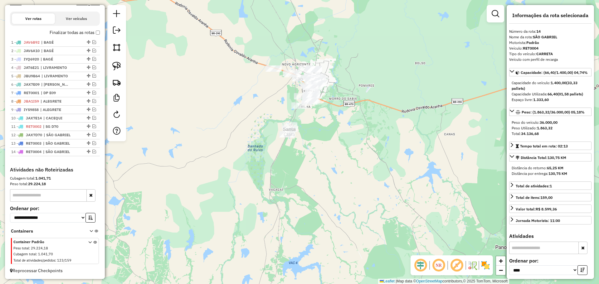
drag, startPoint x: 240, startPoint y: 88, endPoint x: 205, endPoint y: 131, distance: 55.2
click at [205, 131] on div "Janela de atendimento Grade de atendimento Capacidade Transportadoras Veículos …" at bounding box center [299, 142] width 599 height 284
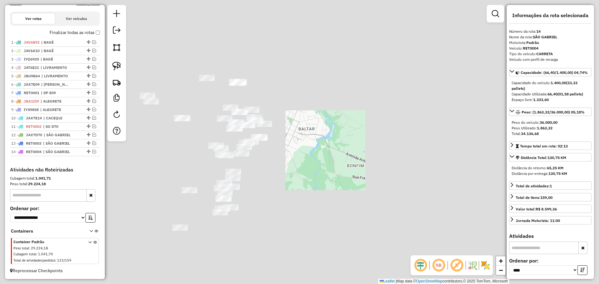
drag, startPoint x: 213, startPoint y: 87, endPoint x: 220, endPoint y: 144, distance: 56.7
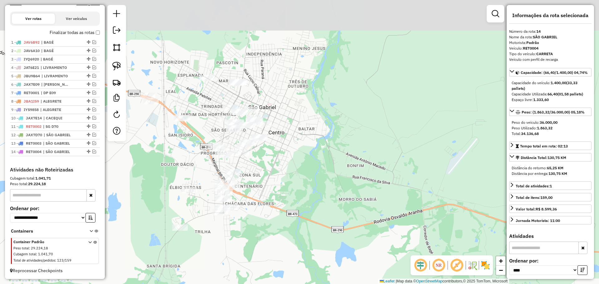
click at [220, 144] on div "Janela de atendimento Grade de atendimento Capacidade Transportadoras Veículos …" at bounding box center [299, 142] width 599 height 284
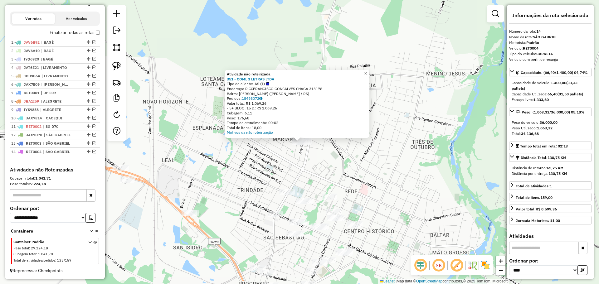
click at [279, 156] on div "Atividade não roteirizada 351 - COML 3 LETRAS LTDA Tipo de cliente: AS (1) Ende…" at bounding box center [299, 142] width 599 height 284
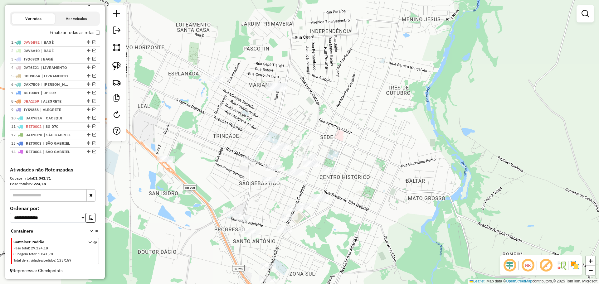
drag, startPoint x: 279, startPoint y: 156, endPoint x: 254, endPoint y: 102, distance: 59.5
click at [254, 102] on div "Janela de atendimento Grade de atendimento Capacidade Transportadoras Veículos …" at bounding box center [299, 142] width 599 height 284
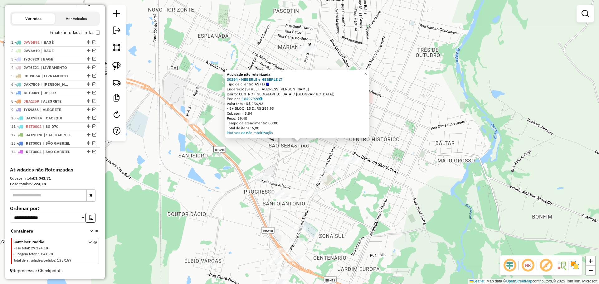
click at [292, 169] on div "Atividade não roteirizada 30294 - HEBERLE e HEBERLE LT Tipo de cliente: AS (1) …" at bounding box center [299, 142] width 599 height 284
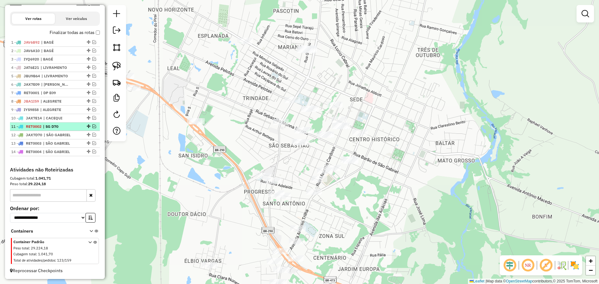
click at [92, 125] on em at bounding box center [94, 127] width 4 height 4
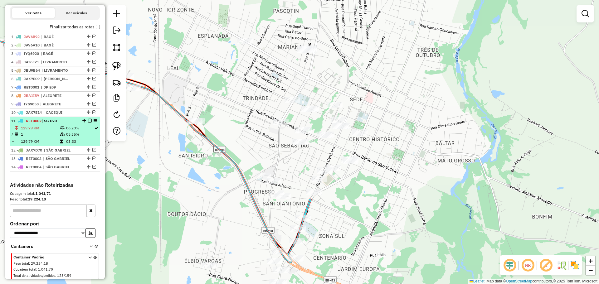
scroll to position [212, 0]
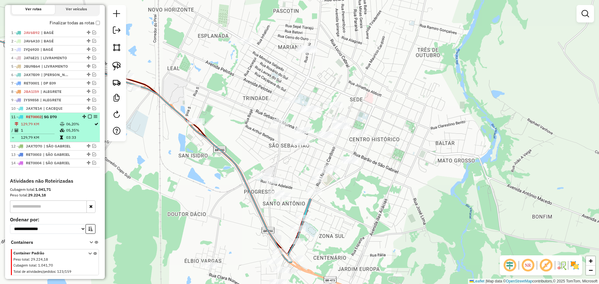
click at [88, 119] on em at bounding box center [90, 117] width 4 height 4
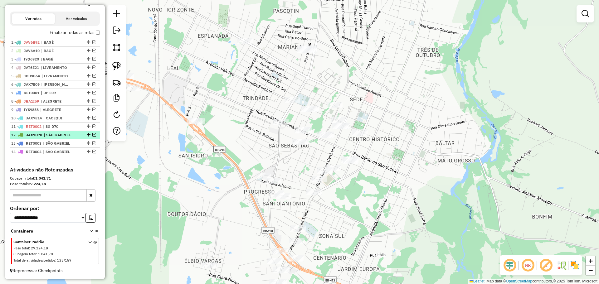
click at [92, 134] on em at bounding box center [94, 135] width 4 height 4
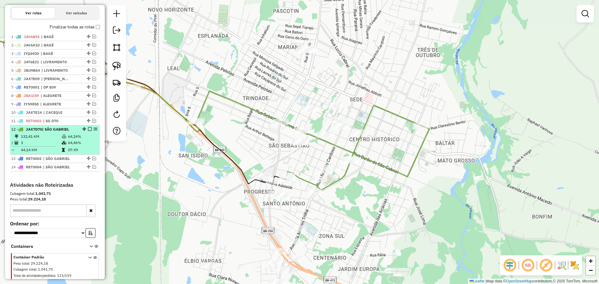
scroll to position [212, 0]
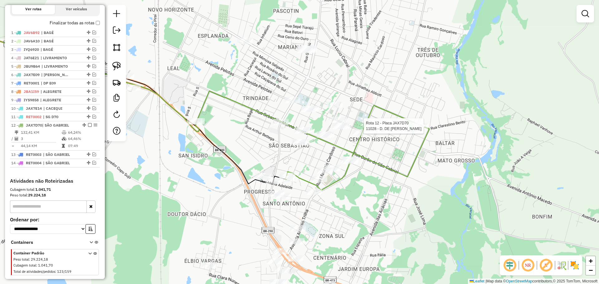
select select "*********"
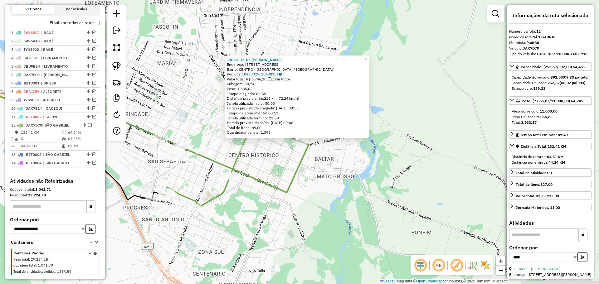
scroll to position [229, 0]
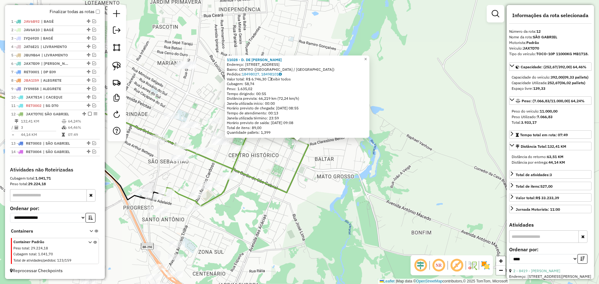
click at [292, 155] on div "11028 - D. DE J. G. MARTINS Endereço: AV General Marques 1096 Bairro: CENTRO (S…" at bounding box center [299, 142] width 599 height 284
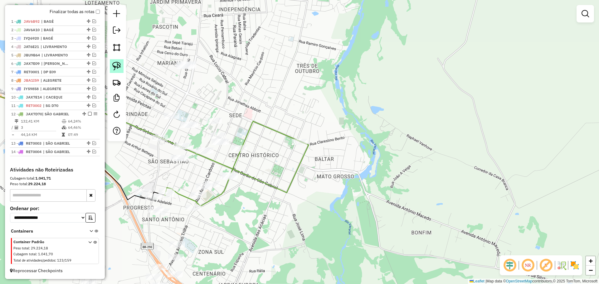
click at [120, 66] on img at bounding box center [116, 66] width 9 height 9
drag, startPoint x: 317, startPoint y: 147, endPoint x: 326, endPoint y: 144, distance: 9.4
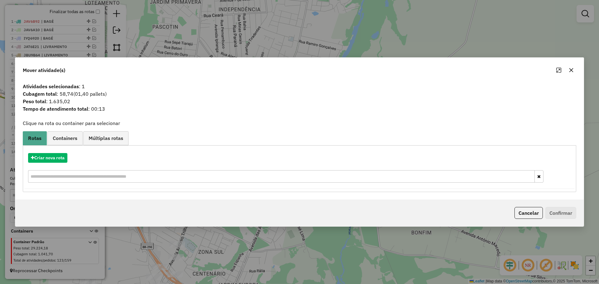
click at [570, 71] on icon "button" at bounding box center [572, 70] width 4 height 4
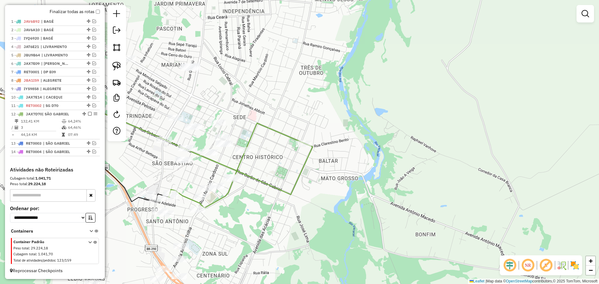
drag, startPoint x: 222, startPoint y: 83, endPoint x: 240, endPoint y: 89, distance: 19.3
click at [241, 89] on div "Janela de atendimento Grade de atendimento Capacidade Transportadoras Veículos …" at bounding box center [299, 142] width 599 height 284
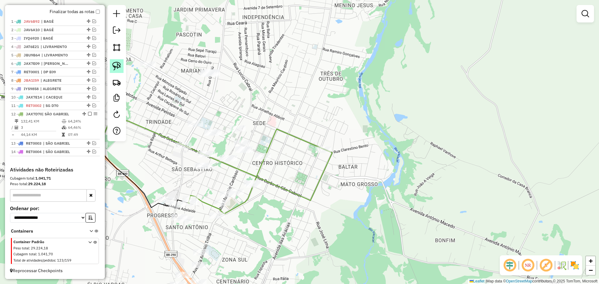
click at [120, 68] on img at bounding box center [116, 66] width 9 height 9
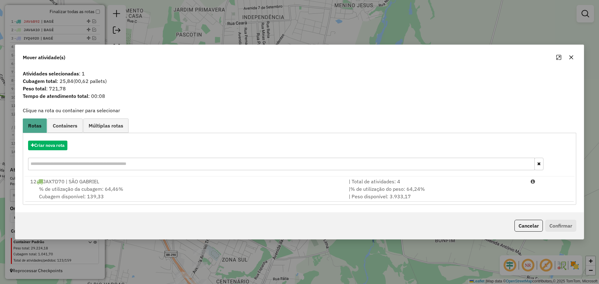
click at [571, 59] on icon "button" at bounding box center [571, 57] width 5 height 5
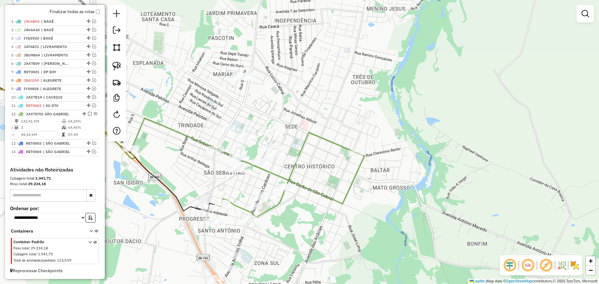
drag, startPoint x: 311, startPoint y: 92, endPoint x: 357, endPoint y: 92, distance: 46.2
click at [357, 92] on div "Janela de atendimento Grade de atendimento Capacidade Transportadoras Veículos …" at bounding box center [299, 142] width 599 height 284
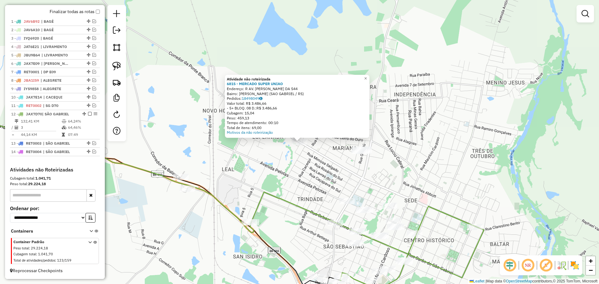
click at [291, 176] on div "Atividade não roteirizada 6815 - MERCADO SUPER UNIAO Endereço: R AV. FRANCISCO …" at bounding box center [299, 142] width 599 height 284
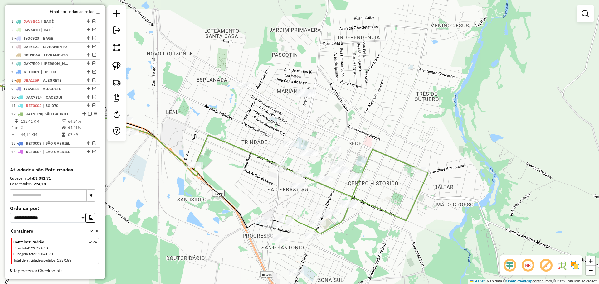
drag, startPoint x: 335, startPoint y: 180, endPoint x: 279, endPoint y: 123, distance: 79.9
click at [279, 123] on div "Janela de atendimento Grade de atendimento Capacidade Transportadoras Veículos …" at bounding box center [299, 142] width 599 height 284
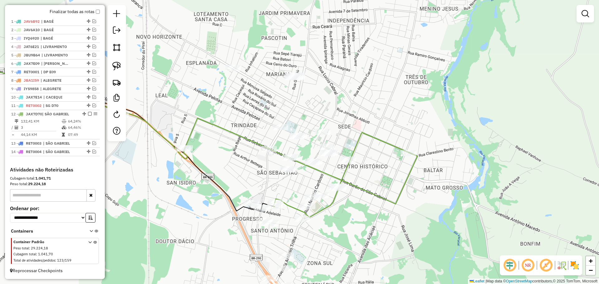
drag, startPoint x: 295, startPoint y: 207, endPoint x: 284, endPoint y: 190, distance: 19.9
click at [284, 190] on div "Janela de atendimento Grade de atendimento Capacidade Transportadoras Veículos …" at bounding box center [299, 142] width 599 height 284
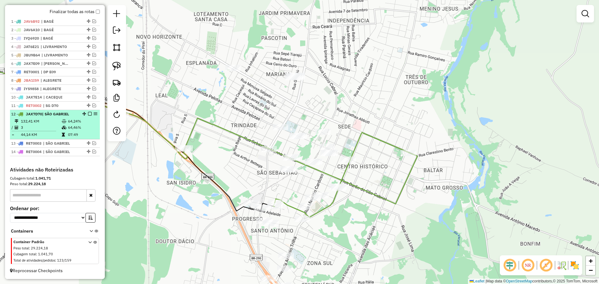
click at [88, 113] on em at bounding box center [90, 114] width 4 height 4
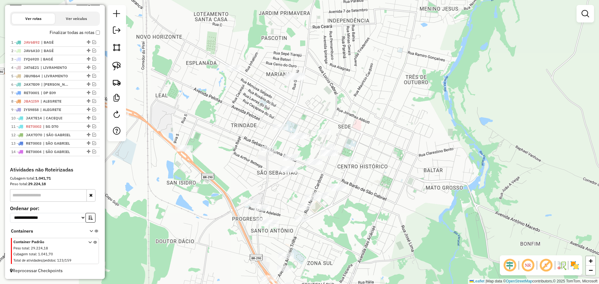
click at [226, 179] on div "Janela de atendimento Grade de atendimento Capacidade Transportadoras Veículos …" at bounding box center [299, 142] width 599 height 284
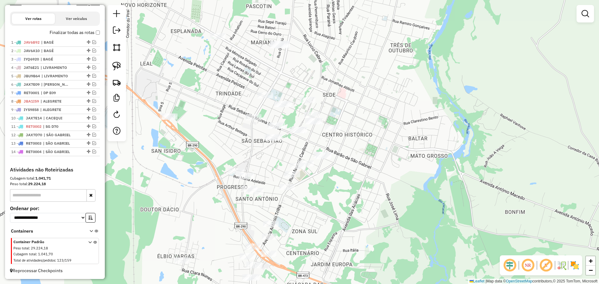
drag, startPoint x: 228, startPoint y: 180, endPoint x: 221, endPoint y: 125, distance: 55.8
click at [221, 125] on div "Janela de atendimento Grade de atendimento Capacidade Transportadoras Veículos …" at bounding box center [299, 142] width 599 height 284
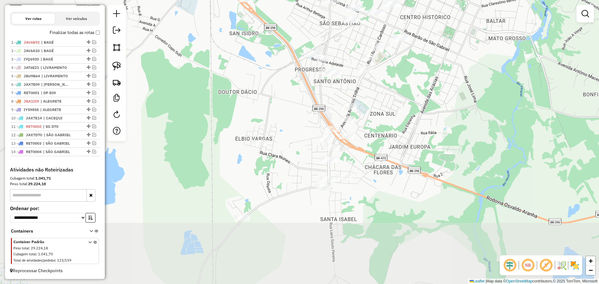
drag, startPoint x: 217, startPoint y: 190, endPoint x: 286, endPoint y: 101, distance: 113.3
click at [286, 101] on div "Janela de atendimento Grade de atendimento Capacidade Transportadoras Veículos …" at bounding box center [299, 142] width 599 height 284
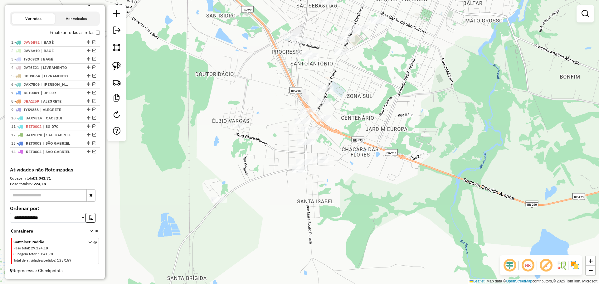
drag, startPoint x: 389, startPoint y: 112, endPoint x: 340, endPoint y: 91, distance: 53.0
click at [369, 92] on div "Janela de atendimento Grade de atendimento Capacidade Transportadoras Veículos …" at bounding box center [299, 142] width 599 height 284
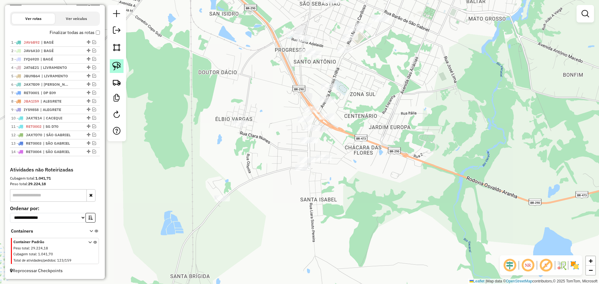
click at [118, 65] on img at bounding box center [116, 66] width 9 height 9
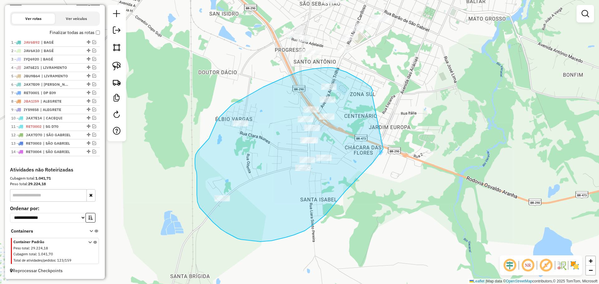
drag, startPoint x: 372, startPoint y: 92, endPoint x: 383, endPoint y: 149, distance: 57.9
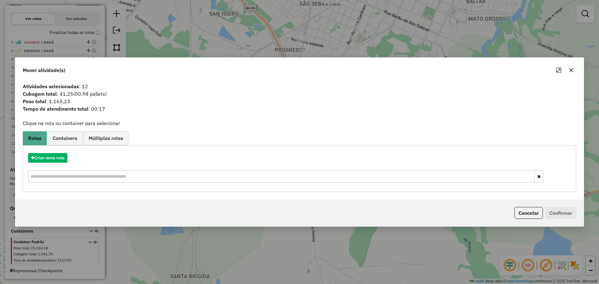
click at [572, 72] on icon "button" at bounding box center [571, 70] width 5 height 5
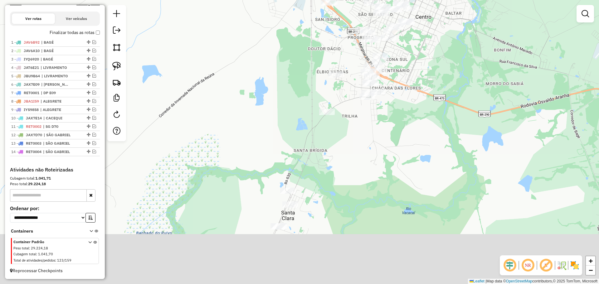
drag, startPoint x: 365, startPoint y: 211, endPoint x: 398, endPoint y: 92, distance: 123.5
click at [398, 92] on div "Janela de atendimento Grade de atendimento Capacidade Transportadoras Veículos …" at bounding box center [299, 142] width 599 height 284
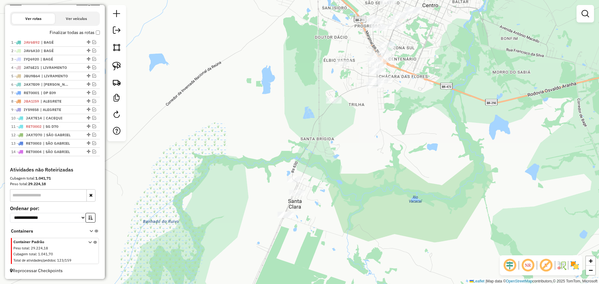
drag, startPoint x: 384, startPoint y: 124, endPoint x: 377, endPoint y: 150, distance: 27.1
click at [377, 150] on div "Janela de atendimento Grade de atendimento Capacidade Transportadoras Veículos …" at bounding box center [299, 142] width 599 height 284
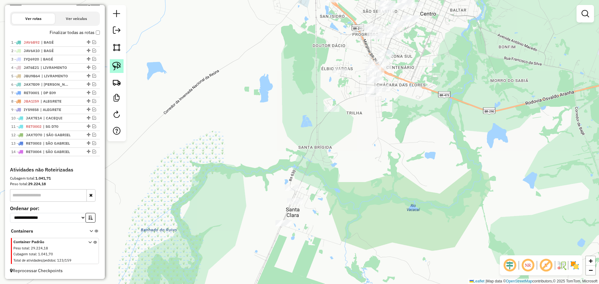
click at [113, 63] on img at bounding box center [116, 66] width 9 height 9
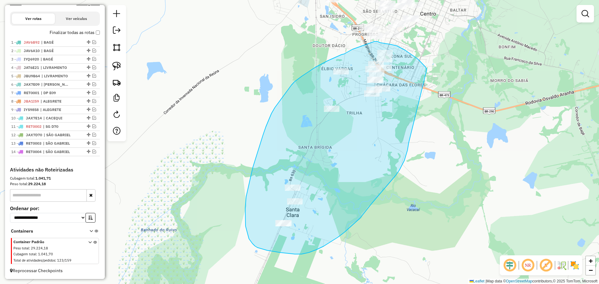
drag, startPoint x: 427, startPoint y: 70, endPoint x: 409, endPoint y: 143, distance: 75.6
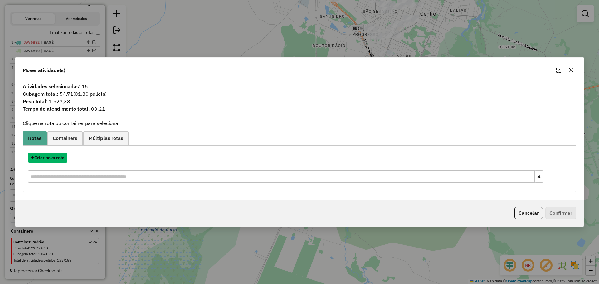
click at [45, 159] on button "Criar nova rota" at bounding box center [47, 158] width 39 height 10
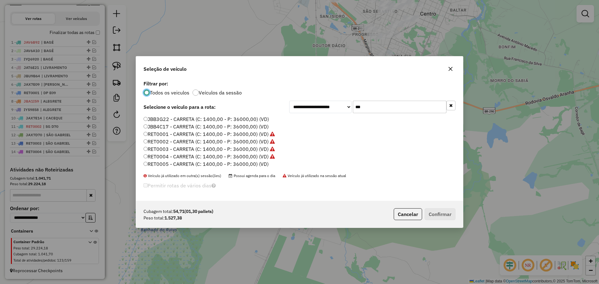
scroll to position [4, 2]
drag, startPoint x: 364, startPoint y: 105, endPoint x: 350, endPoint y: 103, distance: 14.2
click at [350, 103] on div "**********" at bounding box center [372, 107] width 166 height 12
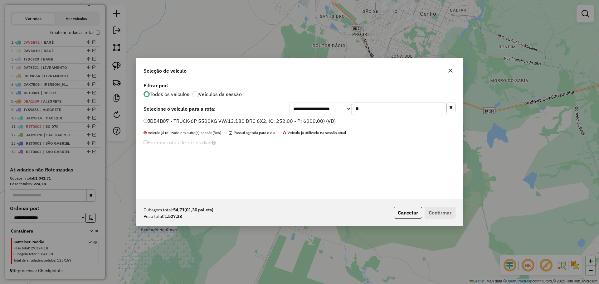
type input "**"
click at [240, 121] on label "JDB4B07 - TRUCK-6P 5500KG VW/13.180 DRC 6X2. (C: 252,00 - P: 6000,00) (VD)" at bounding box center [240, 120] width 192 height 7
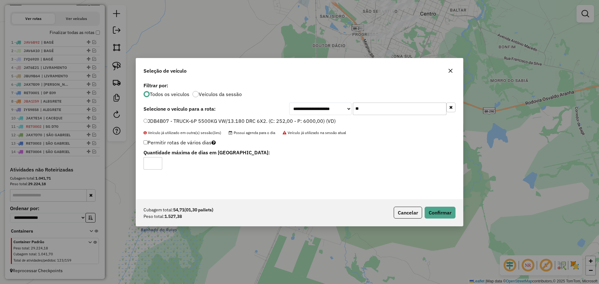
click at [444, 219] on div "Cubagem total: 54,71 (01,30 pallets) Peso total: 1.527,38 Cancelar Confirmar" at bounding box center [299, 212] width 327 height 27
click at [444, 216] on button "Confirmar" at bounding box center [440, 213] width 31 height 12
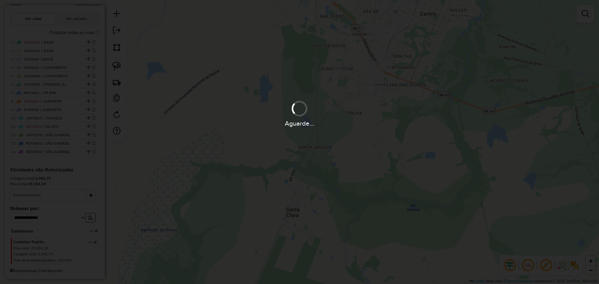
scroll to position [229, 0]
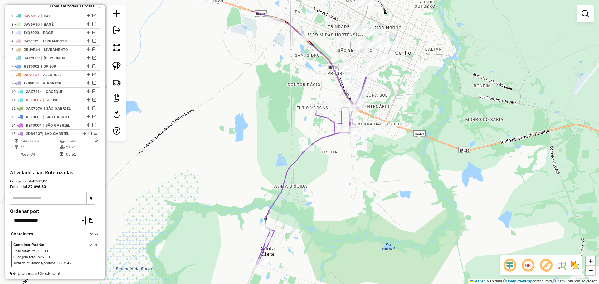
drag, startPoint x: 429, startPoint y: 50, endPoint x: 386, endPoint y: 146, distance: 105.2
click at [386, 146] on div "Janela de atendimento Grade de atendimento Capacidade Transportadoras Veículos …" at bounding box center [299, 142] width 599 height 284
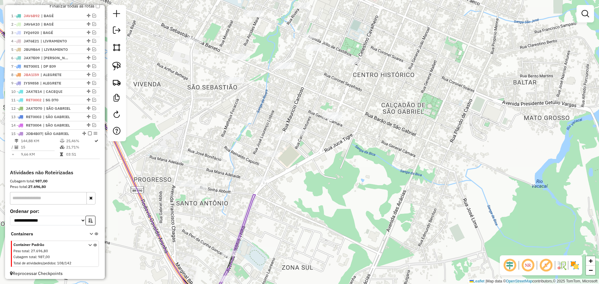
drag, startPoint x: 114, startPoint y: 68, endPoint x: 171, endPoint y: 66, distance: 57.8
click at [114, 68] on img at bounding box center [116, 66] width 9 height 9
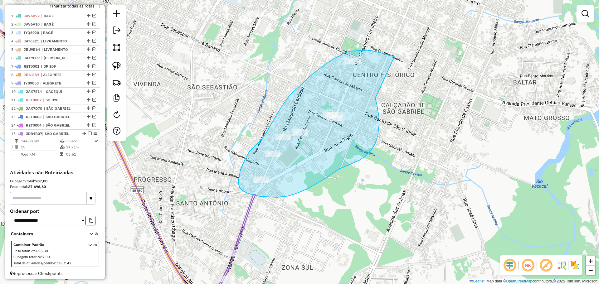
drag, startPoint x: 395, startPoint y: 57, endPoint x: 376, endPoint y: 98, distance: 45.7
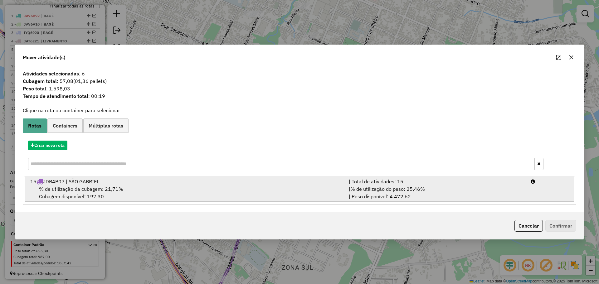
click at [288, 183] on div "15 JDB4B07 | SÃO GABRIEL" at bounding box center [186, 181] width 319 height 7
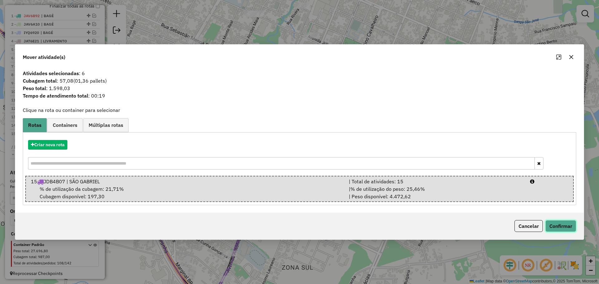
click at [554, 225] on button "Confirmar" at bounding box center [561, 226] width 31 height 12
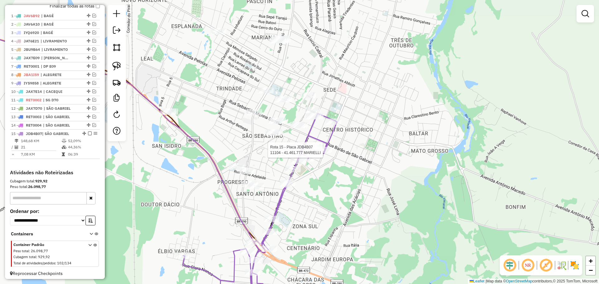
select select "*********"
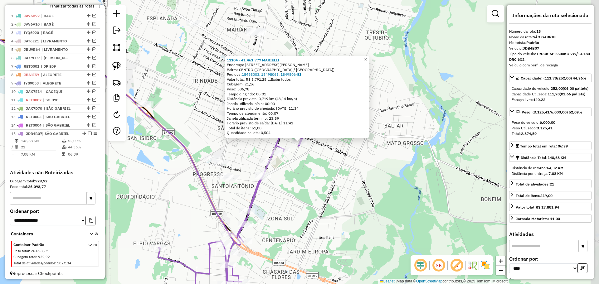
scroll to position [238, 0]
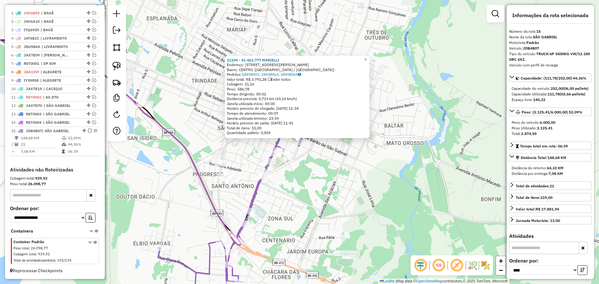
click at [316, 177] on div "11104 - 41.461.777 MARIELLI Endereço: AV CELESTINO CAVALHEIRO 352 Bairro: CENTR…" at bounding box center [299, 142] width 599 height 284
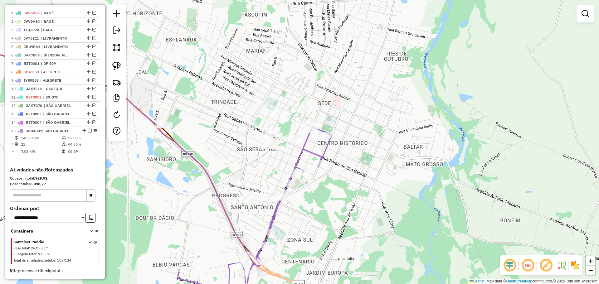
drag, startPoint x: 316, startPoint y: 177, endPoint x: 338, endPoint y: 201, distance: 32.5
click at [338, 201] on div "Janela de atendimento Grade de atendimento Capacidade Transportadoras Veículos …" at bounding box center [299, 142] width 599 height 284
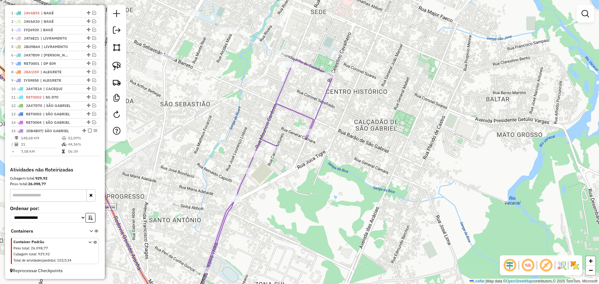
drag, startPoint x: 326, startPoint y: 187, endPoint x: 356, endPoint y: 206, distance: 35.2
click at [356, 206] on div "Janela de atendimento Grade de atendimento Capacidade Transportadoras Veículos …" at bounding box center [299, 142] width 599 height 284
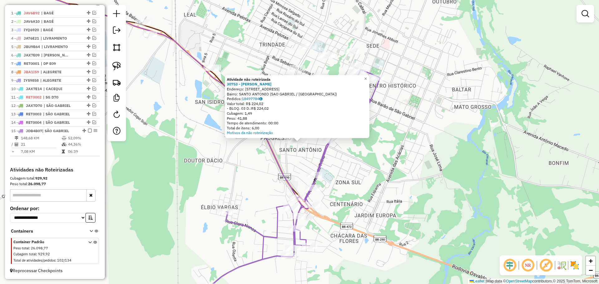
click at [300, 169] on div "Atividade não roteirizada 30753 - JOSE ANTONIO LIMANA Endereço: R SINHA ABOTT 1…" at bounding box center [299, 142] width 599 height 284
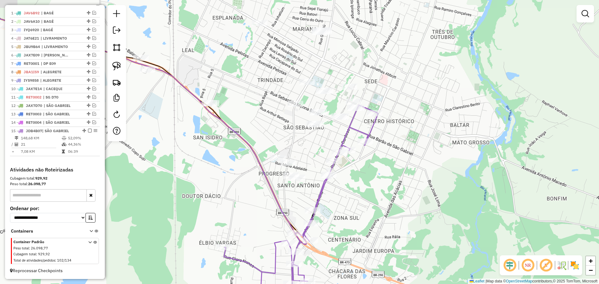
drag, startPoint x: 346, startPoint y: 157, endPoint x: 357, endPoint y: 242, distance: 85.3
click at [357, 242] on div "Janela de atendimento Grade de atendimento Capacidade Transportadoras Veículos …" at bounding box center [299, 142] width 599 height 284
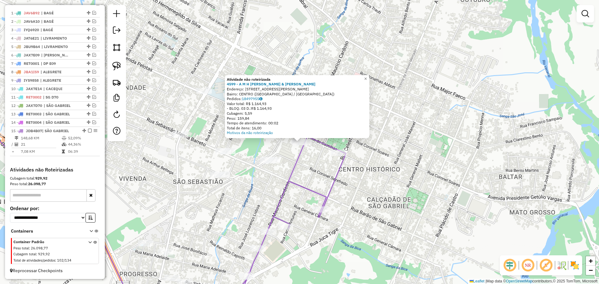
click at [315, 151] on div "Atividade não roteirizada 4599 - A M H LOPES & MENDES Endereço: R DR MAURICIO C…" at bounding box center [299, 142] width 599 height 284
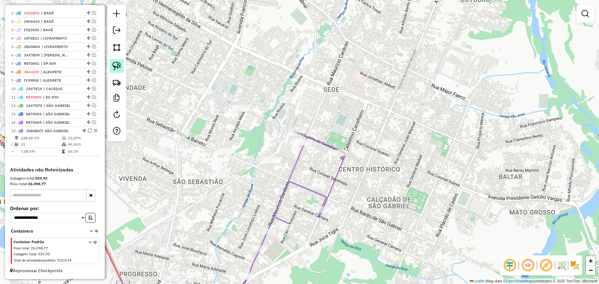
click at [117, 66] on img at bounding box center [116, 66] width 9 height 9
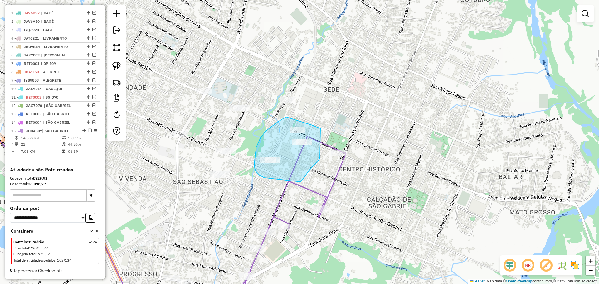
drag, startPoint x: 321, startPoint y: 129, endPoint x: 328, endPoint y: 144, distance: 17.2
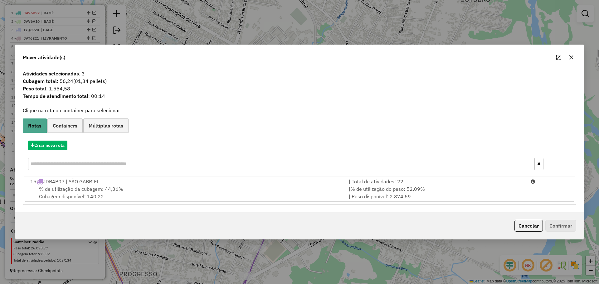
click at [574, 57] on button "button" at bounding box center [572, 57] width 10 height 10
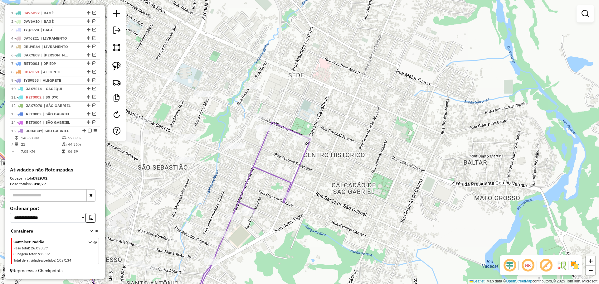
drag, startPoint x: 358, startPoint y: 190, endPoint x: 322, endPoint y: 176, distance: 38.1
click at [322, 176] on div "Janela de atendimento Grade de atendimento Capacidade Transportadoras Veículos …" at bounding box center [299, 142] width 599 height 284
click at [117, 64] on img at bounding box center [116, 66] width 9 height 9
drag, startPoint x: 303, startPoint y: 118, endPoint x: 302, endPoint y: 124, distance: 5.8
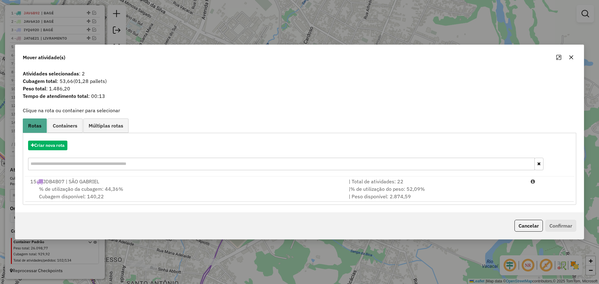
click at [573, 58] on icon "button" at bounding box center [571, 57] width 5 height 5
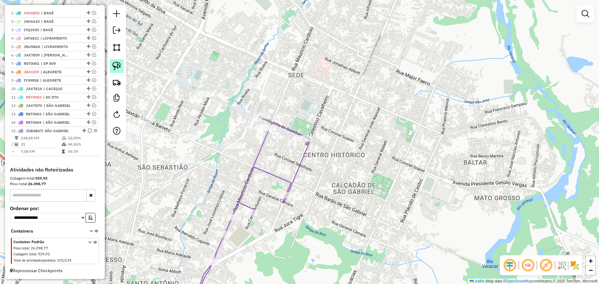
click at [119, 66] on img at bounding box center [116, 66] width 9 height 9
drag, startPoint x: 286, startPoint y: 118, endPoint x: 278, endPoint y: 128, distance: 12.4
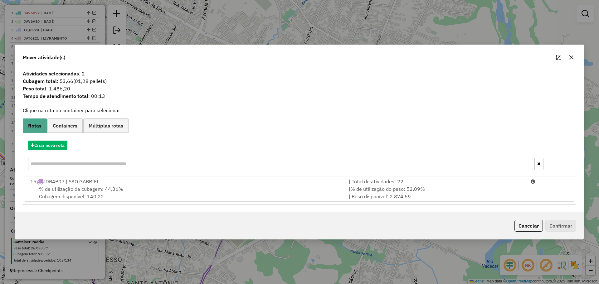
click at [263, 176] on div "Criar nova rota" at bounding box center [299, 156] width 551 height 41
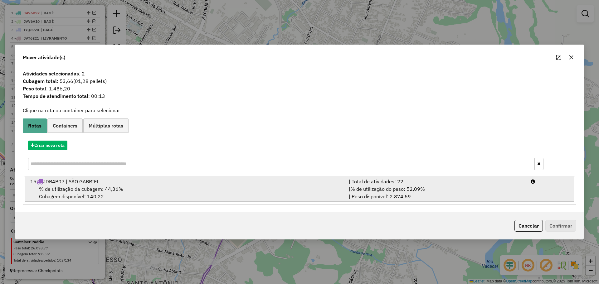
click at [436, 195] on div "| % de utilização do peso: 52,09% | Peso disponível: 2.874,59" at bounding box center [436, 192] width 182 height 15
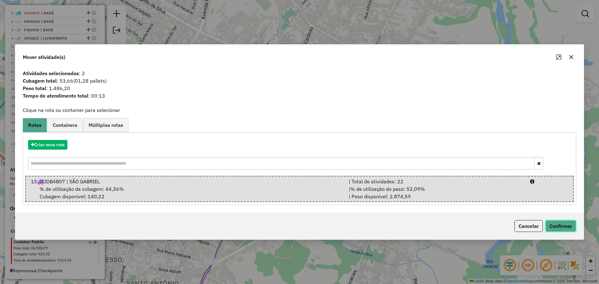
click at [557, 221] on button "Confirmar" at bounding box center [561, 226] width 31 height 12
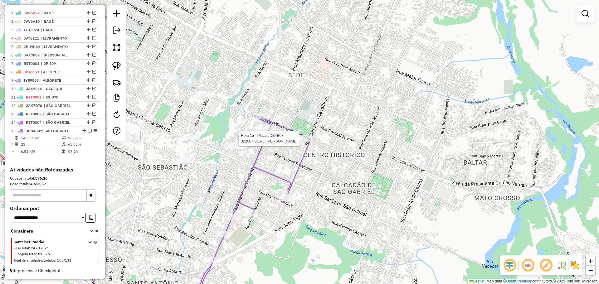
select select "*********"
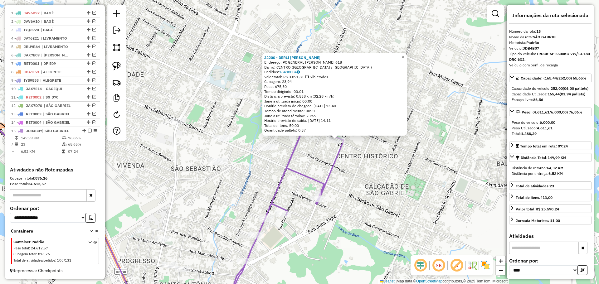
drag, startPoint x: 235, startPoint y: 166, endPoint x: 272, endPoint y: 164, distance: 37.5
click at [272, 164] on div "32200 - DERLI ANTONIO FRANCA Endereço: PC GENERAL CAMARA 618 Bairro: CENTRO (SA…" at bounding box center [299, 142] width 599 height 284
click at [268, 173] on div "32200 - DERLI ANTONIO FRANCA Endereço: PC GENERAL CAMARA 618 Bairro: CENTRO (SA…" at bounding box center [299, 142] width 599 height 284
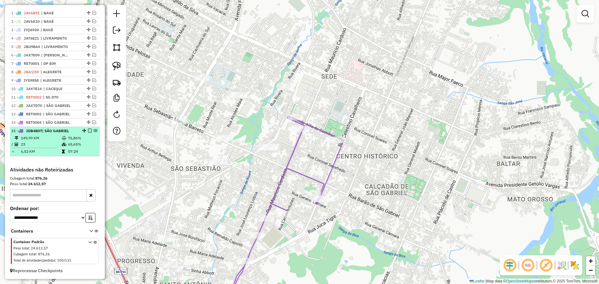
click at [88, 130] on em at bounding box center [90, 131] width 4 height 4
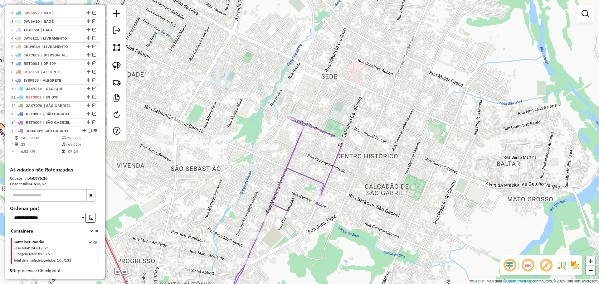
scroll to position [217, 0]
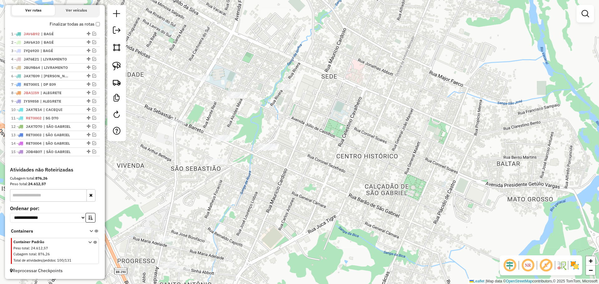
click at [209, 193] on div "Janela de atendimento Grade de atendimento Capacidade Transportadoras Veículos …" at bounding box center [299, 142] width 599 height 284
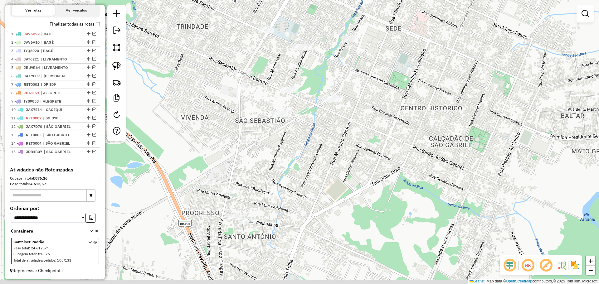
drag, startPoint x: 267, startPoint y: 185, endPoint x: 276, endPoint y: 140, distance: 46.2
click at [280, 139] on div "Janela de atendimento Grade de atendimento Capacidade Transportadoras Veículos …" at bounding box center [299, 142] width 599 height 284
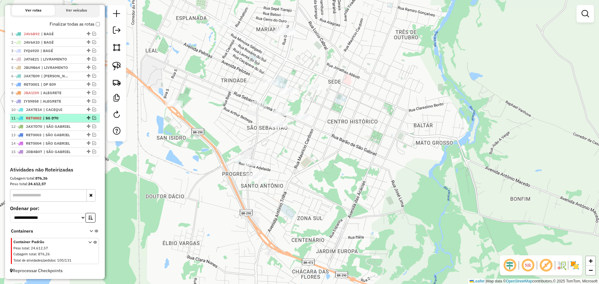
click at [92, 117] on em at bounding box center [94, 118] width 4 height 4
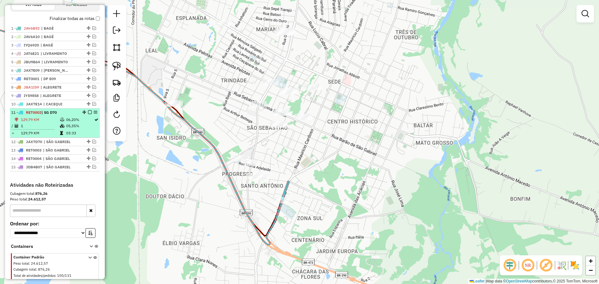
scroll to position [238, 0]
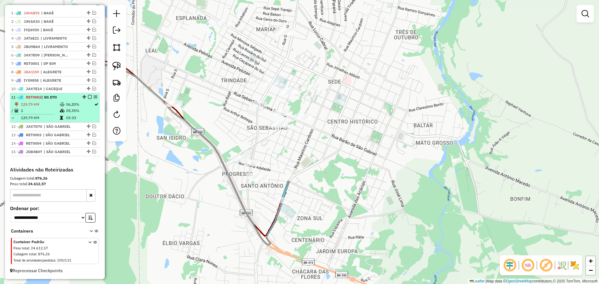
drag, startPoint x: 93, startPoint y: 94, endPoint x: 77, endPoint y: 104, distance: 19.0
click at [77, 104] on td "06,20%" at bounding box center [80, 104] width 28 height 6
select select "*********"
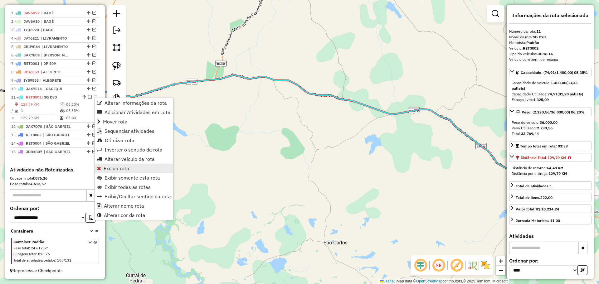
click at [119, 170] on span "Excluir rota" at bounding box center [117, 168] width 26 height 5
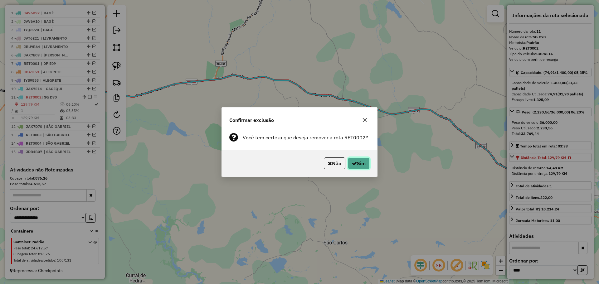
click at [362, 163] on button "Sim" at bounding box center [359, 164] width 22 height 12
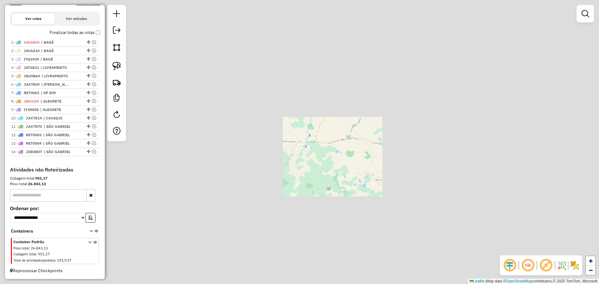
scroll to position [208, 0]
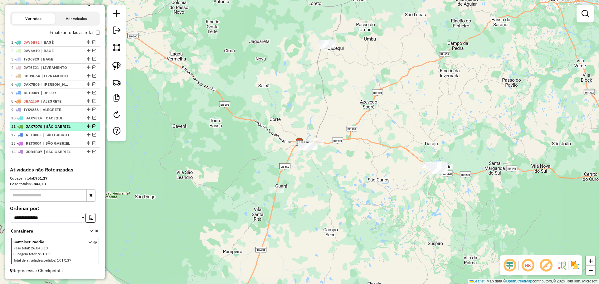
click at [92, 126] on em at bounding box center [94, 127] width 4 height 4
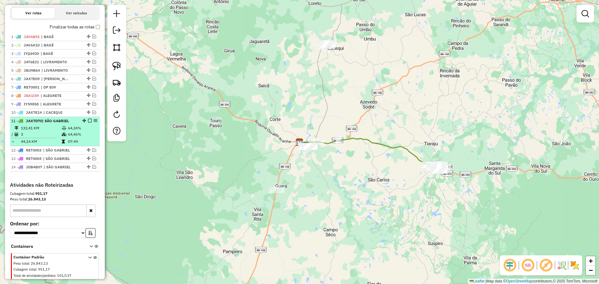
scroll to position [229, 0]
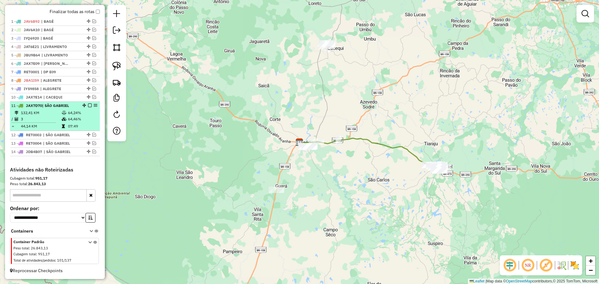
select select "*********"
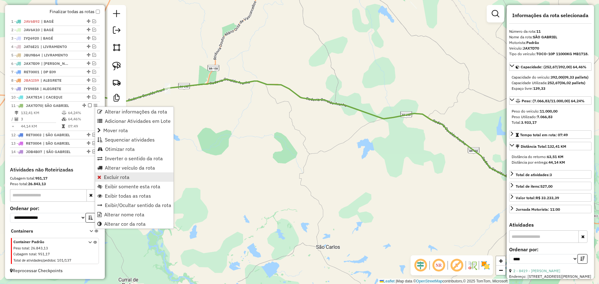
click at [124, 177] on span "Excluir rota" at bounding box center [117, 177] width 26 height 5
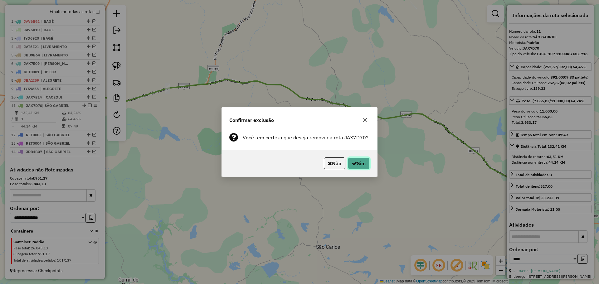
click at [357, 163] on button "Sim" at bounding box center [359, 164] width 22 height 12
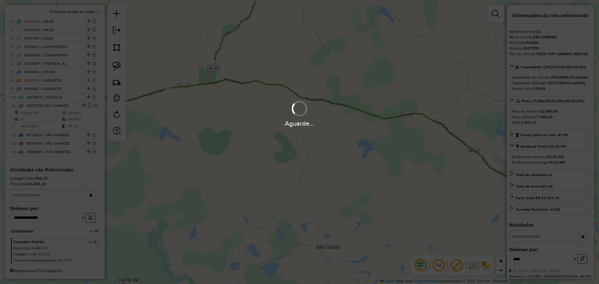
scroll to position [200, 0]
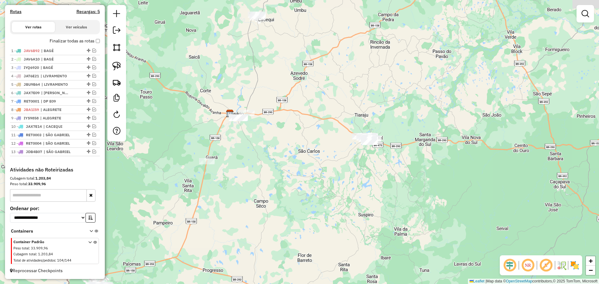
drag, startPoint x: 314, startPoint y: 189, endPoint x: 244, endPoint y: 164, distance: 73.8
click at [244, 164] on div "Janela de atendimento Grade de atendimento Capacidade Transportadoras Veículos …" at bounding box center [299, 142] width 599 height 284
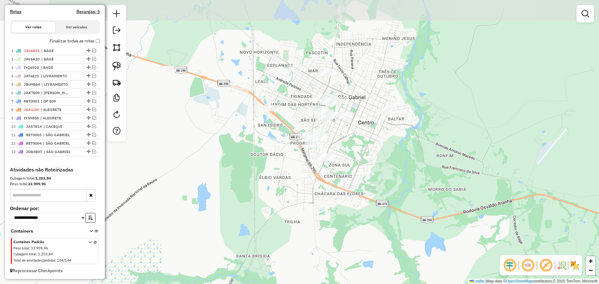
drag, startPoint x: 268, startPoint y: 136, endPoint x: 266, endPoint y: 178, distance: 42.5
click at [266, 178] on div "Janela de atendimento Grade de atendimento Capacidade Transportadoras Veículos …" at bounding box center [299, 142] width 599 height 284
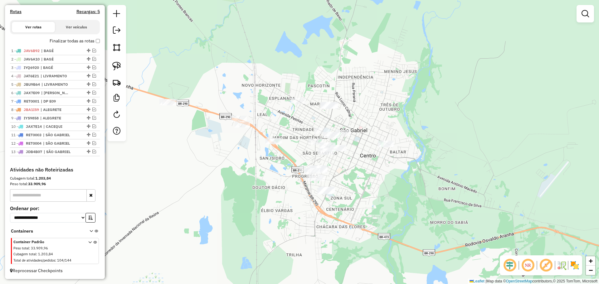
drag, startPoint x: 233, startPoint y: 136, endPoint x: 235, endPoint y: 169, distance: 33.1
click at [235, 169] on div "Janela de atendimento Grade de atendimento Capacidade Transportadoras Veículos …" at bounding box center [299, 142] width 599 height 284
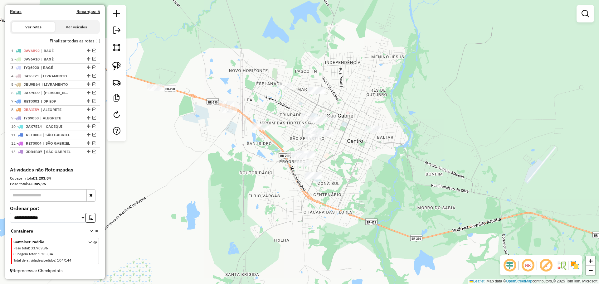
drag, startPoint x: 367, startPoint y: 190, endPoint x: 364, endPoint y: 186, distance: 4.6
click at [364, 186] on div "Janela de atendimento Grade de atendimento Capacidade Transportadoras Veículos …" at bounding box center [299, 142] width 599 height 284
click at [92, 136] on em at bounding box center [94, 135] width 4 height 4
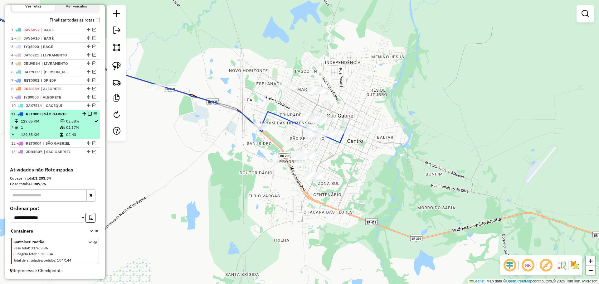
select select "*********"
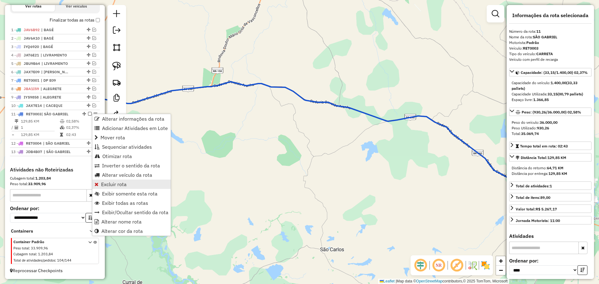
click at [126, 182] on span "Excluir rota" at bounding box center [114, 184] width 26 height 5
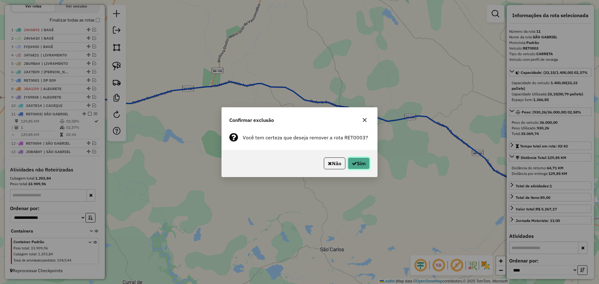
click at [366, 162] on button "Sim" at bounding box center [359, 164] width 22 height 12
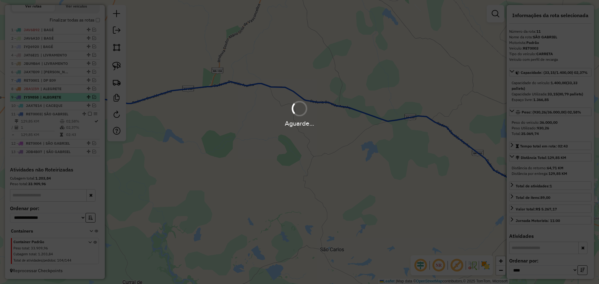
scroll to position [191, 0]
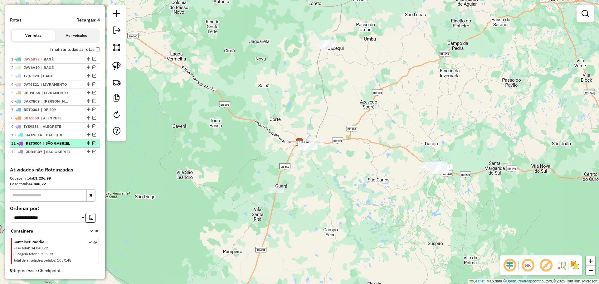
click at [92, 143] on em at bounding box center [94, 143] width 4 height 4
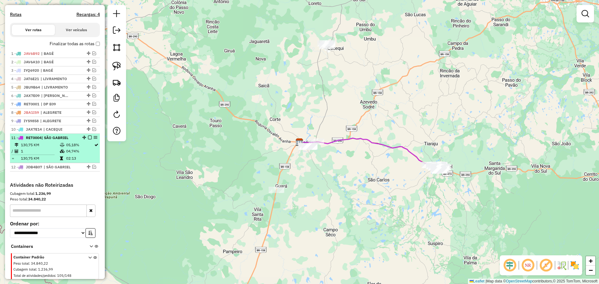
scroll to position [212, 0]
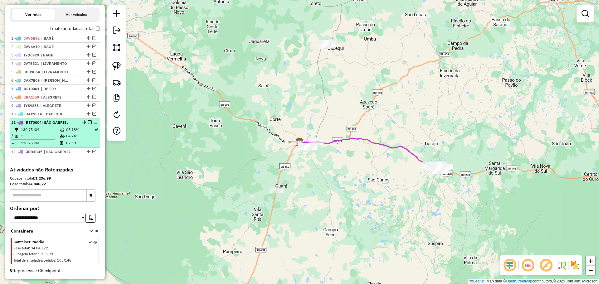
select select "*********"
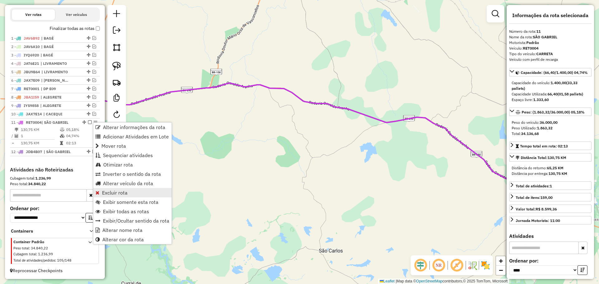
click at [120, 194] on span "Excluir rota" at bounding box center [115, 192] width 26 height 5
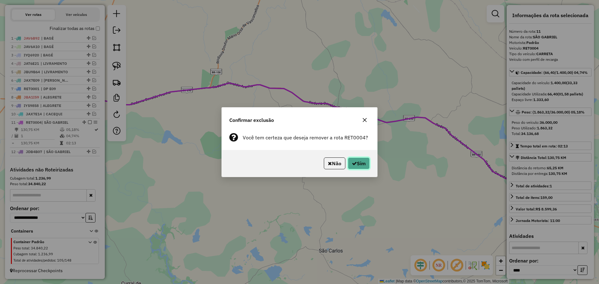
click at [353, 166] on button "Sim" at bounding box center [359, 164] width 22 height 12
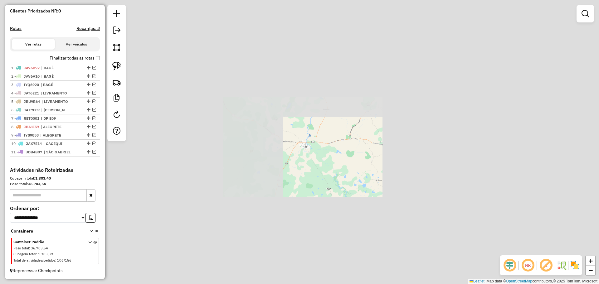
scroll to position [175, 0]
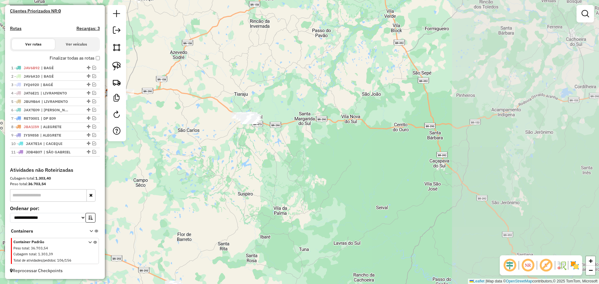
drag, startPoint x: 413, startPoint y: 180, endPoint x: 223, endPoint y: 130, distance: 196.5
click at [223, 130] on div "Janela de atendimento Grade de atendimento Capacidade Transportadoras Veículos …" at bounding box center [299, 142] width 599 height 284
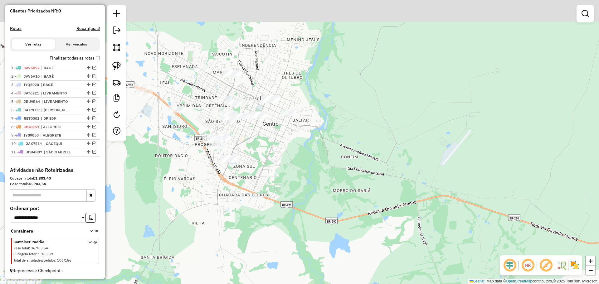
drag, startPoint x: 258, startPoint y: 125, endPoint x: 283, endPoint y: 162, distance: 44.7
click at [283, 162] on div "Janela de atendimento Grade de atendimento Capacidade Transportadoras Veículos …" at bounding box center [299, 142] width 599 height 284
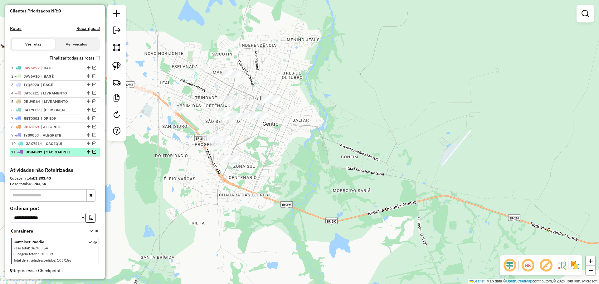
click at [92, 150] on em at bounding box center [94, 152] width 4 height 4
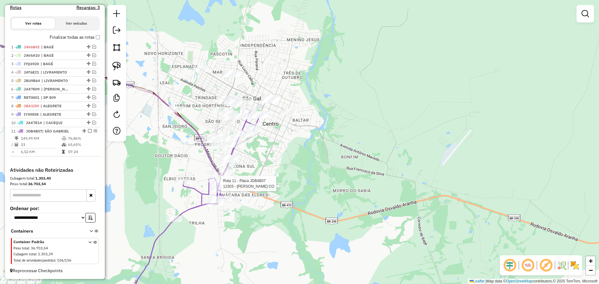
select select "*********"
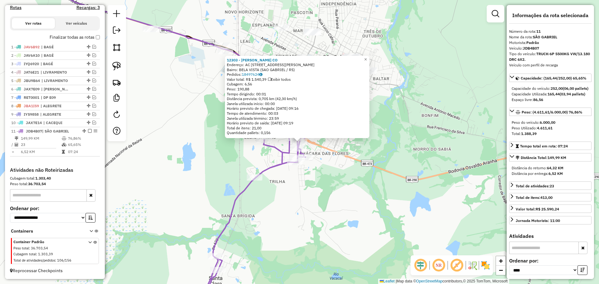
click at [302, 192] on div "12303 - SILVA SAO GABRIEL CO Endereço: AC AV ANTONIO TRILHA 552 Bairro: BELA VI…" at bounding box center [299, 142] width 599 height 284
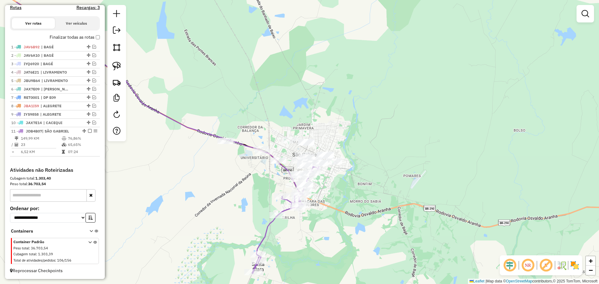
drag, startPoint x: 303, startPoint y: 191, endPoint x: 302, endPoint y: 222, distance: 31.2
click at [302, 222] on div "Janela de atendimento Grade de atendimento Capacidade Transportadoras Veículos …" at bounding box center [299, 142] width 599 height 284
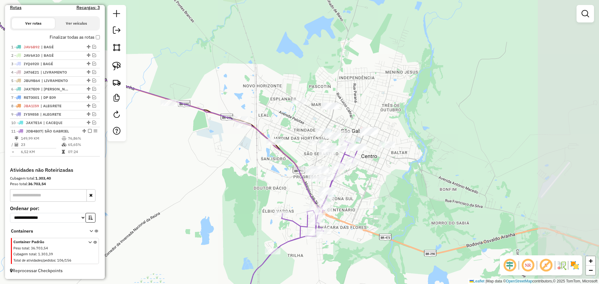
drag, startPoint x: 258, startPoint y: 166, endPoint x: 190, endPoint y: 156, distance: 68.5
click at [192, 157] on div "Janela de atendimento Grade de atendimento Capacidade Transportadoras Veículos …" at bounding box center [299, 142] width 599 height 284
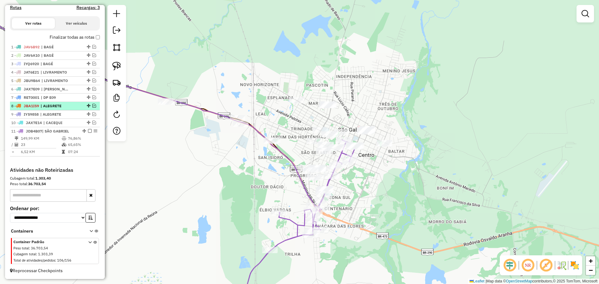
click at [88, 130] on em at bounding box center [90, 131] width 4 height 4
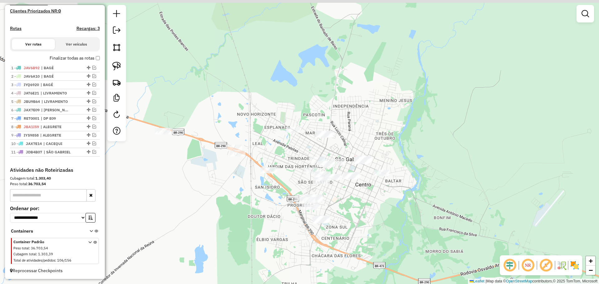
drag, startPoint x: 358, startPoint y: 200, endPoint x: 355, endPoint y: 230, distance: 29.8
click at [355, 230] on div "Janela de atendimento Grade de atendimento Capacidade Transportadoras Veículos …" at bounding box center [299, 142] width 599 height 284
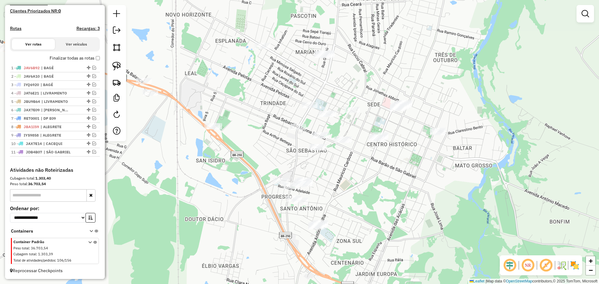
drag, startPoint x: 338, startPoint y: 196, endPoint x: 375, endPoint y: 171, distance: 44.9
click at [375, 171] on div "Janela de atendimento Grade de atendimento Capacidade Transportadoras Veículos …" at bounding box center [299, 142] width 599 height 284
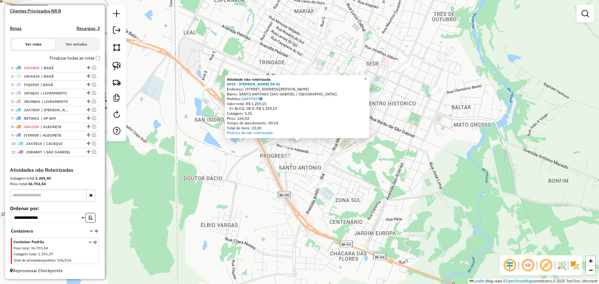
click at [316, 158] on div "Atividade não roteirizada 8419 - RODRIGO GUEDES DA SI Endereço: R DOM FELIX DE …" at bounding box center [299, 142] width 599 height 284
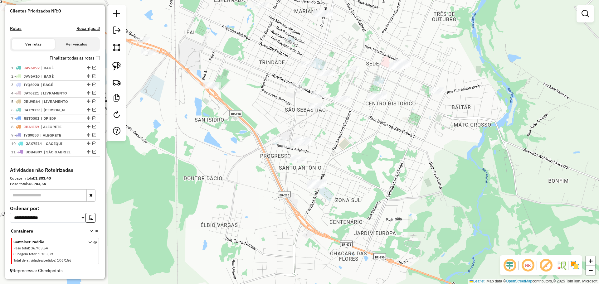
click at [306, 146] on div at bounding box center [303, 143] width 16 height 6
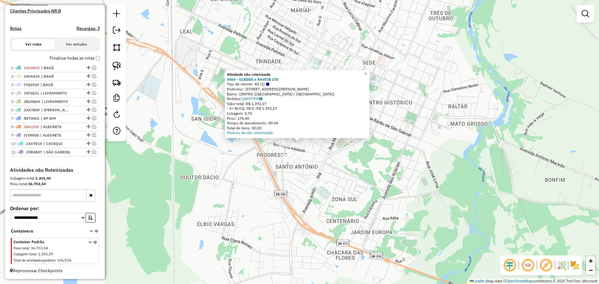
click at [308, 152] on div "Atividade não roteirizada 5464 - GUEDES e KHATIB LTD Tipo de cliente: AS (1) En…" at bounding box center [299, 142] width 599 height 284
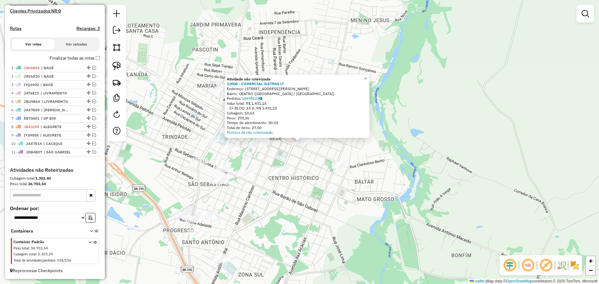
click at [282, 201] on div "Atividade não roteirizada 12008 - COMERCIAL 3LETRAS LT Endereço: R JONATHAS ABB…" at bounding box center [299, 142] width 599 height 284
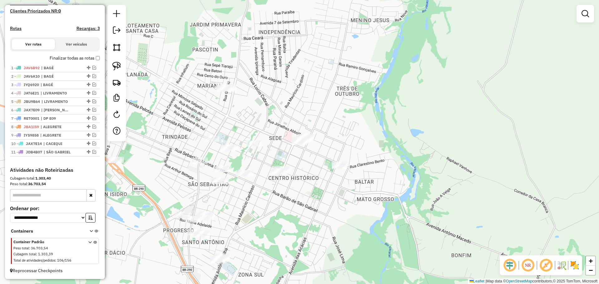
click at [226, 95] on div "Janela de atendimento Grade de atendimento Capacidade Transportadoras Veículos …" at bounding box center [299, 142] width 599 height 284
click at [226, 94] on div "Janela de atendimento Grade de atendimento Capacidade Transportadoras Veículos …" at bounding box center [299, 142] width 599 height 284
click at [232, 84] on div "Janela de atendimento Grade de atendimento Capacidade Transportadoras Veículos …" at bounding box center [299, 142] width 599 height 284
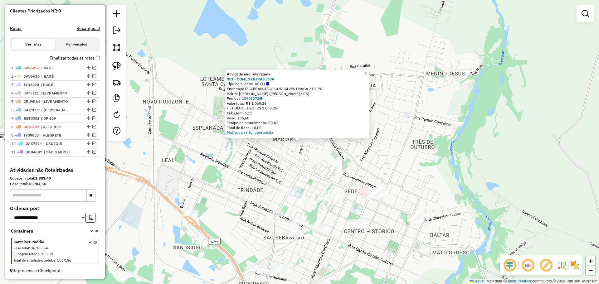
click at [275, 165] on div "Atividade não roteirizada 351 - COML 3 LETRAS LTDA Tipo de cliente: AS (1) Ende…" at bounding box center [299, 142] width 599 height 284
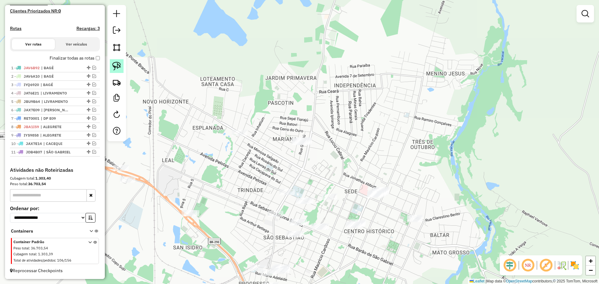
click at [117, 65] on img at bounding box center [116, 66] width 9 height 9
drag, startPoint x: 315, startPoint y: 137, endPoint x: 326, endPoint y: 135, distance: 10.5
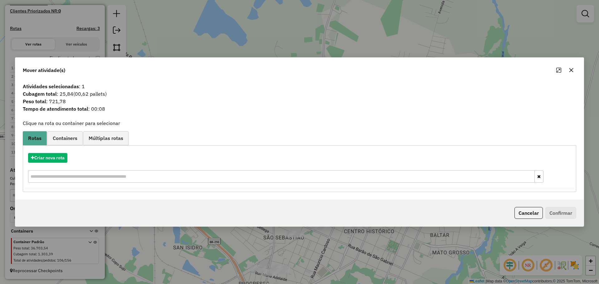
click at [567, 73] on button "button" at bounding box center [572, 70] width 10 height 10
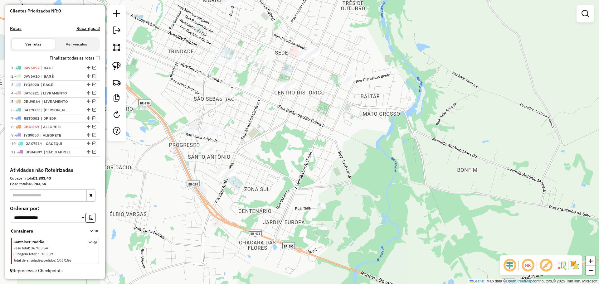
drag, startPoint x: 322, startPoint y: 241, endPoint x: 253, endPoint y: 102, distance: 155.4
click at [253, 102] on div "Janela de atendimento Grade de atendimento Capacidade Transportadoras Veículos …" at bounding box center [299, 142] width 599 height 284
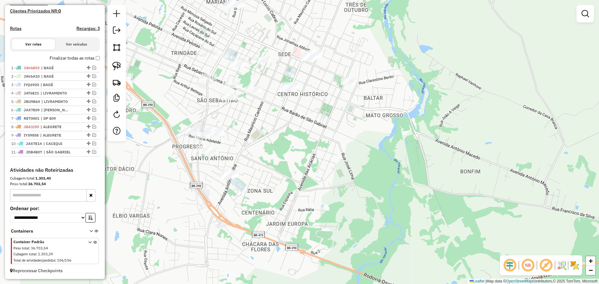
drag, startPoint x: 258, startPoint y: 109, endPoint x: 277, endPoint y: 120, distance: 21.3
click at [277, 120] on div "Janela de atendimento Grade de atendimento Capacidade Transportadoras Veículos …" at bounding box center [299, 142] width 599 height 284
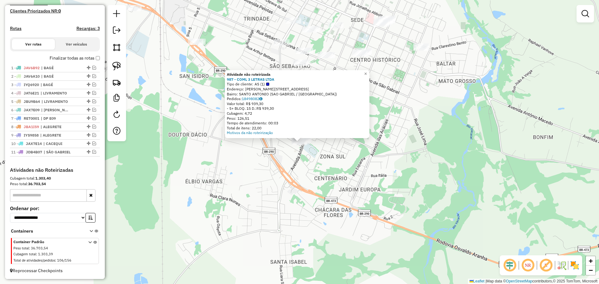
click at [254, 183] on div "Atividade não roteirizada 987 - COML 3 LETRAS LTDA Tipo de cliente: AS (1) Ende…" at bounding box center [299, 142] width 599 height 284
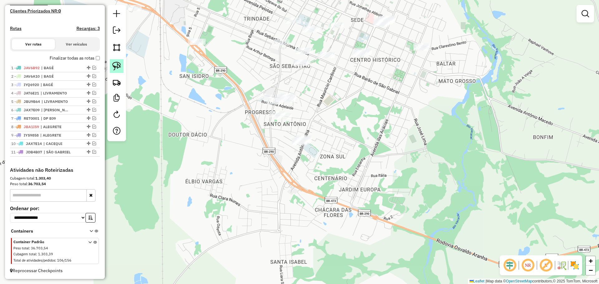
click at [117, 66] on img at bounding box center [116, 66] width 9 height 9
drag, startPoint x: 319, startPoint y: 144, endPoint x: 330, endPoint y: 143, distance: 10.6
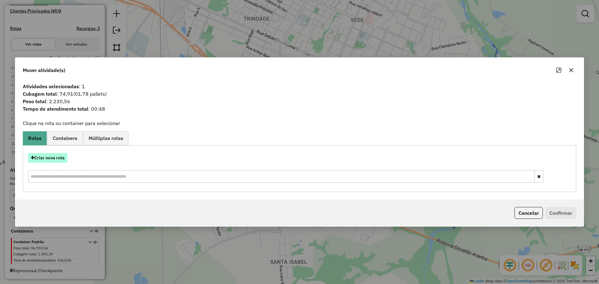
click at [55, 157] on button "Criar nova rota" at bounding box center [47, 158] width 39 height 10
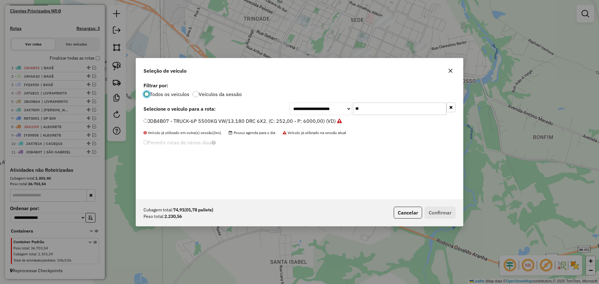
scroll to position [3, 2]
drag, startPoint x: 379, startPoint y: 114, endPoint x: 345, endPoint y: 107, distance: 35.0
click at [345, 107] on div "**********" at bounding box center [372, 109] width 166 height 12
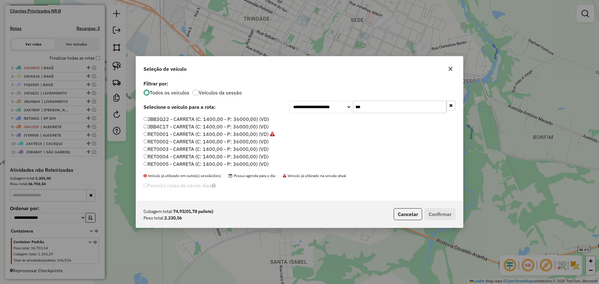
type input "***"
click at [265, 141] on label "RET0002 - CARRETA (C: 1400,00 - P: 36000,00) (VD)" at bounding box center [206, 141] width 125 height 7
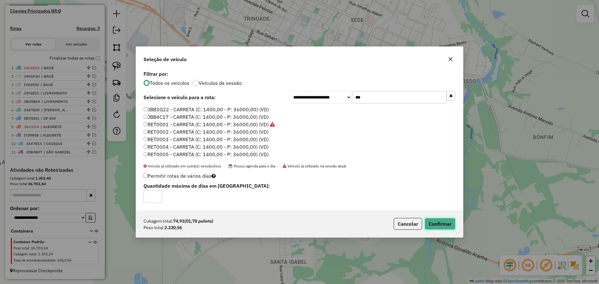
click at [439, 223] on button "Confirmar" at bounding box center [440, 224] width 31 height 12
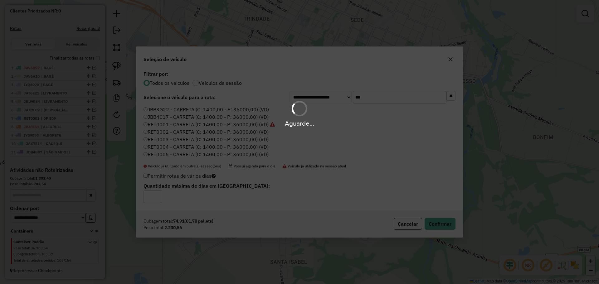
scroll to position [212, 0]
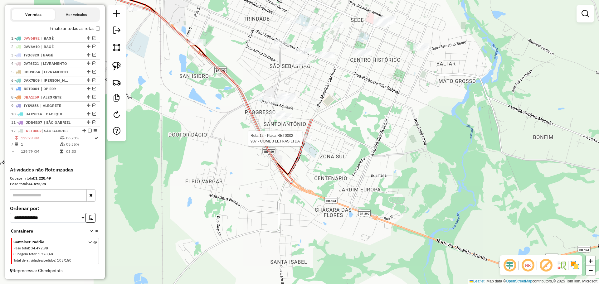
select select "*********"
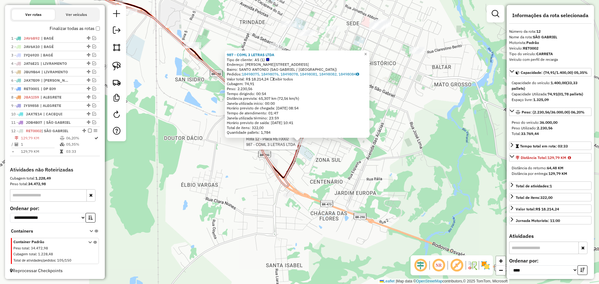
click at [201, 111] on div "Rota 12 - Placa RET0002 987 - COML 3 LETRAS LTDA 987 - COML 3 LETRAS LTDA Tipo …" at bounding box center [299, 142] width 599 height 284
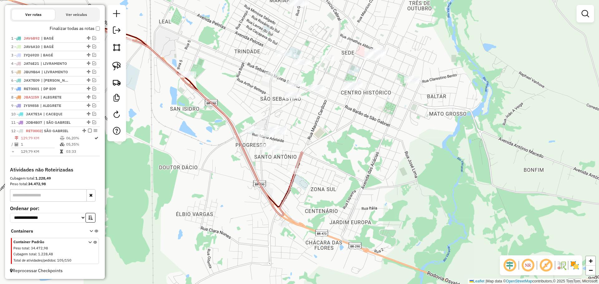
drag, startPoint x: 212, startPoint y: 115, endPoint x: 207, endPoint y: 144, distance: 29.8
click at [207, 144] on div "Janela de atendimento Grade de atendimento Capacidade Transportadoras Veículos …" at bounding box center [299, 142] width 599 height 284
click at [297, 174] on div at bounding box center [295, 171] width 16 height 6
select select "*********"
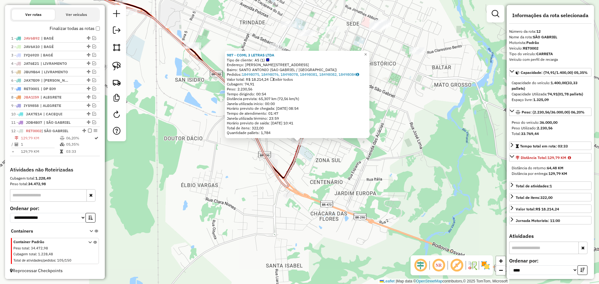
click at [309, 164] on div "987 - COML 3 LETRAS LTDA Tipo de cliente: AS (1) Endereço: R ANTONIO TRILHA 135…" at bounding box center [299, 142] width 599 height 284
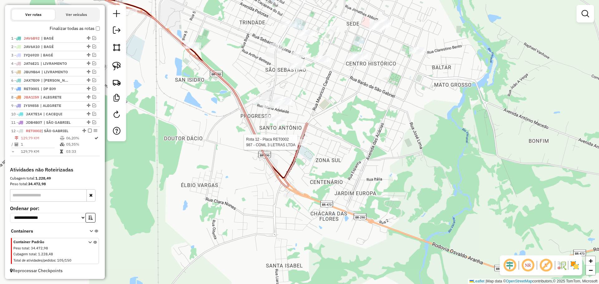
select select "*********"
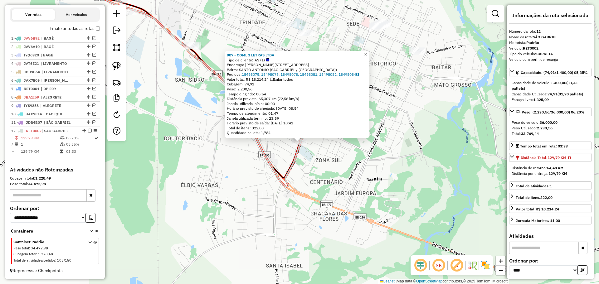
click at [180, 154] on div "987 - COML 3 LETRAS LTDA Tipo de cliente: AS (1) Endereço: R ANTONIO TRILHA 135…" at bounding box center [299, 142] width 599 height 284
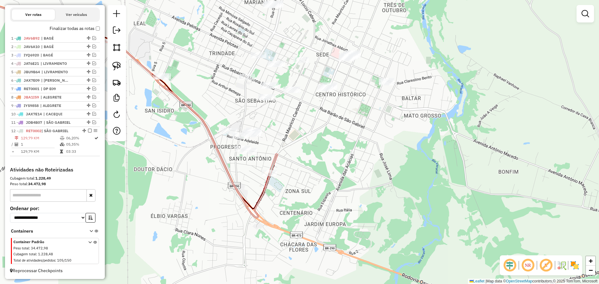
drag, startPoint x: 223, startPoint y: 137, endPoint x: 190, endPoint y: 174, distance: 49.0
click at [190, 174] on div "Janela de atendimento Grade de atendimento Capacidade Transportadoras Veículos …" at bounding box center [299, 142] width 599 height 284
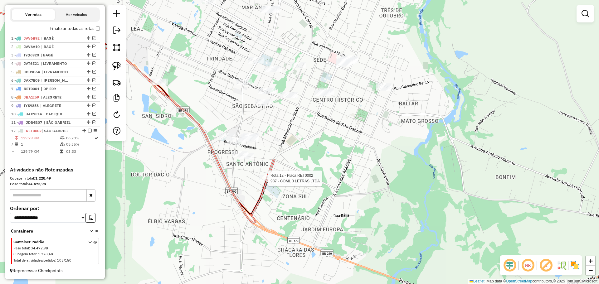
select select "*********"
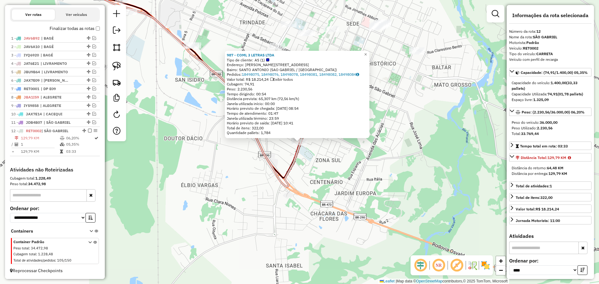
click at [230, 193] on div "987 - COML 3 LETRAS LTDA Tipo de cliente: AS (1) Endereço: R ANTONIO TRILHA 135…" at bounding box center [299, 142] width 599 height 284
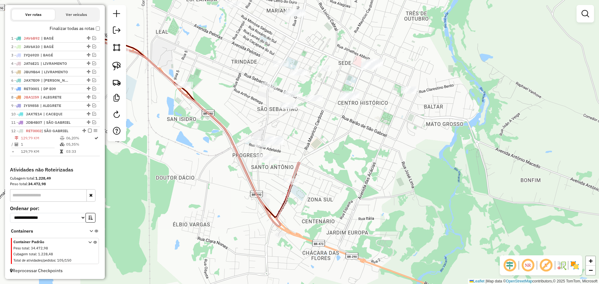
drag, startPoint x: 247, startPoint y: 166, endPoint x: 238, endPoint y: 206, distance: 40.2
click at [238, 206] on div "Janela de atendimento Grade de atendimento Capacidade Transportadoras Veículos …" at bounding box center [299, 142] width 599 height 284
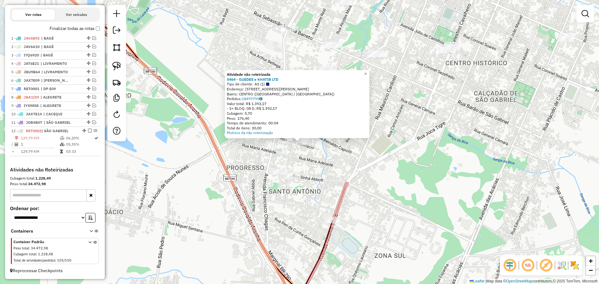
click at [292, 159] on div "Atividade não roteirizada 5464 - GUEDES e KHATIB LTD Tipo de cliente: AS (1) En…" at bounding box center [299, 142] width 599 height 284
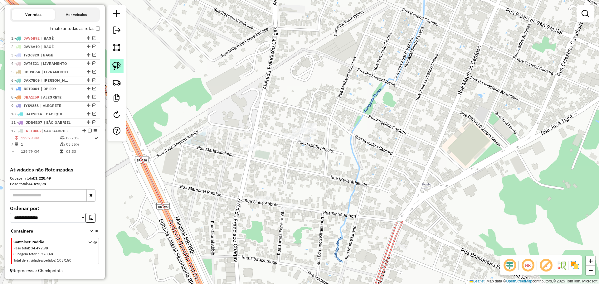
drag, startPoint x: 116, startPoint y: 65, endPoint x: 121, endPoint y: 65, distance: 5.3
click at [116, 65] on img at bounding box center [116, 66] width 9 height 9
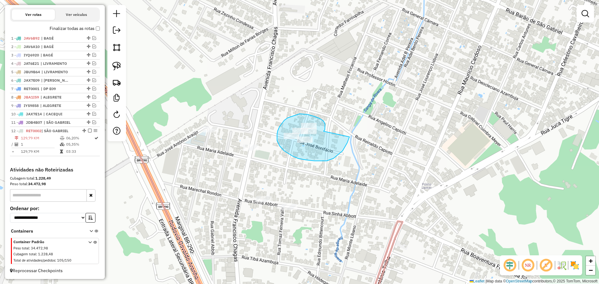
drag, startPoint x: 325, startPoint y: 128, endPoint x: 350, endPoint y: 135, distance: 25.3
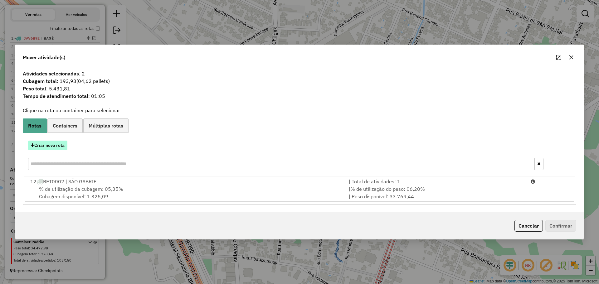
click at [50, 144] on button "Criar nova rota" at bounding box center [47, 146] width 39 height 10
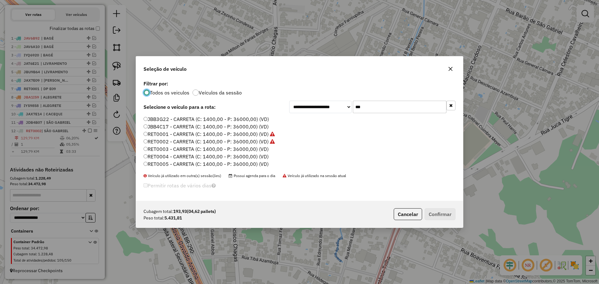
scroll to position [4, 2]
drag, startPoint x: 392, startPoint y: 106, endPoint x: 339, endPoint y: 102, distance: 52.9
click at [339, 102] on div "**********" at bounding box center [372, 107] width 166 height 12
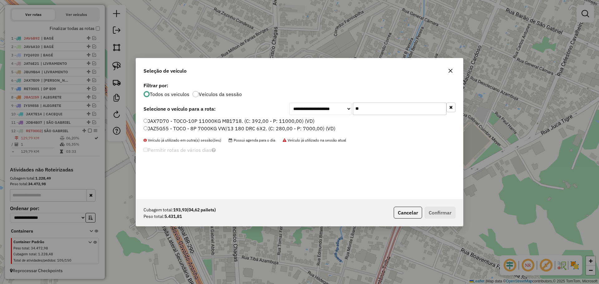
type input "**"
click at [285, 120] on label "JAX7D70 - TOCO-10P 11000KG MB1718. (C: 392,00 - P: 11000,00) (VD)" at bounding box center [229, 120] width 171 height 7
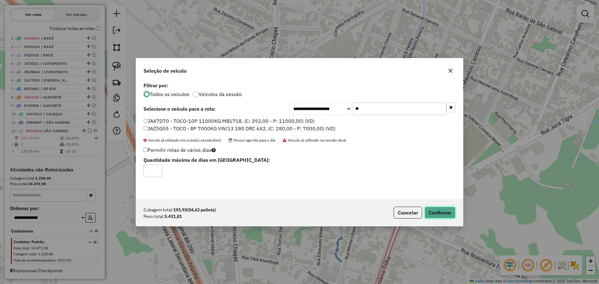
click at [447, 211] on button "Confirmar" at bounding box center [440, 213] width 31 height 12
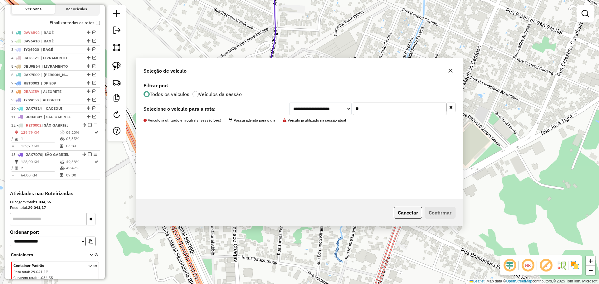
scroll to position [238, 0]
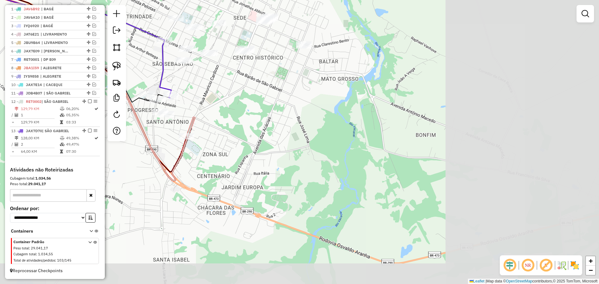
drag, startPoint x: 433, startPoint y: 141, endPoint x: 251, endPoint y: 106, distance: 185.9
click at [251, 106] on div "Janela de atendimento Grade de atendimento Capacidade Transportadoras Veículos …" at bounding box center [299, 142] width 599 height 284
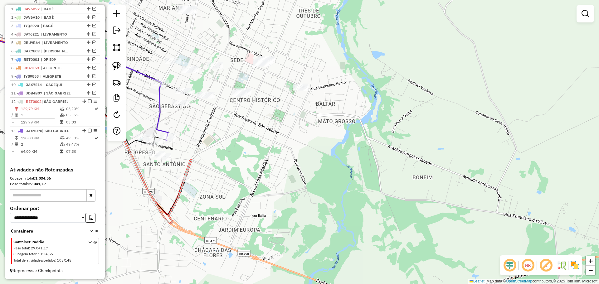
drag, startPoint x: 276, startPoint y: 95, endPoint x: 275, endPoint y: 137, distance: 42.5
click at [275, 137] on div "Janela de atendimento Grade de atendimento Capacidade Transportadoras Veículos …" at bounding box center [299, 142] width 599 height 284
click at [119, 65] on img at bounding box center [116, 66] width 9 height 9
drag, startPoint x: 326, startPoint y: 89, endPoint x: 319, endPoint y: 92, distance: 7.5
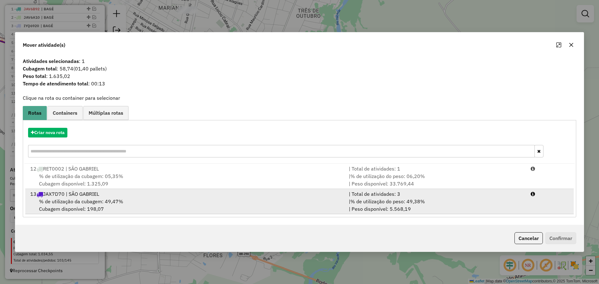
click at [198, 203] on div "% de utilização da cubagem: 49,47% Cubagem disponível: 198,07" at bounding box center [186, 205] width 319 height 15
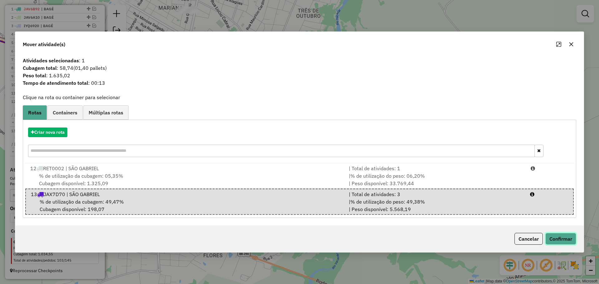
click at [564, 236] on button "Confirmar" at bounding box center [561, 239] width 31 height 12
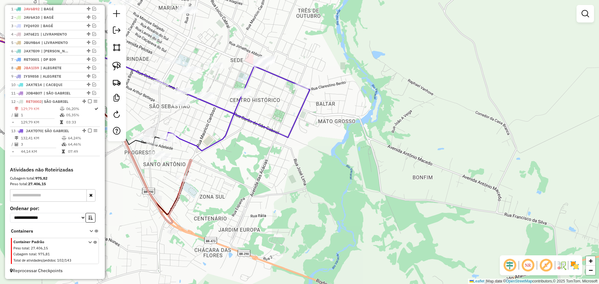
drag, startPoint x: 241, startPoint y: 141, endPoint x: 348, endPoint y: 140, distance: 107.4
click at [348, 140] on div "Janela de atendimento Grade de atendimento Capacidade Transportadoras Veículos …" at bounding box center [299, 142] width 599 height 284
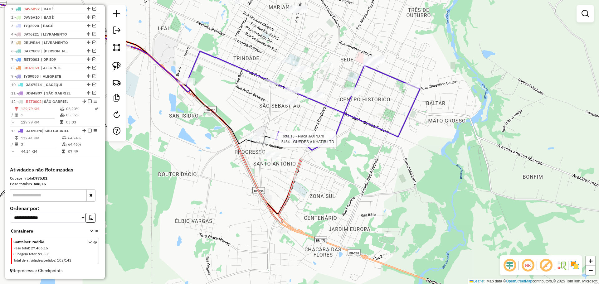
select select "*********"
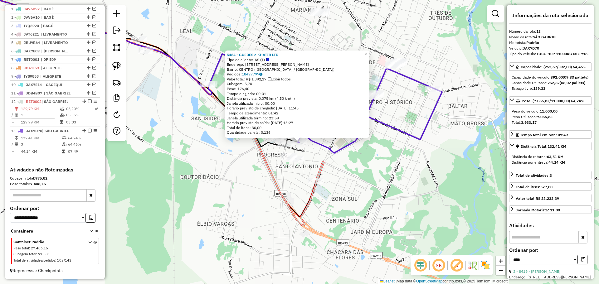
scroll to position [242, 0]
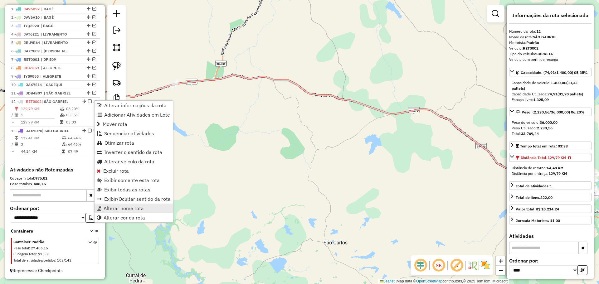
click at [115, 206] on span "Alterar nome rota" at bounding box center [124, 208] width 40 height 5
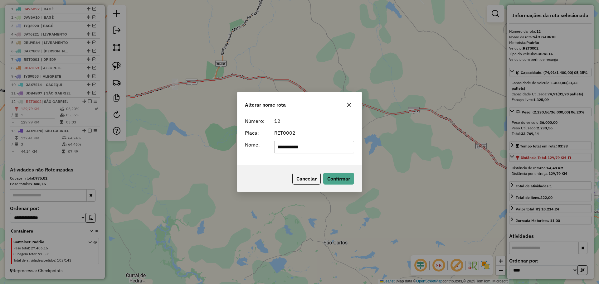
drag, startPoint x: 320, startPoint y: 146, endPoint x: 263, endPoint y: 144, distance: 57.2
click at [263, 144] on div "**********" at bounding box center [299, 147] width 117 height 12
type input "******"
click at [336, 176] on button "Confirmar" at bounding box center [338, 179] width 31 height 12
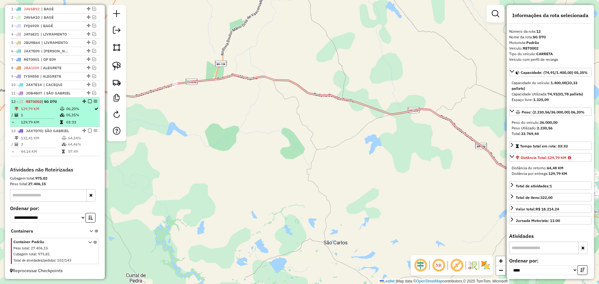
click at [88, 101] on em at bounding box center [90, 102] width 4 height 4
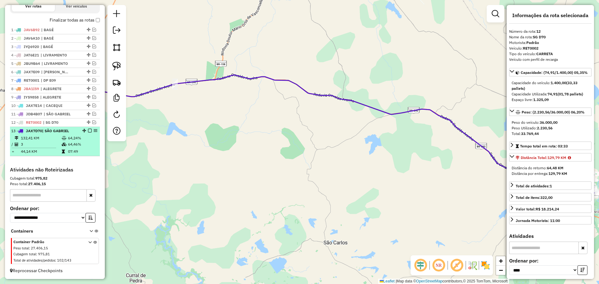
click at [89, 130] on em at bounding box center [90, 131] width 4 height 4
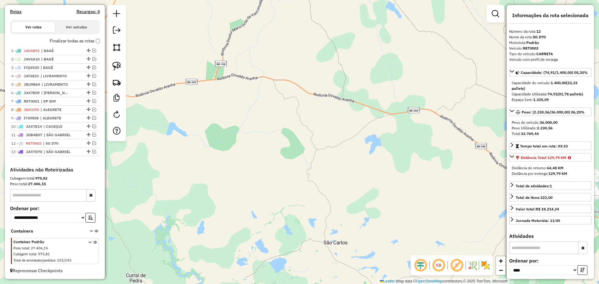
scroll to position [200, 0]
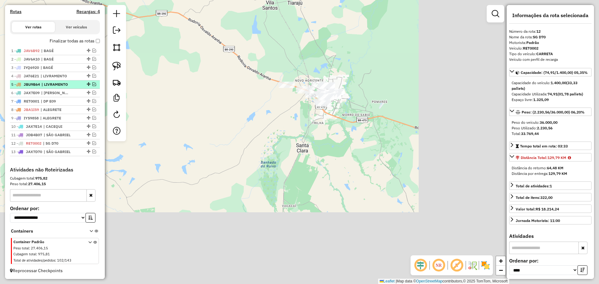
drag, startPoint x: 326, startPoint y: 181, endPoint x: 74, endPoint y: 84, distance: 270.2
click at [74, 84] on hb-router-mapa "Informações da Sessão 990929 - 19/08/2025 Criação: 18/08/2025 17:32 Depósito: C…" at bounding box center [299, 142] width 599 height 284
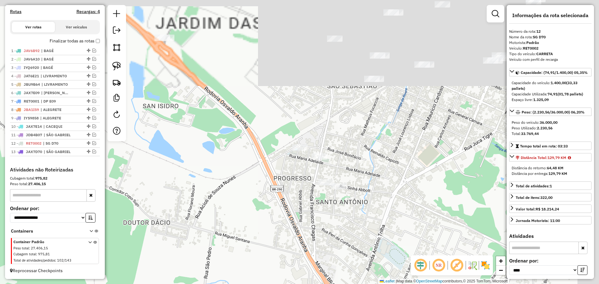
drag, startPoint x: 322, startPoint y: 146, endPoint x: 286, endPoint y: 190, distance: 56.6
click at [289, 189] on div "Janela de atendimento Grade de atendimento Capacidade Transportadoras Veículos …" at bounding box center [299, 142] width 599 height 284
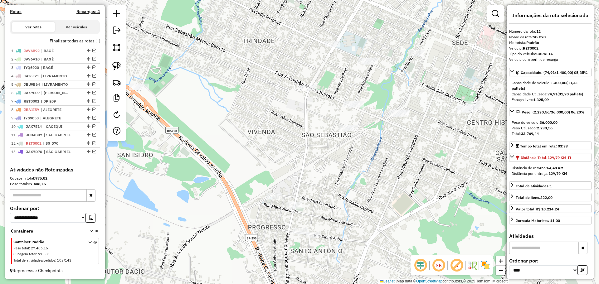
drag, startPoint x: 324, startPoint y: 153, endPoint x: 313, endPoint y: 194, distance: 42.5
click at [313, 194] on div "Janela de atendimento Grade de atendimento Capacidade Transportadoras Veículos …" at bounding box center [299, 142] width 599 height 284
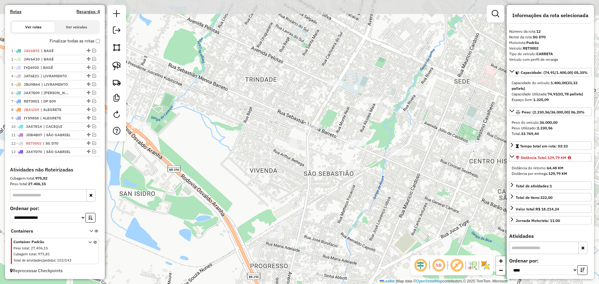
drag, startPoint x: 259, startPoint y: 160, endPoint x: 264, endPoint y: 179, distance: 20.0
click at [264, 179] on div "Janela de atendimento Grade de atendimento Capacidade Transportadoras Veículos …" at bounding box center [299, 142] width 599 height 284
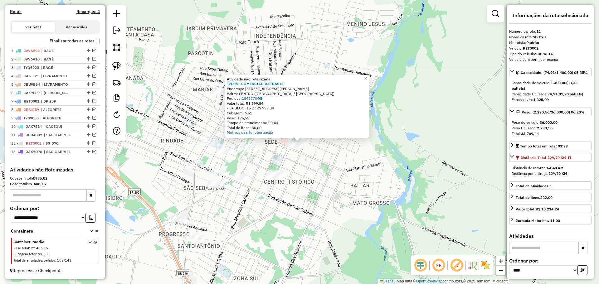
click at [282, 234] on div "Atividade não roteirizada 12008 - COMERCIAL 3LETRAS LT Endereço: R JONATHAS ABB…" at bounding box center [299, 142] width 599 height 284
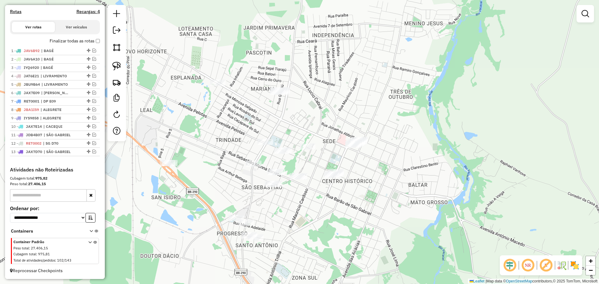
drag, startPoint x: 266, startPoint y: 219, endPoint x: 324, endPoint y: 218, distance: 58.1
click at [324, 218] on div "Janela de atendimento Grade de atendimento Capacidade Transportadoras Veículos …" at bounding box center [299, 142] width 599 height 284
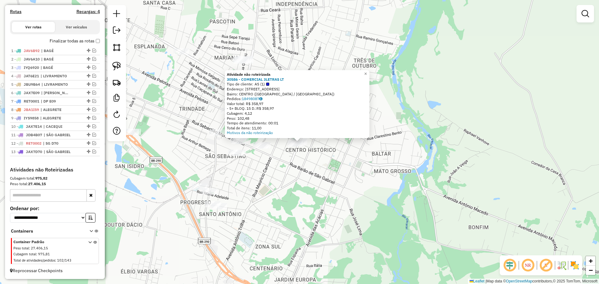
click at [290, 194] on div "Atividade não roteirizada 30586 - COMERCIAL 3LETRAS LT Tipo de cliente: AS (1) …" at bounding box center [299, 142] width 599 height 284
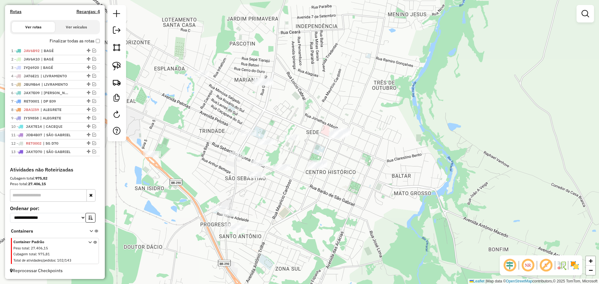
drag, startPoint x: 290, startPoint y: 194, endPoint x: 310, endPoint y: 216, distance: 29.8
click at [310, 216] on div "Janela de atendimento Grade de atendimento Capacidade Transportadoras Veículos …" at bounding box center [299, 142] width 599 height 284
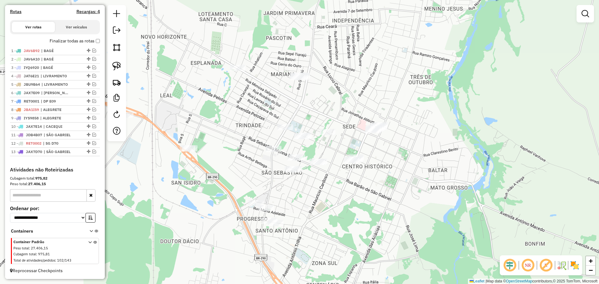
drag, startPoint x: 336, startPoint y: 193, endPoint x: 351, endPoint y: 210, distance: 23.1
click at [351, 210] on div "Janela de atendimento Grade de atendimento Capacidade Transportadoras Veículos …" at bounding box center [299, 142] width 599 height 284
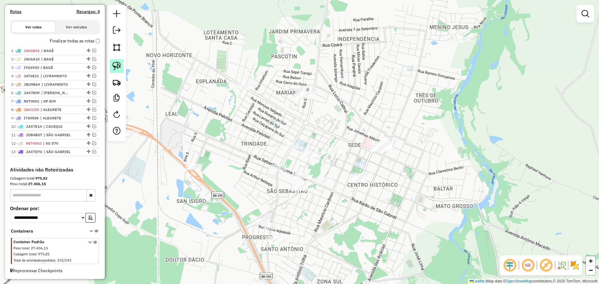
click at [116, 67] on img at bounding box center [116, 66] width 9 height 9
drag, startPoint x: 385, startPoint y: 178, endPoint x: 402, endPoint y: 181, distance: 18.1
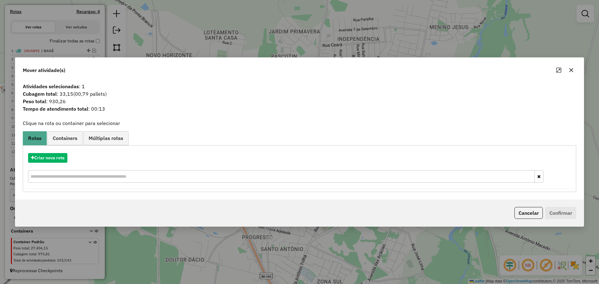
click at [572, 70] on icon "button" at bounding box center [571, 70] width 5 height 5
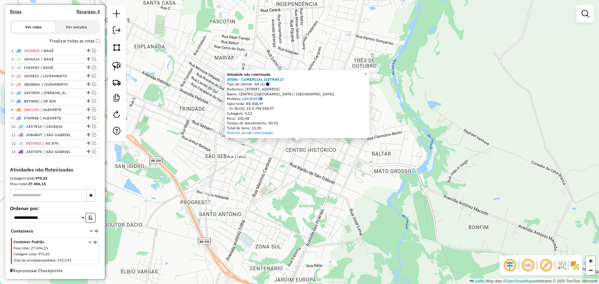
click at [293, 177] on div "Atividade não roteirizada 30586 - COMERCIAL 3LETRAS LT Tipo de cliente: AS (1) …" at bounding box center [299, 142] width 599 height 284
click at [290, 181] on div "Atividade não roteirizada 30586 - COMERCIAL 3LETRAS LT Tipo de cliente: AS (1) …" at bounding box center [299, 142] width 599 height 284
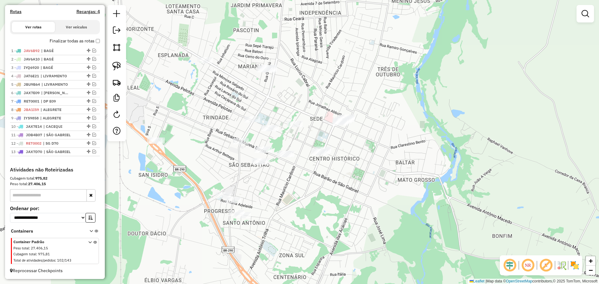
drag, startPoint x: 315, startPoint y: 189, endPoint x: 322, endPoint y: 192, distance: 7.7
click at [322, 192] on div "Janela de atendimento Grade de atendimento Capacidade Transportadoras Veículos …" at bounding box center [299, 142] width 599 height 284
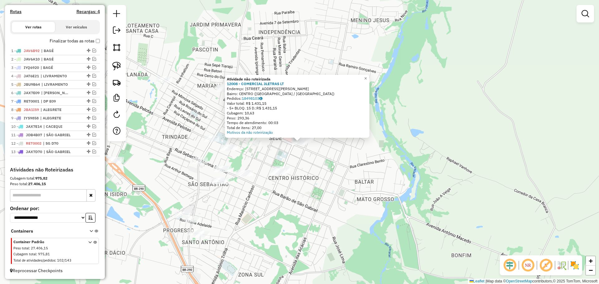
click at [228, 231] on div "Atividade não roteirizada 12008 - COMERCIAL 3LETRAS LT Endereço: R JONATHAS ABB…" at bounding box center [299, 142] width 599 height 284
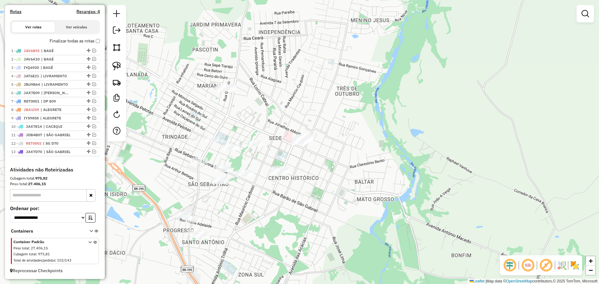
drag, startPoint x: 115, startPoint y: 60, endPoint x: 177, endPoint y: 81, distance: 65.0
click at [115, 60] on link at bounding box center [117, 66] width 14 height 14
drag, startPoint x: 325, startPoint y: 139, endPoint x: 331, endPoint y: 138, distance: 7.0
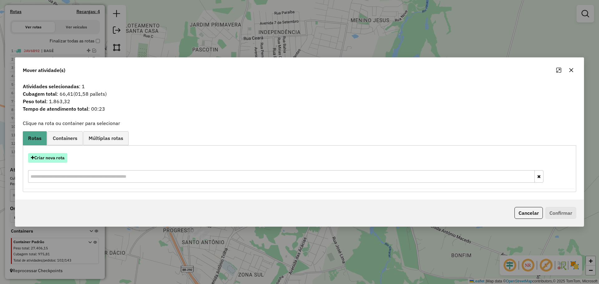
click at [51, 160] on button "Criar nova rota" at bounding box center [47, 158] width 39 height 10
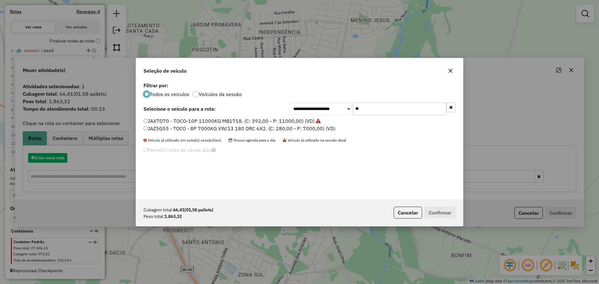
scroll to position [3, 2]
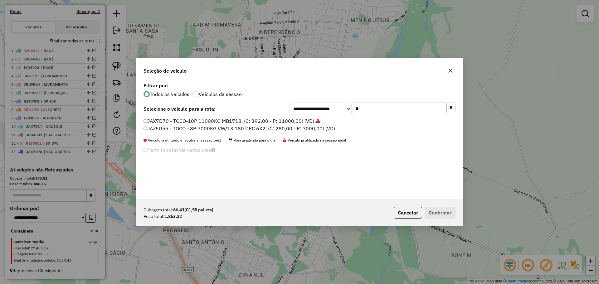
drag, startPoint x: 368, startPoint y: 107, endPoint x: 336, endPoint y: 106, distance: 32.5
click at [336, 106] on div "**********" at bounding box center [372, 109] width 166 height 12
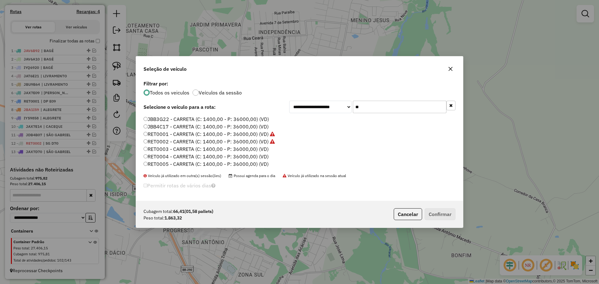
type input "***"
drag, startPoint x: 368, startPoint y: 107, endPoint x: 351, endPoint y: 105, distance: 18.0
click at [351, 105] on div "**********" at bounding box center [372, 107] width 166 height 12
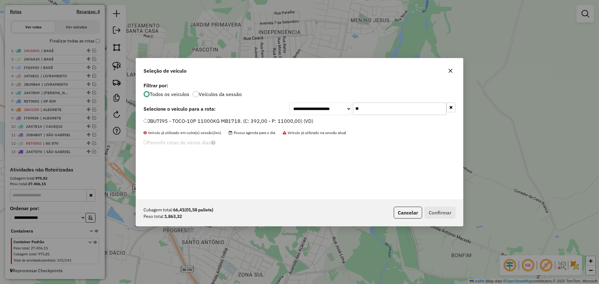
type input "**"
click at [283, 116] on div "**********" at bounding box center [299, 140] width 327 height 119
click at [211, 120] on label "JBU7I95 - TOCO-10P 11000KG MB1718. (C: 392,00 - P: 11000,00) (VD)" at bounding box center [229, 120] width 170 height 7
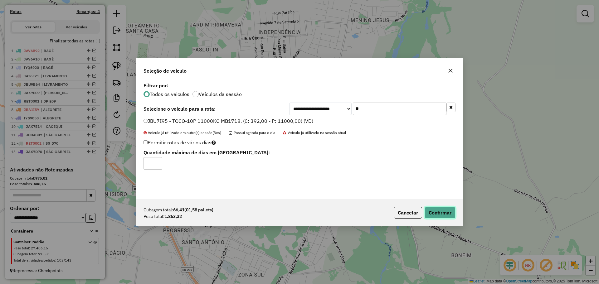
click at [445, 217] on button "Confirmar" at bounding box center [440, 213] width 31 height 12
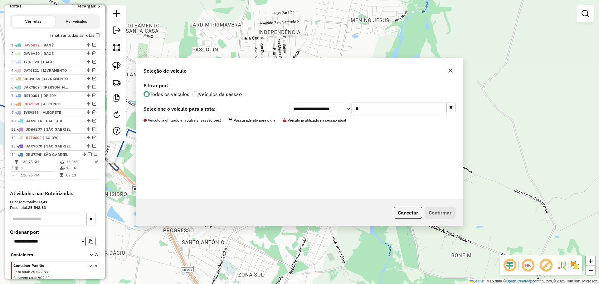
scroll to position [229, 0]
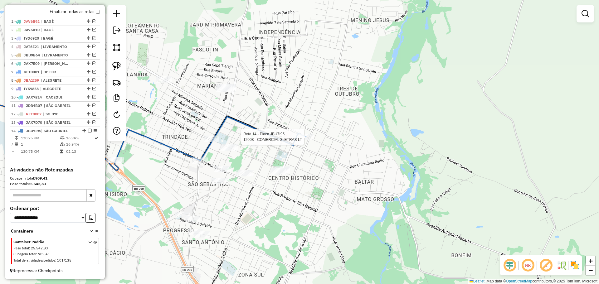
select select "*********"
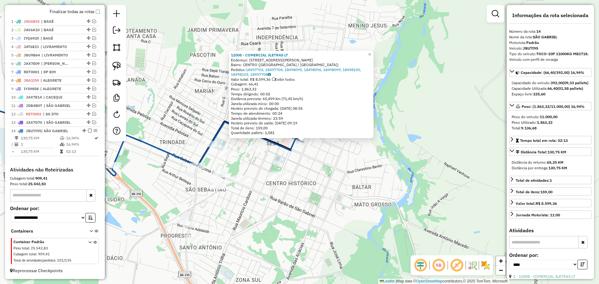
drag, startPoint x: 313, startPoint y: 175, endPoint x: 366, endPoint y: 164, distance: 54.1
click at [366, 164] on div "12008 - COMERCIAL 3LETRAS LT Endereço: R JONATHAS ABBOTT 564 Bairro: CENTRO (SA…" at bounding box center [299, 142] width 599 height 284
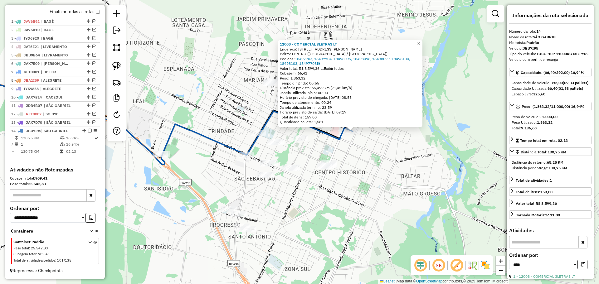
click at [318, 183] on div "12008 - COMERCIAL 3LETRAS LT Endereço: R JONATHAS ABBOTT 564 Bairro: CENTRO (SA…" at bounding box center [299, 142] width 599 height 284
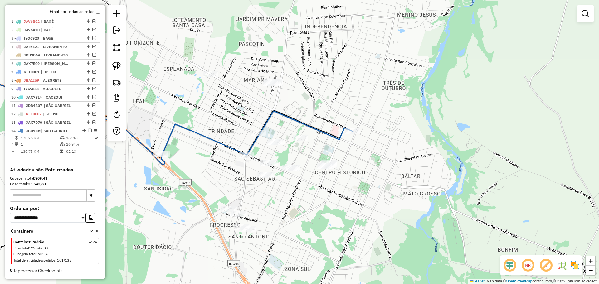
drag, startPoint x: 116, startPoint y: 67, endPoint x: 140, endPoint y: 74, distance: 24.8
click at [116, 66] on img at bounding box center [116, 66] width 9 height 9
drag, startPoint x: 347, startPoint y: 167, endPoint x: 353, endPoint y: 174, distance: 8.4
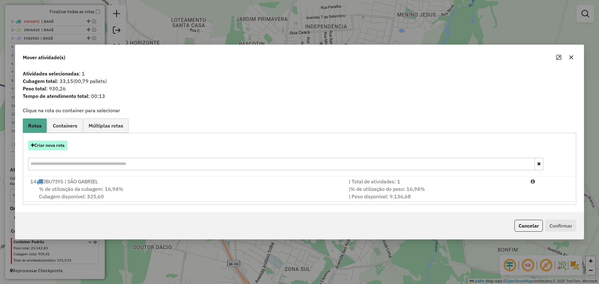
click at [63, 145] on button "Criar nova rota" at bounding box center [47, 146] width 39 height 10
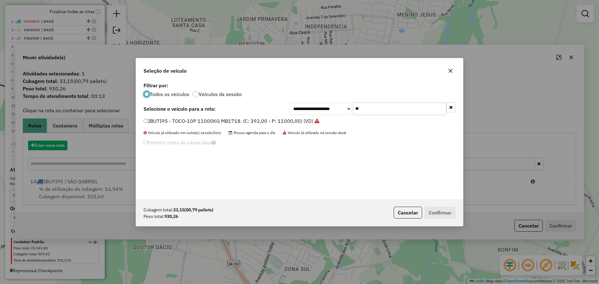
scroll to position [3, 2]
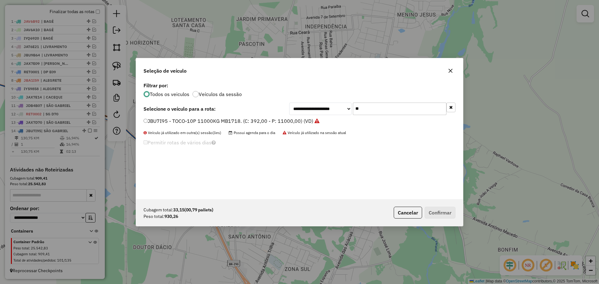
drag, startPoint x: 374, startPoint y: 110, endPoint x: 341, endPoint y: 103, distance: 33.5
click at [341, 103] on div "**********" at bounding box center [372, 109] width 166 height 12
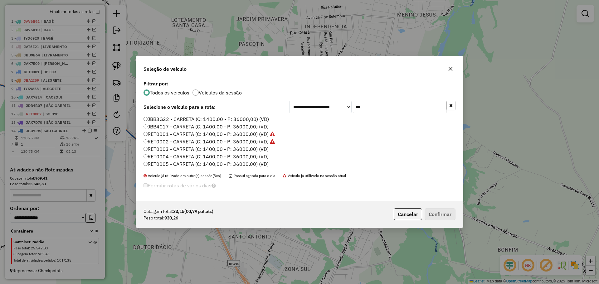
type input "***"
click at [261, 149] on label "RET0003 - CARRETA (C: 1400,00 - P: 36000,00) (VD)" at bounding box center [206, 148] width 125 height 7
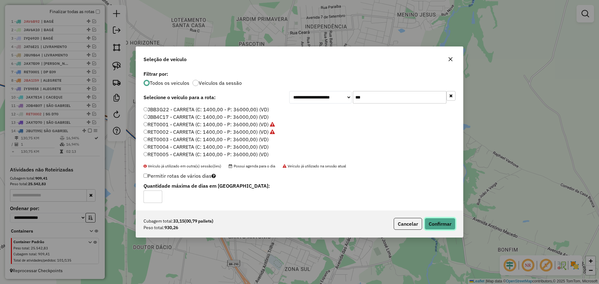
click at [445, 225] on button "Confirmar" at bounding box center [440, 224] width 31 height 12
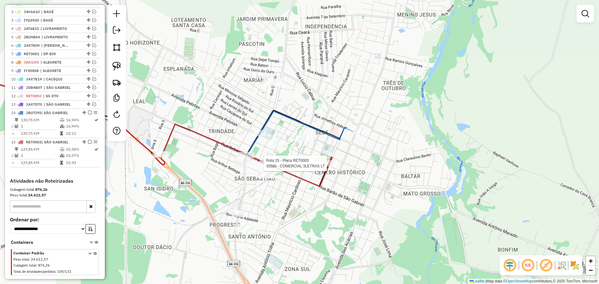
scroll to position [258, 0]
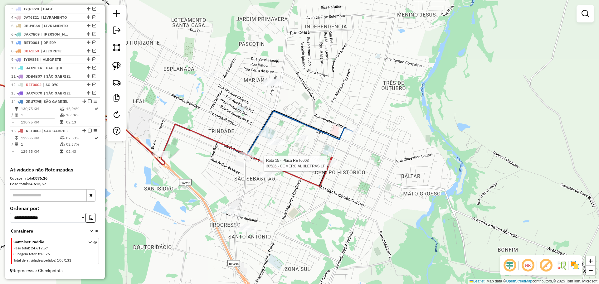
select select "*********"
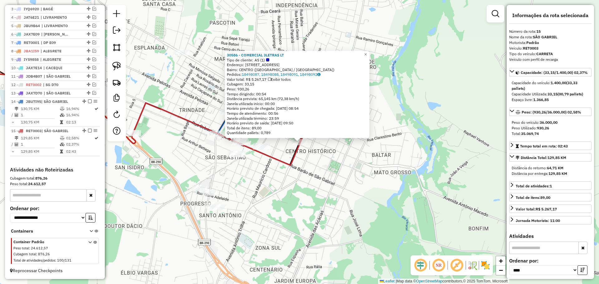
click at [282, 187] on div "30586 - COMERCIAL 3LETRAS LT Tipo de cliente: AS (1) Endereço: R JULIO DE CASTI…" at bounding box center [299, 142] width 599 height 284
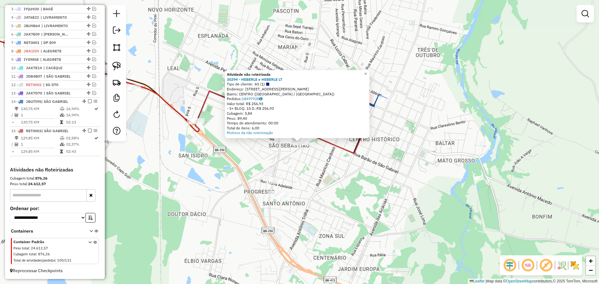
click at [300, 168] on div "Atividade não roteirizada 30294 - HEBERLE e HEBERLE LT Tipo de cliente: AS (1) …" at bounding box center [299, 142] width 599 height 284
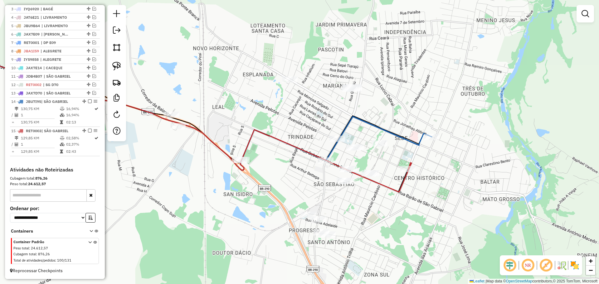
drag, startPoint x: 310, startPoint y: 169, endPoint x: 354, endPoint y: 207, distance: 57.7
click at [354, 207] on div "Janela de atendimento Grade de atendimento Capacidade Transportadoras Veículos …" at bounding box center [299, 142] width 599 height 284
click at [351, 83] on div "Janela de atendimento Grade de atendimento Capacidade Transportadoras Veículos …" at bounding box center [299, 142] width 599 height 284
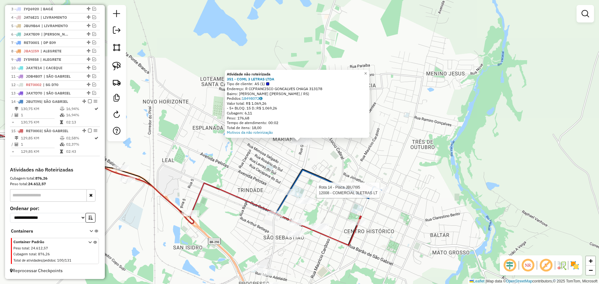
select select "*********"
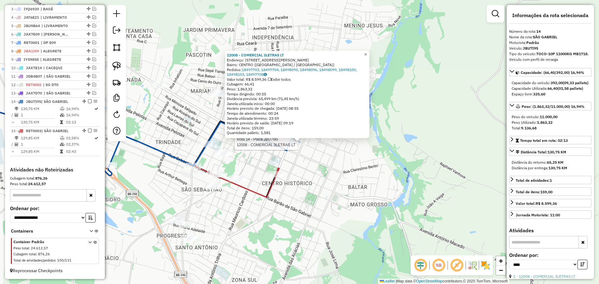
click at [367, 54] on span "×" at bounding box center [365, 54] width 3 height 5
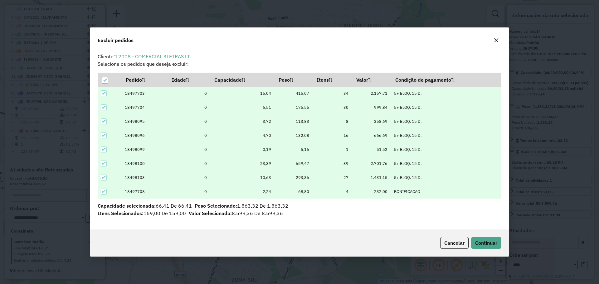
scroll to position [0, 0]
click at [499, 244] on button "Continuar" at bounding box center [486, 243] width 30 height 12
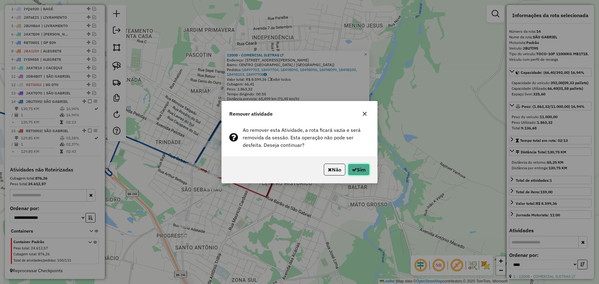
click at [356, 171] on button "Sim" at bounding box center [359, 170] width 22 height 12
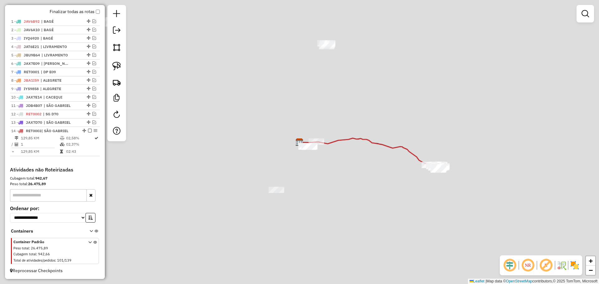
scroll to position [229, 0]
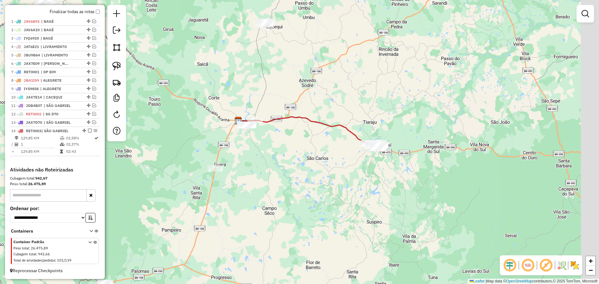
drag, startPoint x: 382, startPoint y: 179, endPoint x: 319, endPoint y: 154, distance: 67.6
click at [317, 157] on div "Janela de atendimento Grade de atendimento Capacidade Transportadoras Veículos …" at bounding box center [299, 142] width 599 height 284
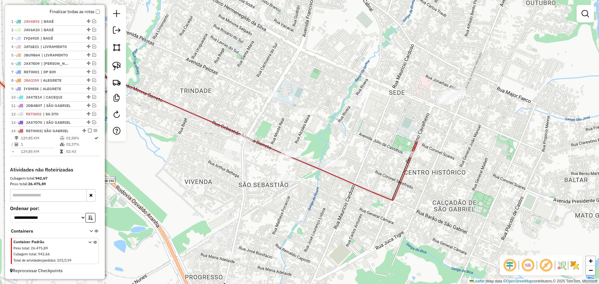
click at [410, 159] on icon at bounding box center [179, 130] width 478 height 141
select select "*********"
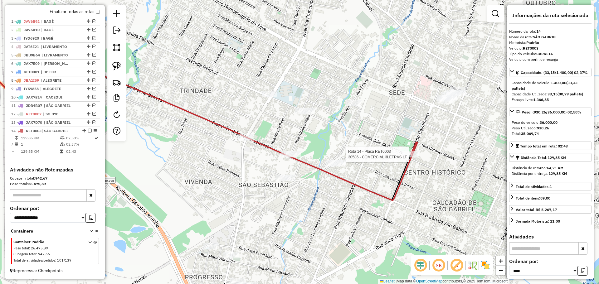
click at [407, 150] on div "Rota 14 - Placa RET0003 30586 - COMERCIAL 3LETRAS LT Janela de atendimento Grad…" at bounding box center [299, 142] width 599 height 284
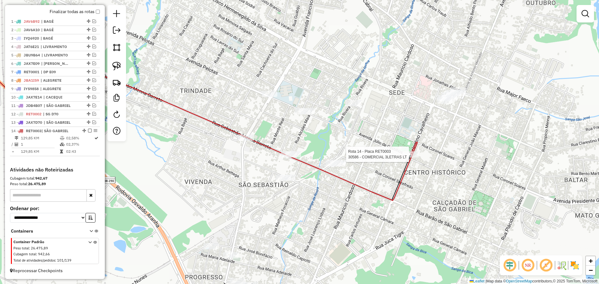
select select "*********"
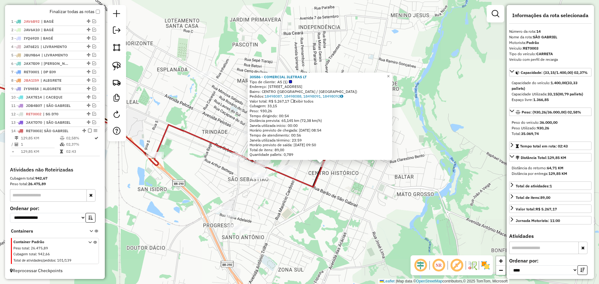
click at [333, 192] on div "30586 - COMERCIAL 3LETRAS LT Tipo de cliente: AS (1) Endereço: R JULIO DE CASTI…" at bounding box center [299, 142] width 599 height 284
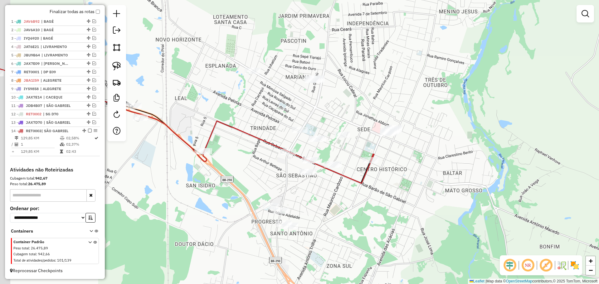
drag, startPoint x: 294, startPoint y: 196, endPoint x: 343, endPoint y: 192, distance: 48.5
click at [343, 192] on div "Janela de atendimento Grade de atendimento Capacidade Transportadoras Veículos …" at bounding box center [299, 142] width 599 height 284
click at [315, 83] on div at bounding box center [313, 80] width 16 height 6
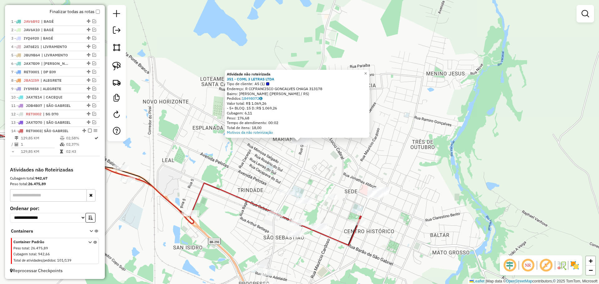
click at [306, 188] on div "Atividade não roteirizada 351 - COML 3 LETRAS LTDA Tipo de cliente: AS (1) Ende…" at bounding box center [299, 142] width 599 height 284
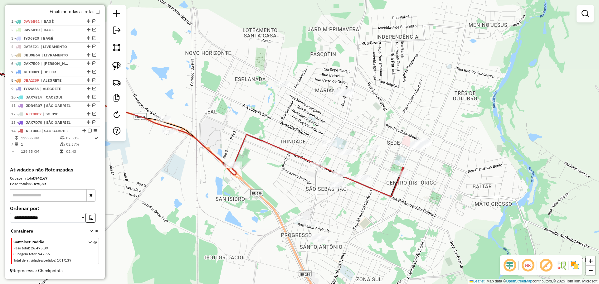
drag, startPoint x: 314, startPoint y: 182, endPoint x: 356, endPoint y: 133, distance: 64.6
click at [356, 133] on div "Janela de atendimento Grade de atendimento Capacidade Transportadoras Veículos …" at bounding box center [299, 142] width 599 height 284
click at [121, 66] on img at bounding box center [116, 66] width 9 height 9
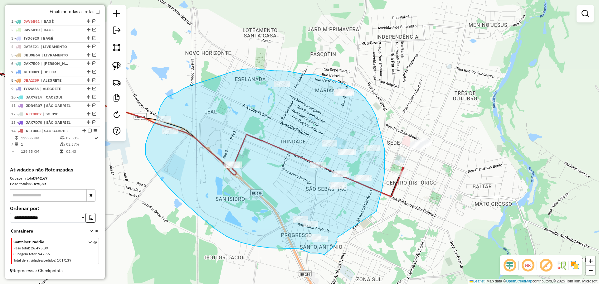
drag, startPoint x: 376, startPoint y: 212, endPoint x: 337, endPoint y: 238, distance: 47.3
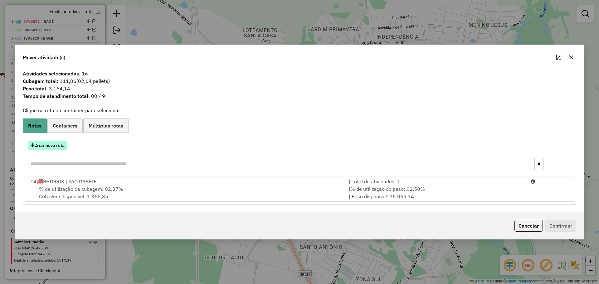
click at [62, 144] on button "Criar nova rota" at bounding box center [47, 146] width 39 height 10
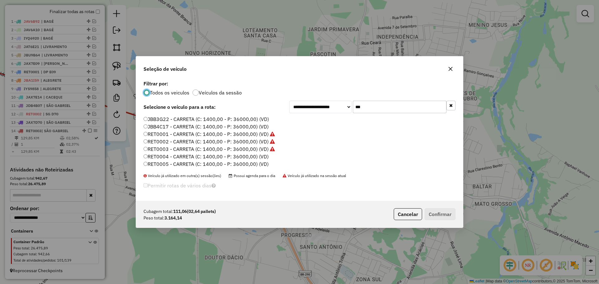
scroll to position [4, 2]
drag, startPoint x: 381, startPoint y: 107, endPoint x: 342, endPoint y: 102, distance: 39.3
click at [342, 102] on div "**********" at bounding box center [372, 107] width 166 height 12
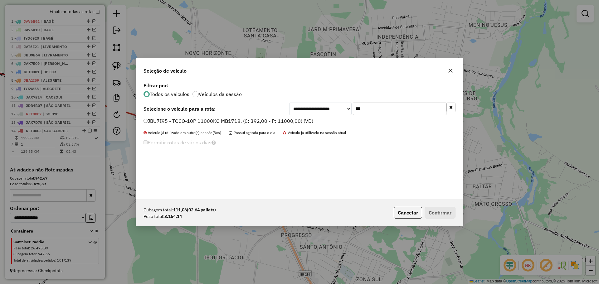
type input "***"
click at [288, 125] on div "JBU7I95 - TOCO-10P 11000KG MB1718. (C: 392,00 - P: 11000,00) (VD)" at bounding box center [300, 124] width 320 height 12
click at [288, 120] on label "JBU7I95 - TOCO-10P 11000KG MB1718. (C: 392,00 - P: 11000,00) (VD)" at bounding box center [229, 120] width 170 height 7
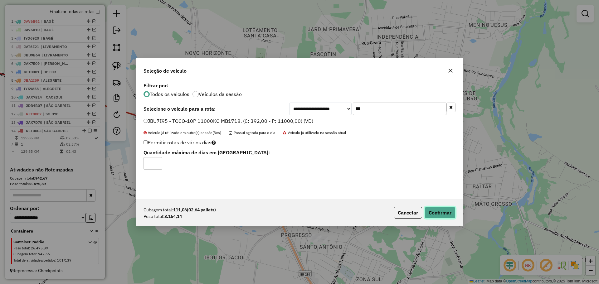
click at [437, 216] on button "Confirmar" at bounding box center [440, 213] width 31 height 12
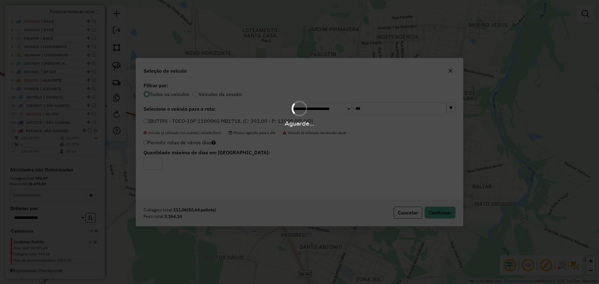
scroll to position [258, 0]
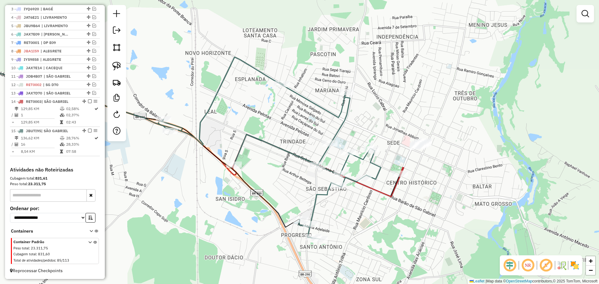
click at [339, 180] on div "Rota 15 - Placa JBU7I95 13186 - MARIA DE LOURDES VIE Janela de atendimento Grad…" at bounding box center [299, 142] width 599 height 284
select select "*********"
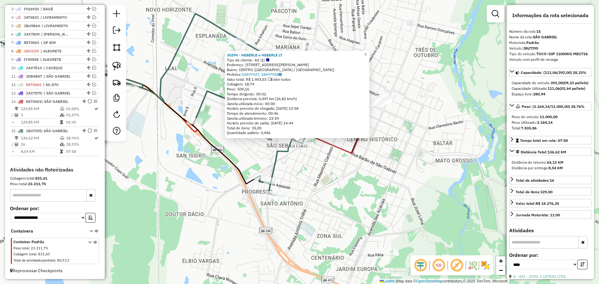
click at [376, 146] on div "30294 - HEBERLE e HEBERLE LT Tipo de cliente: AS (1) Endereço: R INOCENCIO CUNH…" at bounding box center [299, 142] width 599 height 284
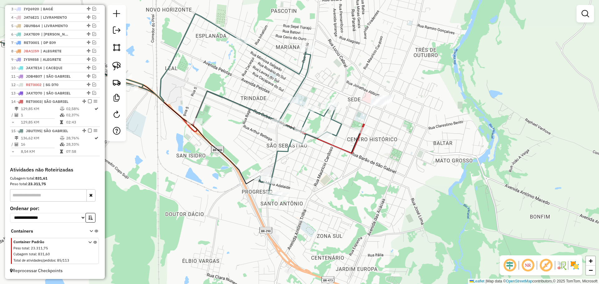
select select "*********"
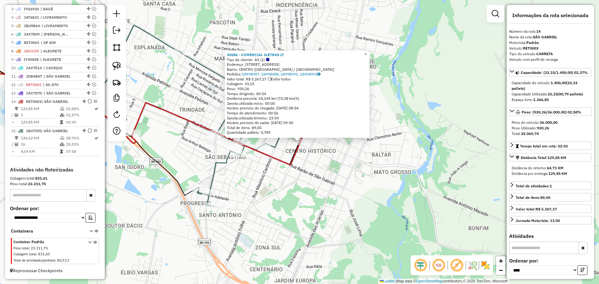
click at [289, 178] on div "30586 - COMERCIAL 3LETRAS LT Tipo de cliente: AS (1) Endereço: R JULIO DE CASTI…" at bounding box center [299, 142] width 599 height 284
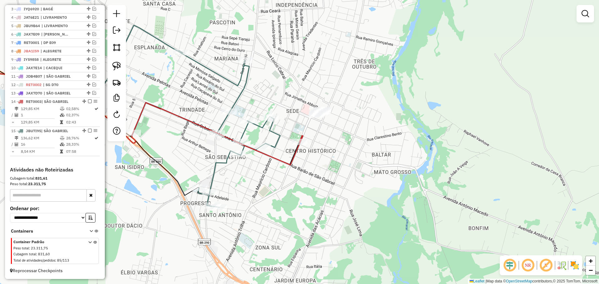
drag, startPoint x: 282, startPoint y: 181, endPoint x: 307, endPoint y: 150, distance: 39.0
click at [307, 150] on div "Janela de atendimento Grade de atendimento Capacidade Transportadoras Veículos …" at bounding box center [299, 142] width 599 height 284
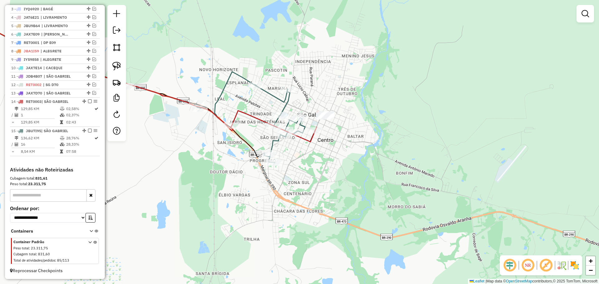
drag, startPoint x: 223, startPoint y: 141, endPoint x: 298, endPoint y: 144, distance: 75.3
click at [299, 144] on div "Janela de atendimento Grade de atendimento Capacidade Transportadoras Veículos …" at bounding box center [299, 142] width 599 height 284
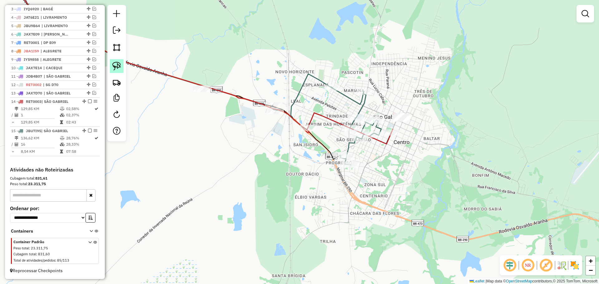
click at [119, 64] on img at bounding box center [116, 66] width 9 height 9
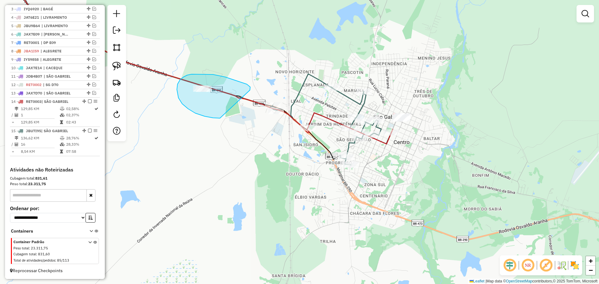
drag, startPoint x: 225, startPoint y: 77, endPoint x: 229, endPoint y: 105, distance: 28.3
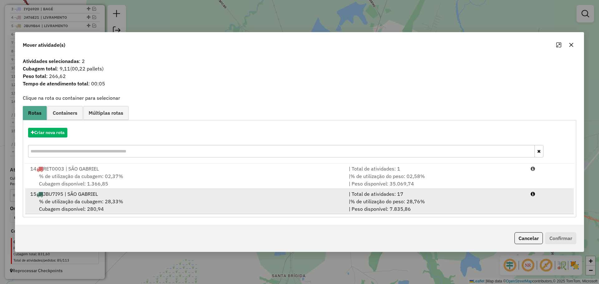
drag, startPoint x: 198, startPoint y: 197, endPoint x: 264, endPoint y: 204, distance: 66.2
click at [199, 197] on div "15 JBU7I95 | SÃO GABRIEL" at bounding box center [186, 193] width 319 height 7
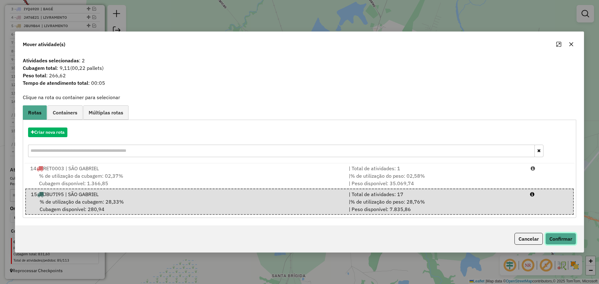
click at [554, 235] on button "Confirmar" at bounding box center [561, 239] width 31 height 12
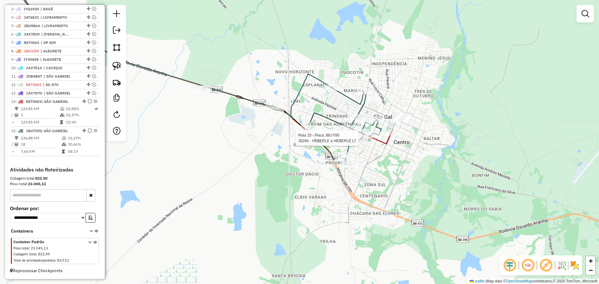
select select "*********"
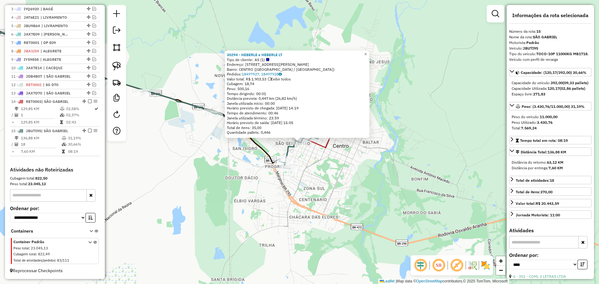
click at [127, 147] on div "30294 - HEBERLE e HEBERLE LT Tipo de cliente: AS (1) Endereço: R INOCENCIO CUNH…" at bounding box center [299, 142] width 599 height 284
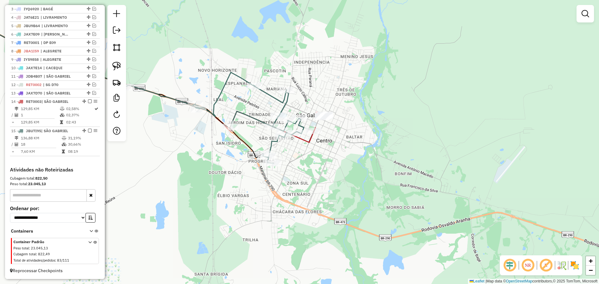
drag, startPoint x: 308, startPoint y: 159, endPoint x: 276, endPoint y: 148, distance: 34.0
click at [276, 148] on div "Janela de atendimento Grade de atendimento Capacidade Transportadoras Veículos …" at bounding box center [299, 142] width 599 height 284
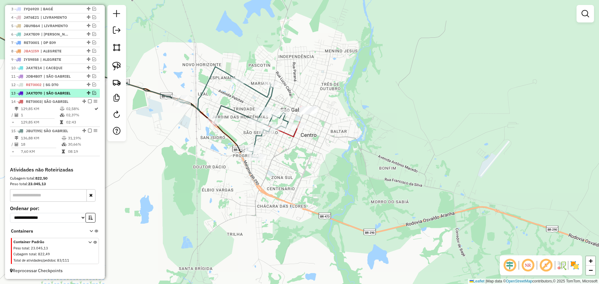
click at [93, 92] on em at bounding box center [94, 93] width 4 height 4
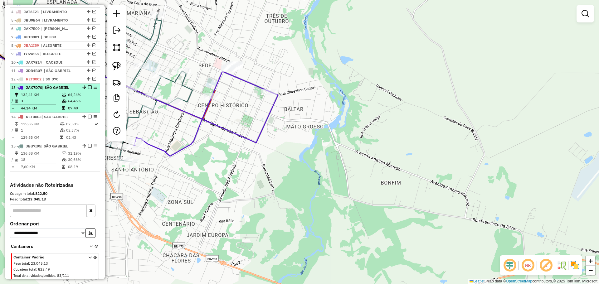
click at [88, 89] on em at bounding box center [90, 88] width 4 height 4
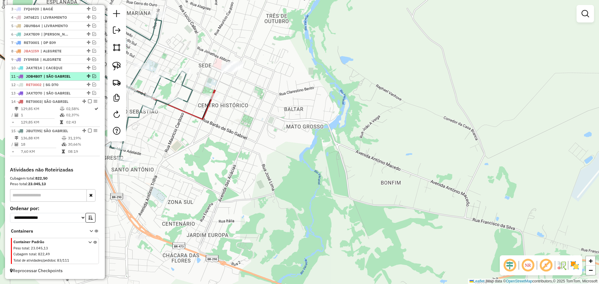
click at [92, 76] on em at bounding box center [94, 76] width 4 height 4
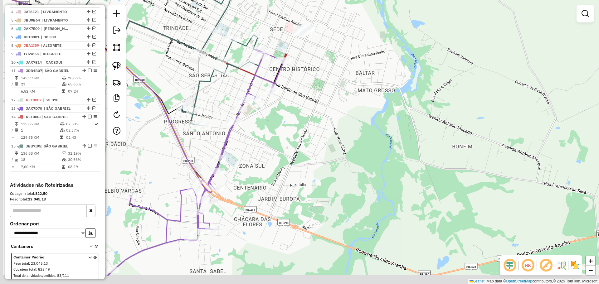
drag, startPoint x: 271, startPoint y: 140, endPoint x: 320, endPoint y: 114, distance: 55.4
click at [320, 114] on div "Janela de atendimento Grade de atendimento Capacidade Transportadoras Veículos …" at bounding box center [299, 142] width 599 height 284
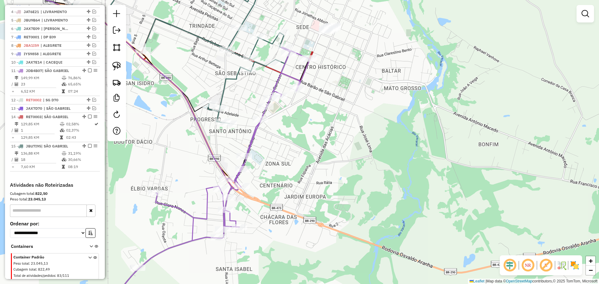
drag, startPoint x: 304, startPoint y: 121, endPoint x: 335, endPoint y: 123, distance: 30.3
click at [335, 131] on div "Janela de atendimento Grade de atendimento Capacidade Transportadoras Veículos …" at bounding box center [299, 142] width 599 height 284
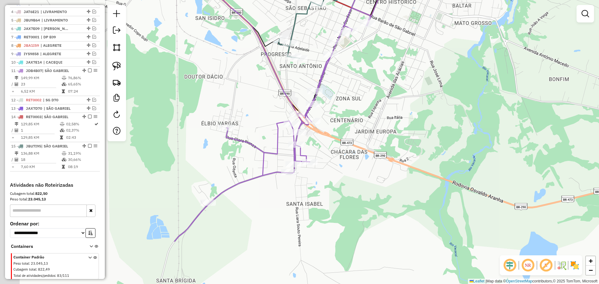
drag, startPoint x: 313, startPoint y: 160, endPoint x: 345, endPoint y: 91, distance: 76.1
click at [368, 77] on div "Janela de atendimento Grade de atendimento Capacidade Transportadoras Veículos …" at bounding box center [299, 142] width 599 height 284
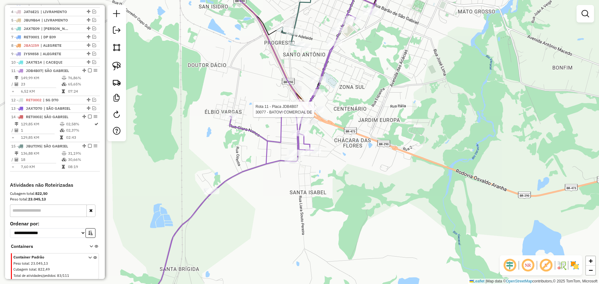
select select "*********"
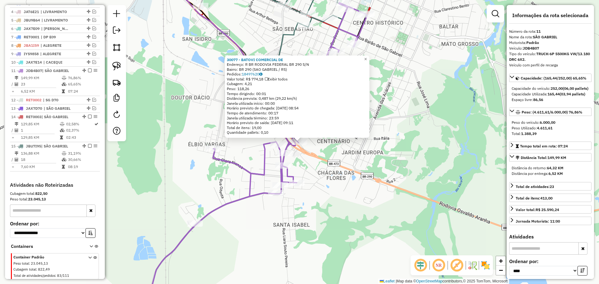
scroll to position [279, 0]
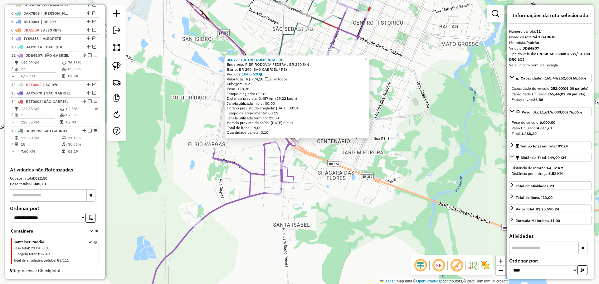
click at [387, 196] on div "30077 - BATOVI COMERCIAL DE Endereço: R BR RODOVIA FEDERAL BR 290 S/N Bairro: B…" at bounding box center [299, 142] width 599 height 284
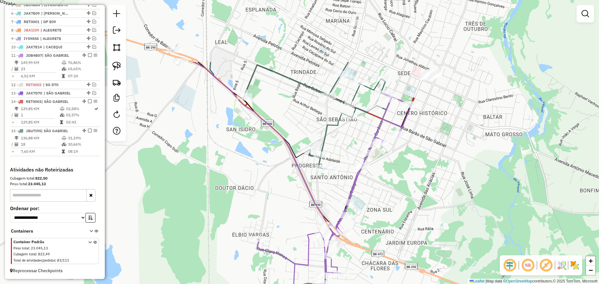
drag, startPoint x: 330, startPoint y: 110, endPoint x: 370, endPoint y: 196, distance: 94.2
click at [370, 196] on div "Janela de atendimento Grade de atendimento Capacidade Transportadoras Veículos …" at bounding box center [299, 142] width 599 height 284
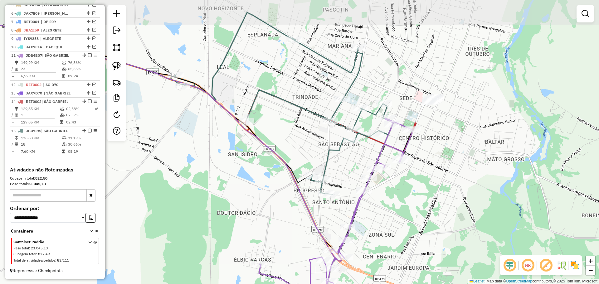
drag, startPoint x: 403, startPoint y: 171, endPoint x: 405, endPoint y: 196, distance: 25.4
click at [405, 196] on div "Janela de atendimento Grade de atendimento Capacidade Transportadoras Veículos …" at bounding box center [299, 142] width 599 height 284
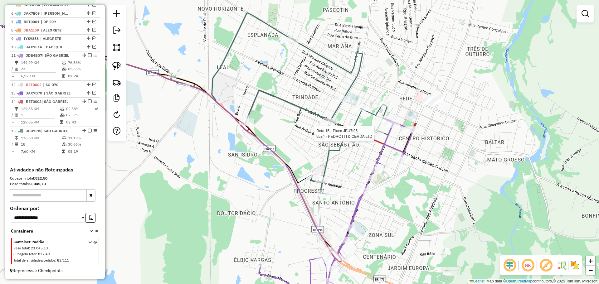
select select "*********"
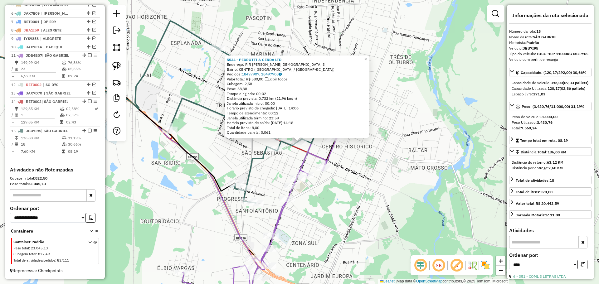
click at [346, 164] on div "5534 - PEDROTTI & CERDA LTD Endereço: R R ISAIAS EVANGELHO 3 Bairro: CENTRO (SA…" at bounding box center [299, 142] width 599 height 284
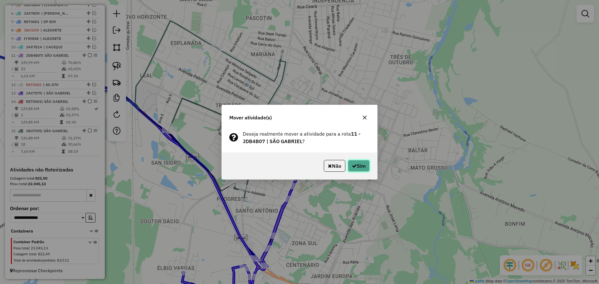
click at [358, 165] on button "Sim" at bounding box center [359, 166] width 22 height 12
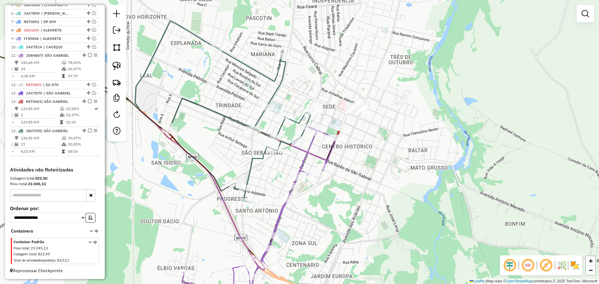
click at [275, 134] on icon at bounding box center [133, 112] width 355 height 182
select select "*********"
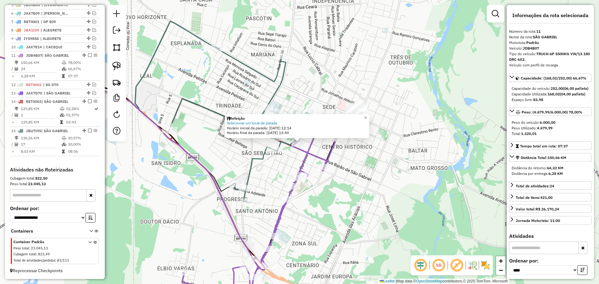
click at [301, 162] on icon at bounding box center [259, 220] width 154 height 186
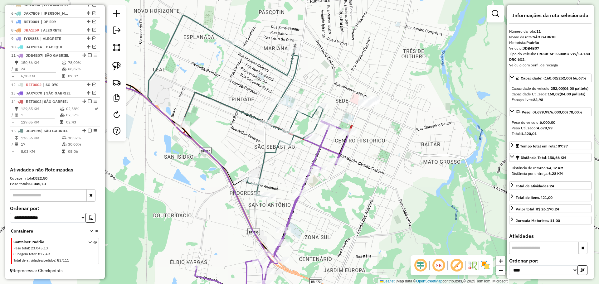
drag, startPoint x: 300, startPoint y: 160, endPoint x: 310, endPoint y: 150, distance: 14.6
click at [310, 154] on div "Janela de atendimento Grade de atendimento Capacidade Transportadoras Veículos …" at bounding box center [299, 142] width 599 height 284
click at [301, 153] on div "Janela de atendimento Grade de atendimento Capacidade Transportadoras Veículos …" at bounding box center [299, 142] width 599 height 284
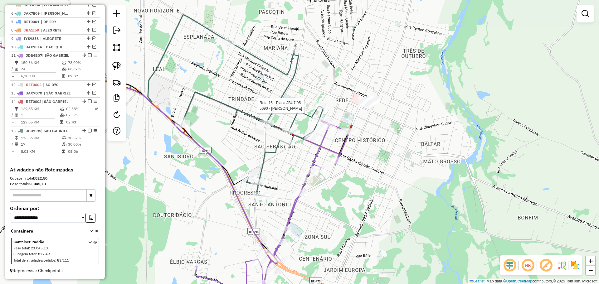
select select "*********"
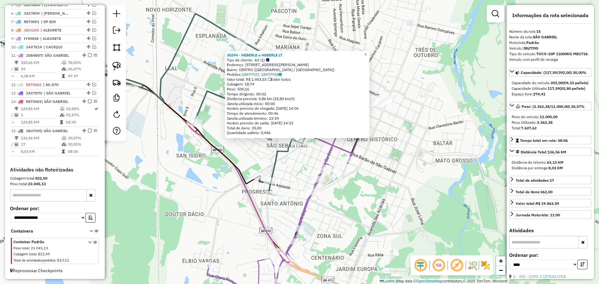
click at [303, 169] on div "Rota 15 - Placa JBU7I95 30294 - HEBERLE e HEBERLE LT 30294 - HEBERLE e HEBERLE …" at bounding box center [299, 142] width 599 height 284
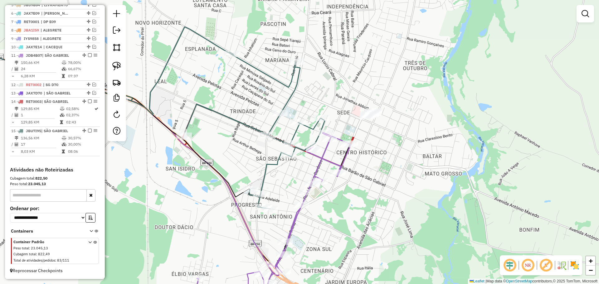
drag, startPoint x: 304, startPoint y: 167, endPoint x: 297, endPoint y: 164, distance: 7.0
click at [297, 172] on div "Janela de atendimento Grade de atendimento Capacidade Transportadoras Veículos …" at bounding box center [299, 142] width 599 height 284
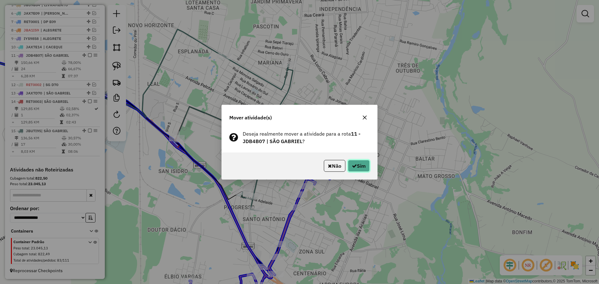
click at [354, 168] on icon "button" at bounding box center [354, 166] width 5 height 5
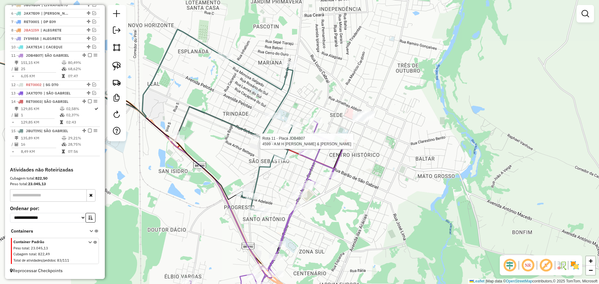
select select "*********"
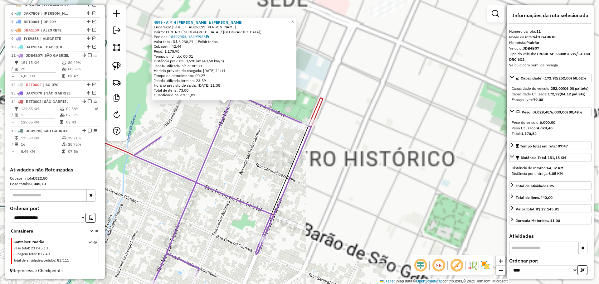
drag, startPoint x: 318, startPoint y: 135, endPoint x: 318, endPoint y: 147, distance: 12.2
click at [318, 153] on div "4599 - A M H LOPES & MENDES Endereço: R DR MAURICIO CARDOSO 884 Bairro: CENTRO …" at bounding box center [299, 142] width 599 height 284
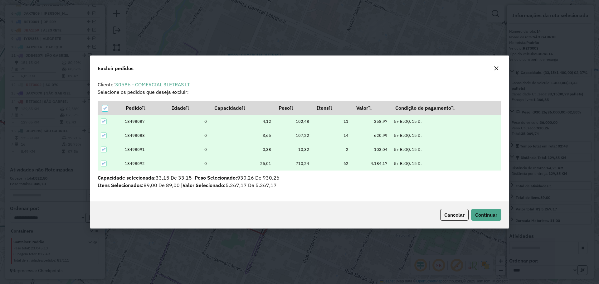
scroll to position [0, 0]
click at [493, 216] on span "Continuar" at bounding box center [486, 215] width 22 height 6
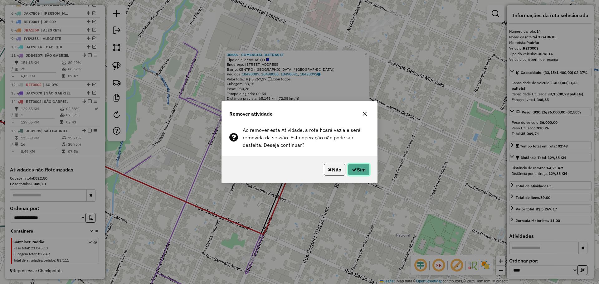
click at [366, 172] on button "Sim" at bounding box center [359, 170] width 22 height 12
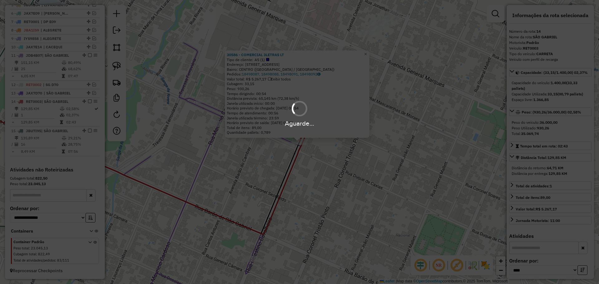
scroll to position [250, 0]
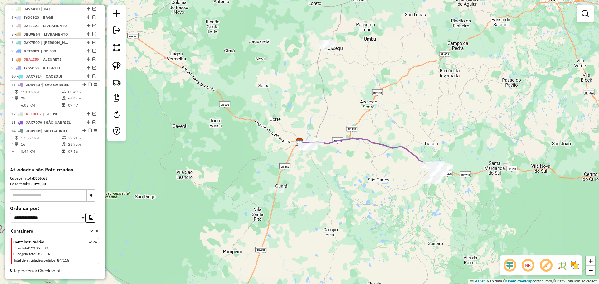
drag, startPoint x: 496, startPoint y: 214, endPoint x: 417, endPoint y: 206, distance: 79.4
click at [417, 206] on div "Janela de atendimento Grade de atendimento Capacidade Transportadoras Veículos …" at bounding box center [299, 142] width 599 height 284
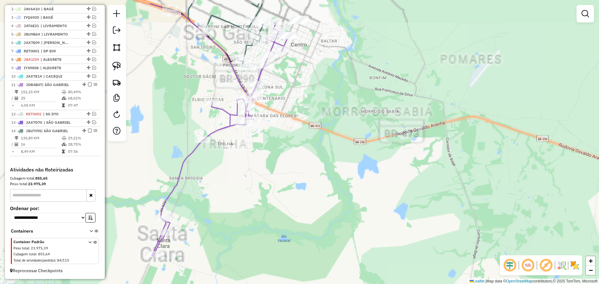
drag, startPoint x: 305, startPoint y: 148, endPoint x: 405, endPoint y: 200, distance: 112.5
click at [423, 205] on div "Janela de atendimento Grade de atendimento Capacidade Transportadoras Veículos …" at bounding box center [299, 142] width 599 height 284
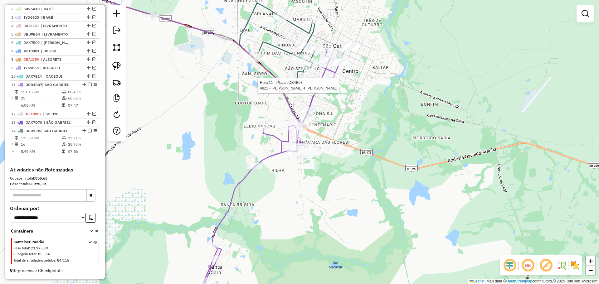
select select "*********"
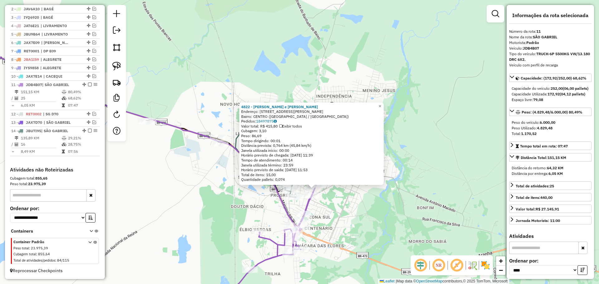
drag, startPoint x: 370, startPoint y: 179, endPoint x: 373, endPoint y: 188, distance: 9.6
click at [373, 188] on div "4822 - CHERINI e RODRIGUES Endereço: R DR MAURICIO CARDOSO 194 Bairro: CENTRO (…" at bounding box center [299, 142] width 599 height 284
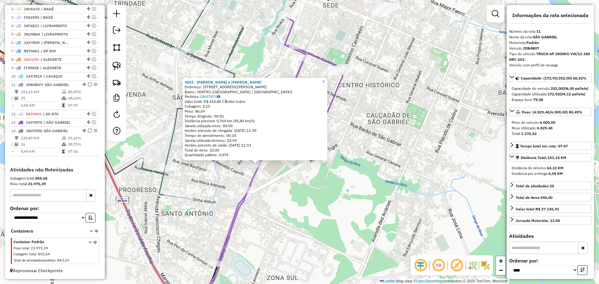
click at [287, 200] on div "4822 - CHERINI e RODRIGUES Endereço: R DR MAURICIO CARDOSO 194 Bairro: CENTRO (…" at bounding box center [299, 142] width 599 height 284
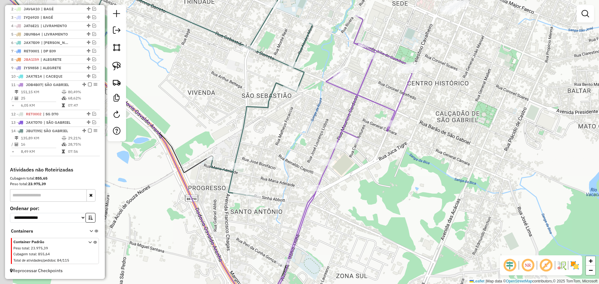
drag, startPoint x: 304, startPoint y: 198, endPoint x: 373, endPoint y: 196, distance: 69.0
click at [373, 196] on div "Janela de atendimento Grade de atendimento Capacidade Transportadoras Veículos …" at bounding box center [299, 142] width 599 height 284
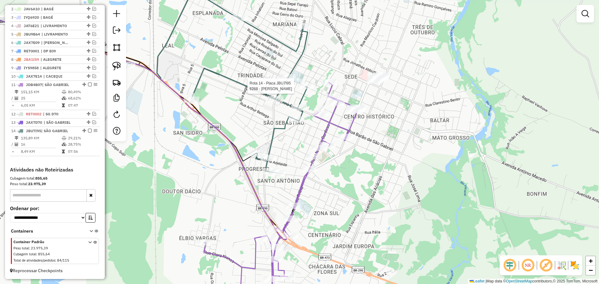
select select "*********"
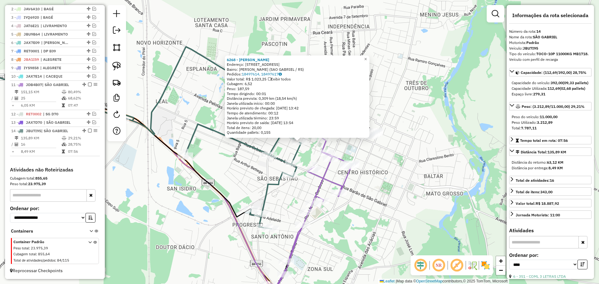
click at [290, 190] on div "Rota 14 - Placa JBU7I95 13186 - MARIA DE LOURDES VIE Rota 14 - Placa JBU7I95 30…" at bounding box center [299, 142] width 599 height 284
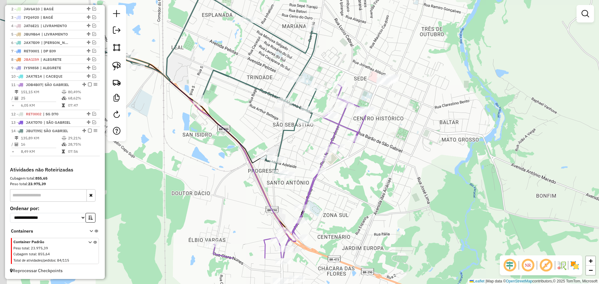
drag, startPoint x: 283, startPoint y: 218, endPoint x: 298, endPoint y: 155, distance: 65.3
click at [298, 155] on div "Janela de atendimento Grade de atendimento Capacidade Transportadoras Veículos …" at bounding box center [299, 142] width 599 height 284
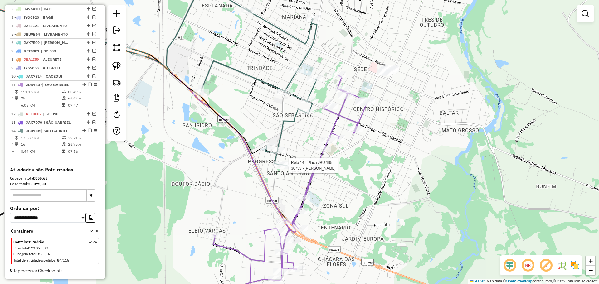
click at [285, 169] on div at bounding box center [287, 166] width 16 height 6
select select "*********"
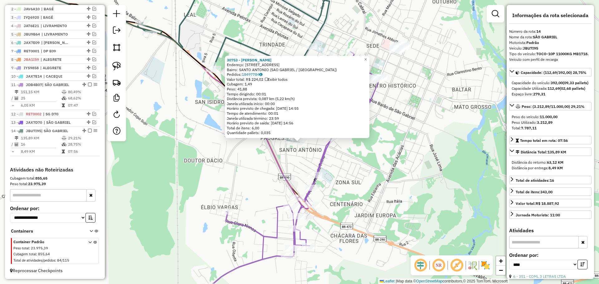
click at [293, 153] on div "30753 - JOSE ANTONIO LIMANA Endereço: R SINHA ABOTT 119 Bairro: SANTO ANTONIO (…" at bounding box center [299, 142] width 599 height 284
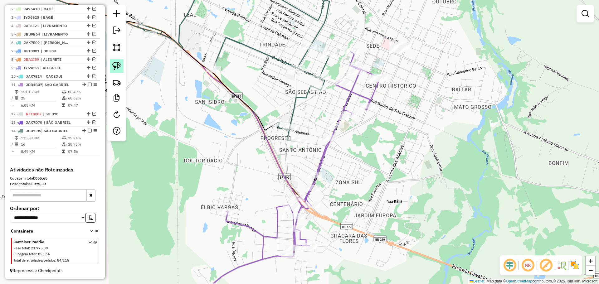
click at [115, 62] on img at bounding box center [116, 66] width 9 height 9
drag, startPoint x: 307, startPoint y: 137, endPoint x: 309, endPoint y: 143, distance: 6.2
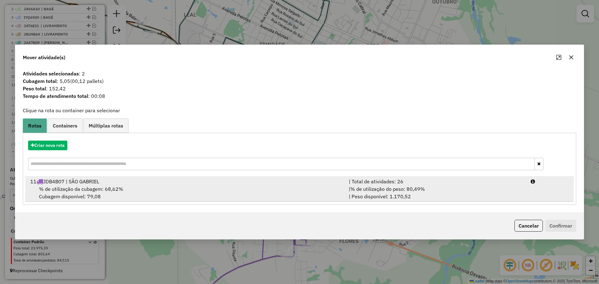
click at [292, 182] on div "11 JDB4B07 | SÃO GABRIEL" at bounding box center [186, 181] width 319 height 7
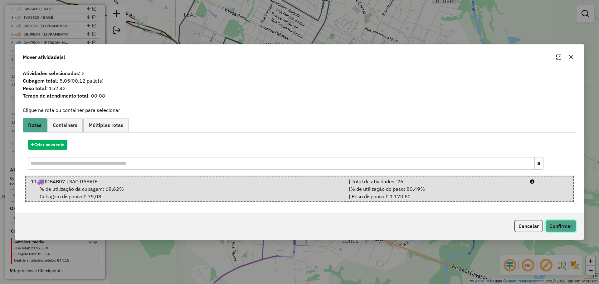
click at [562, 230] on button "Confirmar" at bounding box center [561, 226] width 31 height 12
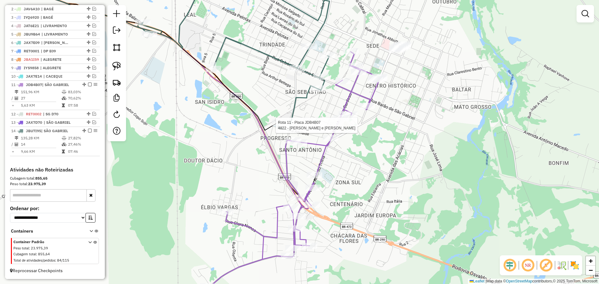
select select "*********"
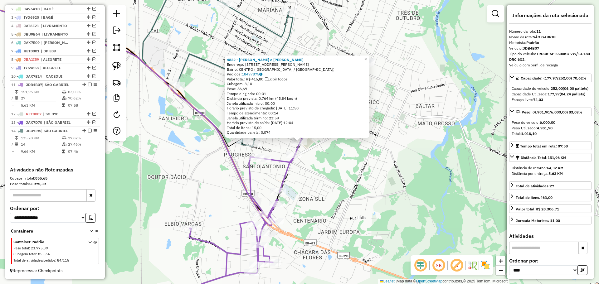
click at [335, 157] on div "4822 - CHERINI e RODRIGUES Endereço: R DR MAURICIO CARDOSO 194 Bairro: CENTRO (…" at bounding box center [299, 142] width 599 height 284
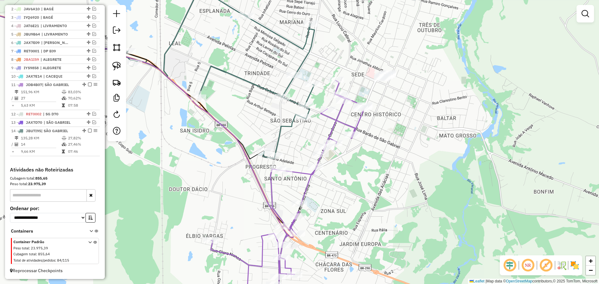
drag, startPoint x: 354, startPoint y: 165, endPoint x: 369, endPoint y: 189, distance: 28.2
click at [369, 189] on div "Janela de atendimento Grade de atendimento Capacidade Transportadoras Veículos …" at bounding box center [299, 142] width 599 height 284
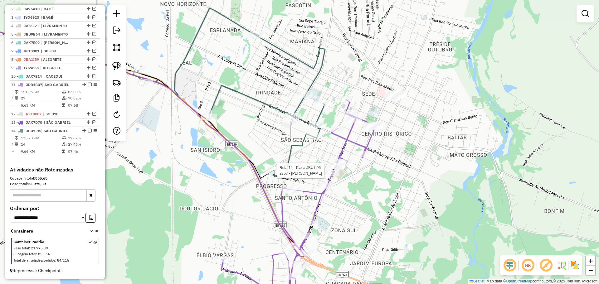
select select "*********"
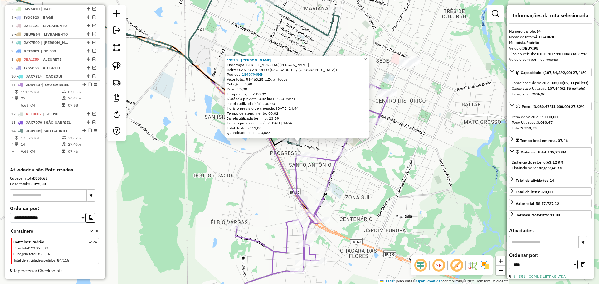
click at [263, 162] on div "11518 - EDGAR FREITAS NASCIM Endereço: AV AVENIDA FRANCISCO CHAGAS 1391 Bairro:…" at bounding box center [299, 142] width 599 height 284
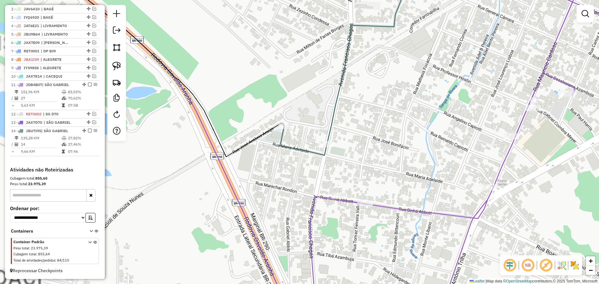
click at [341, 199] on div at bounding box center [340, 196] width 16 height 6
select select "*********"
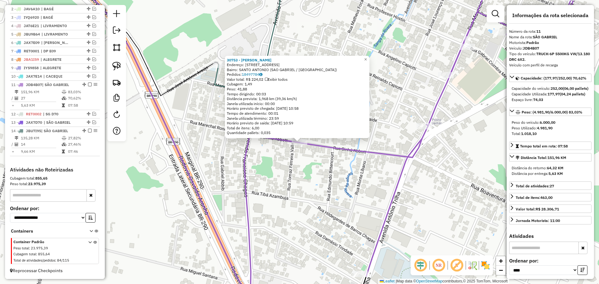
click at [326, 149] on icon at bounding box center [414, 142] width 341 height 341
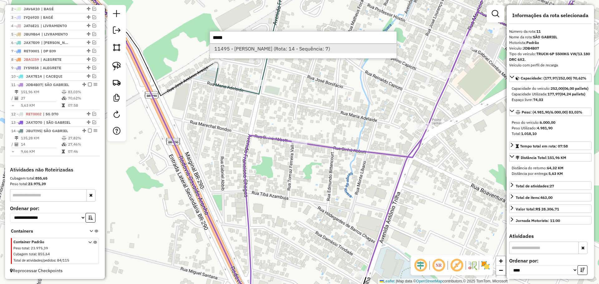
type input "*****"
click at [292, 52] on li "11495 - SILVEIRA CONVENIENCI (Rota: 14 - Sequência: 7)" at bounding box center [303, 48] width 187 height 9
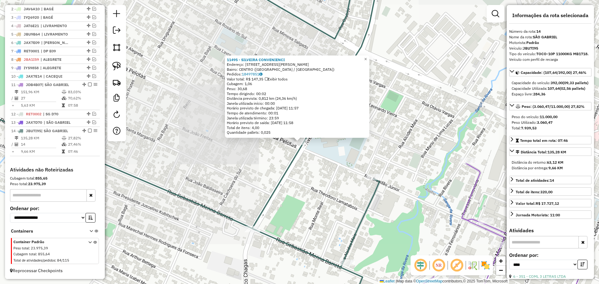
click at [323, 179] on div "11495 - SILVEIRA CONVENIENCI Endereço: AVENIDA FRANCISCO CHAGAS 2460 Bairro: CE…" at bounding box center [299, 142] width 599 height 284
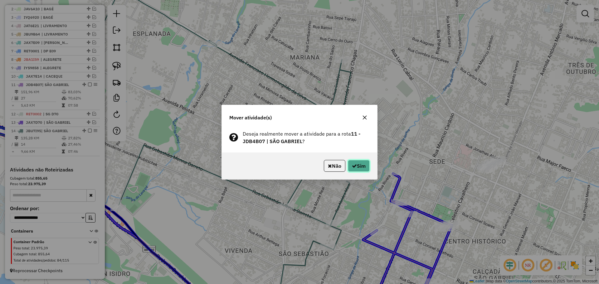
drag, startPoint x: 354, startPoint y: 167, endPoint x: 354, endPoint y: 179, distance: 11.2
click at [354, 167] on icon "button" at bounding box center [354, 166] width 5 height 5
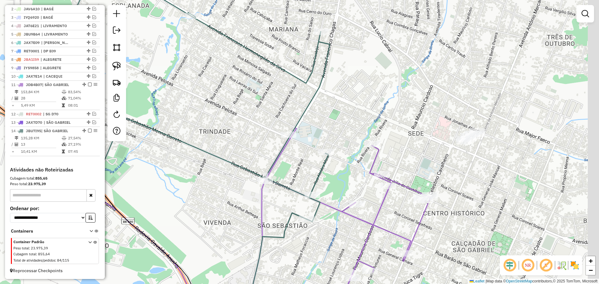
drag, startPoint x: 359, startPoint y: 216, endPoint x: 293, endPoint y: 141, distance: 100.2
click at [293, 141] on div "Janela de atendimento Grade de atendimento Capacidade Transportadoras Veículos …" at bounding box center [299, 142] width 599 height 284
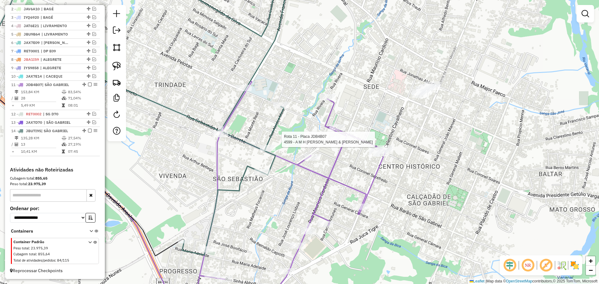
select select "*********"
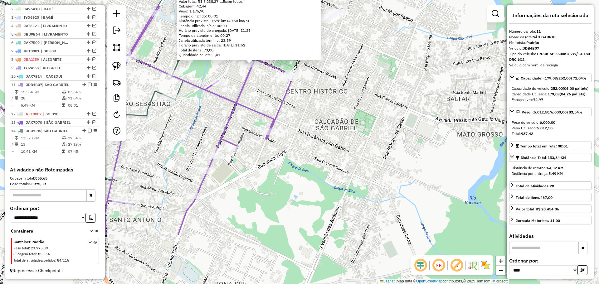
drag, startPoint x: 248, startPoint y: 187, endPoint x: 202, endPoint y: 112, distance: 87.8
click at [202, 112] on div "4599 - A M H LOPES & MENDES Endereço: R DR MAURICIO CARDOSO 884 Bairro: CENTRO …" at bounding box center [299, 142] width 599 height 284
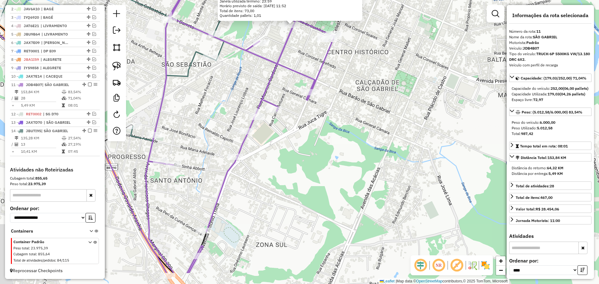
drag, startPoint x: 206, startPoint y: 134, endPoint x: 230, endPoint y: 106, distance: 37.4
click at [248, 95] on div "4599 - A M H LOPES & MENDES Endereço: R DR MAURICIO CARDOSO 884 Bairro: CENTRO …" at bounding box center [299, 142] width 599 height 284
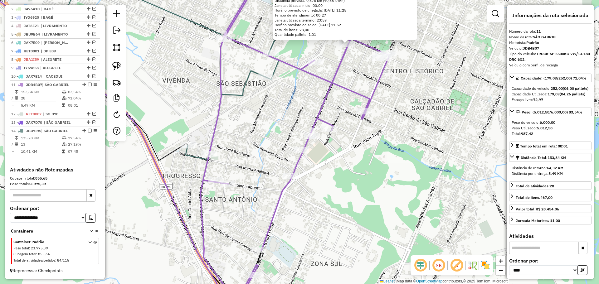
drag, startPoint x: 212, startPoint y: 110, endPoint x: 239, endPoint y: 156, distance: 52.6
click at [267, 129] on div "4599 - A M H LOPES & MENDES Endereço: R DR MAURICIO CARDOSO 884 Bairro: CENTRO …" at bounding box center [299, 142] width 599 height 284
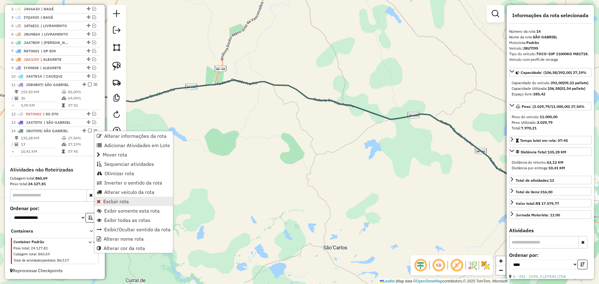
click at [117, 204] on span "Excluir rota" at bounding box center [116, 201] width 26 height 5
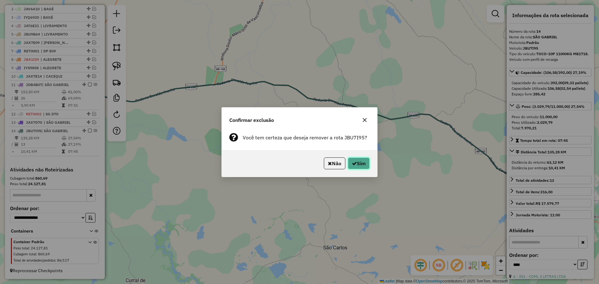
click at [356, 164] on button "Sim" at bounding box center [359, 164] width 22 height 12
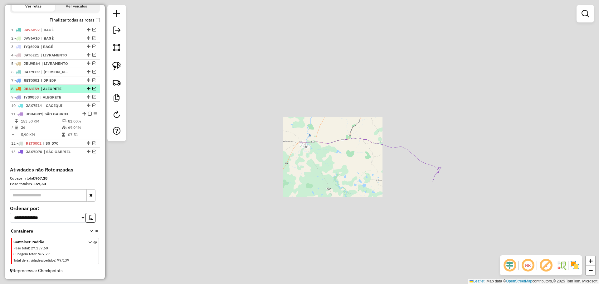
scroll to position [221, 0]
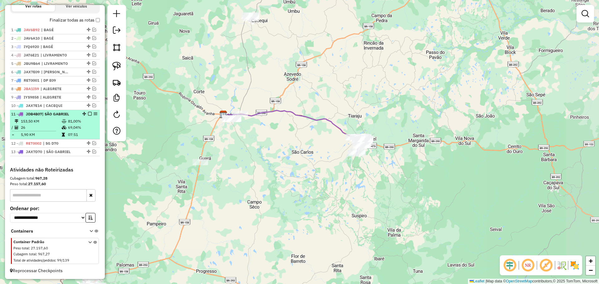
drag, startPoint x: 176, startPoint y: 161, endPoint x: 75, endPoint y: 129, distance: 106.2
click at [75, 129] on hb-router-mapa "Informações da Sessão 990929 - 19/08/2025 Criação: 18/08/2025 17:32 Depósito: C…" at bounding box center [299, 142] width 599 height 284
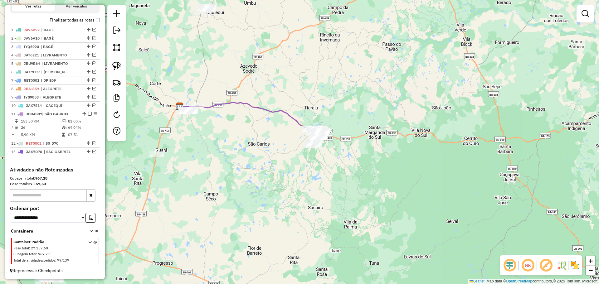
drag, startPoint x: 222, startPoint y: 187, endPoint x: 161, endPoint y: 170, distance: 63.6
click at [161, 170] on div "Janela de atendimento Grade de atendimento Capacidade Transportadoras Veículos …" at bounding box center [299, 142] width 599 height 284
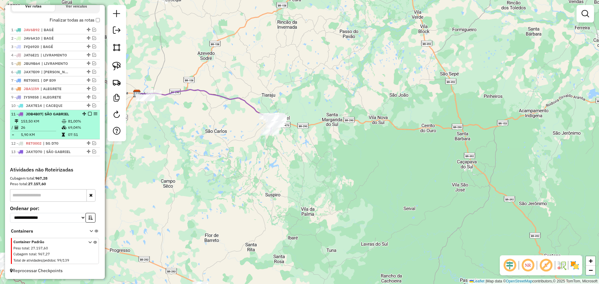
click at [89, 114] on em at bounding box center [90, 114] width 4 height 4
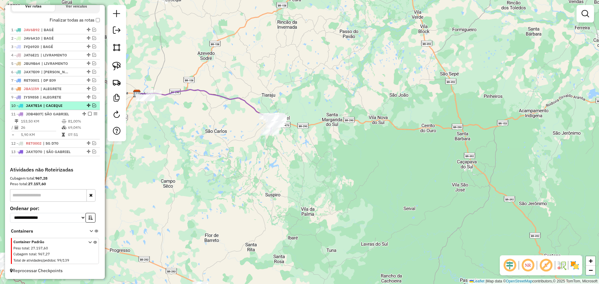
scroll to position [200, 0]
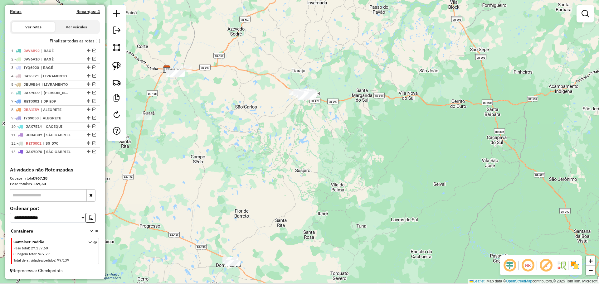
drag, startPoint x: 162, startPoint y: 177, endPoint x: 194, endPoint y: 148, distance: 42.9
click at [194, 148] on div "Janela de atendimento Grade de atendimento Capacidade Transportadoras Veículos …" at bounding box center [299, 142] width 599 height 284
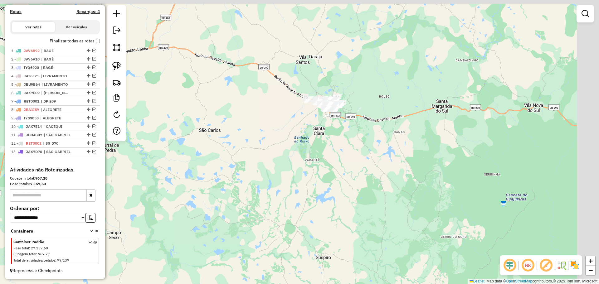
drag, startPoint x: 388, startPoint y: 117, endPoint x: 334, endPoint y: 174, distance: 78.6
click at [334, 174] on div "Janela de atendimento Grade de atendimento Capacidade Transportadoras Veículos …" at bounding box center [299, 142] width 599 height 284
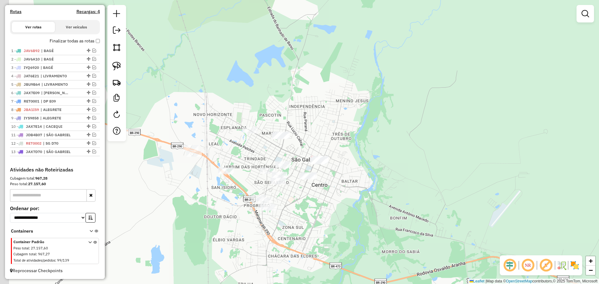
drag, startPoint x: 278, startPoint y: 251, endPoint x: 309, endPoint y: 208, distance: 53.3
click at [309, 209] on div "Janela de atendimento Grade de atendimento Capacidade Transportadoras Veículos …" at bounding box center [299, 142] width 599 height 284
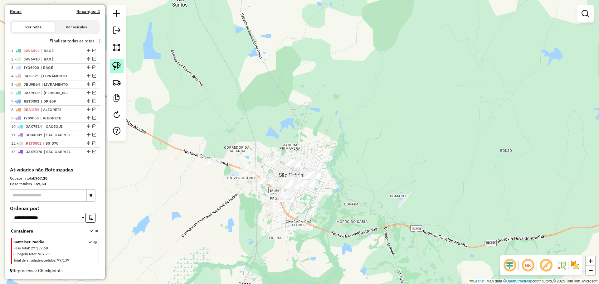
click at [121, 70] on link at bounding box center [117, 66] width 14 height 14
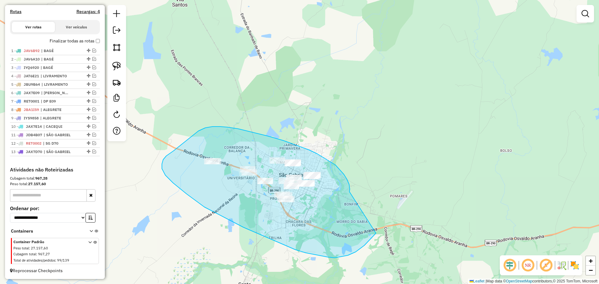
drag, startPoint x: 350, startPoint y: 191, endPoint x: 377, endPoint y: 228, distance: 45.7
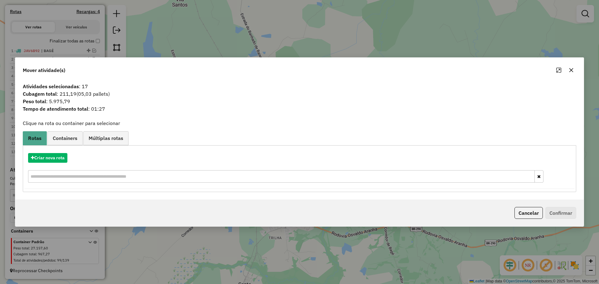
click at [570, 71] on icon "button" at bounding box center [571, 70] width 5 height 5
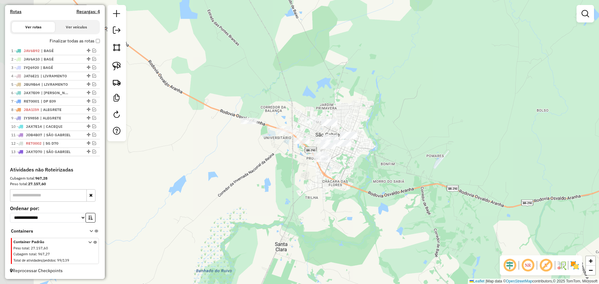
drag, startPoint x: 311, startPoint y: 183, endPoint x: 358, endPoint y: 117, distance: 81.2
click at [358, 119] on div "Janela de atendimento Grade de atendimento Capacidade Transportadoras Veículos …" at bounding box center [299, 142] width 599 height 284
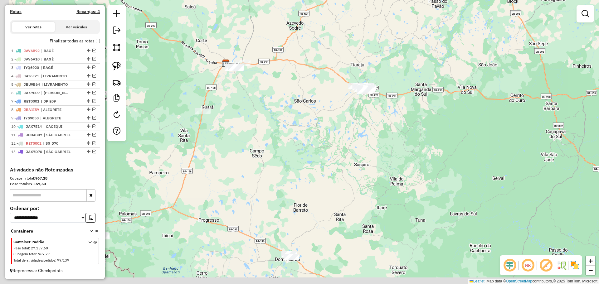
drag, startPoint x: 326, startPoint y: 184, endPoint x: 344, endPoint y: 143, distance: 45.3
click at [344, 143] on div "Janela de atendimento Grade de atendimento Capacidade Transportadoras Veículos …" at bounding box center [299, 142] width 599 height 284
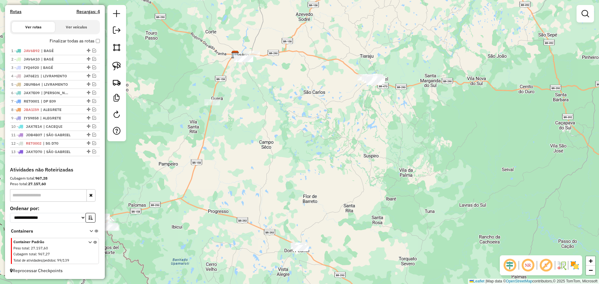
drag, startPoint x: 302, startPoint y: 148, endPoint x: 310, endPoint y: 139, distance: 12.4
click at [310, 139] on div "Janela de atendimento Grade de atendimento Capacidade Transportadoras Veículos …" at bounding box center [299, 142] width 599 height 284
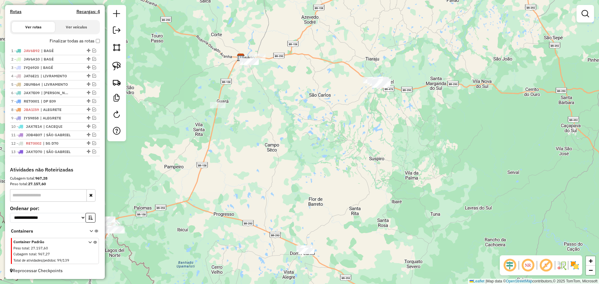
drag, startPoint x: 282, startPoint y: 126, endPoint x: 299, endPoint y: 138, distance: 20.7
click at [299, 138] on div "Janela de atendimento Grade de atendimento Capacidade Transportadoras Veículos …" at bounding box center [299, 142] width 599 height 284
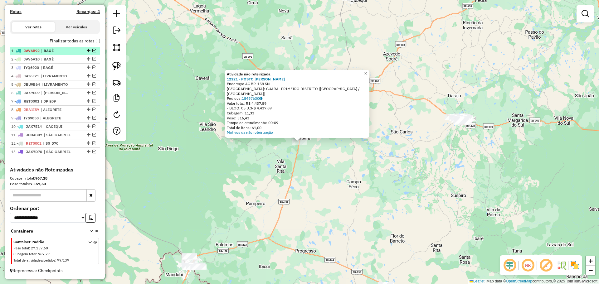
scroll to position [106, 0]
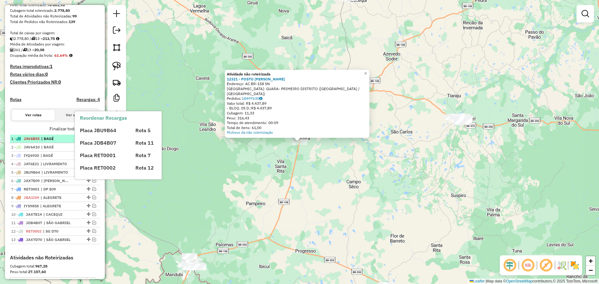
click at [59, 142] on span "| BAGÉ" at bounding box center [55, 139] width 29 height 6
select select "*********"
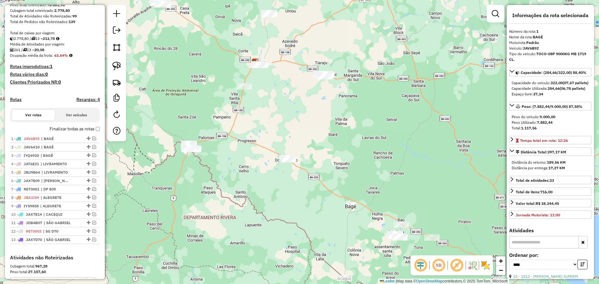
drag, startPoint x: 302, startPoint y: 195, endPoint x: 198, endPoint y: 101, distance: 140.1
click at [198, 101] on div "Janela de atendimento Grade de atendimento Capacidade Transportadoras Veículos …" at bounding box center [299, 142] width 599 height 284
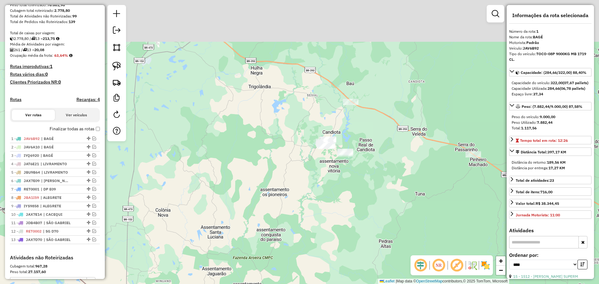
drag, startPoint x: 240, startPoint y: 86, endPoint x: 272, endPoint y: 160, distance: 80.5
click at [274, 161] on div "Janela de atendimento Grade de atendimento Capacidade Transportadoras Veículos …" at bounding box center [299, 142] width 599 height 284
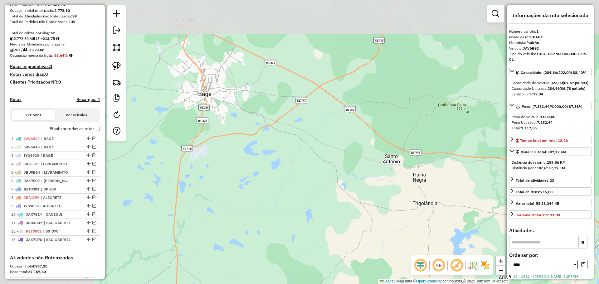
drag, startPoint x: 215, startPoint y: 86, endPoint x: 262, endPoint y: 165, distance: 92.4
click at [333, 172] on div "Janela de atendimento Grade de atendimento Capacidade Transportadoras Veículos …" at bounding box center [299, 142] width 599 height 284
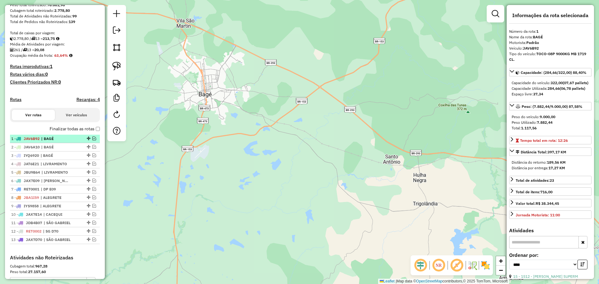
click at [92, 140] on em at bounding box center [94, 139] width 4 height 4
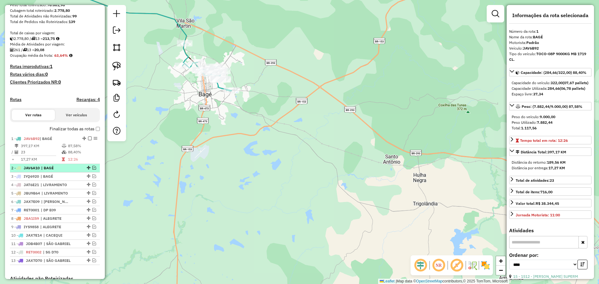
click at [92, 170] on em at bounding box center [94, 168] width 4 height 4
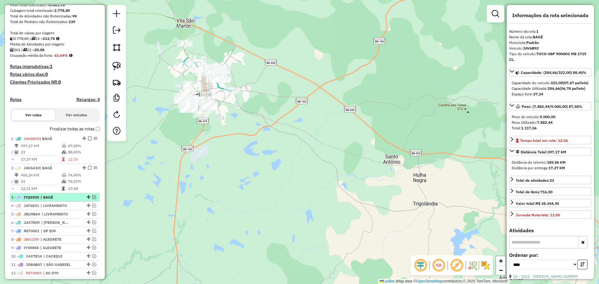
click at [93, 199] on em at bounding box center [94, 197] width 4 height 4
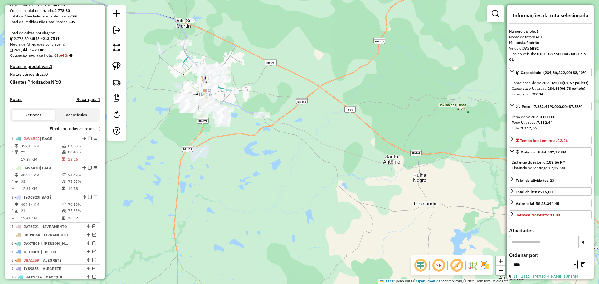
drag, startPoint x: 169, startPoint y: 176, endPoint x: 152, endPoint y: 169, distance: 18.3
click at [152, 169] on div "Janela de atendimento Grade de atendimento Capacidade Transportadoras Veículos …" at bounding box center [299, 142] width 599 height 284
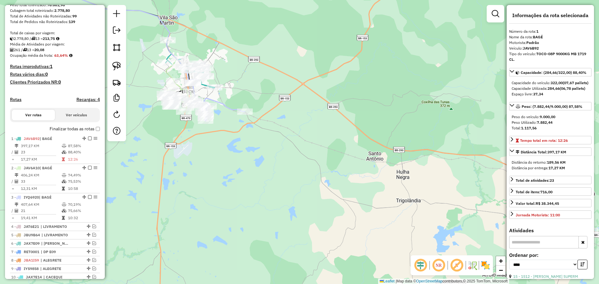
drag, startPoint x: 186, startPoint y: 137, endPoint x: 186, endPoint y: 154, distance: 17.2
click at [186, 154] on div "Janela de atendimento Grade de atendimento Capacidade Transportadoras Veículos …" at bounding box center [299, 142] width 599 height 284
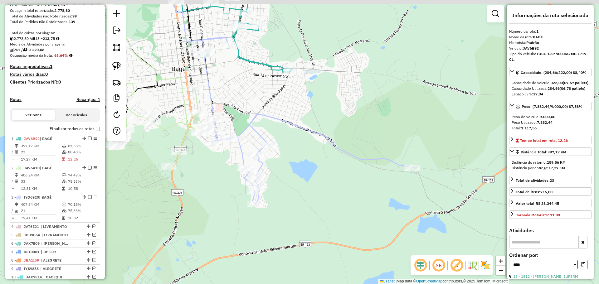
drag, startPoint x: 209, startPoint y: 151, endPoint x: 213, endPoint y: 201, distance: 50.0
click at [213, 201] on div "Janela de atendimento Grade de atendimento Capacidade Transportadoras Veículos …" at bounding box center [299, 142] width 599 height 284
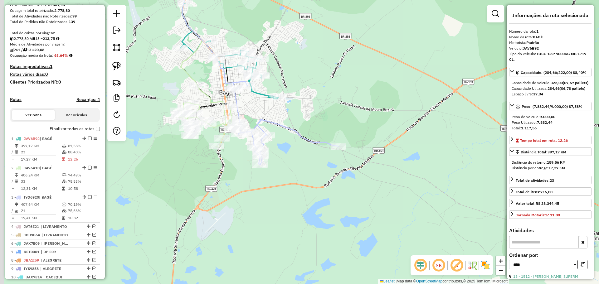
drag, startPoint x: 168, startPoint y: 225, endPoint x: 193, endPoint y: 182, distance: 49.9
click at [193, 182] on div "Janela de atendimento Grade de atendimento Capacidade Transportadoras Veículos …" at bounding box center [299, 142] width 599 height 284
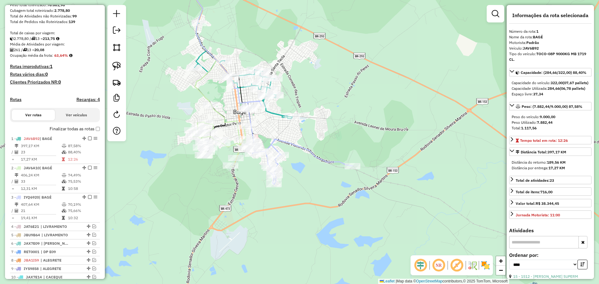
drag, startPoint x: 238, startPoint y: 186, endPoint x: 252, endPoint y: 206, distance: 23.4
click at [252, 206] on div "Janela de atendimento Grade de atendimento Capacidade Transportadoras Veículos …" at bounding box center [299, 142] width 599 height 284
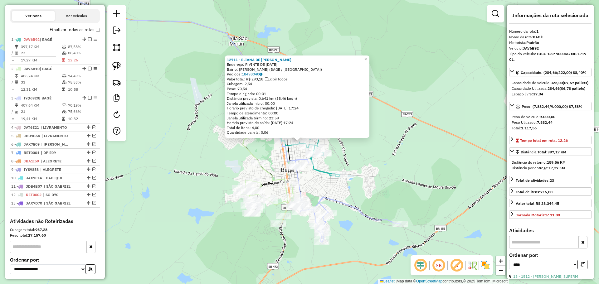
scroll to position [179, 0]
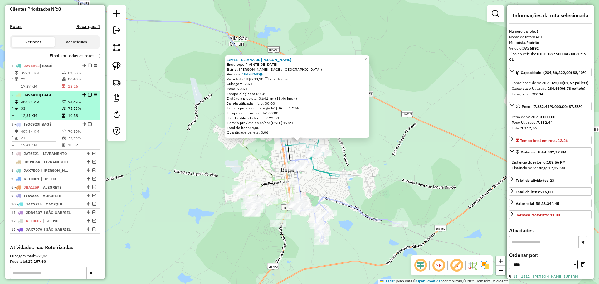
click at [88, 97] on em at bounding box center [90, 95] width 4 height 4
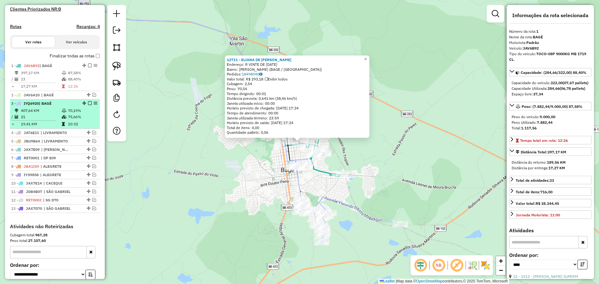
click at [88, 105] on em at bounding box center [90, 103] width 4 height 4
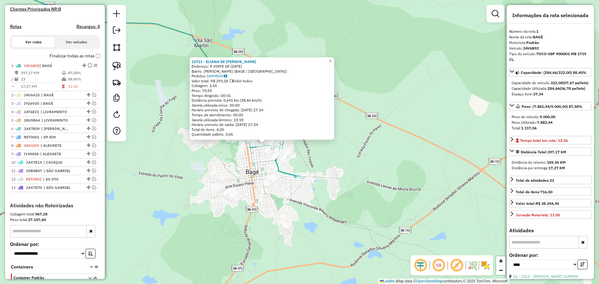
drag, startPoint x: 244, startPoint y: 172, endPoint x: 209, endPoint y: 174, distance: 35.3
click at [209, 174] on div "12711 - ELIANA DE FATIMA ALV Endereço: R VINTE DE SETEMBRO 1971 Bairro: GETULIO…" at bounding box center [299, 142] width 599 height 284
click at [235, 174] on div "12711 - ELIANA DE FATIMA ALV Endereço: R VINTE DE SETEMBRO 1971 Bairro: GETULIO…" at bounding box center [299, 142] width 599 height 284
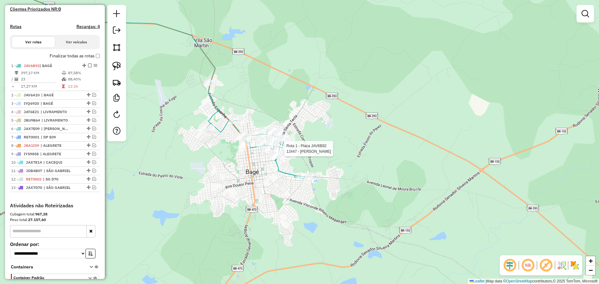
select select "*********"
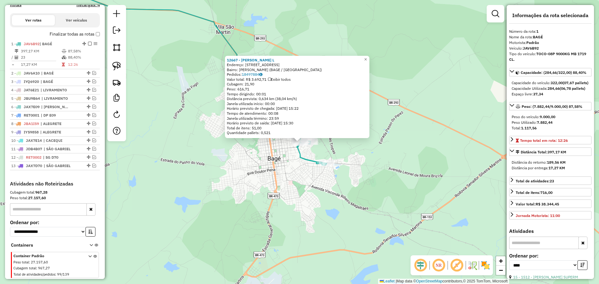
scroll to position [221, 0]
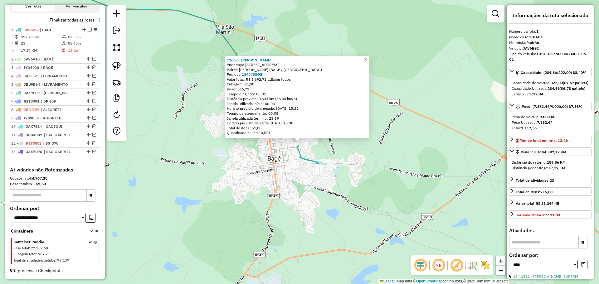
click at [263, 158] on div "12667 - ADAO RENI MENDONCA L Endereço: AV SANTA TECLA 412 Bairro: GETULIO VARGA…" at bounding box center [299, 142] width 599 height 284
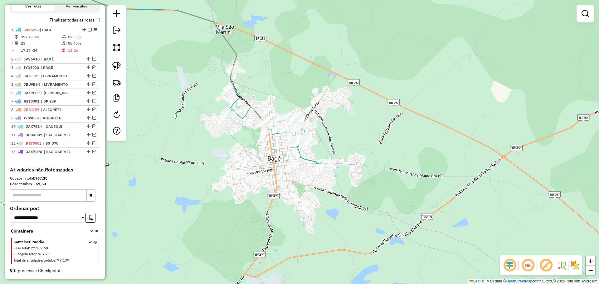
click at [225, 120] on div "Janela de atendimento Grade de atendimento Capacidade Transportadoras Veículos …" at bounding box center [299, 142] width 599 height 284
select select "*********"
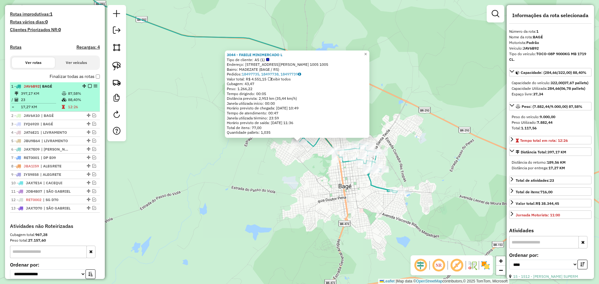
scroll to position [158, 0]
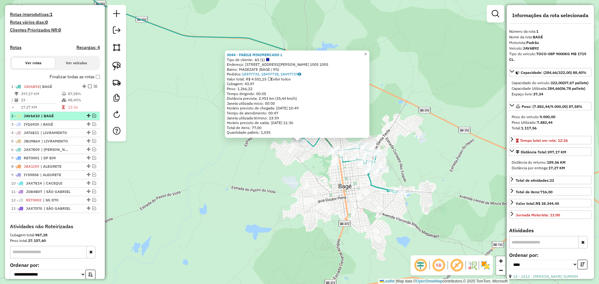
click at [93, 118] on em at bounding box center [94, 116] width 4 height 4
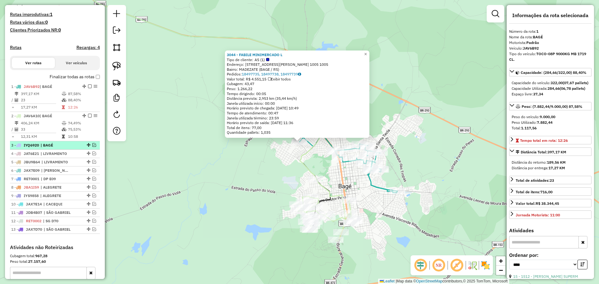
click at [92, 147] on em at bounding box center [94, 145] width 4 height 4
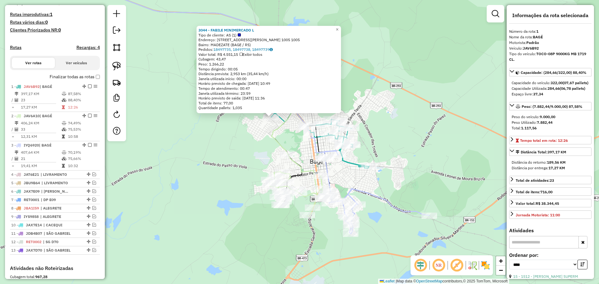
drag, startPoint x: 208, startPoint y: 178, endPoint x: 179, endPoint y: 154, distance: 37.6
click at [179, 154] on div "3044 - FABILE MINIMERCADO L Tipo de cliente: AS (1) Endereço: R MARIANO NIEDERA…" at bounding box center [299, 142] width 599 height 284
click at [206, 159] on div "3044 - FABILE MINIMERCADO L Tipo de cliente: AS (1) Endereço: R MARIANO NIEDERA…" at bounding box center [299, 142] width 599 height 284
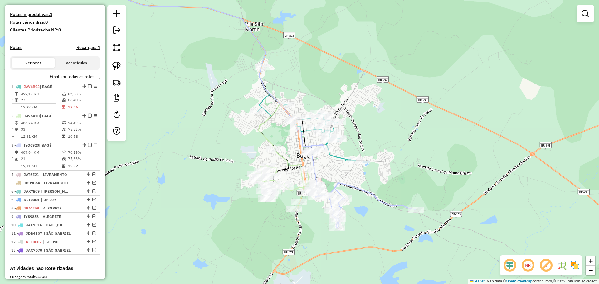
drag, startPoint x: 250, startPoint y: 170, endPoint x: 236, endPoint y: 164, distance: 15.5
click at [236, 164] on div "Janela de atendimento Grade de atendimento Capacidade Transportadoras Veículos …" at bounding box center [299, 142] width 599 height 284
click at [285, 195] on div "Rota 3 - Placa IYQ6920 5607 - Santiago Da Rosa Lem Rota 3 - Placa IYQ6920 11420…" at bounding box center [299, 142] width 599 height 284
select select "*********"
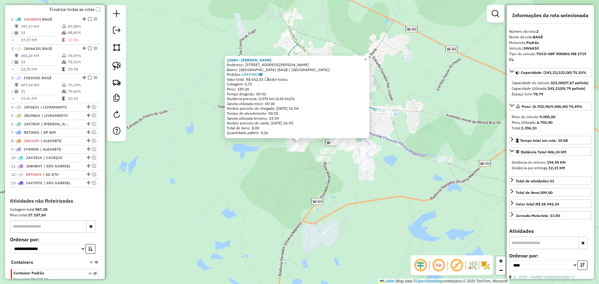
scroll to position [263, 0]
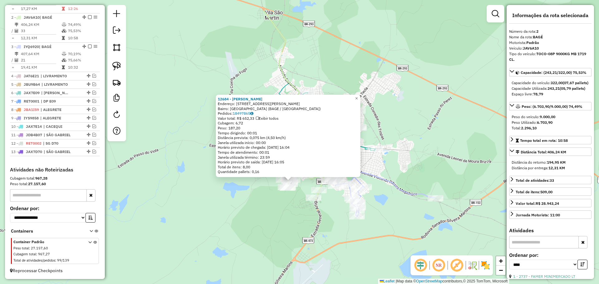
drag, startPoint x: 278, startPoint y: 194, endPoint x: 263, endPoint y: 253, distance: 60.0
click at [263, 253] on div "12684 - BRUNO FREITAS SOARE Endereço: R PEDRO CANDIDO BITTENCOURT 51 Bairro: PA…" at bounding box center [299, 142] width 599 height 284
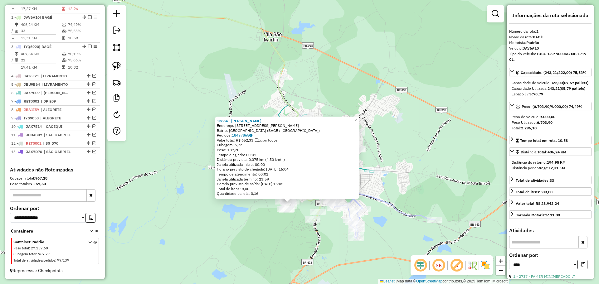
click at [253, 223] on div "12684 - BRUNO FREITAS SOARE Endereço: R PEDRO CANDIDO BITTENCOURT 51 Bairro: PA…" at bounding box center [299, 142] width 599 height 284
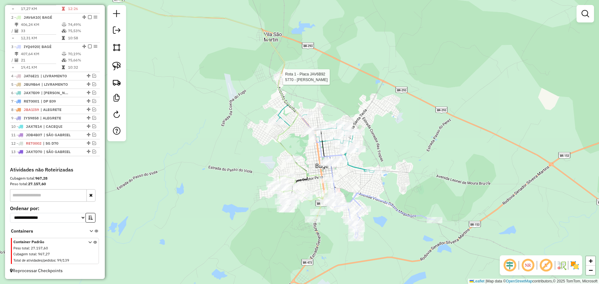
select select "*********"
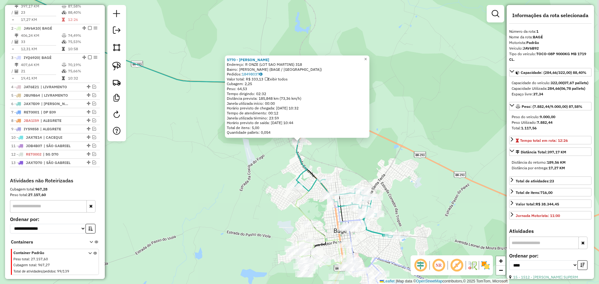
scroll to position [242, 0]
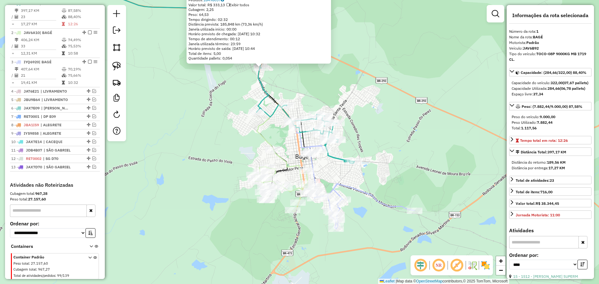
drag, startPoint x: 285, startPoint y: 190, endPoint x: 247, endPoint y: 115, distance: 83.6
click at [247, 115] on div "5770 - LUIS ANTONIO GONCALV Endereço: R ONZE (LOT SAO MARTINS) 318 Bairro: SAO …" at bounding box center [299, 142] width 599 height 284
click at [309, 47] on div "Horário previsto de saída: 19/08/2025 10:44" at bounding box center [259, 48] width 141 height 5
click at [333, 94] on div "5770 - LUIS ANTONIO GONCALV Endereço: R ONZE (LOT SAO MARTINS) 318 Bairro: SAO …" at bounding box center [299, 142] width 599 height 284
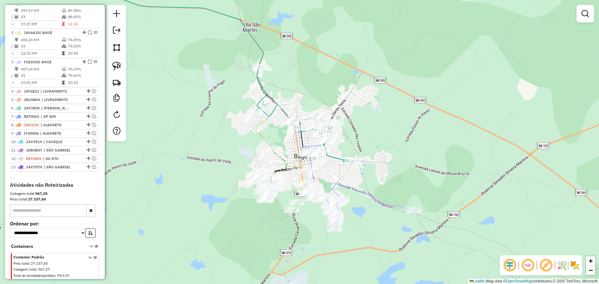
drag, startPoint x: 333, startPoint y: 94, endPoint x: 318, endPoint y: 77, distance: 21.9
click at [318, 77] on div "Janela de atendimento Grade de atendimento Capacidade Transportadoras Veículos …" at bounding box center [299, 142] width 599 height 284
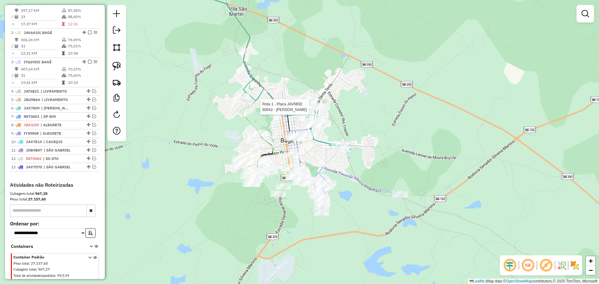
click at [325, 110] on div at bounding box center [323, 107] width 16 height 6
select select "*********"
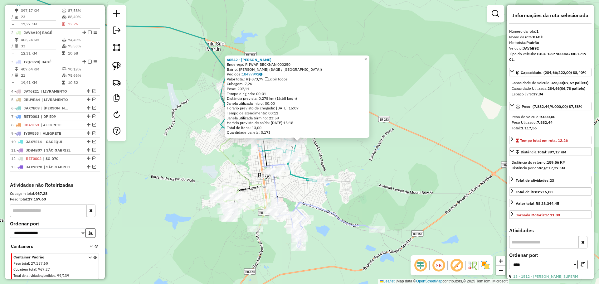
click at [367, 57] on span "×" at bounding box center [365, 58] width 3 height 5
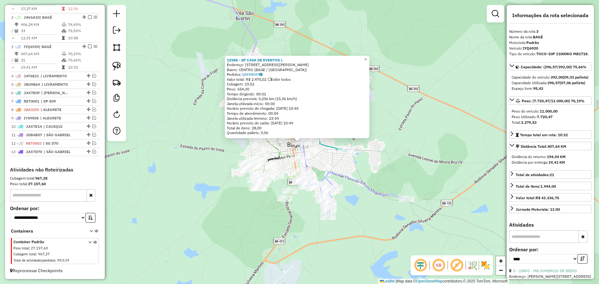
scroll to position [263, 0]
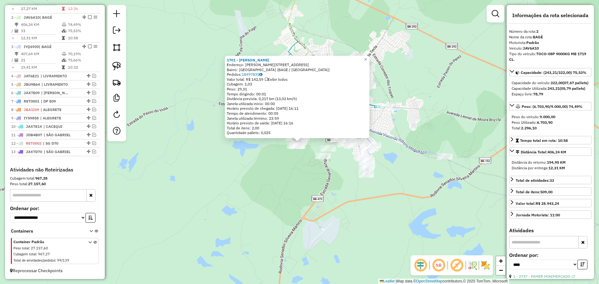
click at [262, 184] on div "1701 - JUCELIO ZEFERINO TEI Endereço: R MANOELINHA ARAUJO 100 Bairro: PASSO DO …" at bounding box center [299, 142] width 599 height 284
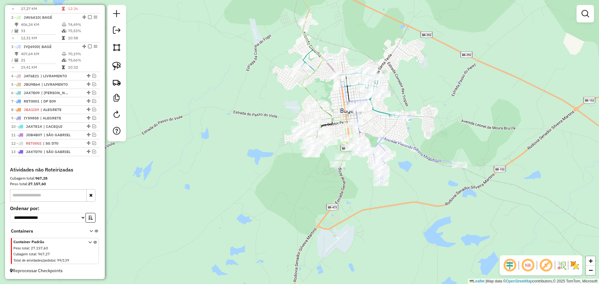
drag, startPoint x: 216, startPoint y: 161, endPoint x: 221, endPoint y: 169, distance: 9.8
click at [221, 169] on div "Janela de atendimento Grade de atendimento Capacidade Transportadoras Veículos …" at bounding box center [299, 142] width 599 height 284
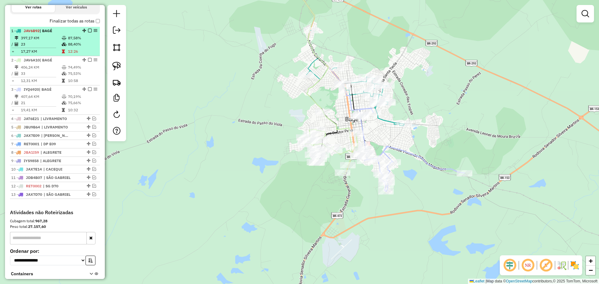
scroll to position [200, 0]
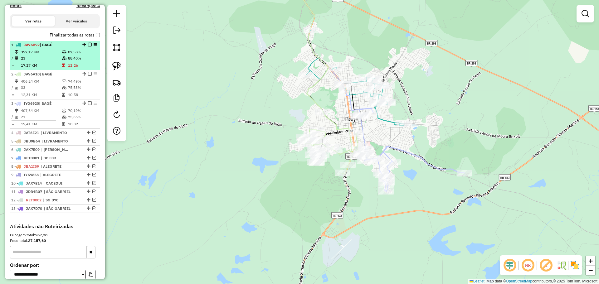
click at [90, 47] on em at bounding box center [90, 45] width 4 height 4
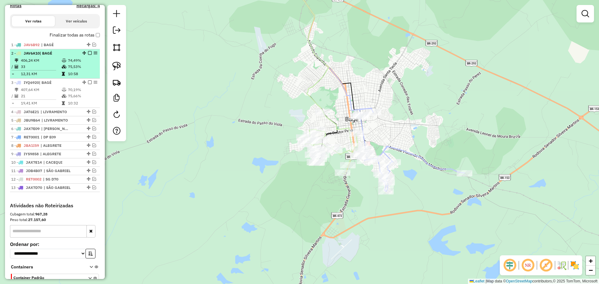
click at [89, 55] on em at bounding box center [90, 53] width 4 height 4
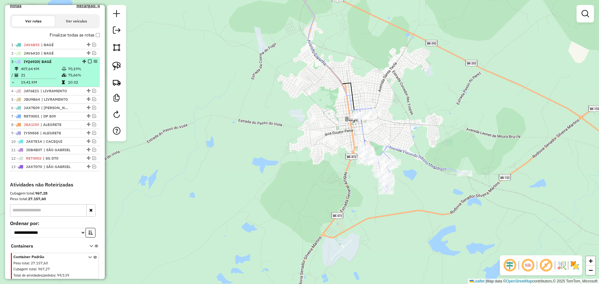
click at [88, 63] on em at bounding box center [90, 62] width 4 height 4
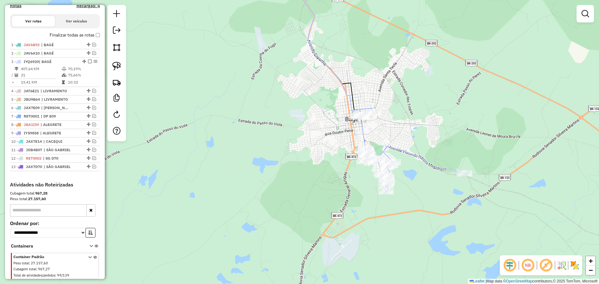
scroll to position [200, 0]
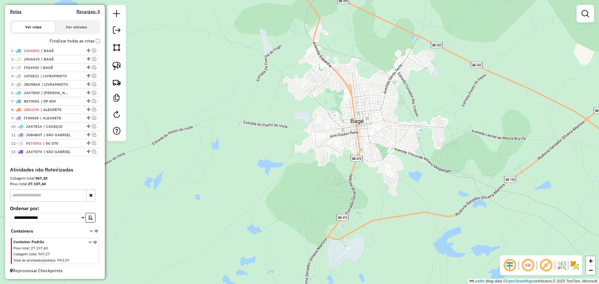
drag, startPoint x: 179, startPoint y: 94, endPoint x: 435, endPoint y: 171, distance: 266.9
click at [439, 171] on div "Janela de atendimento Grade de atendimento Capacidade Transportadoras Veículos …" at bounding box center [299, 142] width 599 height 284
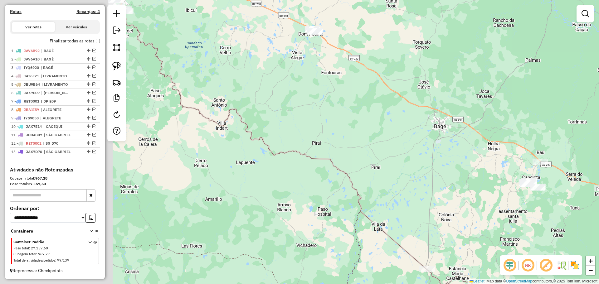
drag, startPoint x: 231, startPoint y: 123, endPoint x: 313, endPoint y: 106, distance: 84.6
click at [359, 116] on div "Janela de atendimento Grade de atendimento Capacidade Transportadoras Veículos …" at bounding box center [299, 142] width 599 height 284
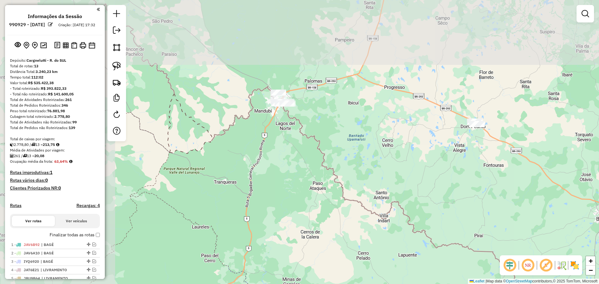
click at [402, 169] on div "Janela de atendimento Grade de atendimento Capacidade Transportadoras Veículos …" at bounding box center [299, 142] width 599 height 284
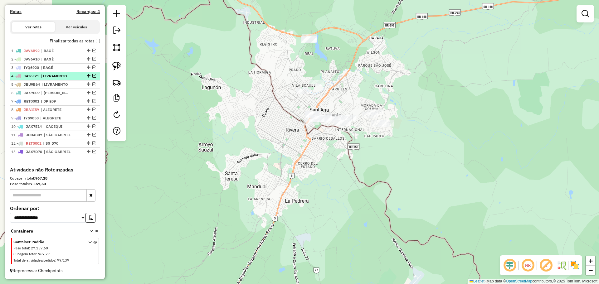
click at [92, 76] on em at bounding box center [94, 76] width 4 height 4
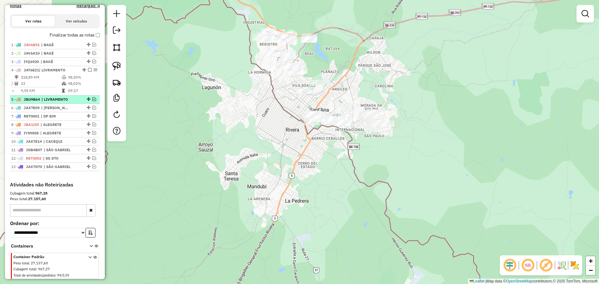
click at [92, 101] on em at bounding box center [94, 99] width 4 height 4
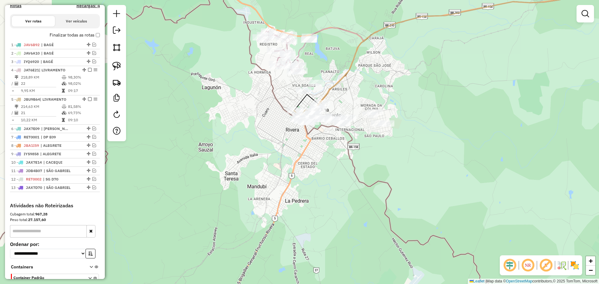
drag, startPoint x: 218, startPoint y: 103, endPoint x: 199, endPoint y: 94, distance: 21.9
click at [199, 94] on div "Janela de atendimento Grade de atendimento Capacidade Transportadoras Veículos …" at bounding box center [299, 142] width 599 height 284
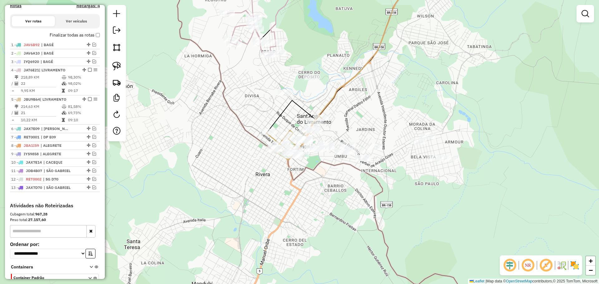
drag, startPoint x: 236, startPoint y: 89, endPoint x: 213, endPoint y: 109, distance: 30.7
click at [213, 109] on div "Janela de atendimento Grade de atendimento Capacidade Transportadoras Veículos …" at bounding box center [299, 142] width 599 height 284
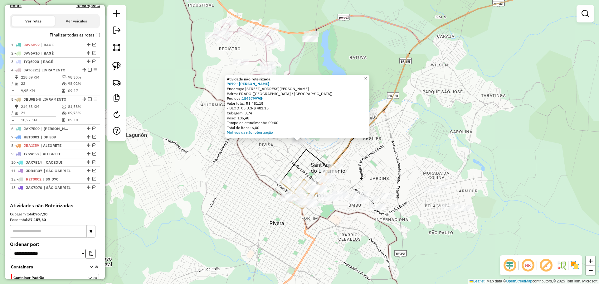
click at [279, 154] on div "Atividade não roteirizada 7679 - [PERSON_NAME]: [STREET_ADDRESS][PERSON_NAME] B…" at bounding box center [299, 142] width 599 height 284
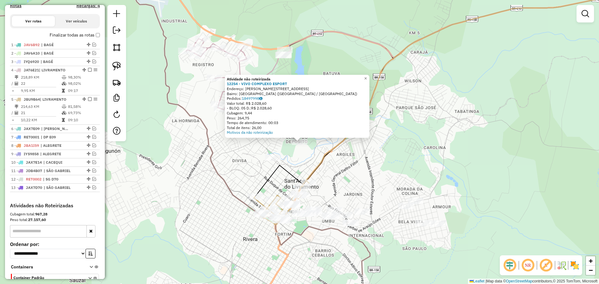
click at [294, 164] on div "Atividade não roteirizada 12254 - VIVO COMPLEXO ESPORT Endereço: [STREET_ADDRES…" at bounding box center [299, 142] width 599 height 284
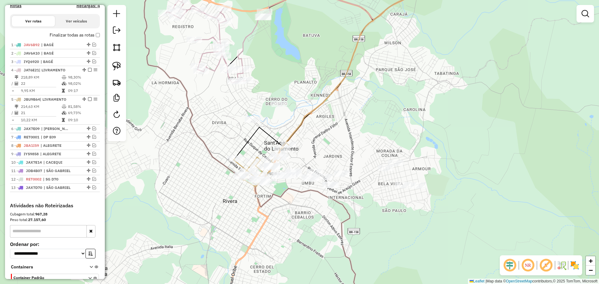
drag, startPoint x: 295, startPoint y: 168, endPoint x: 272, endPoint y: 132, distance: 43.4
click at [275, 130] on div "Janela de atendimento Grade de atendimento Capacidade Transportadoras Veículos …" at bounding box center [299, 142] width 599 height 284
select select "*********"
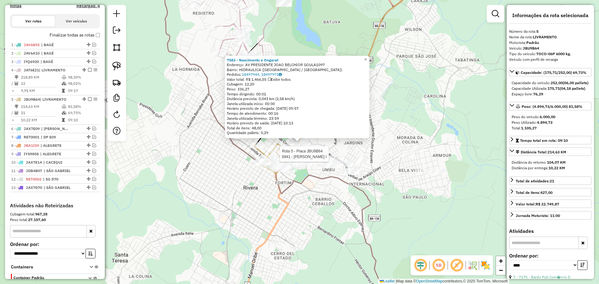
scroll to position [242, 0]
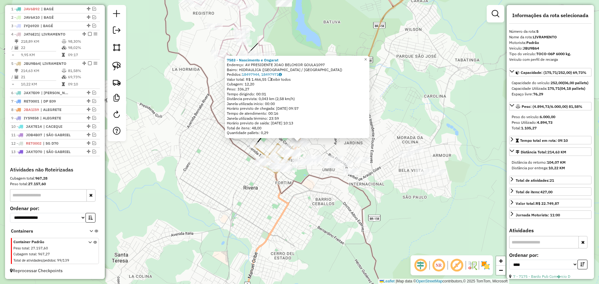
click at [257, 172] on div "Rota 5 - Placa JBU9B64 3545 - CHURRASCO HELENICO L 7583 - Nascimento e Ongarat …" at bounding box center [299, 142] width 599 height 284
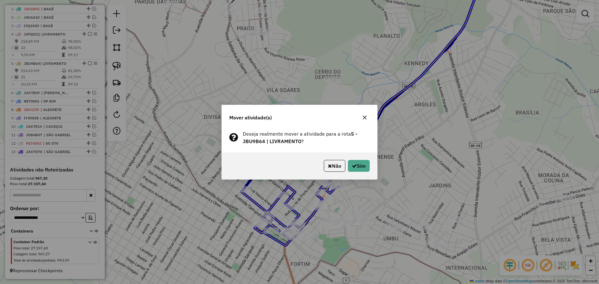
click at [374, 165] on div "Não Sim" at bounding box center [299, 166] width 155 height 27
click at [363, 167] on button "Sim" at bounding box center [359, 166] width 22 height 12
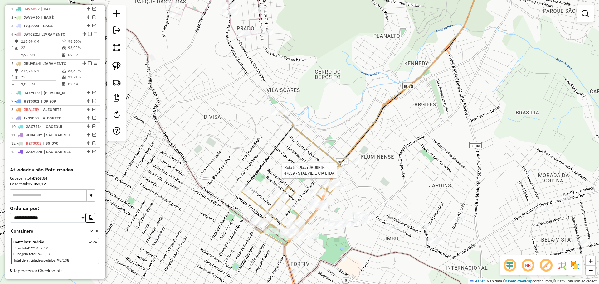
select select "*********"
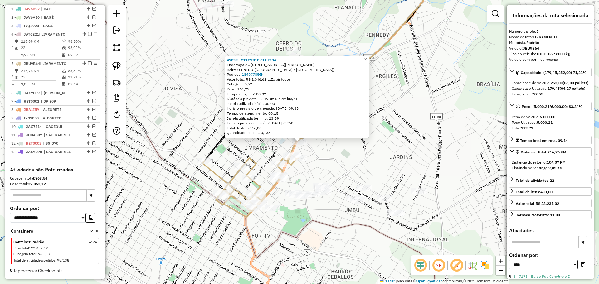
click at [335, 167] on div "47039 - STAEVIE E CIA LTDA Endereço: AC [STREET_ADDRESS][PERSON_NAME] Bairro: C…" at bounding box center [299, 142] width 599 height 284
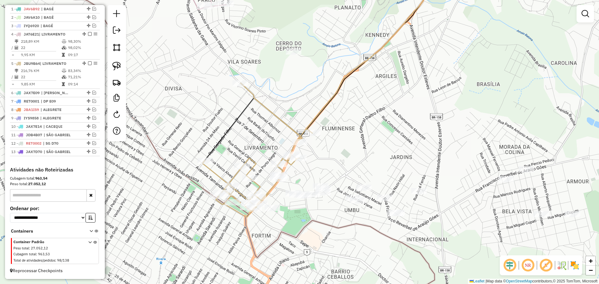
click at [342, 157] on div "Janela de atendimento Grade de atendimento Capacidade Transportadoras Veículos …" at bounding box center [299, 142] width 599 height 284
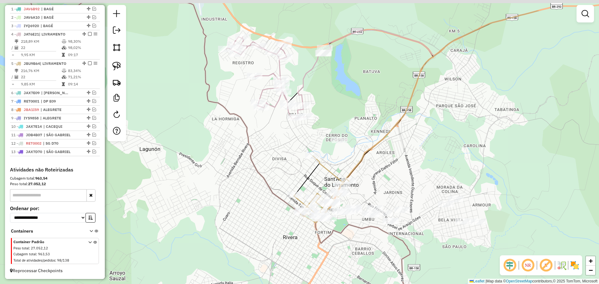
drag, startPoint x: 352, startPoint y: 142, endPoint x: 368, endPoint y: 171, distance: 32.8
click at [368, 171] on div "Janela de atendimento Grade de atendimento Capacidade Transportadoras Veículos …" at bounding box center [299, 142] width 599 height 284
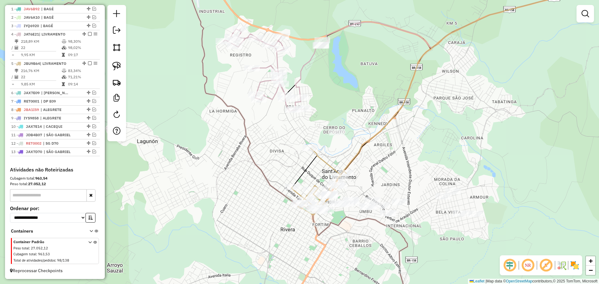
drag, startPoint x: 368, startPoint y: 161, endPoint x: 366, endPoint y: 153, distance: 8.3
click at [366, 153] on div "Janela de atendimento Grade de atendimento Capacidade Transportadoras Veículos …" at bounding box center [299, 142] width 599 height 284
click at [285, 102] on div at bounding box center [286, 99] width 16 height 6
select select "*********"
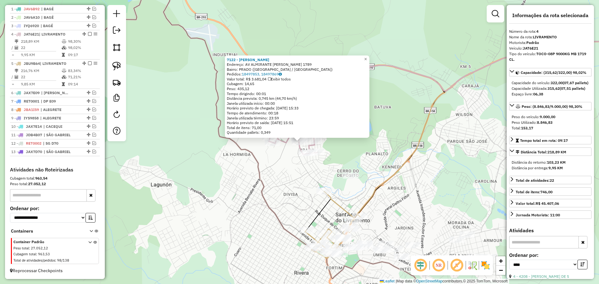
click at [282, 180] on div "7122 - [PERSON_NAME]: AV ALMIRANTE [PERSON_NAME] 1789 Bairro: [PERSON_NAME] ([G…" at bounding box center [299, 142] width 599 height 284
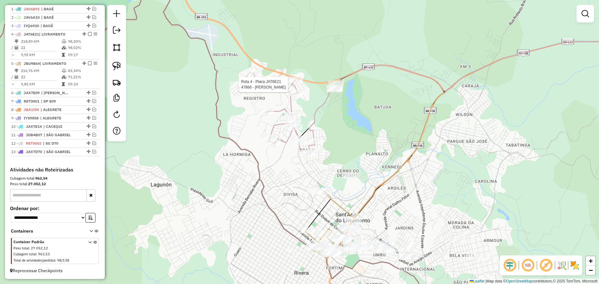
select select "*********"
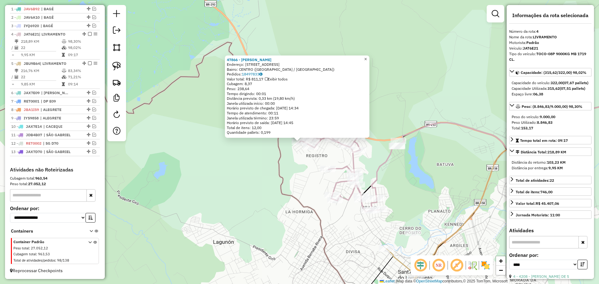
click at [367, 56] on span "×" at bounding box center [365, 58] width 3 height 5
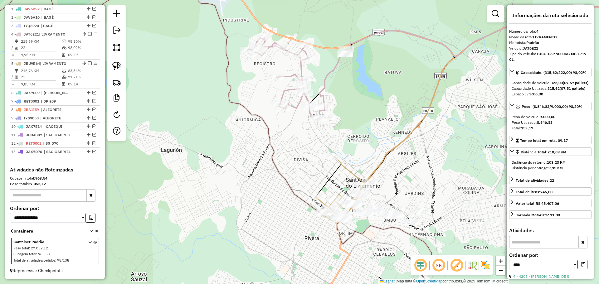
drag, startPoint x: 443, startPoint y: 183, endPoint x: 391, endPoint y: 91, distance: 105.8
click at [391, 91] on div "Janela de atendimento Grade de atendimento Capacidade Transportadoras Veículos …" at bounding box center [299, 142] width 599 height 284
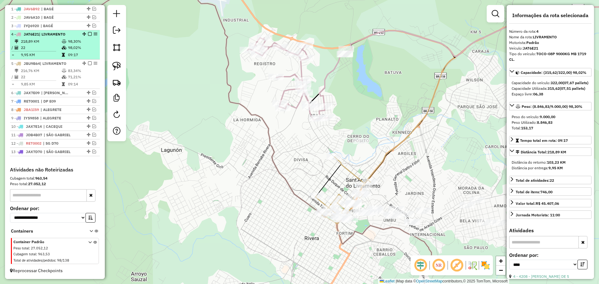
click at [88, 35] on em at bounding box center [90, 34] width 4 height 4
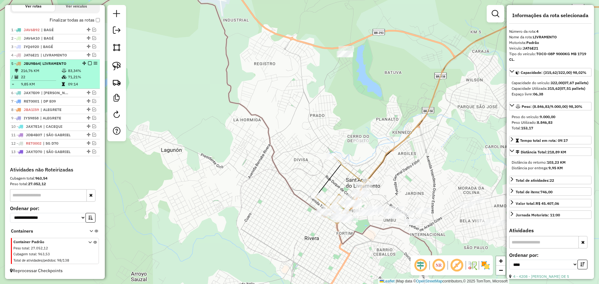
click at [88, 61] on em at bounding box center [90, 63] width 4 height 4
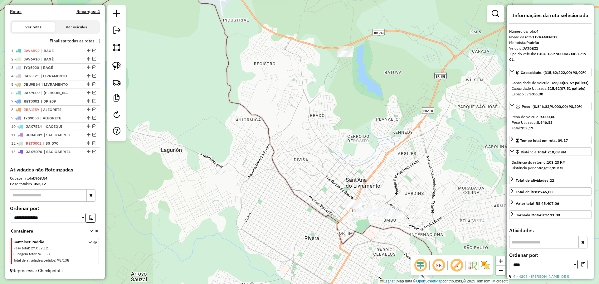
scroll to position [200, 0]
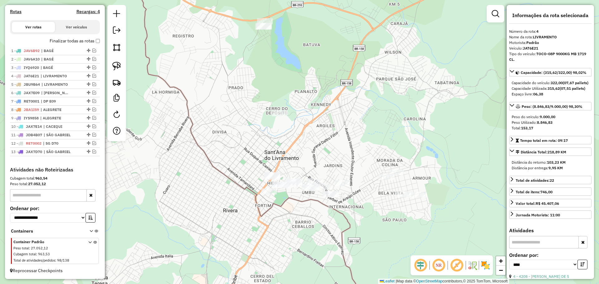
drag, startPoint x: 284, startPoint y: 150, endPoint x: 198, endPoint y: 121, distance: 90.9
click at [198, 121] on div "Janela de atendimento Grade de atendimento Capacidade Transportadoras Veículos …" at bounding box center [299, 142] width 599 height 284
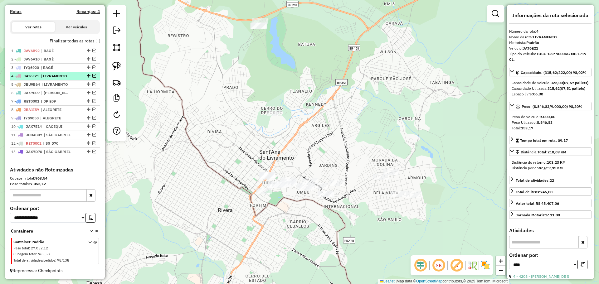
click at [75, 79] on div "4 - JAT6E21 | LIVRAMENTO" at bounding box center [44, 76] width 66 height 6
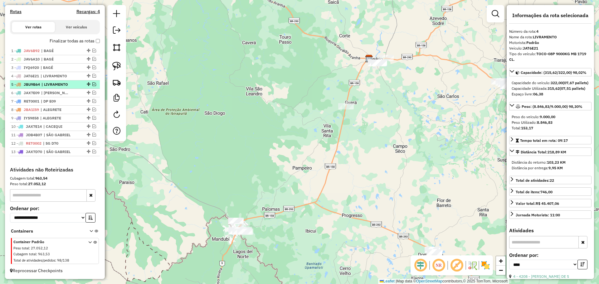
click at [75, 84] on div "5 - JBU9B64 | LIVRAMENTO" at bounding box center [44, 85] width 66 height 6
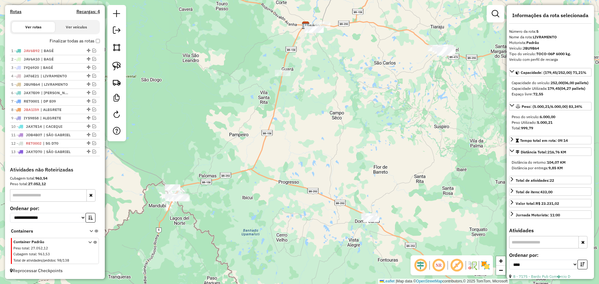
drag, startPoint x: 372, startPoint y: 171, endPoint x: 311, endPoint y: 140, distance: 68.4
click at [311, 140] on div "Janela de atendimento Grade de atendimento Capacidade Transportadoras Veículos …" at bounding box center [299, 142] width 599 height 284
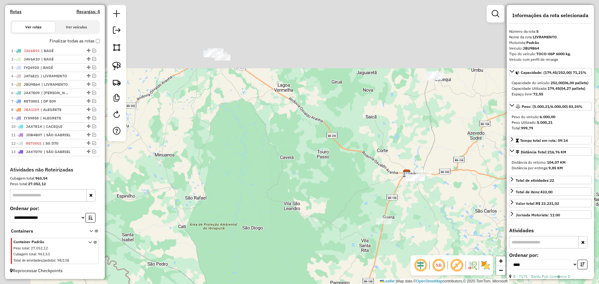
drag, startPoint x: 250, startPoint y: 127, endPoint x: 363, endPoint y: 273, distance: 184.2
click at [366, 279] on div "Janela de atendimento Grade de atendimento Capacidade Transportadoras Veículos …" at bounding box center [299, 142] width 599 height 284
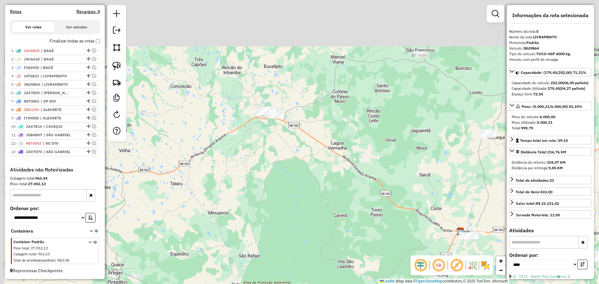
drag, startPoint x: 256, startPoint y: 129, endPoint x: 276, endPoint y: 160, distance: 37.0
click at [276, 160] on div "Janela de atendimento Grade de atendimento Capacidade Transportadoras Veículos …" at bounding box center [299, 142] width 599 height 284
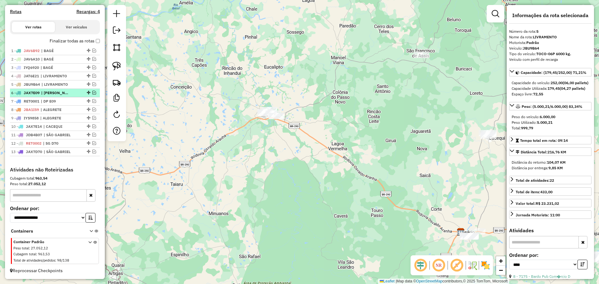
click at [92, 93] on em at bounding box center [94, 93] width 4 height 4
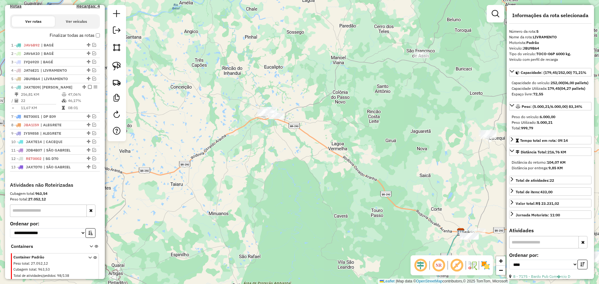
scroll to position [221, 0]
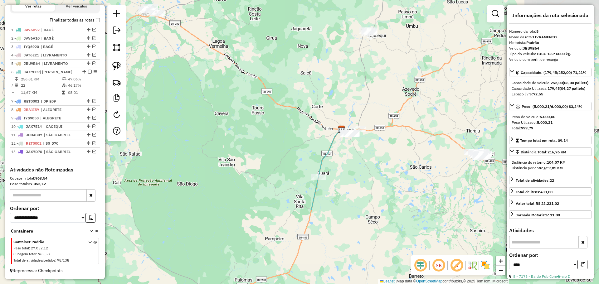
drag, startPoint x: 253, startPoint y: 135, endPoint x: 222, endPoint y: 112, distance: 37.5
click at [222, 112] on div "Janela de atendimento Grade de atendimento Capacidade Transportadoras Veículos …" at bounding box center [299, 142] width 599 height 284
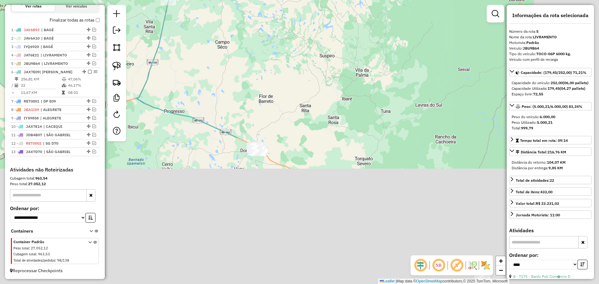
drag, startPoint x: 222, startPoint y: 46, endPoint x: 218, endPoint y: 41, distance: 6.3
click at [218, 41] on div "Janela de atendimento Grade de atendimento Capacidade Transportadoras Veículos …" at bounding box center [299, 142] width 599 height 284
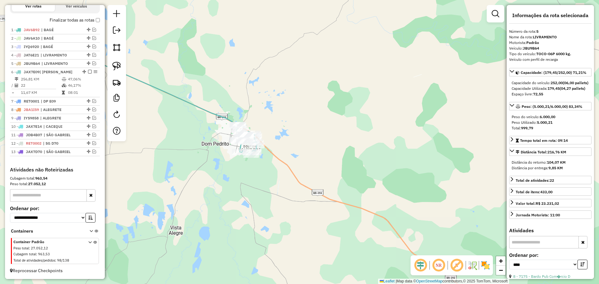
drag, startPoint x: 258, startPoint y: 142, endPoint x: 310, endPoint y: 170, distance: 58.8
click at [310, 170] on div "Janela de atendimento Grade de atendimento Capacidade Transportadoras Veículos …" at bounding box center [299, 142] width 599 height 284
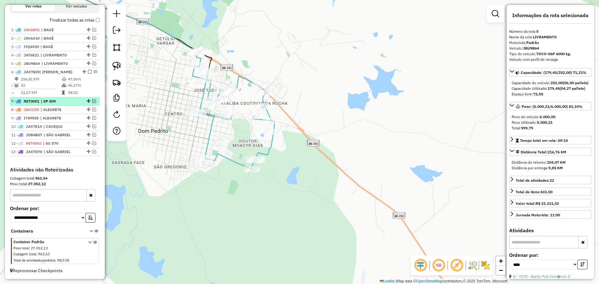
click at [93, 101] on em at bounding box center [94, 101] width 4 height 4
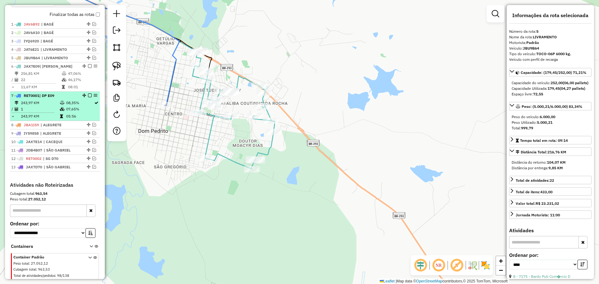
scroll to position [242, 0]
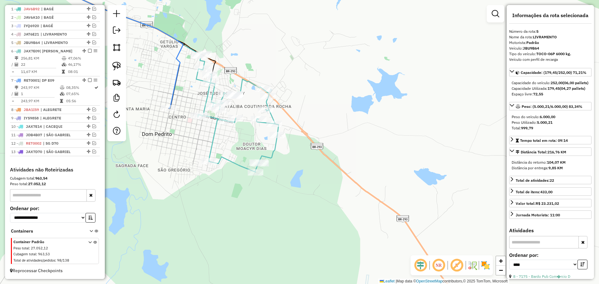
drag, startPoint x: 220, startPoint y: 143, endPoint x: 220, endPoint y: 135, distance: 8.5
click at [220, 143] on div "Janela de atendimento Grade de atendimento Capacidade Transportadoras Veículos …" at bounding box center [299, 142] width 599 height 284
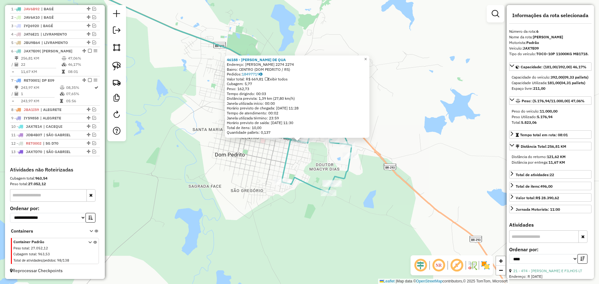
click at [247, 169] on div "46188 - [PERSON_NAME] DE QUA Endereço: [PERSON_NAME] 2274 2274 Bairro: CENTRO (…" at bounding box center [299, 142] width 599 height 284
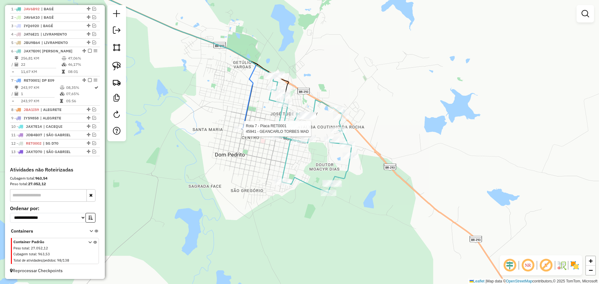
click at [244, 132] on div at bounding box center [242, 129] width 16 height 6
select select "*********"
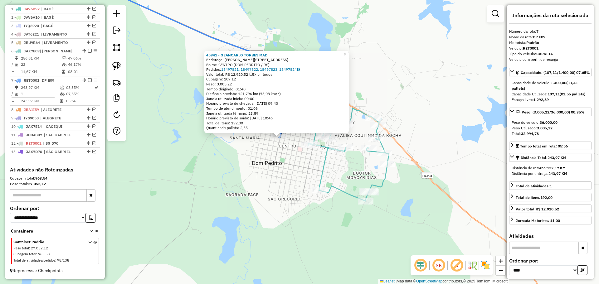
drag, startPoint x: 287, startPoint y: 199, endPoint x: 272, endPoint y: 196, distance: 15.7
click at [272, 196] on div "45941 - GEANCARLO TORBES MAD Endereço: [GEOGRAPHIC_DATA], 0773 Bairro: CENTRO (…" at bounding box center [299, 142] width 599 height 284
click at [346, 52] on span "×" at bounding box center [345, 54] width 3 height 5
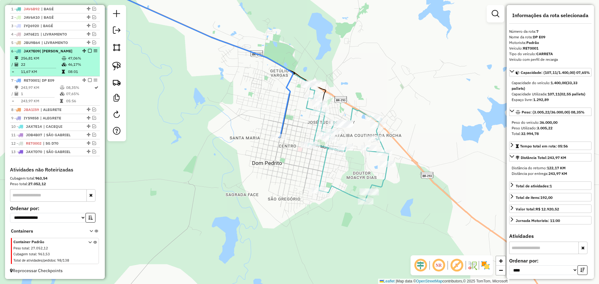
click at [89, 51] on em at bounding box center [90, 51] width 4 height 4
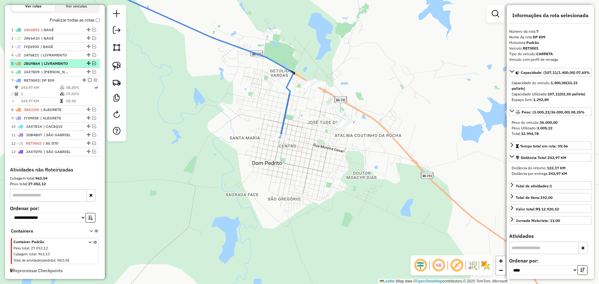
click at [88, 79] on em at bounding box center [90, 80] width 4 height 4
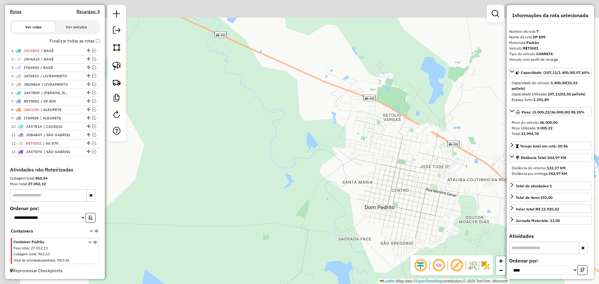
drag, startPoint x: 217, startPoint y: 116, endPoint x: 316, endPoint y: 156, distance: 106.3
click at [346, 168] on div "Janela de atendimento Grade de atendimento Capacidade Transportadoras Veículos …" at bounding box center [299, 142] width 599 height 284
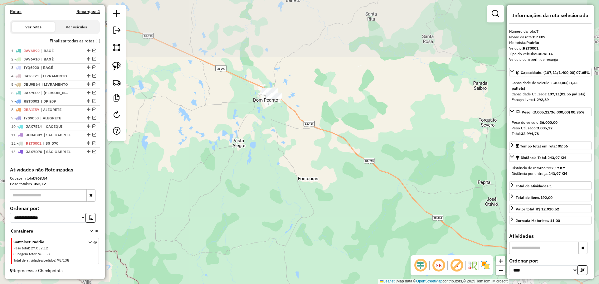
drag, startPoint x: 211, startPoint y: 59, endPoint x: 377, endPoint y: 218, distance: 229.4
click at [377, 218] on div "Janela de atendimento Grade de atendimento Capacidade Transportadoras Veículos …" at bounding box center [299, 142] width 599 height 284
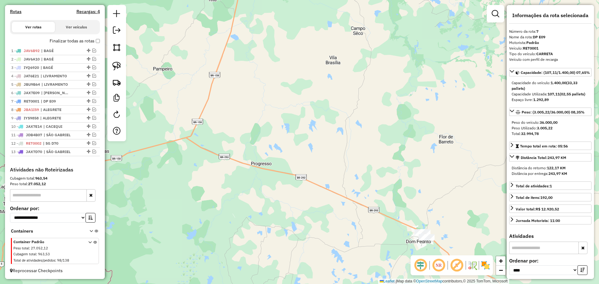
click at [405, 255] on div "Janela de atendimento Grade de atendimento Capacidade Transportadoras Veículos …" at bounding box center [299, 142] width 599 height 284
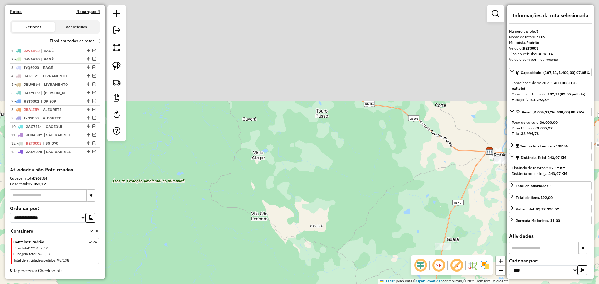
drag, startPoint x: 281, startPoint y: 185, endPoint x: 295, endPoint y: 234, distance: 50.5
click at [296, 236] on div "Janela de atendimento Grade de atendimento Capacidade Transportadoras Veículos …" at bounding box center [299, 142] width 599 height 284
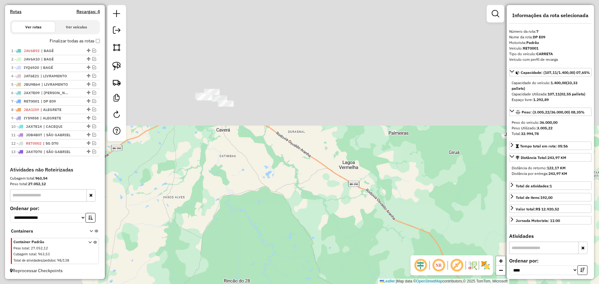
drag, startPoint x: 285, startPoint y: 114, endPoint x: 383, endPoint y: 268, distance: 182.8
click at [383, 268] on div "Janela de atendimento Grade de atendimento Capacidade Transportadoras Veículos …" at bounding box center [299, 142] width 599 height 284
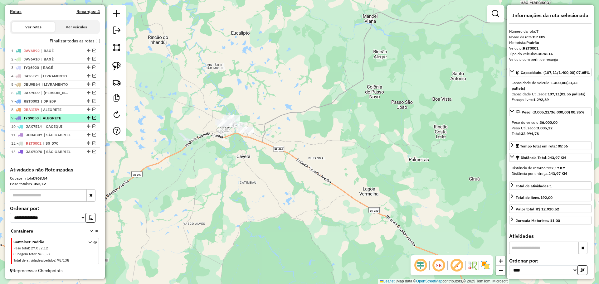
click at [93, 117] on em at bounding box center [94, 118] width 4 height 4
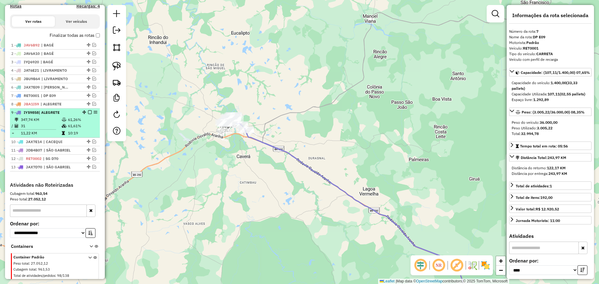
scroll to position [221, 0]
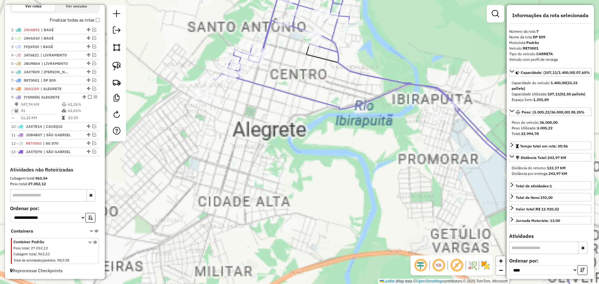
drag, startPoint x: 282, startPoint y: 125, endPoint x: 283, endPoint y: 159, distance: 33.7
click at [283, 159] on div "Janela de atendimento Grade de atendimento Capacidade Transportadoras Veículos …" at bounding box center [299, 142] width 599 height 284
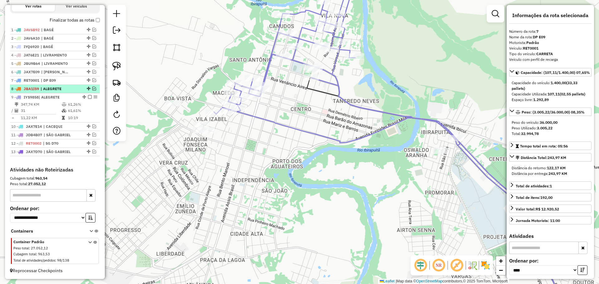
click at [92, 89] on em at bounding box center [94, 89] width 4 height 4
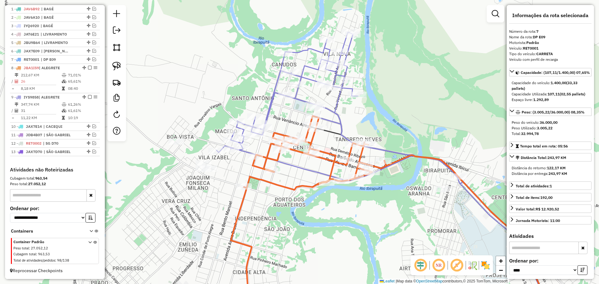
drag, startPoint x: 299, startPoint y: 168, endPoint x: 302, endPoint y: 184, distance: 16.8
click at [302, 184] on div "Janela de atendimento Grade de atendimento Capacidade Transportadoras Veículos …" at bounding box center [299, 142] width 599 height 284
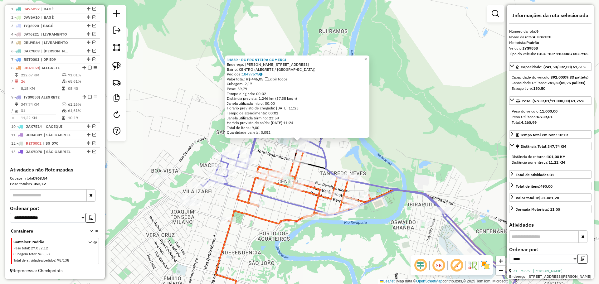
click at [367, 56] on span "×" at bounding box center [365, 58] width 3 height 5
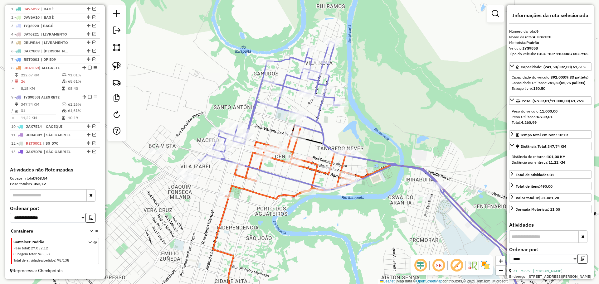
drag, startPoint x: 285, startPoint y: 228, endPoint x: 270, endPoint y: 200, distance: 31.7
click at [270, 200] on div "Janela de atendimento Grade de atendimento Capacidade Transportadoras Veículos …" at bounding box center [299, 142] width 599 height 284
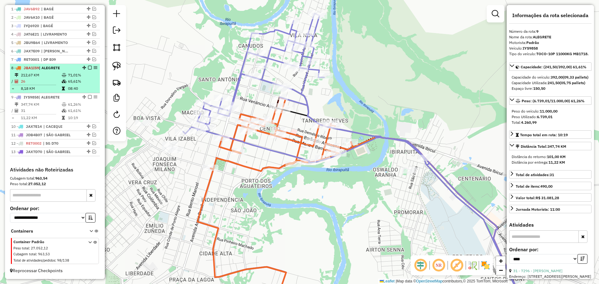
click at [88, 67] on em at bounding box center [90, 68] width 4 height 4
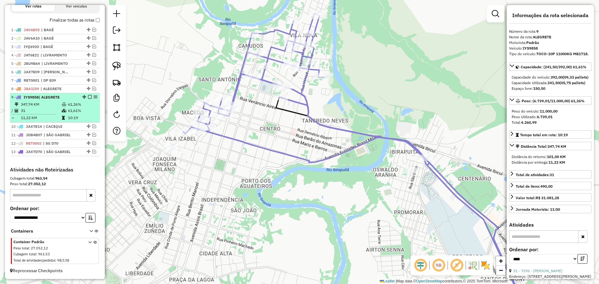
click at [88, 97] on em at bounding box center [90, 97] width 4 height 4
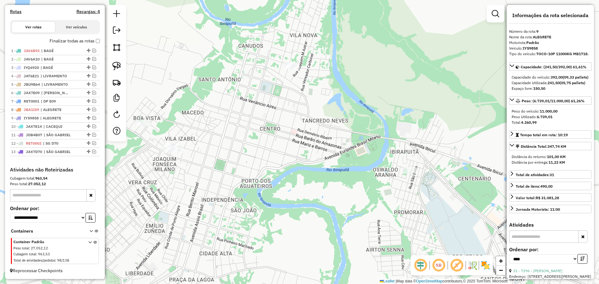
scroll to position [200, 0]
click at [260, 165] on div "Janela de atendimento Grade de atendimento Capacidade Transportadoras Veículos …" at bounding box center [299, 142] width 599 height 284
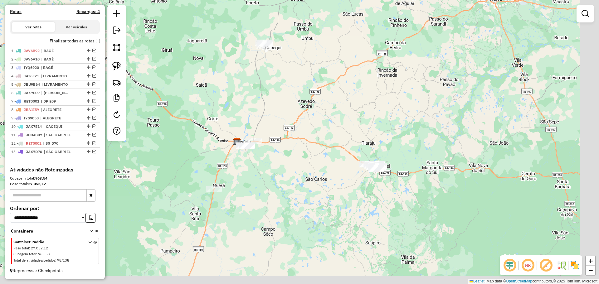
drag, startPoint x: 369, startPoint y: 233, endPoint x: 155, endPoint y: 87, distance: 257.9
click at [155, 87] on div "Janela de atendimento Grade de atendimento Capacidade Transportadoras Veículos …" at bounding box center [299, 142] width 599 height 284
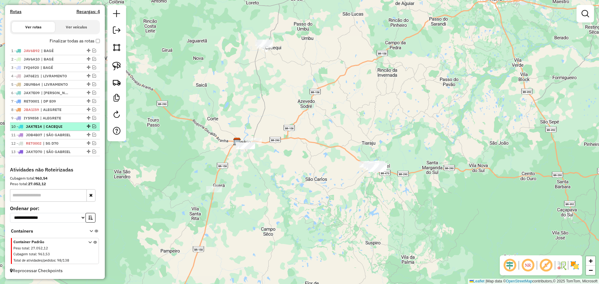
click at [92, 126] on em at bounding box center [94, 127] width 4 height 4
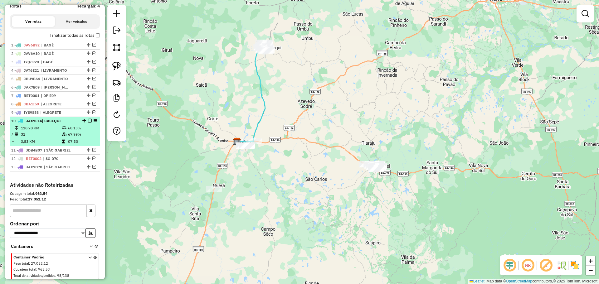
scroll to position [221, 0]
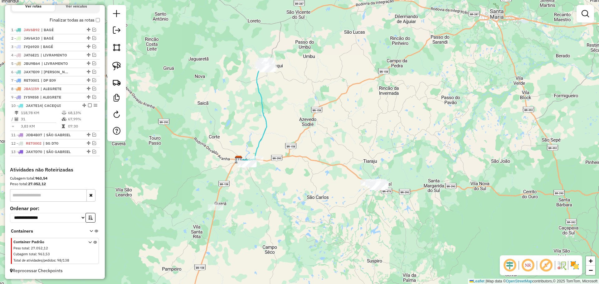
drag, startPoint x: 229, startPoint y: 108, endPoint x: 225, endPoint y: 145, distance: 37.6
click at [225, 145] on div "Janela de atendimento Grade de atendimento Capacidade Transportadoras Veículos …" at bounding box center [299, 142] width 599 height 284
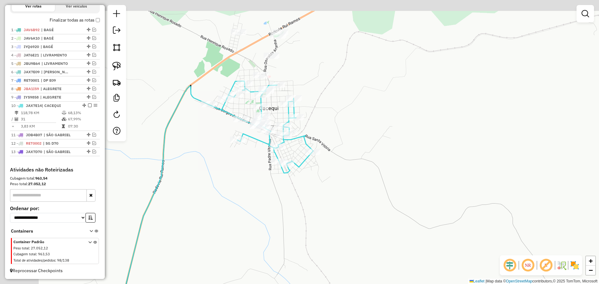
drag, startPoint x: 216, startPoint y: 131, endPoint x: 299, endPoint y: 158, distance: 87.5
click at [299, 158] on div "Janela de atendimento Grade de atendimento Capacidade Transportadoras Veículos …" at bounding box center [299, 142] width 599 height 284
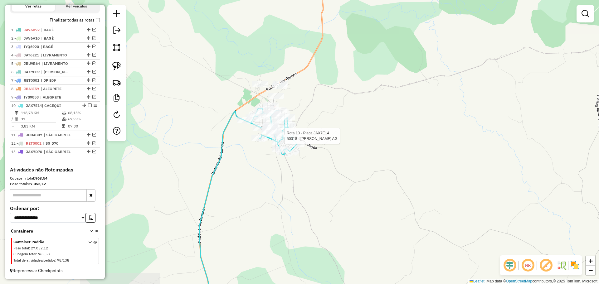
select select "*********"
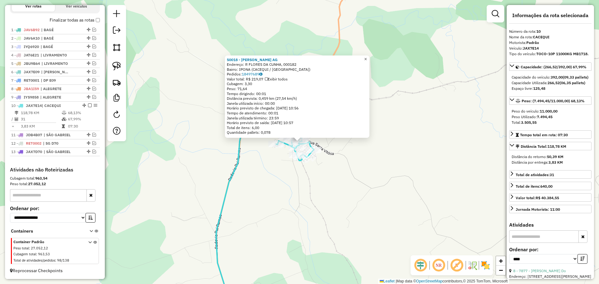
click at [367, 56] on span "×" at bounding box center [365, 58] width 3 height 5
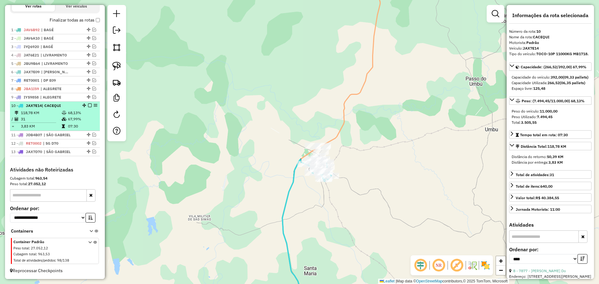
click at [88, 106] on em at bounding box center [90, 106] width 4 height 4
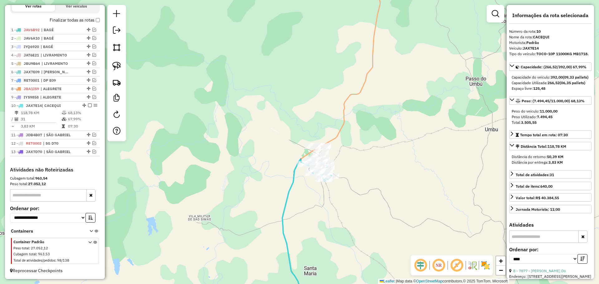
scroll to position [200, 0]
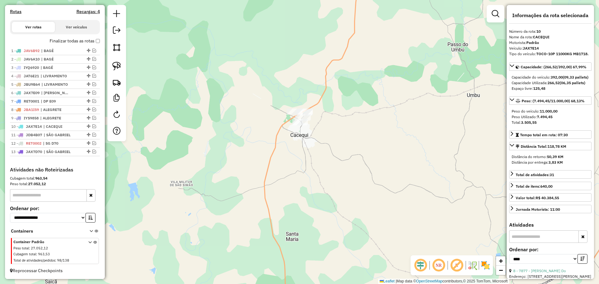
drag, startPoint x: 312, startPoint y: 225, endPoint x: 179, endPoint y: 69, distance: 204.2
click at [179, 69] on div "Janela de atendimento Grade de atendimento Capacidade Transportadoras Veículos …" at bounding box center [299, 142] width 599 height 284
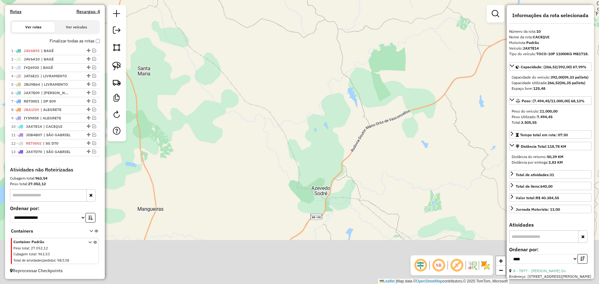
drag, startPoint x: 296, startPoint y: 177, endPoint x: 180, endPoint y: 38, distance: 180.8
click at [145, 24] on div "Janela de atendimento Grade de atendimento Capacidade Transportadoras Veículos …" at bounding box center [299, 142] width 599 height 284
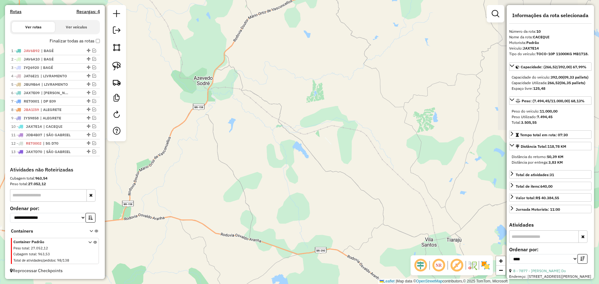
drag, startPoint x: 390, startPoint y: 192, endPoint x: 189, endPoint y: 45, distance: 249.0
click at [189, 45] on div "Janela de atendimento Grade de atendimento Capacidade Transportadoras Veículos …" at bounding box center [299, 142] width 599 height 284
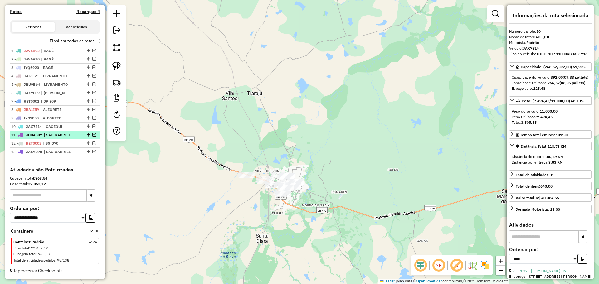
click at [92, 134] on em at bounding box center [94, 135] width 4 height 4
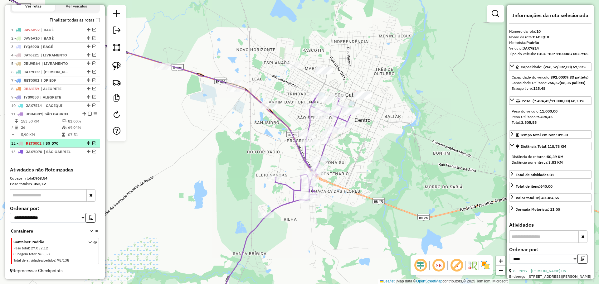
click at [92, 143] on em at bounding box center [94, 143] width 4 height 4
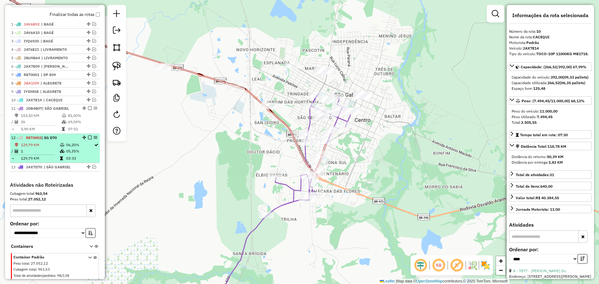
scroll to position [242, 0]
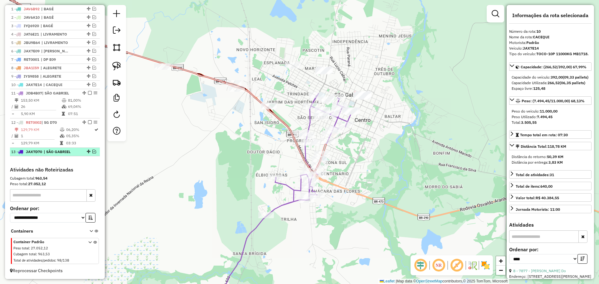
click at [92, 150] on em at bounding box center [94, 152] width 4 height 4
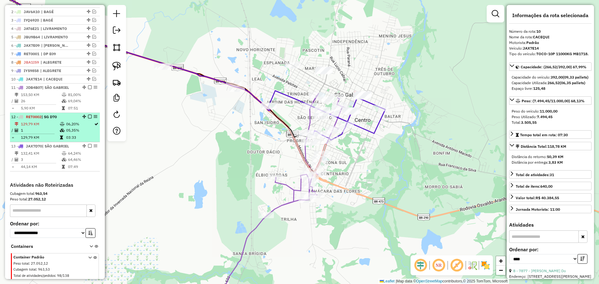
click at [89, 119] on em at bounding box center [90, 117] width 4 height 4
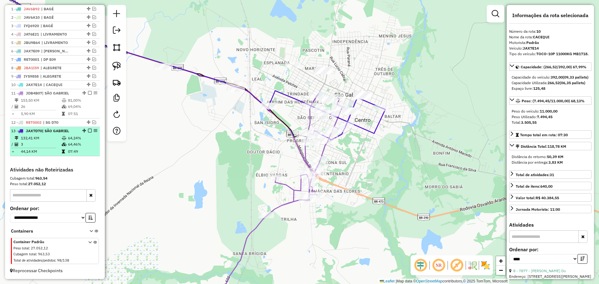
click at [88, 130] on em at bounding box center [90, 131] width 4 height 4
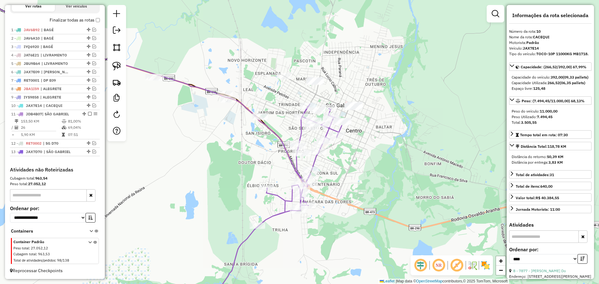
drag, startPoint x: 212, startPoint y: 165, endPoint x: 208, endPoint y: 169, distance: 5.5
click at [208, 169] on div "Janela de atendimento Grade de atendimento Capacidade Transportadoras Veículos …" at bounding box center [299, 142] width 599 height 284
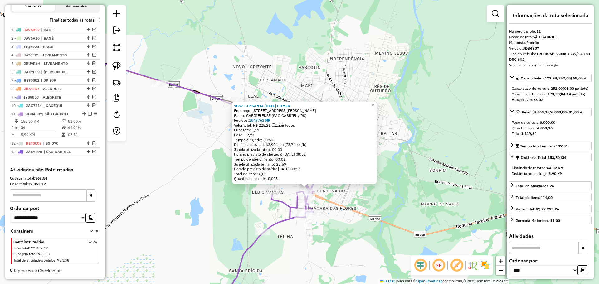
drag, startPoint x: 244, startPoint y: 178, endPoint x: 251, endPoint y: 224, distance: 46.4
click at [251, 224] on div "7082 - JP SANTA [DATE] COMER Endereço: R [STREET_ADDRESS][PERSON_NAME] Bairro: …" at bounding box center [299, 142] width 599 height 284
click at [374, 105] on span "×" at bounding box center [372, 105] width 3 height 5
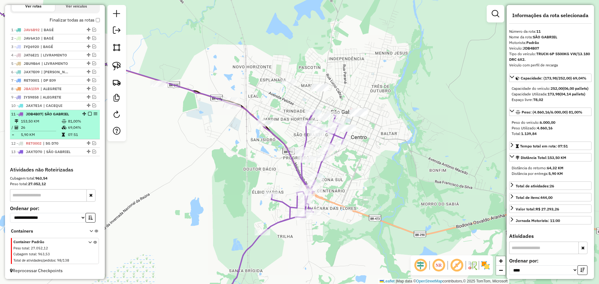
click at [88, 114] on em at bounding box center [90, 114] width 4 height 4
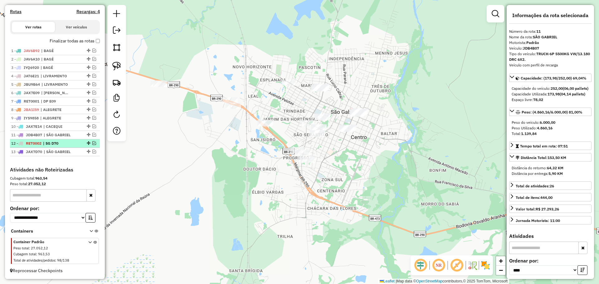
click at [93, 143] on em at bounding box center [94, 143] width 4 height 4
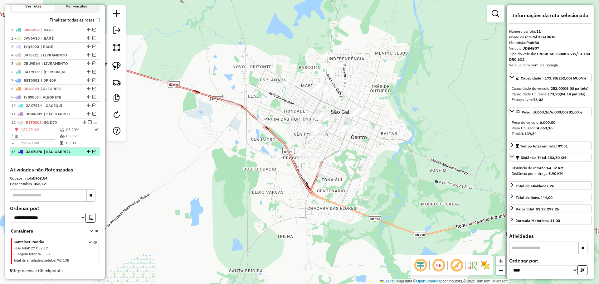
click at [93, 151] on em at bounding box center [94, 152] width 4 height 4
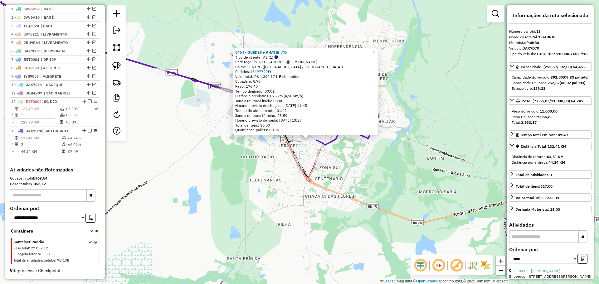
click at [376, 49] on span "×" at bounding box center [374, 51] width 3 height 5
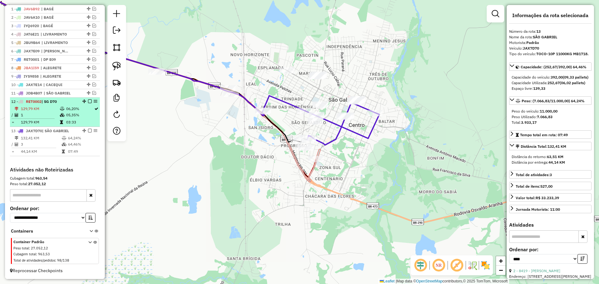
click at [89, 101] on em at bounding box center [90, 102] width 4 height 4
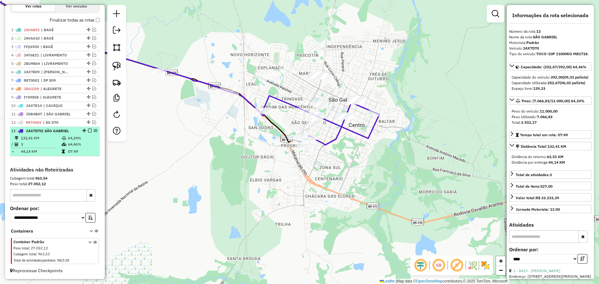
click at [88, 131] on em at bounding box center [90, 131] width 4 height 4
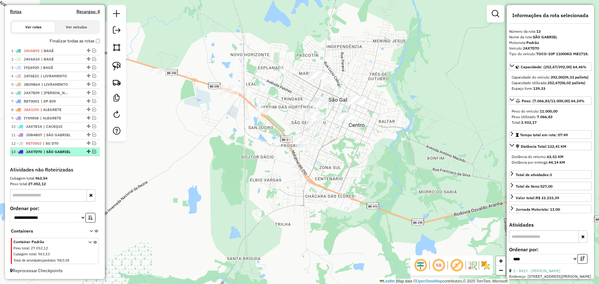
scroll to position [200, 0]
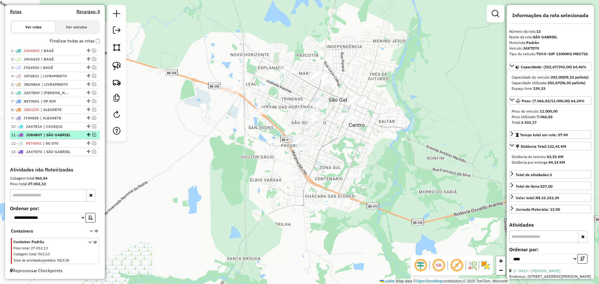
click at [93, 135] on em at bounding box center [94, 135] width 4 height 4
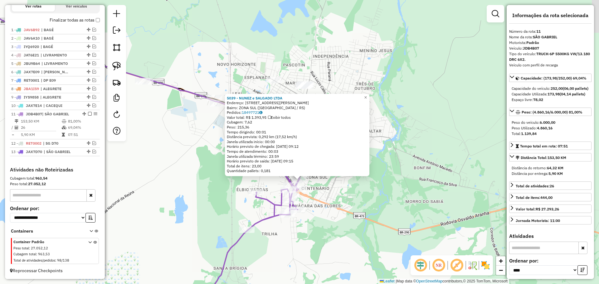
drag, startPoint x: 332, startPoint y: 164, endPoint x: 334, endPoint y: 202, distance: 37.8
click at [333, 202] on div "5039 - NUNEZ e SALGADO LTDA Endereço: [STREET_ADDRESS][PERSON_NAME] ([GEOGRAPHI…" at bounding box center [299, 142] width 599 height 284
click at [334, 202] on div "5039 - NUNEZ e SALGADO LTDA Endereço: [STREET_ADDRESS][PERSON_NAME] ([GEOGRAPHI…" at bounding box center [299, 142] width 599 height 284
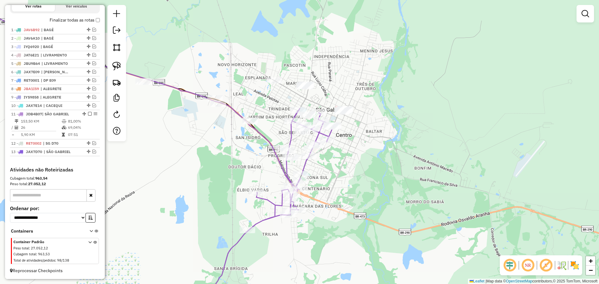
drag, startPoint x: 334, startPoint y: 180, endPoint x: 339, endPoint y: 194, distance: 14.3
click at [339, 194] on div "Janela de atendimento Grade de atendimento Capacidade Transportadoras Veículos …" at bounding box center [299, 142] width 599 height 284
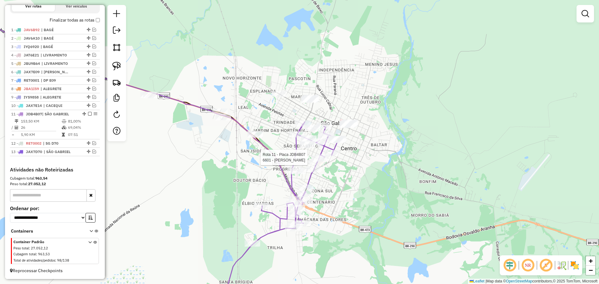
select select "*********"
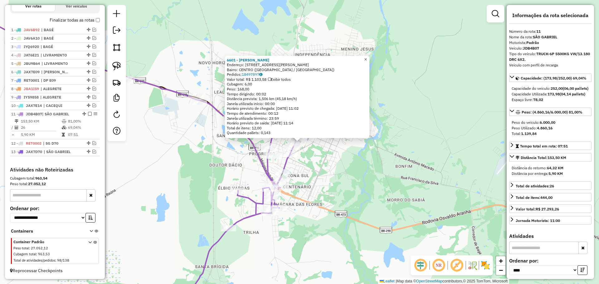
click at [370, 58] on link "×" at bounding box center [365, 59] width 7 height 7
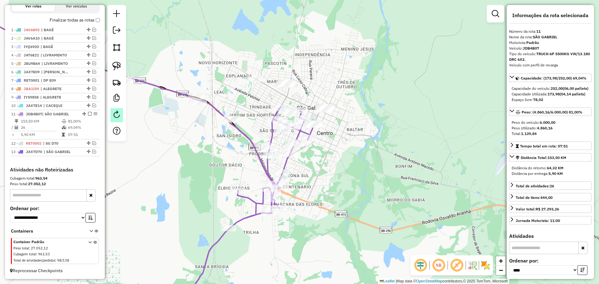
drag, startPoint x: 87, startPoint y: 115, endPoint x: 121, endPoint y: 120, distance: 34.1
click at [88, 115] on em at bounding box center [90, 114] width 4 height 4
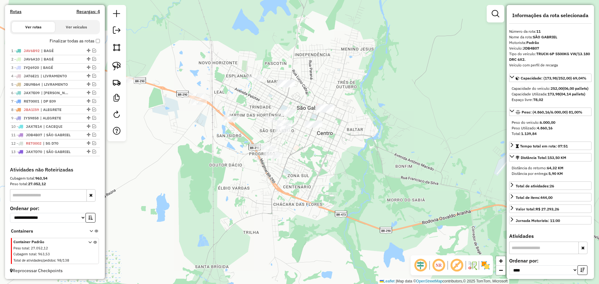
scroll to position [200, 0]
click at [200, 136] on div "Janela de atendimento Grade de atendimento Capacidade Transportadoras Veículos …" at bounding box center [299, 142] width 599 height 284
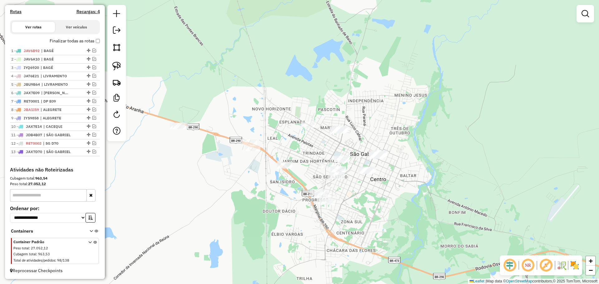
drag, startPoint x: 243, startPoint y: 179, endPoint x: 276, endPoint y: 209, distance: 44.6
click at [276, 209] on div "Janela de atendimento Grade de atendimento Capacidade Transportadoras Veículos …" at bounding box center [299, 142] width 599 height 284
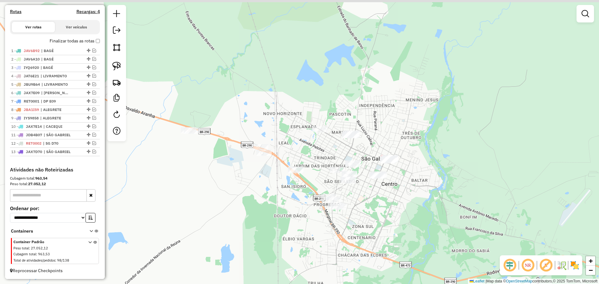
drag, startPoint x: 279, startPoint y: 211, endPoint x: 293, endPoint y: 217, distance: 14.7
click at [293, 217] on div "Janela de atendimento Grade de atendimento Capacidade Transportadoras Veículos …" at bounding box center [299, 142] width 599 height 284
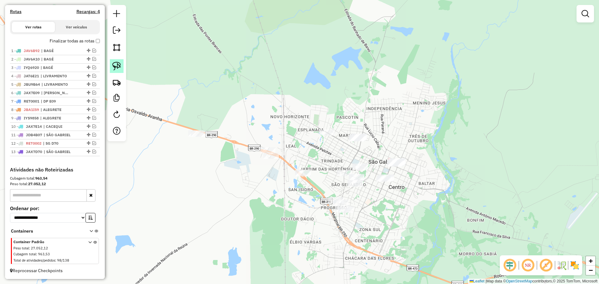
click at [119, 67] on img at bounding box center [116, 66] width 9 height 9
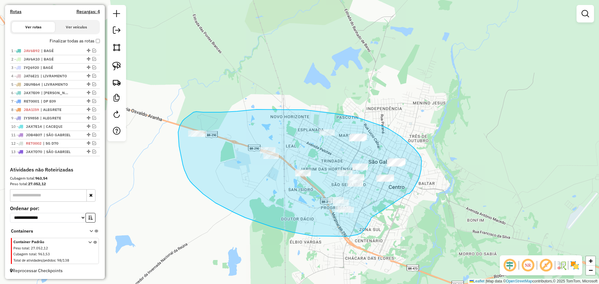
drag, startPoint x: 418, startPoint y: 181, endPoint x: 372, endPoint y: 218, distance: 59.5
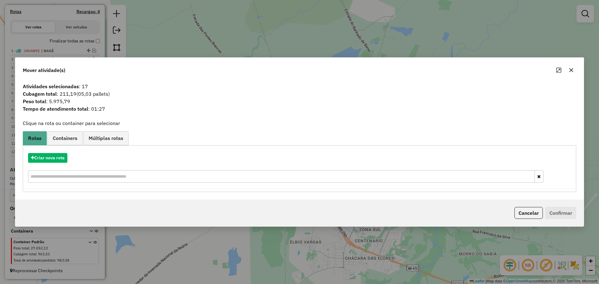
click at [571, 71] on icon "button" at bounding box center [571, 70] width 5 height 5
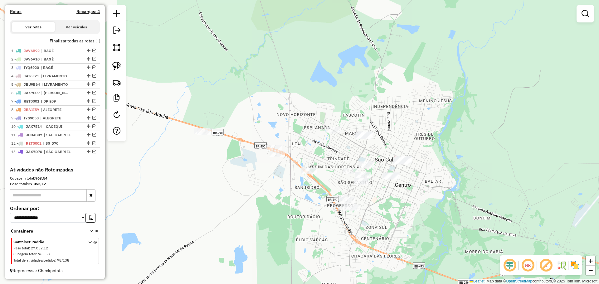
drag, startPoint x: 275, startPoint y: 194, endPoint x: 281, endPoint y: 192, distance: 6.6
click at [281, 192] on div "Janela de atendimento Grade de atendimento Capacidade Transportadoras Veículos …" at bounding box center [299, 142] width 599 height 284
drag, startPoint x: 116, startPoint y: 68, endPoint x: 184, endPoint y: 84, distance: 69.7
click at [116, 68] on img at bounding box center [116, 66] width 9 height 9
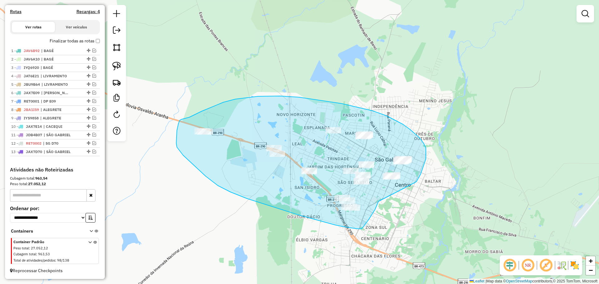
drag, startPoint x: 415, startPoint y: 183, endPoint x: 379, endPoint y: 202, distance: 41.5
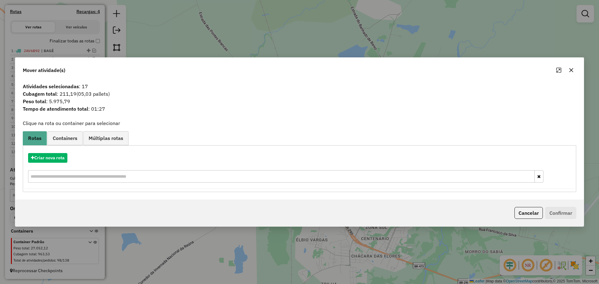
click at [572, 68] on icon "button" at bounding box center [571, 70] width 5 height 5
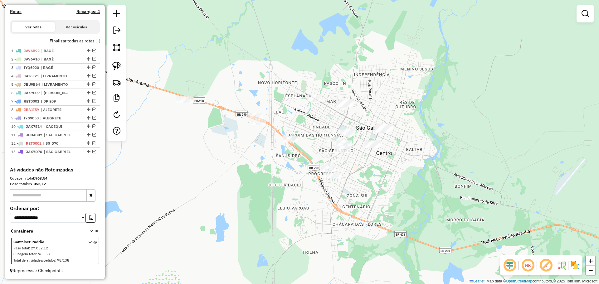
drag, startPoint x: 311, startPoint y: 194, endPoint x: 292, endPoint y: 162, distance: 36.9
click at [292, 162] on div "Janela de atendimento Grade de atendimento Capacidade Transportadoras Veículos …" at bounding box center [299, 142] width 599 height 284
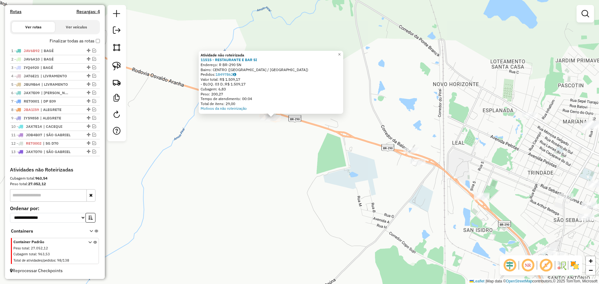
drag, startPoint x: 450, startPoint y: 193, endPoint x: 405, endPoint y: 175, distance: 48.4
click at [405, 175] on div "Atividade não roteirizada 11515 - RESTAURANTE E BAR SI Endereço: R BR-290 SN Ba…" at bounding box center [299, 142] width 599 height 284
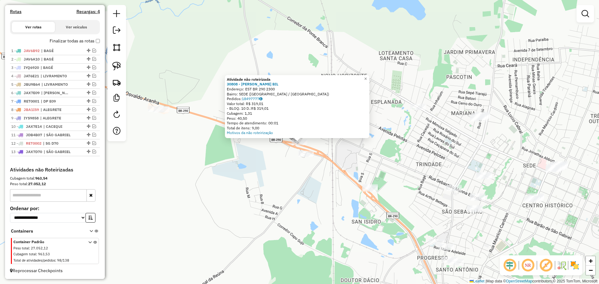
click at [308, 157] on div at bounding box center [306, 154] width 16 height 6
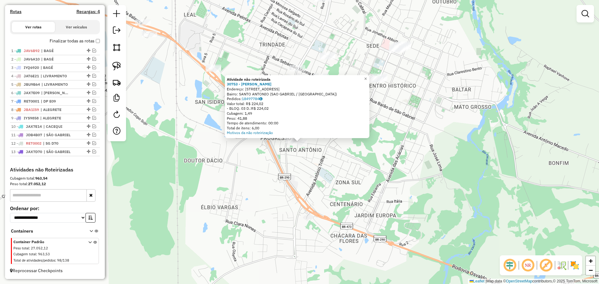
click at [303, 149] on div "Atividade não roteirizada 30753 - [PERSON_NAME]: R SINHA ABOTT 119 Bairro: SANT…" at bounding box center [299, 142] width 599 height 284
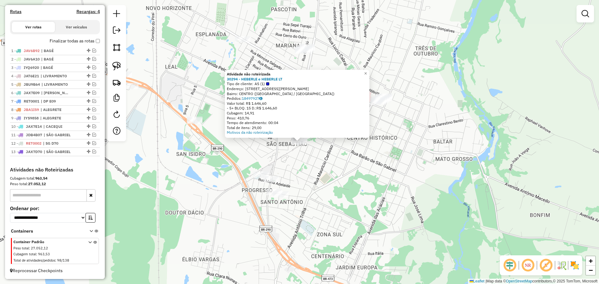
click at [299, 161] on div "Atividade não roteirizada 30294 - HEBERLE e HEBERLE LT Tipo de cliente: AS (1) …" at bounding box center [299, 142] width 599 height 284
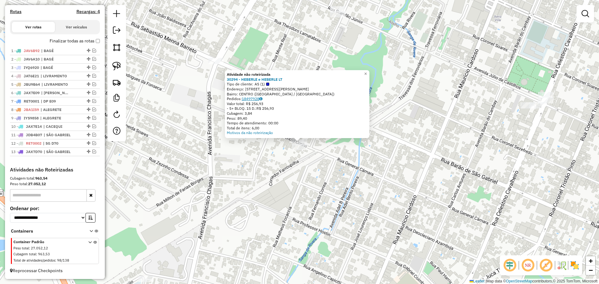
click at [250, 98] on link "18497928" at bounding box center [252, 98] width 21 height 5
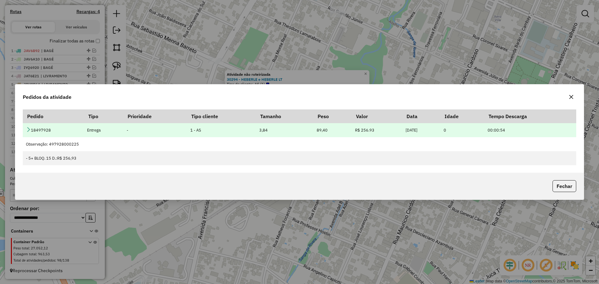
click at [29, 130] on icon at bounding box center [28, 129] width 5 height 5
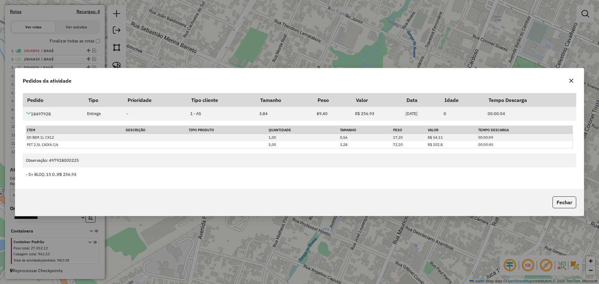
click at [254, 235] on div "Pedidos da atividade Pedido Tipo Prioridade Tipo cliente Tamanho Peso Valor Dat…" at bounding box center [299, 142] width 599 height 284
click at [284, 227] on div "Pedidos da atividade Pedido Tipo Prioridade Tipo cliente Tamanho Peso Valor Dat…" at bounding box center [299, 142] width 599 height 284
click at [569, 81] on button "button" at bounding box center [572, 81] width 10 height 10
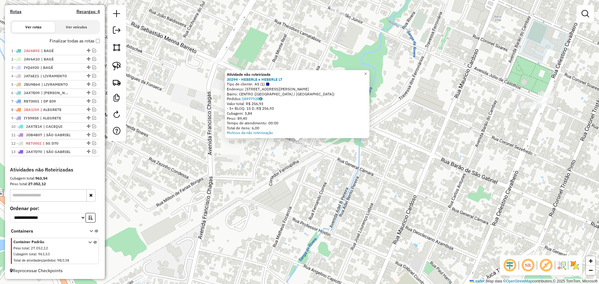
click at [238, 160] on div "Atividade não roteirizada 30294 - HEBERLE e HEBERLE LT Tipo de cliente: AS (1) …" at bounding box center [299, 142] width 599 height 284
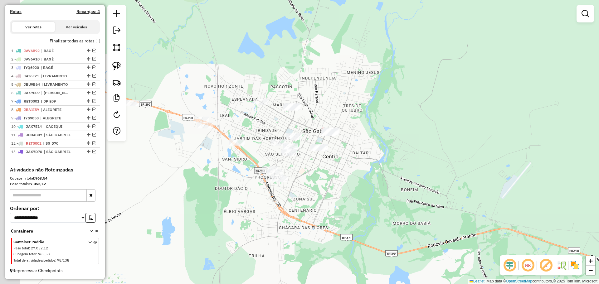
drag, startPoint x: 213, startPoint y: 168, endPoint x: 235, endPoint y: 18, distance: 151.8
click at [288, 151] on div "Janela de atendimento Grade de atendimento Capacidade Transportadoras Veículos …" at bounding box center [299, 142] width 599 height 284
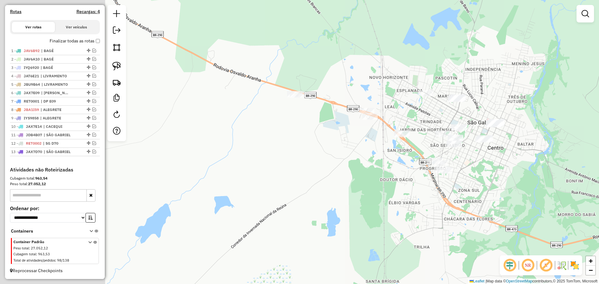
drag, startPoint x: 260, startPoint y: 126, endPoint x: 355, endPoint y: 134, distance: 95.2
click at [355, 134] on div "Janela de atendimento Grade de atendimento Capacidade Transportadoras Veículos …" at bounding box center [299, 142] width 599 height 284
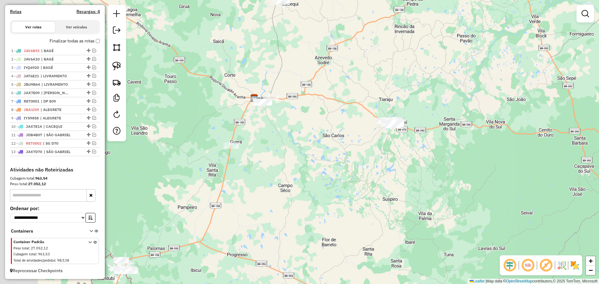
drag, startPoint x: 294, startPoint y: 110, endPoint x: 375, endPoint y: 81, distance: 86.3
click at [375, 81] on div "Janela de atendimento Grade de atendimento Capacidade Transportadoras Veículos …" at bounding box center [299, 142] width 599 height 284
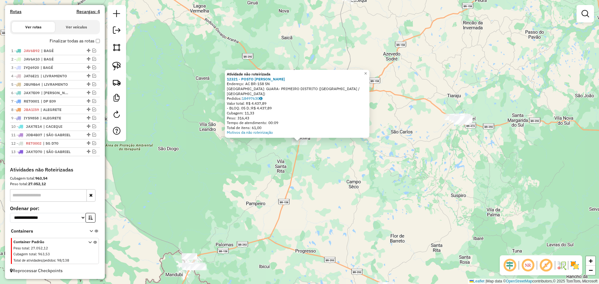
click at [308, 155] on div "Atividade não roteirizada 12321 - POSTO [PERSON_NAME]: AC BR-158 SN Bairro: GUA…" at bounding box center [299, 142] width 599 height 284
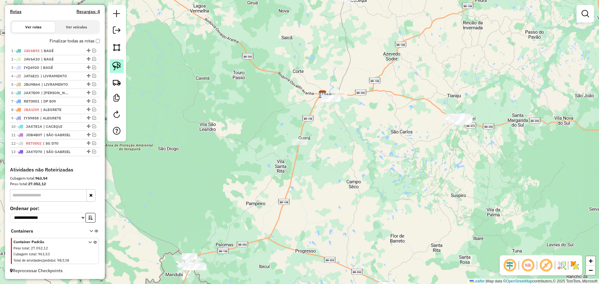
click at [117, 65] on img at bounding box center [116, 66] width 9 height 9
drag, startPoint x: 316, startPoint y: 147, endPoint x: 331, endPoint y: 142, distance: 16.0
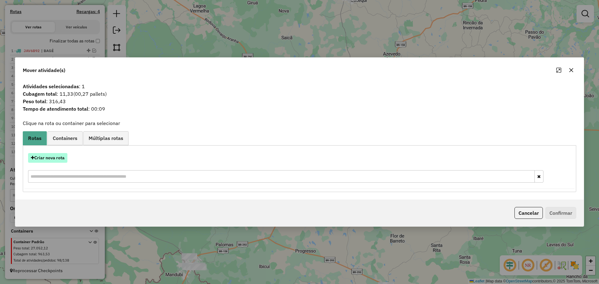
click at [56, 161] on button "Criar nova rota" at bounding box center [47, 158] width 39 height 10
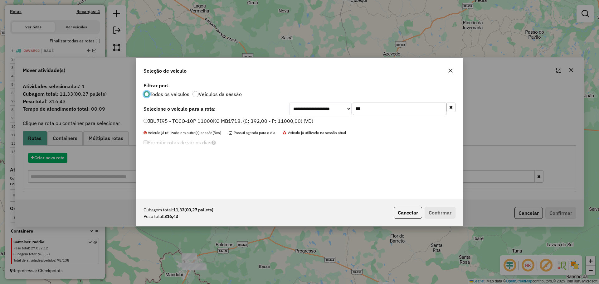
scroll to position [3, 2]
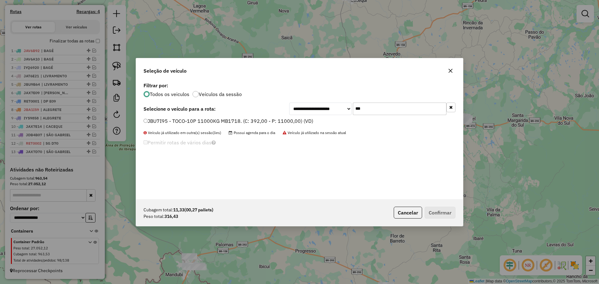
drag, startPoint x: 371, startPoint y: 111, endPoint x: 351, endPoint y: 106, distance: 19.8
click at [351, 106] on div "**********" at bounding box center [372, 109] width 166 height 12
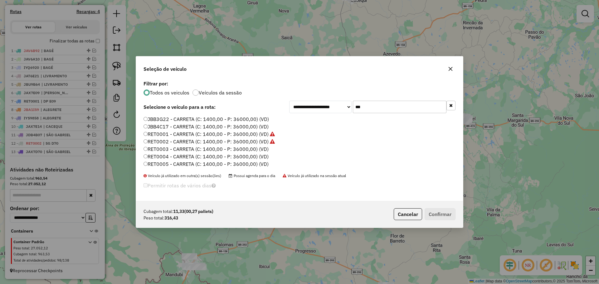
type input "***"
click at [253, 149] on label "RET0003 - CARRETA (C: 1400,00 - P: 36000,00) (VD)" at bounding box center [206, 148] width 125 height 7
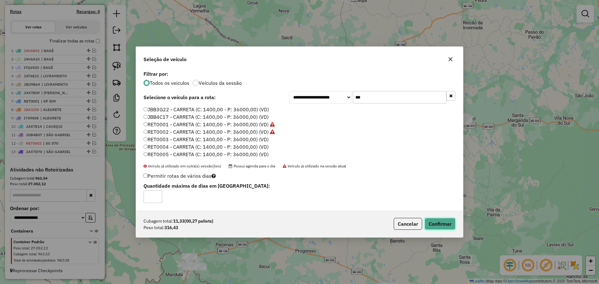
click at [431, 220] on button "Confirmar" at bounding box center [440, 224] width 31 height 12
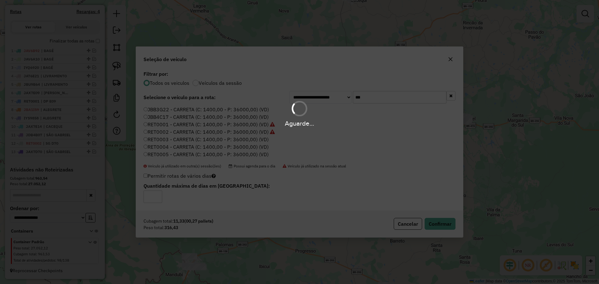
scroll to position [229, 0]
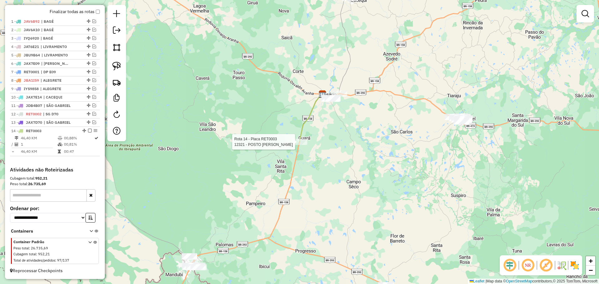
click at [300, 145] on div at bounding box center [300, 142] width 16 height 6
select select "*********"
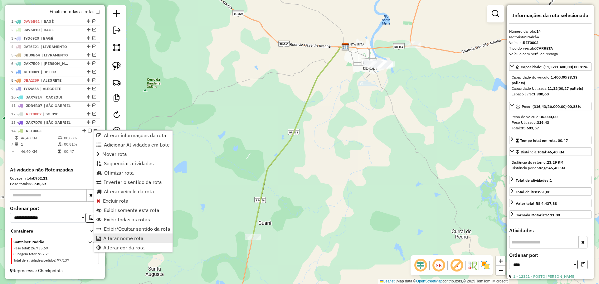
click at [122, 236] on span "Alterar nome rota" at bounding box center [123, 238] width 40 height 5
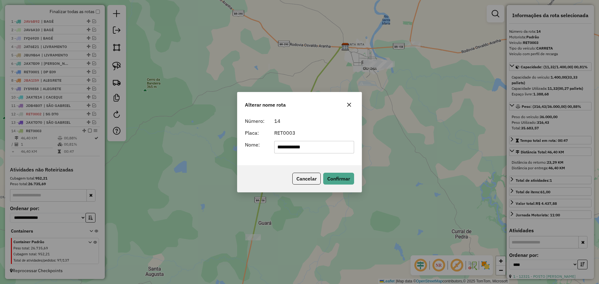
click at [322, 143] on input "**********" at bounding box center [314, 147] width 80 height 12
type input "********"
click at [334, 181] on button "Confirmar" at bounding box center [338, 179] width 31 height 12
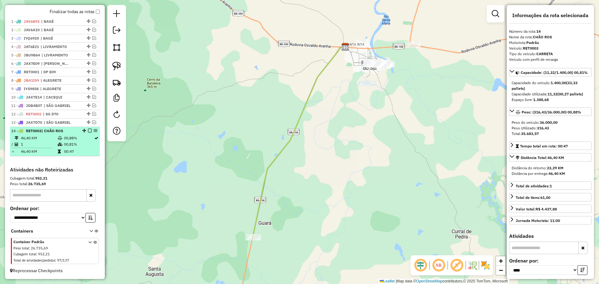
click at [88, 131] on em at bounding box center [90, 131] width 4 height 4
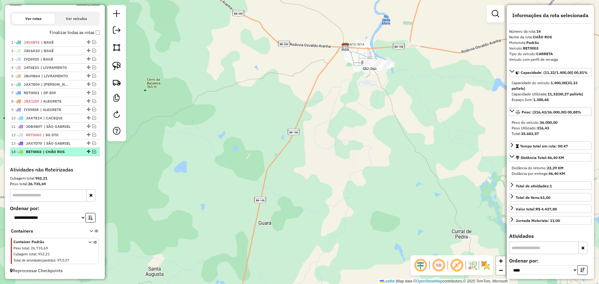
scroll to position [208, 0]
click at [229, 161] on div "Janela de atendimento Grade de atendimento Capacidade Transportadoras Veículos …" at bounding box center [299, 142] width 599 height 284
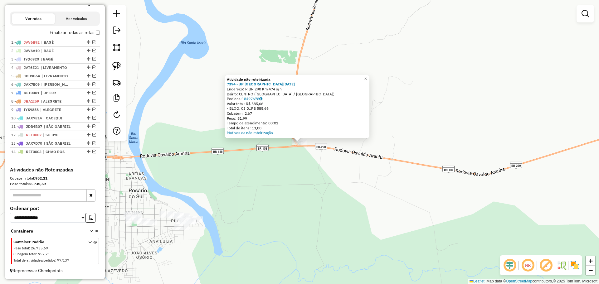
click at [248, 177] on div "Atividade não roteirizada 7394 - JP [GEOGRAPHIC_DATA][DATE] Endereço: R BR 290 …" at bounding box center [299, 142] width 599 height 284
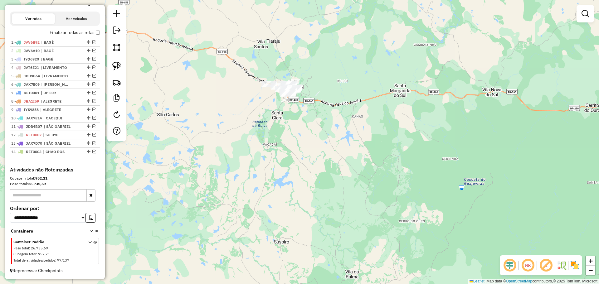
drag, startPoint x: 263, startPoint y: 204, endPoint x: 274, endPoint y: 89, distance: 114.7
click at [274, 89] on div "Janela de atendimento Grade de atendimento Capacidade Transportadoras Veículos …" at bounding box center [299, 142] width 599 height 284
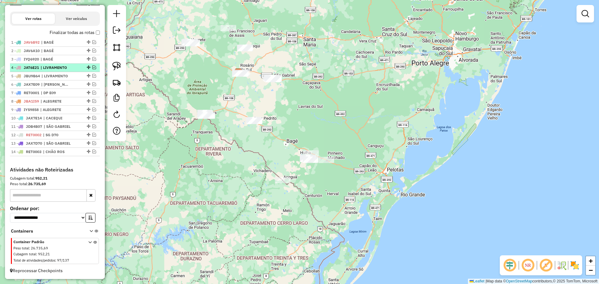
click at [92, 65] on div "4 - JAT6E21 | LIVRAMENTO" at bounding box center [54, 68] width 87 height 6
select select "*********"
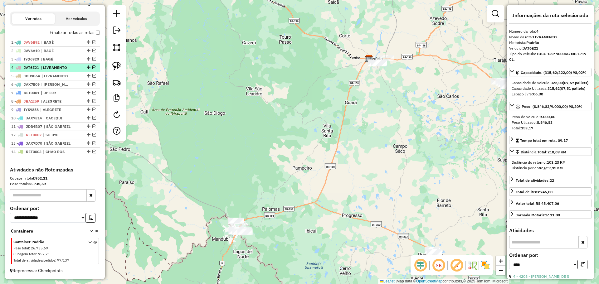
click at [92, 66] on em at bounding box center [94, 68] width 4 height 4
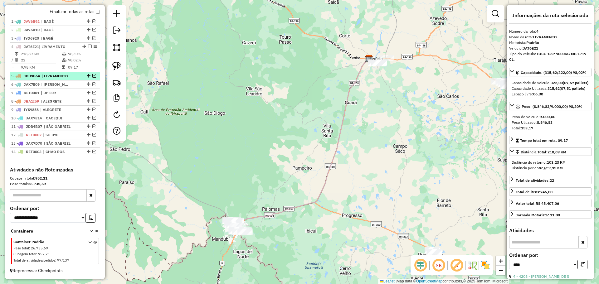
click at [93, 75] on em at bounding box center [94, 76] width 4 height 4
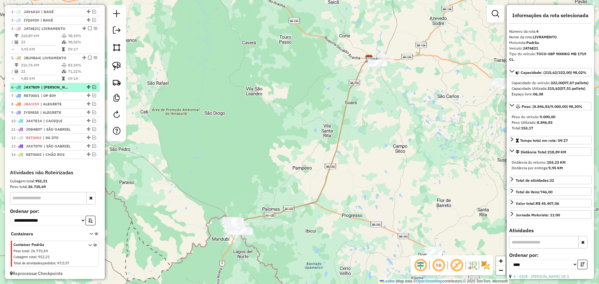
click at [92, 89] on em at bounding box center [94, 87] width 4 height 4
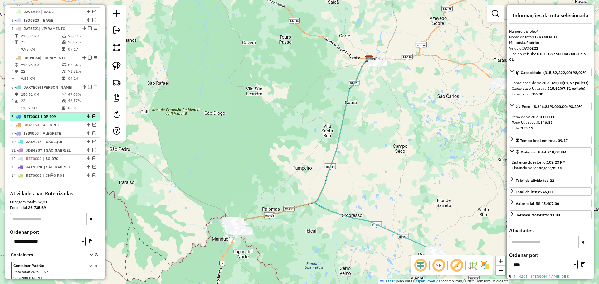
click at [92, 118] on em at bounding box center [94, 117] width 4 height 4
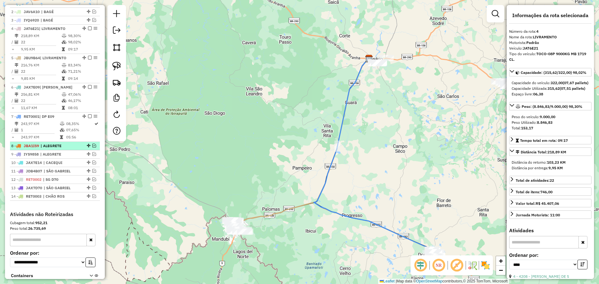
click at [92, 148] on em at bounding box center [94, 146] width 4 height 4
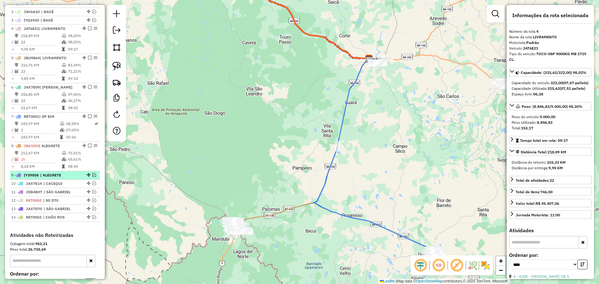
click at [92, 177] on em at bounding box center [94, 175] width 4 height 4
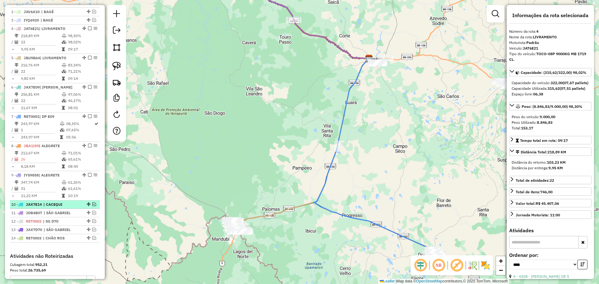
click at [94, 206] on em at bounding box center [94, 205] width 4 height 4
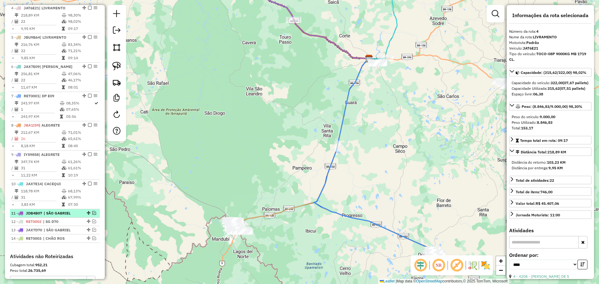
scroll to position [273, 0]
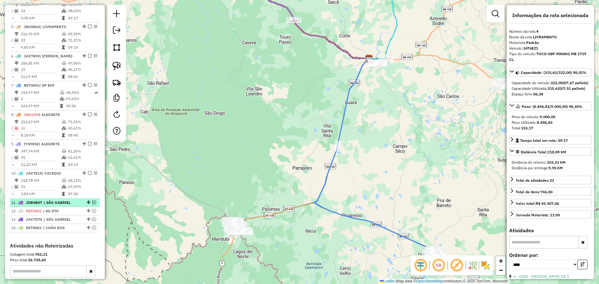
click at [92, 204] on em at bounding box center [94, 203] width 4 height 4
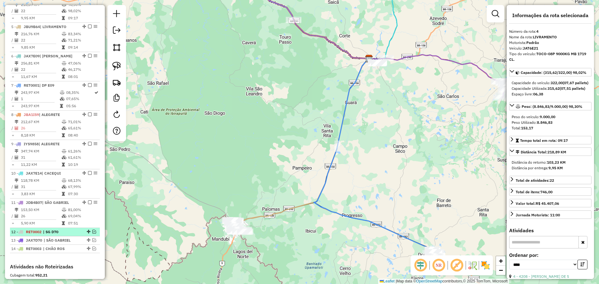
click at [92, 234] on em at bounding box center [94, 232] width 4 height 4
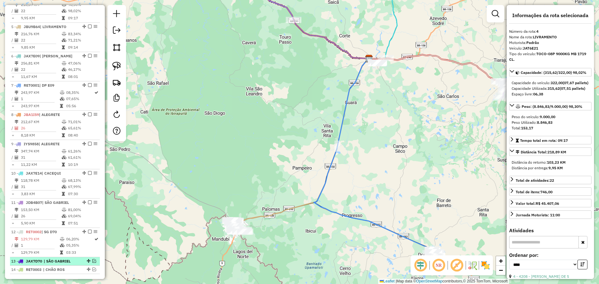
click at [92, 263] on em at bounding box center [94, 261] width 4 height 4
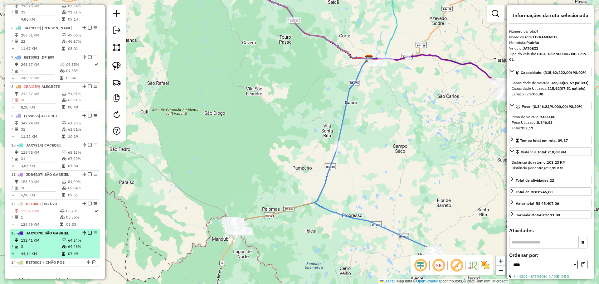
scroll to position [335, 0]
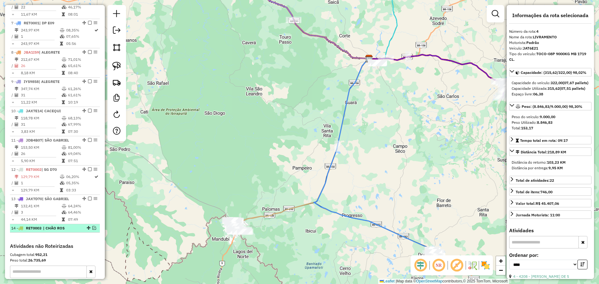
click at [92, 230] on em at bounding box center [94, 228] width 4 height 4
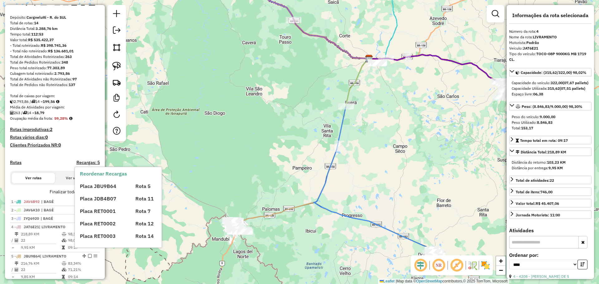
scroll to position [54, 0]
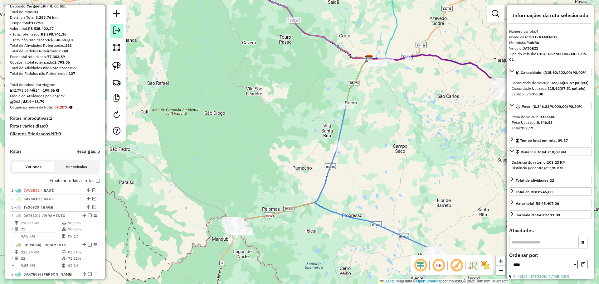
click at [120, 34] on link at bounding box center [116, 31] width 12 height 14
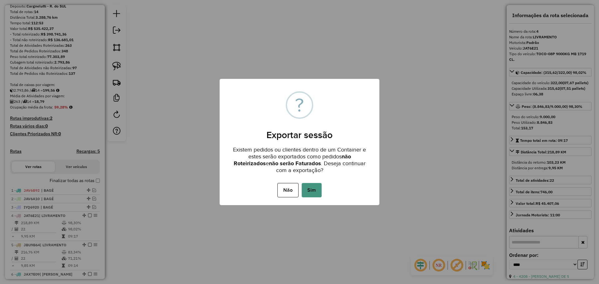
click at [314, 189] on button "Sim" at bounding box center [312, 190] width 20 height 14
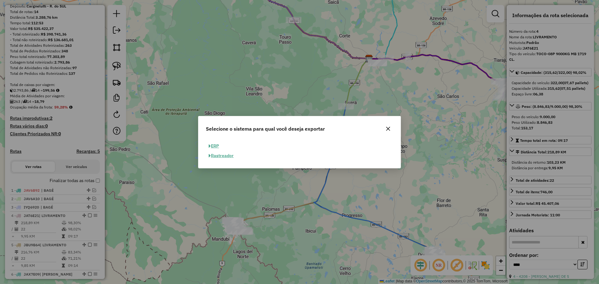
click at [218, 145] on button "ERP" at bounding box center [214, 146] width 16 height 10
select select "**"
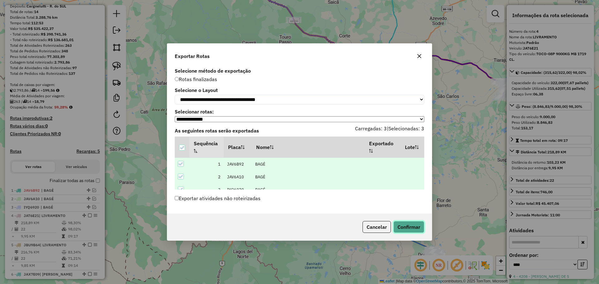
click at [403, 230] on button "Confirmar" at bounding box center [409, 227] width 31 height 12
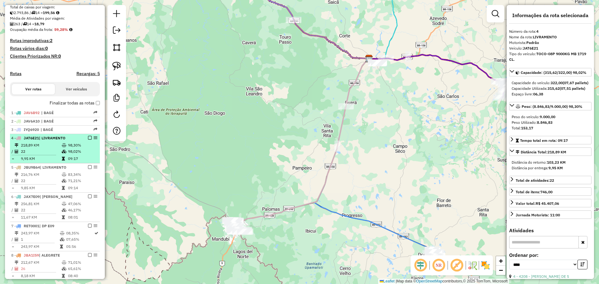
scroll to position [142, 0]
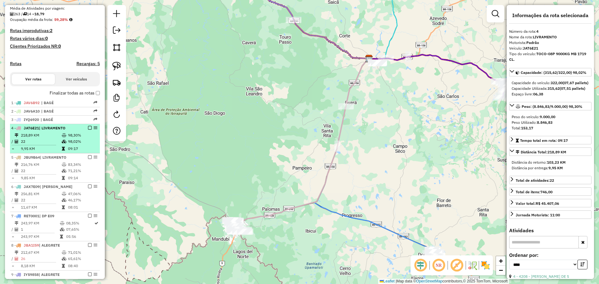
click at [88, 130] on em at bounding box center [90, 128] width 4 height 4
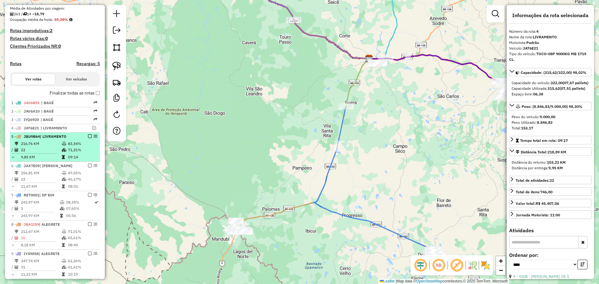
click at [89, 138] on em at bounding box center [90, 137] width 4 height 4
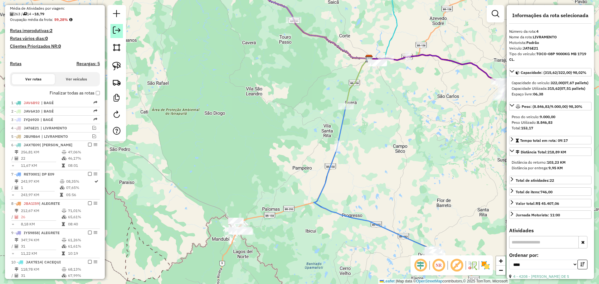
click at [121, 32] on link at bounding box center [116, 31] width 12 height 14
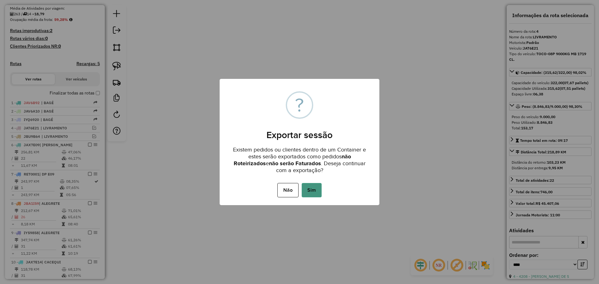
click at [315, 193] on button "Sim" at bounding box center [312, 190] width 20 height 14
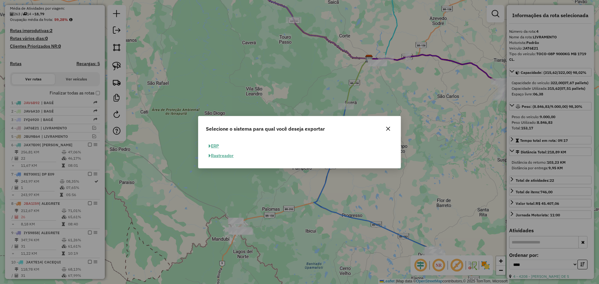
click at [216, 146] on button "ERP" at bounding box center [214, 146] width 16 height 10
select select "**"
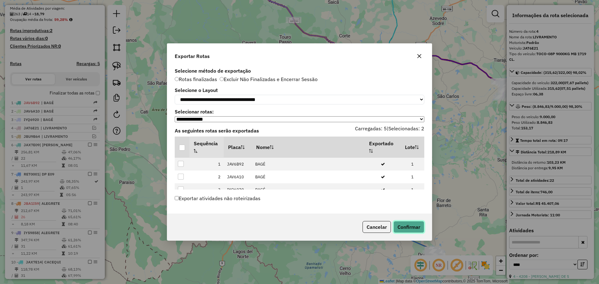
click at [413, 230] on button "Confirmar" at bounding box center [409, 227] width 31 height 12
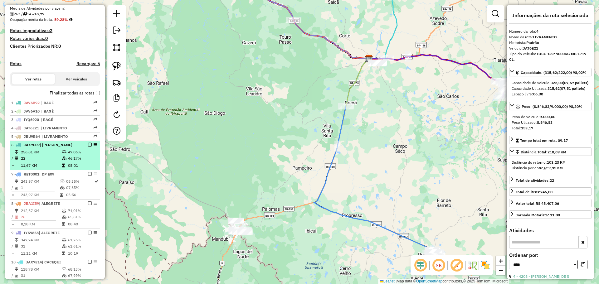
click at [88, 147] on em at bounding box center [90, 145] width 4 height 4
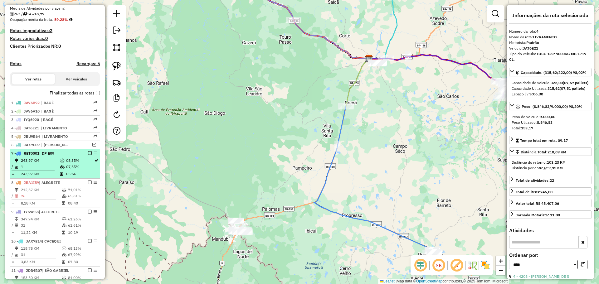
click at [88, 155] on em at bounding box center [90, 153] width 4 height 4
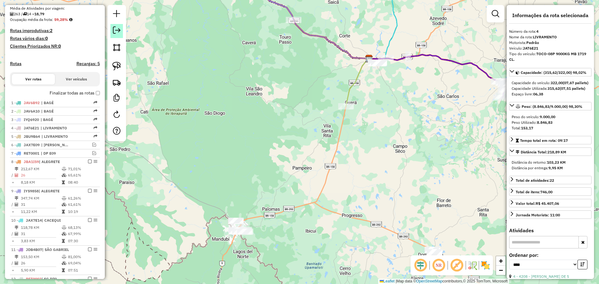
click at [117, 32] on em at bounding box center [116, 30] width 7 height 7
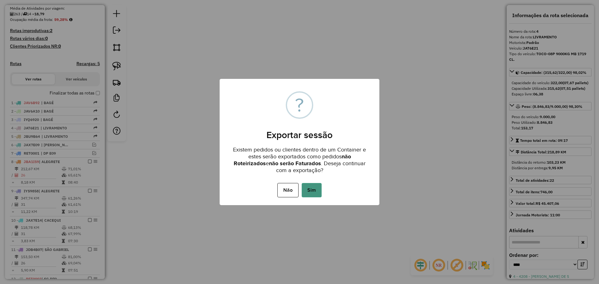
click at [317, 190] on button "Sim" at bounding box center [312, 190] width 20 height 14
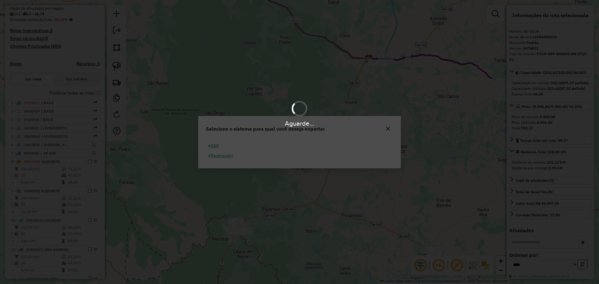
click at [217, 144] on button "ERP" at bounding box center [214, 146] width 16 height 10
select select "**"
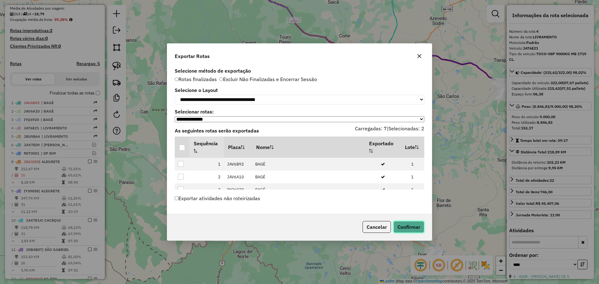
click at [405, 225] on button "Confirmar" at bounding box center [409, 227] width 31 height 12
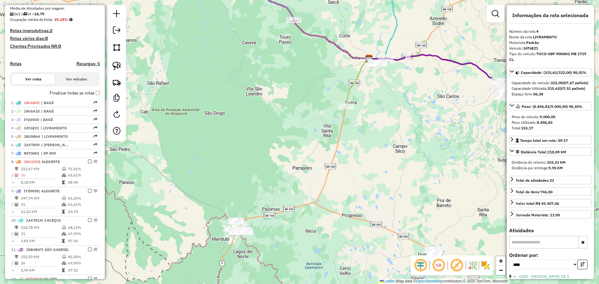
scroll to position [267, 0]
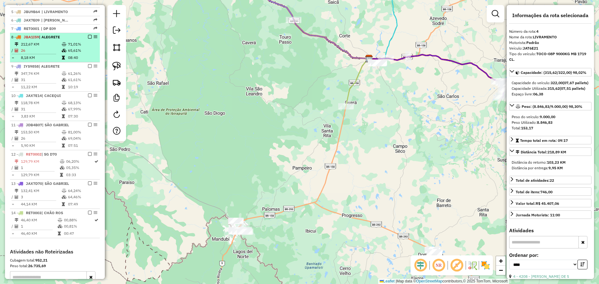
click at [88, 39] on em at bounding box center [90, 37] width 4 height 4
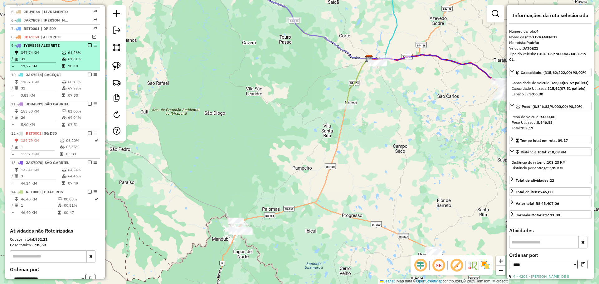
click at [88, 47] on em at bounding box center [90, 45] width 4 height 4
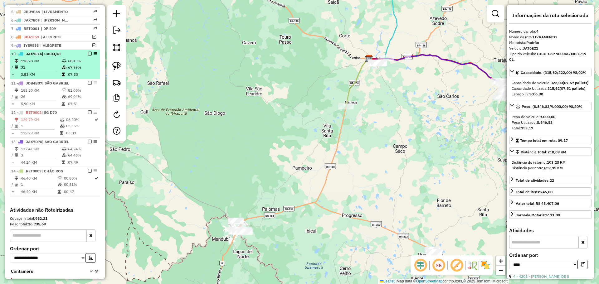
click at [88, 56] on em at bounding box center [90, 54] width 4 height 4
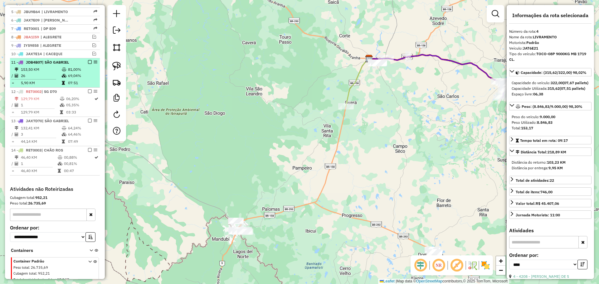
click at [89, 64] on em at bounding box center [90, 62] width 4 height 4
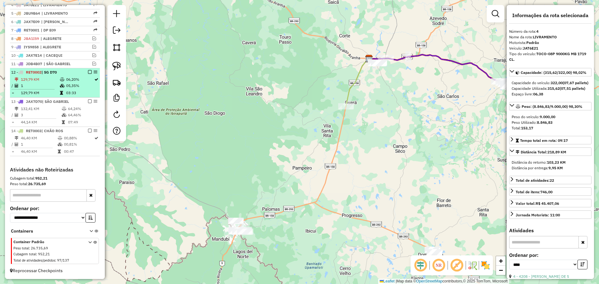
click at [88, 74] on em at bounding box center [90, 72] width 4 height 4
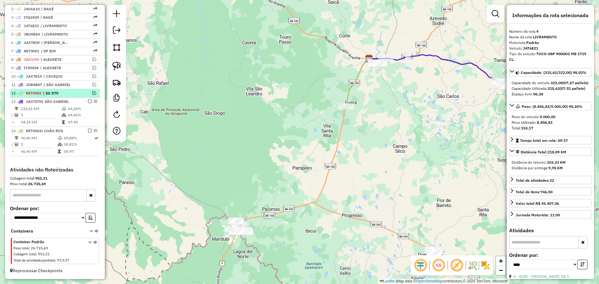
scroll to position [250, 0]
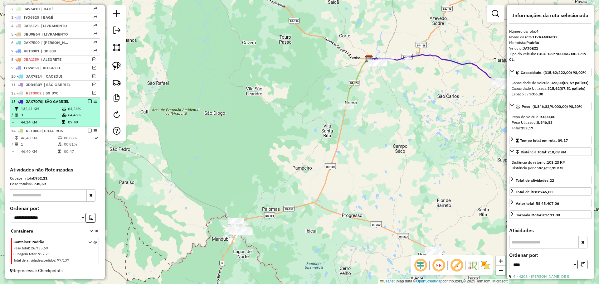
click at [89, 101] on em at bounding box center [90, 102] width 4 height 4
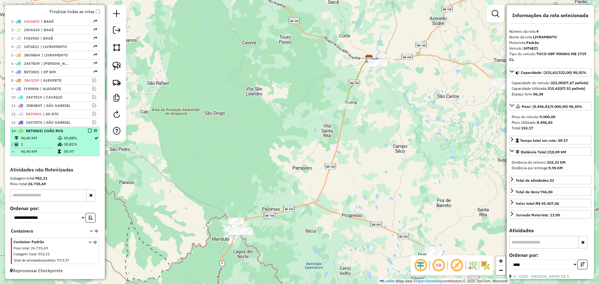
click at [88, 131] on em at bounding box center [90, 131] width 4 height 4
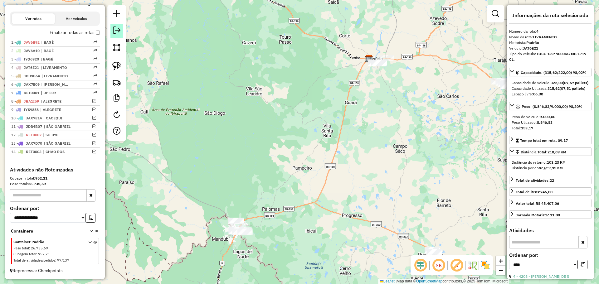
click at [117, 34] on link at bounding box center [116, 31] width 12 height 14
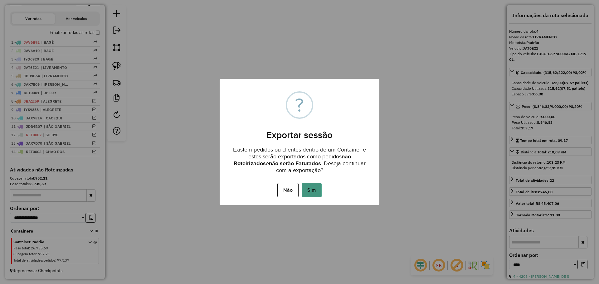
click at [318, 193] on button "Sim" at bounding box center [312, 190] width 20 height 14
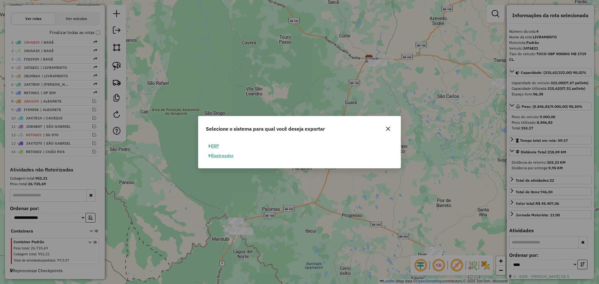
click at [216, 145] on button "ERP" at bounding box center [214, 146] width 16 height 10
select select "**"
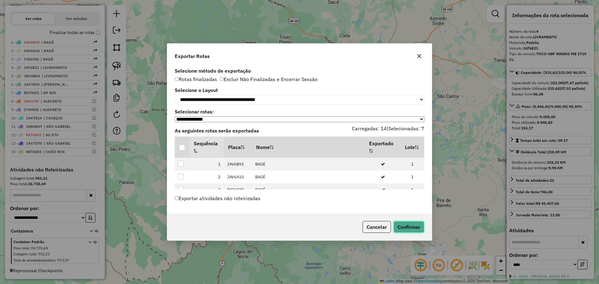
click at [400, 225] on button "Confirmar" at bounding box center [409, 227] width 31 height 12
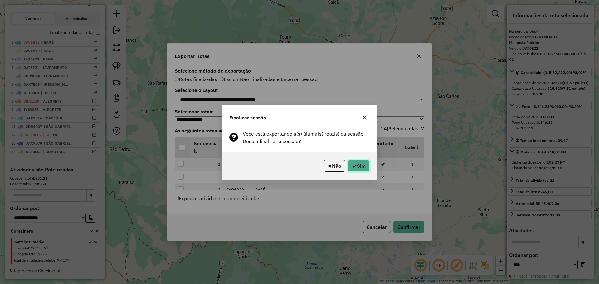
click at [349, 167] on button "Sim" at bounding box center [359, 166] width 22 height 12
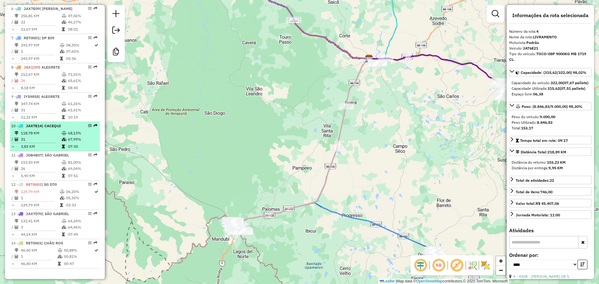
scroll to position [396, 0]
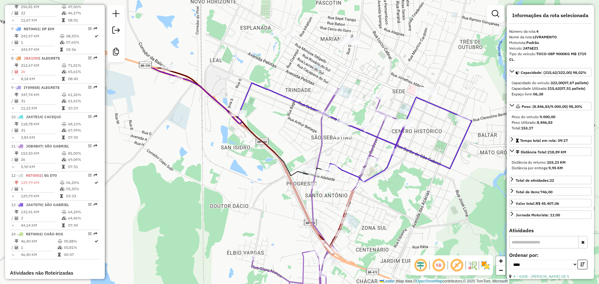
drag, startPoint x: 420, startPoint y: 132, endPoint x: 393, endPoint y: 188, distance: 62.3
click at [393, 188] on div "Janela de atendimento Grade de atendimento Capacidade Transportadoras Veículos …" at bounding box center [299, 142] width 599 height 284
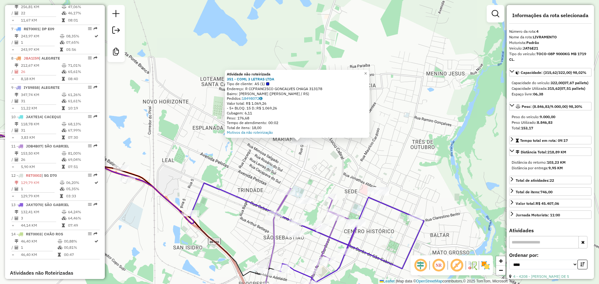
click at [245, 148] on div "Atividade não roteirizada 351 - COML 3 LETRAS LTDA Tipo de cliente: AS (1) Ende…" at bounding box center [299, 142] width 599 height 284
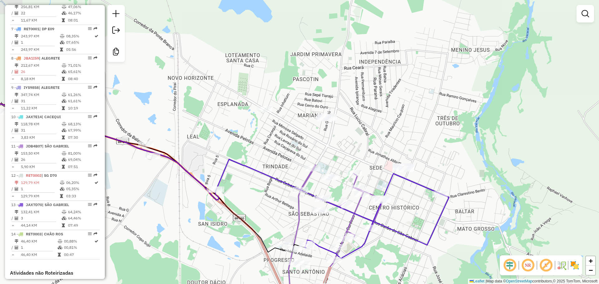
drag, startPoint x: 250, startPoint y: 159, endPoint x: 275, endPoint y: 135, distance: 34.4
click at [275, 135] on div "Janela de atendimento Grade de atendimento Capacidade Transportadoras Veículos …" at bounding box center [299, 142] width 599 height 284
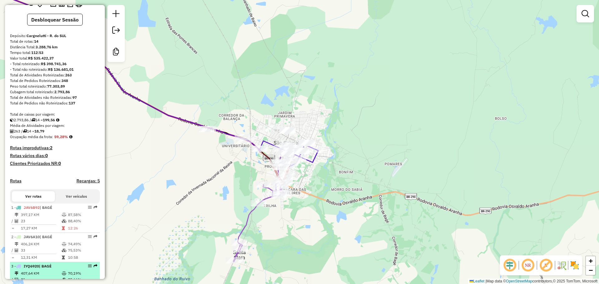
scroll to position [0, 0]
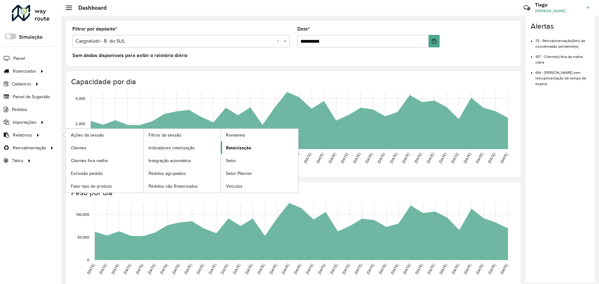
click at [238, 148] on span "Roteirização" at bounding box center [238, 148] width 25 height 7
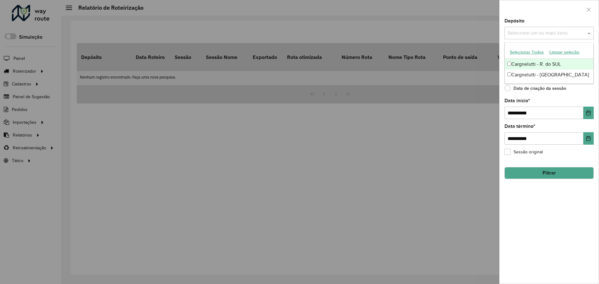
click at [558, 32] on input "text" at bounding box center [546, 33] width 80 height 7
click at [532, 53] on button "Selecionar Todos" at bounding box center [527, 52] width 40 height 10
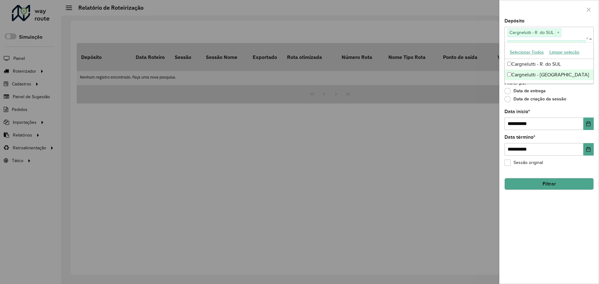
click at [569, 107] on div "**********" at bounding box center [549, 151] width 99 height 265
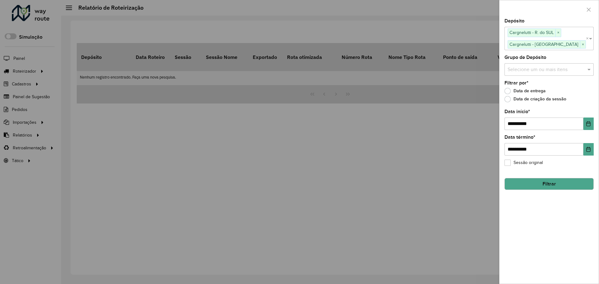
click at [549, 70] on input "text" at bounding box center [546, 69] width 80 height 7
click at [528, 87] on button "Selecionar Todos" at bounding box center [527, 89] width 40 height 10
click at [548, 115] on div "**********" at bounding box center [549, 120] width 89 height 21
click at [587, 121] on icon "Choose Date" at bounding box center [588, 123] width 5 height 5
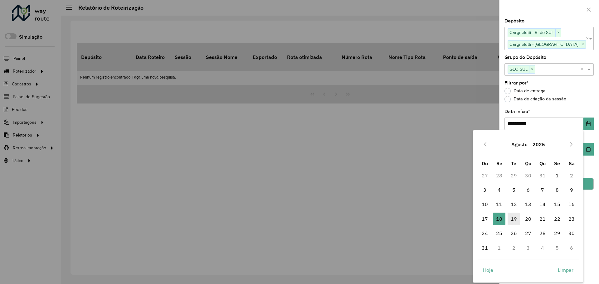
click at [515, 218] on span "19" at bounding box center [514, 219] width 12 height 12
type input "**********"
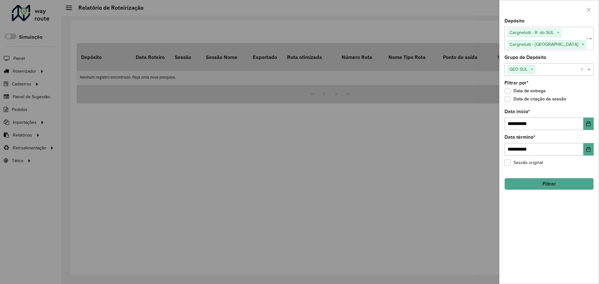
click at [537, 181] on button "Filtrar" at bounding box center [549, 184] width 89 height 12
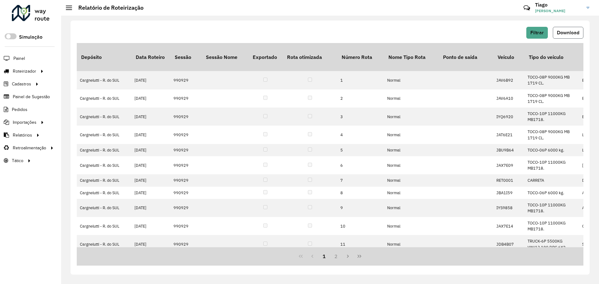
click at [559, 29] on button "Download" at bounding box center [568, 33] width 31 height 12
